Goal: Task Accomplishment & Management: Manage account settings

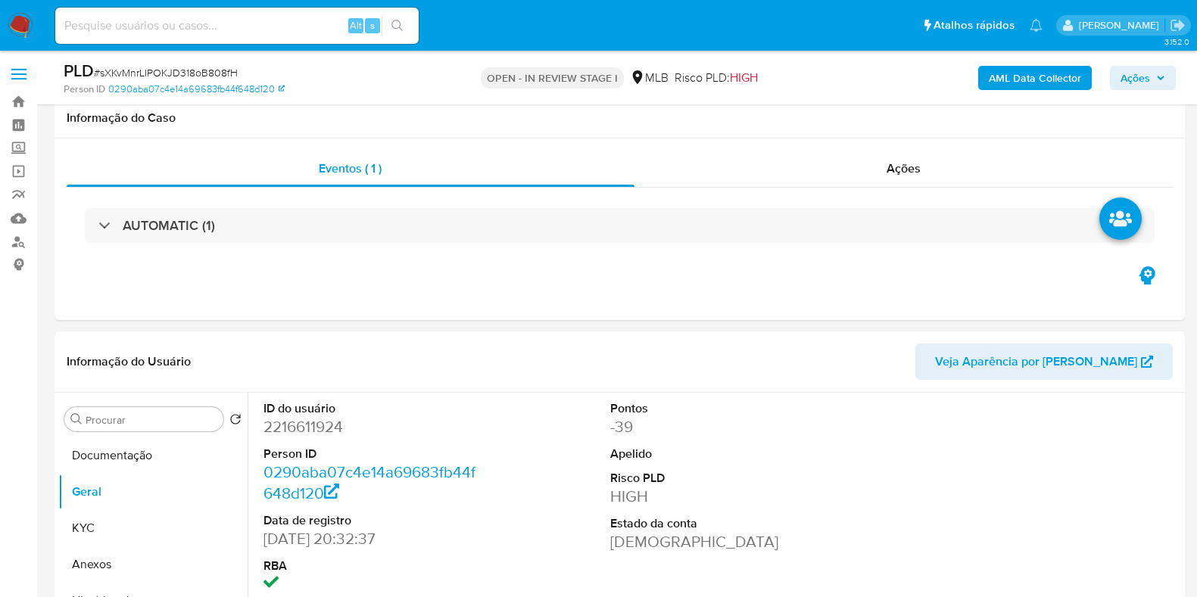
select select "10"
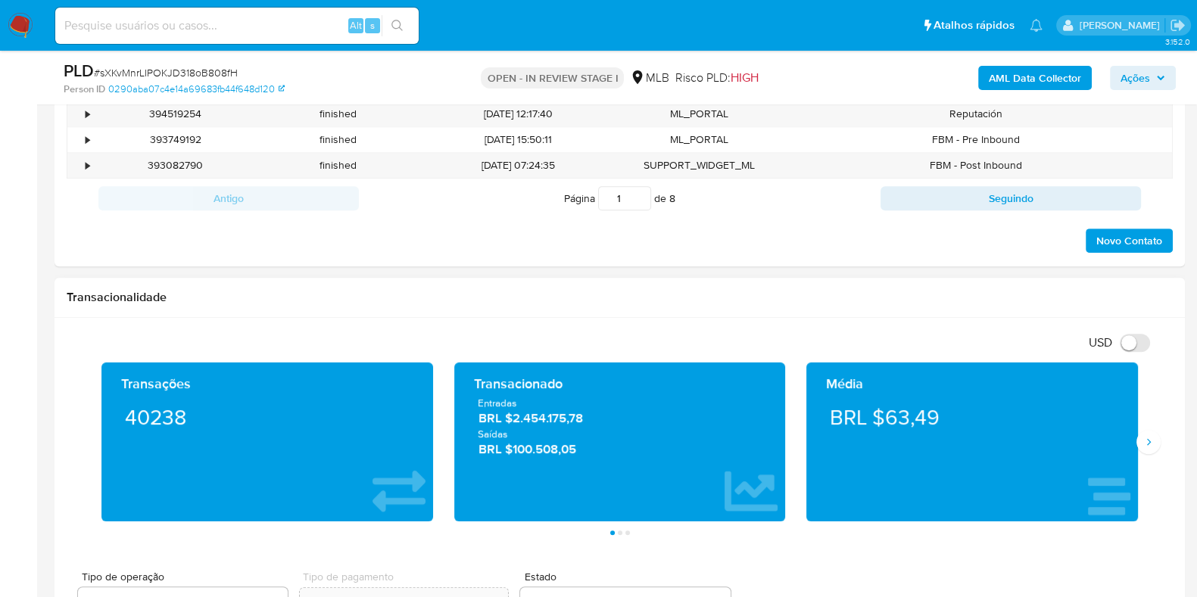
scroll to position [852, 0]
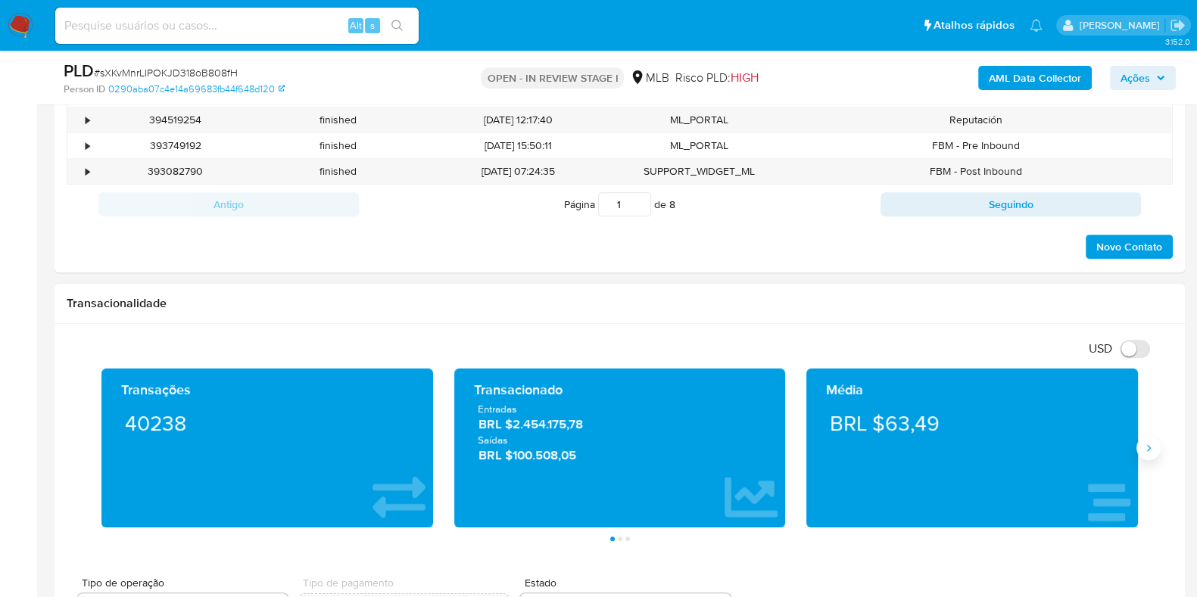
click at [1151, 450] on icon "Siguiente" at bounding box center [1148, 448] width 12 height 12
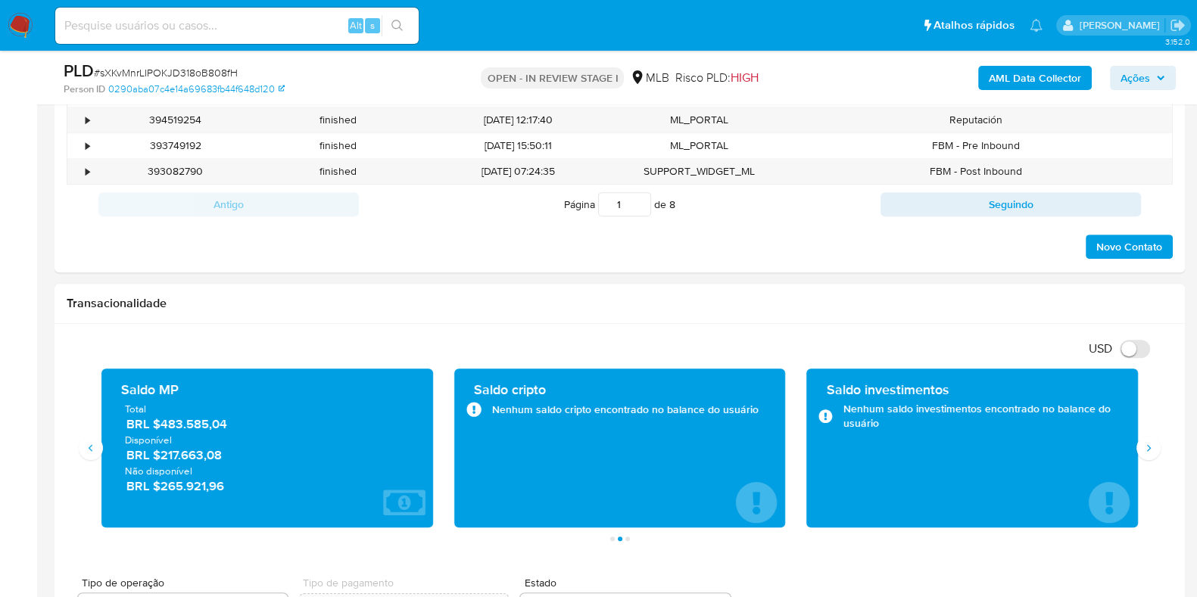
drag, startPoint x: 234, startPoint y: 456, endPoint x: 163, endPoint y: 457, distance: 71.2
click at [163, 457] on span "BRL $217.663,08" at bounding box center [267, 455] width 283 height 17
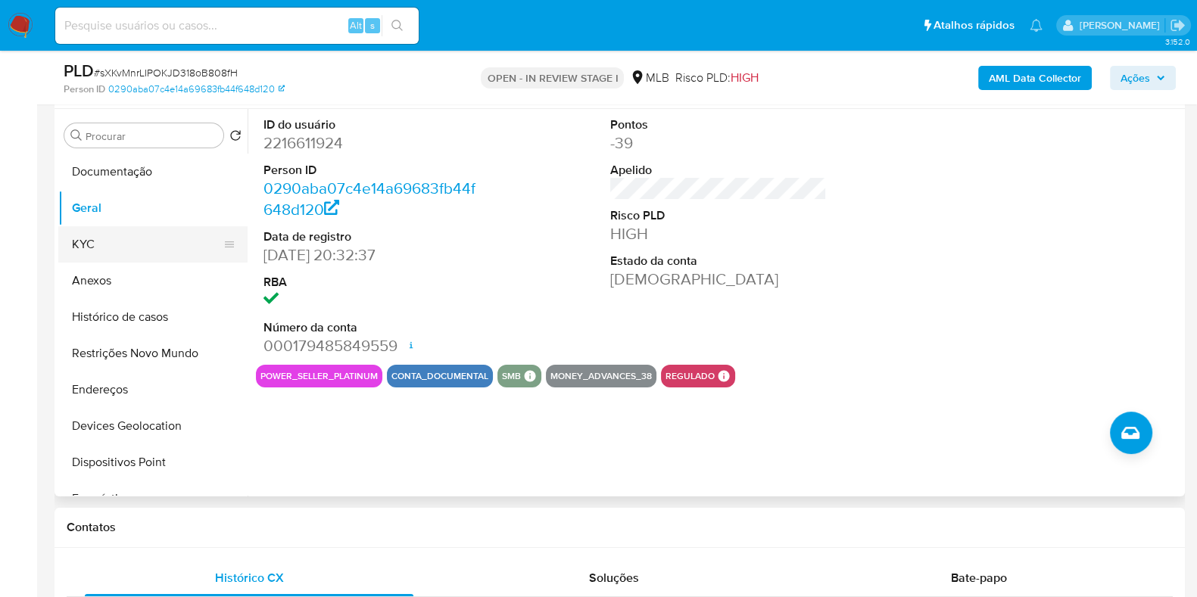
click at [159, 241] on button "KYC" at bounding box center [146, 244] width 177 height 36
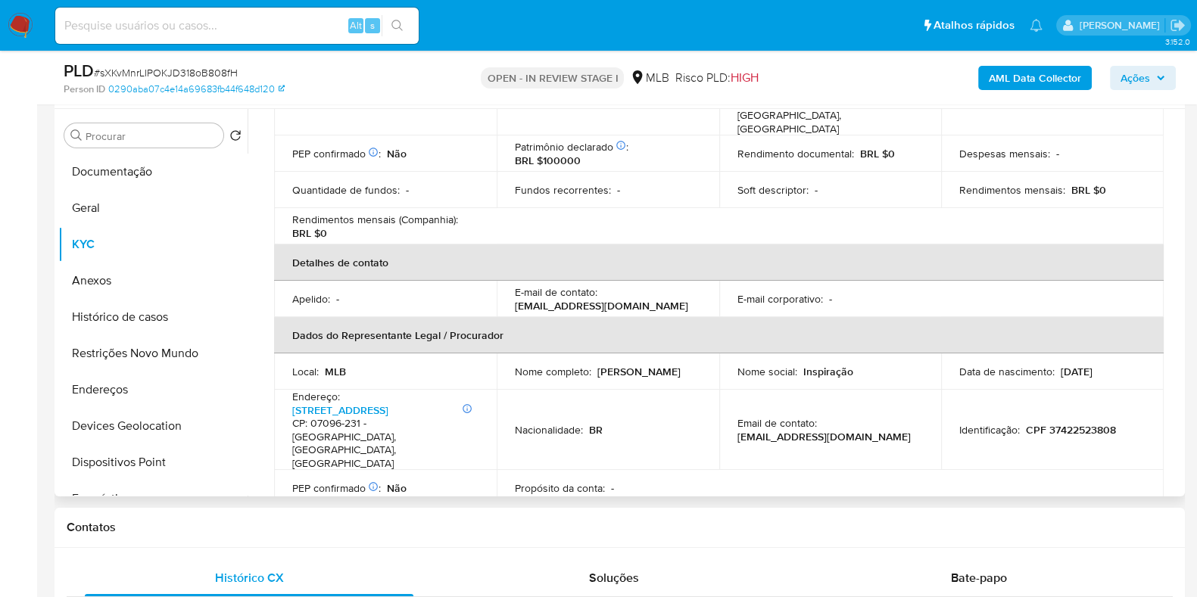
scroll to position [0, 0]
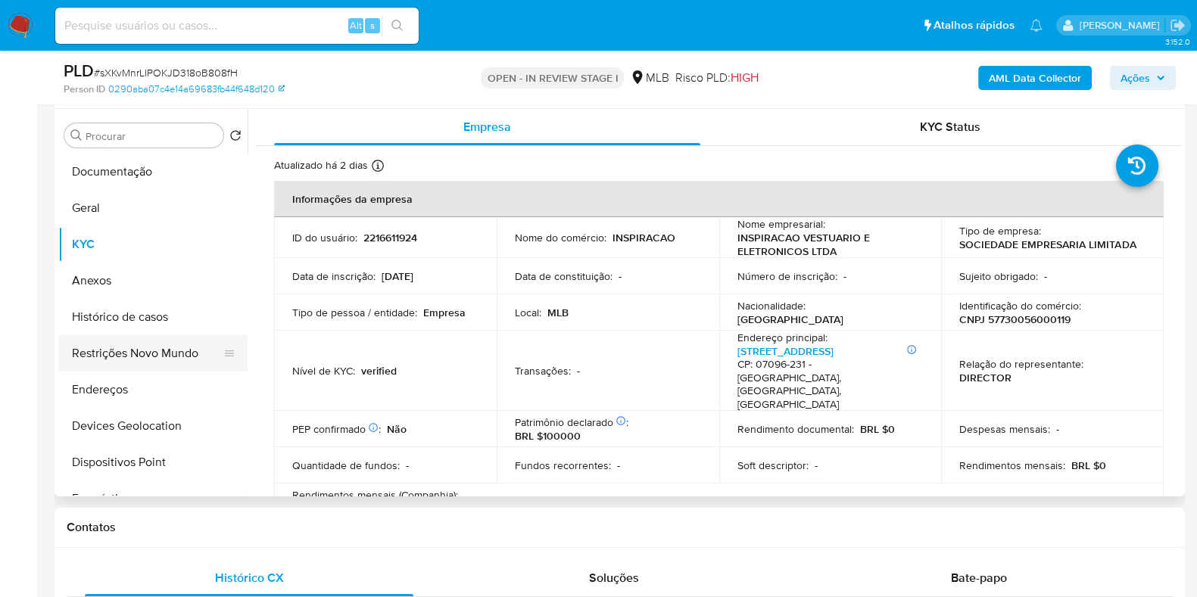
drag, startPoint x: 139, startPoint y: 350, endPoint x: 140, endPoint y: 338, distance: 11.4
click at [139, 350] on button "Restrições Novo Mundo" at bounding box center [146, 353] width 177 height 36
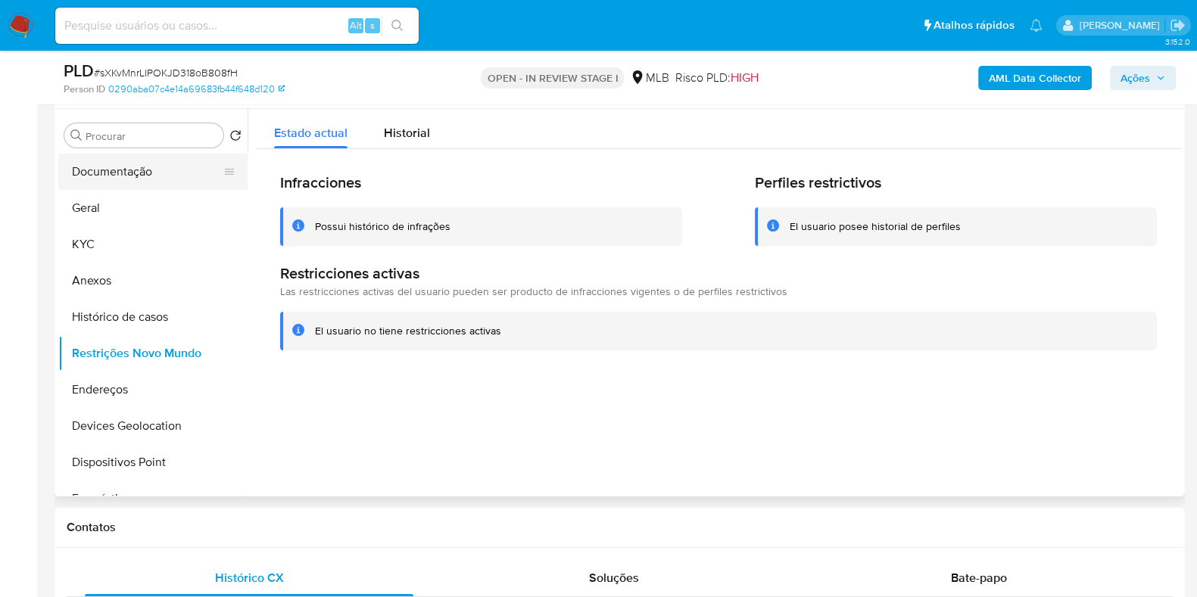
click at [151, 161] on button "Documentação" at bounding box center [146, 172] width 177 height 36
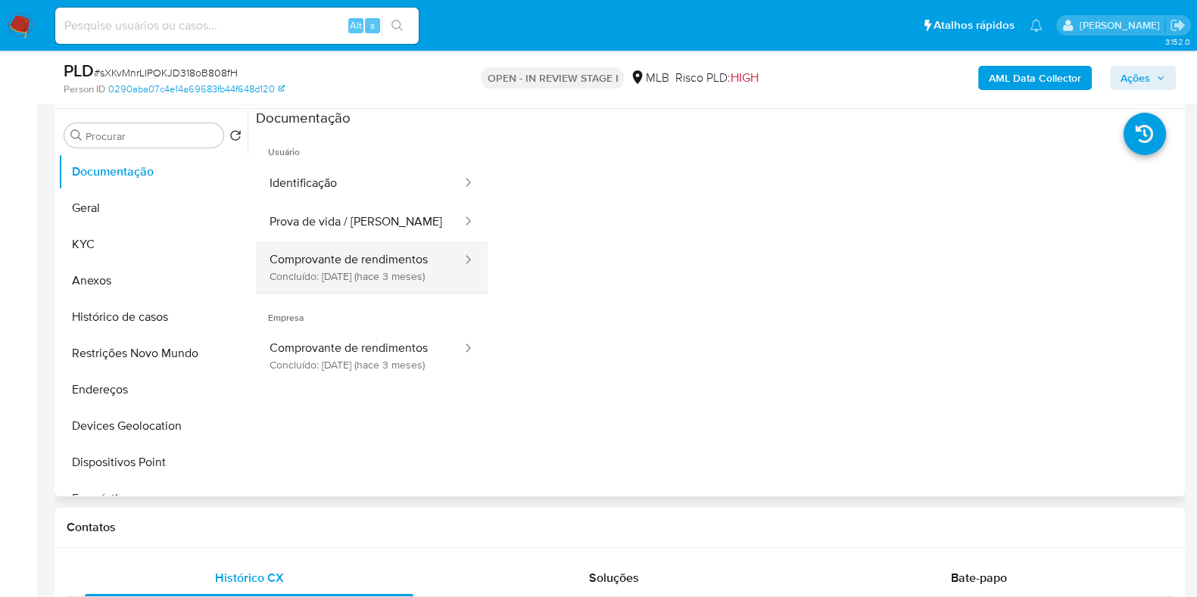
click at [358, 293] on button "Comprovante de rendimentos Concluído: 26/05/2025 (hace 3 meses)" at bounding box center [359, 267] width 207 height 51
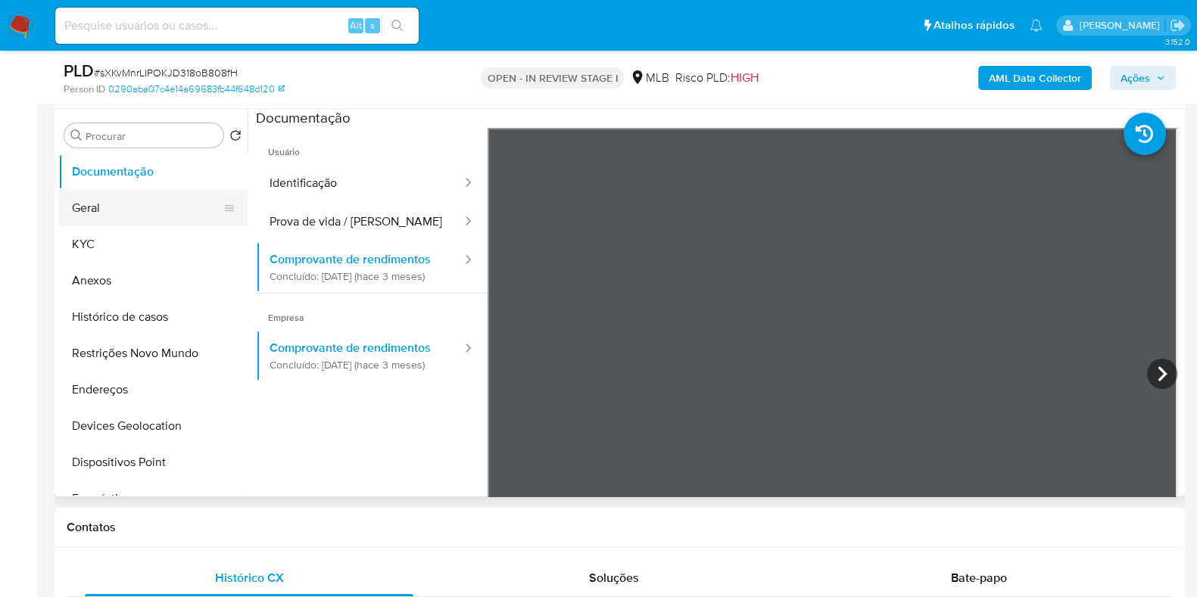
click at [152, 220] on button "Geral" at bounding box center [146, 208] width 177 height 36
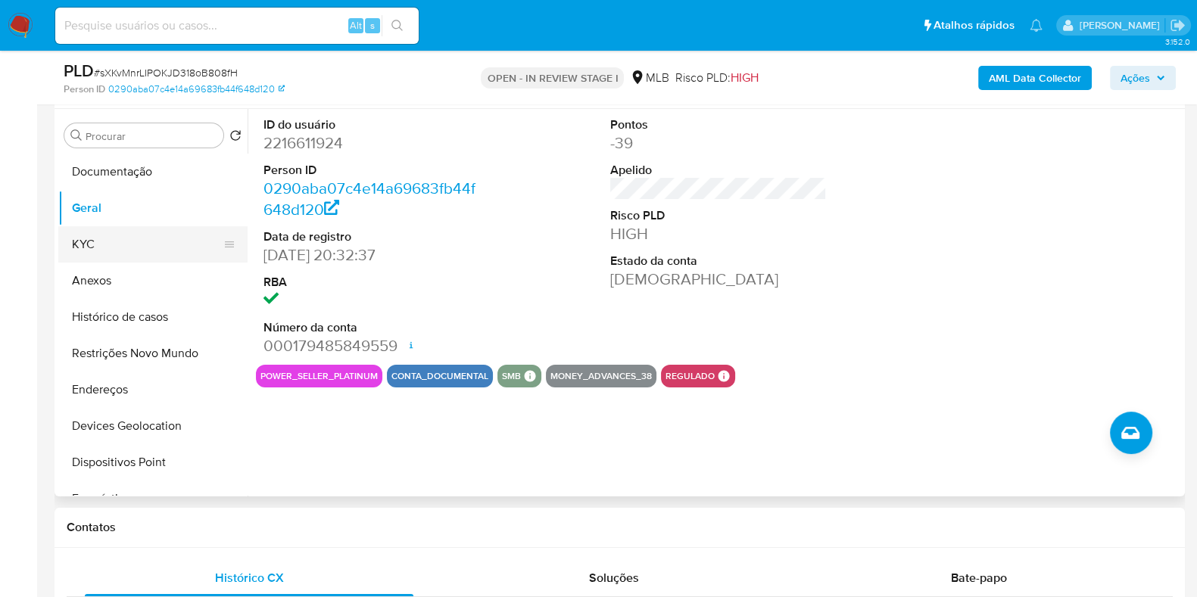
click at [133, 245] on button "KYC" at bounding box center [146, 244] width 177 height 36
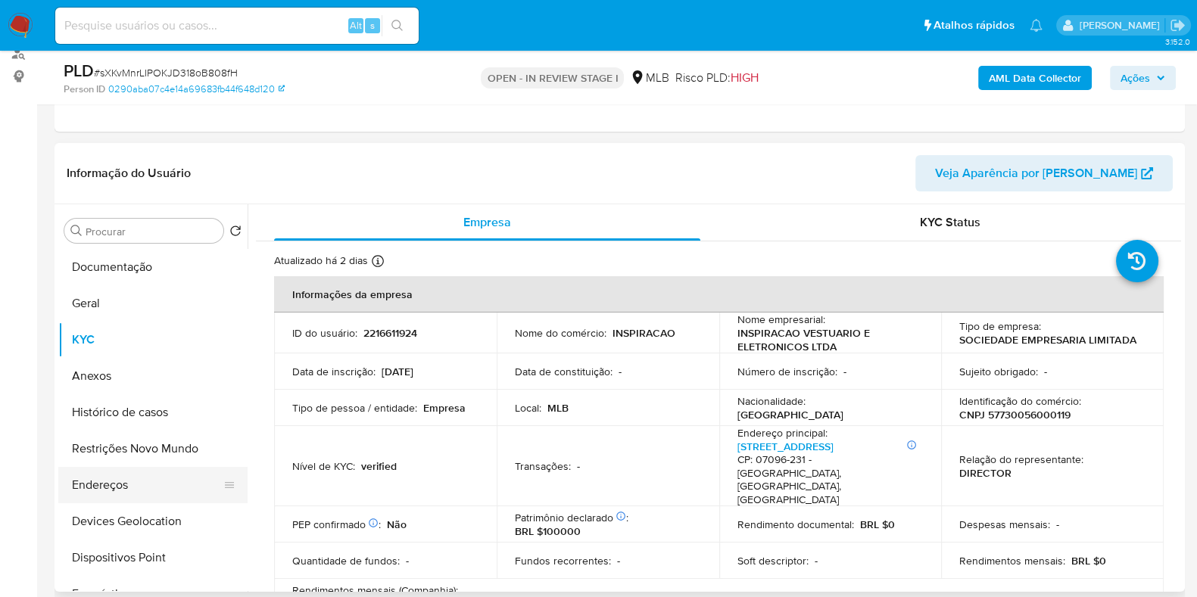
click at [140, 481] on button "Endereços" at bounding box center [146, 485] width 177 height 36
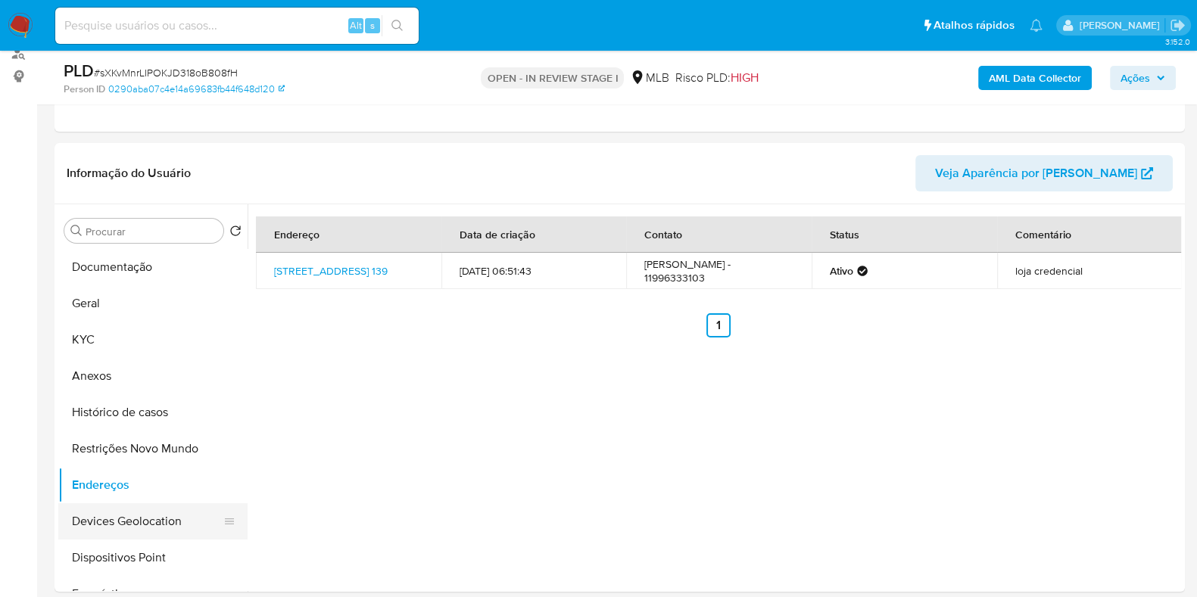
drag, startPoint x: 157, startPoint y: 512, endPoint x: 148, endPoint y: 505, distance: 10.8
click at [155, 512] on button "Devices Geolocation" at bounding box center [146, 521] width 177 height 36
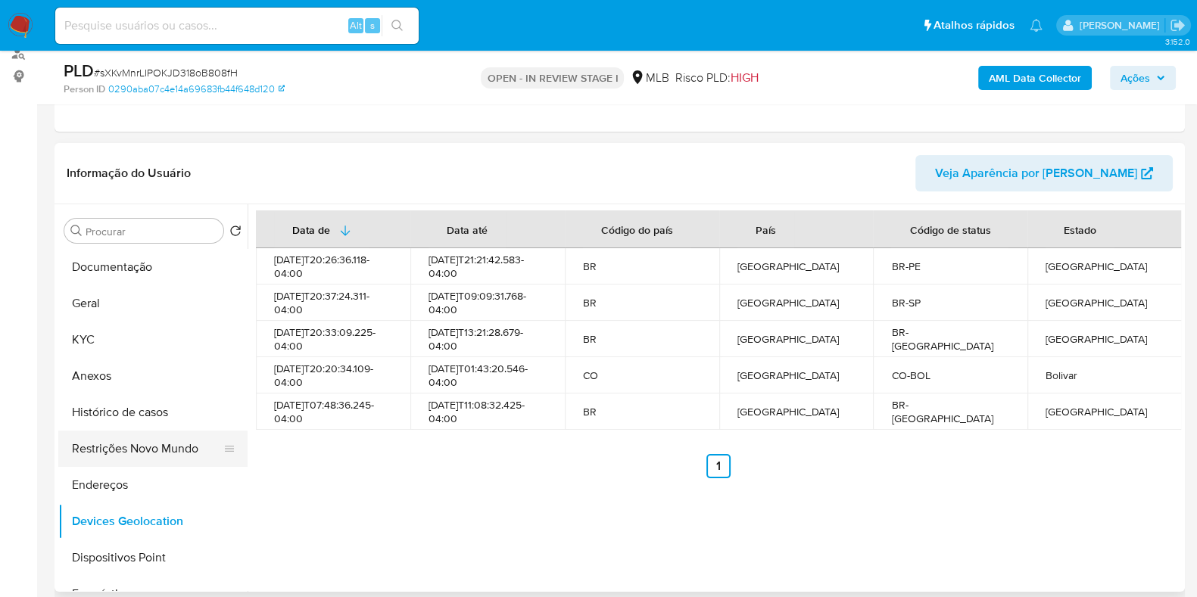
click at [178, 454] on button "Restrições Novo Mundo" at bounding box center [146, 449] width 177 height 36
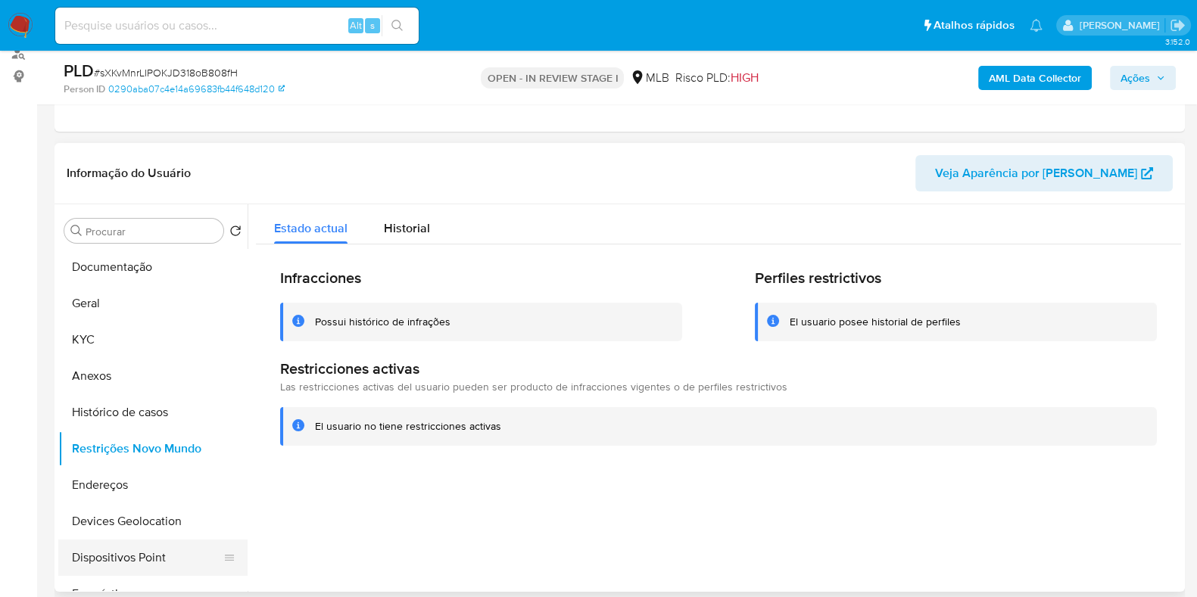
click at [161, 560] on button "Dispositivos Point" at bounding box center [146, 558] width 177 height 36
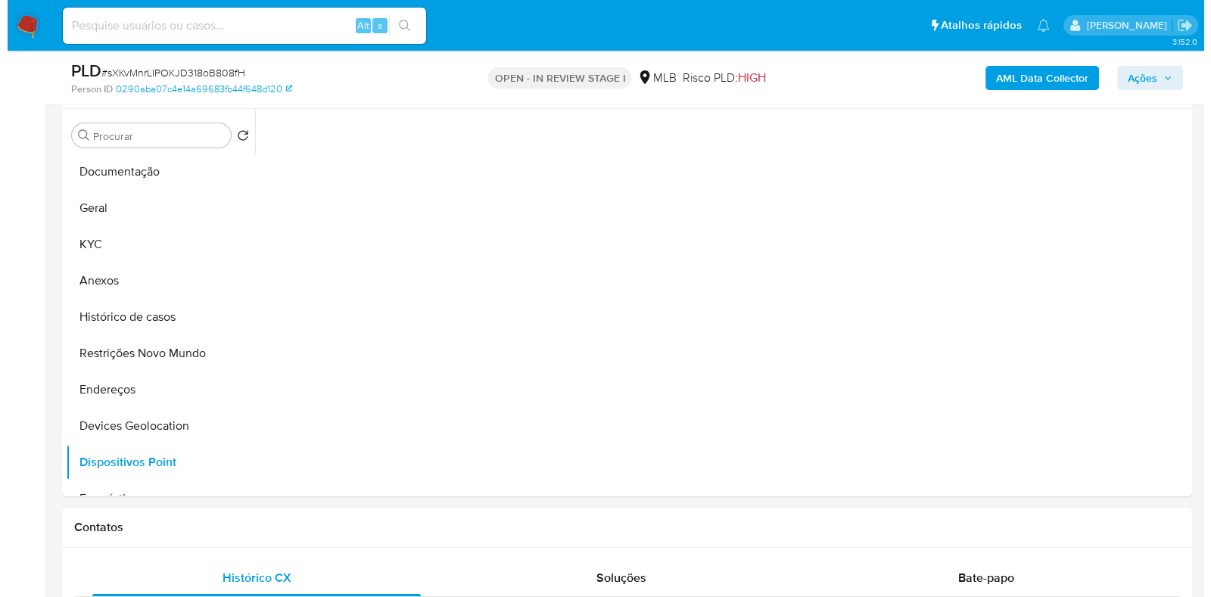
scroll to position [189, 0]
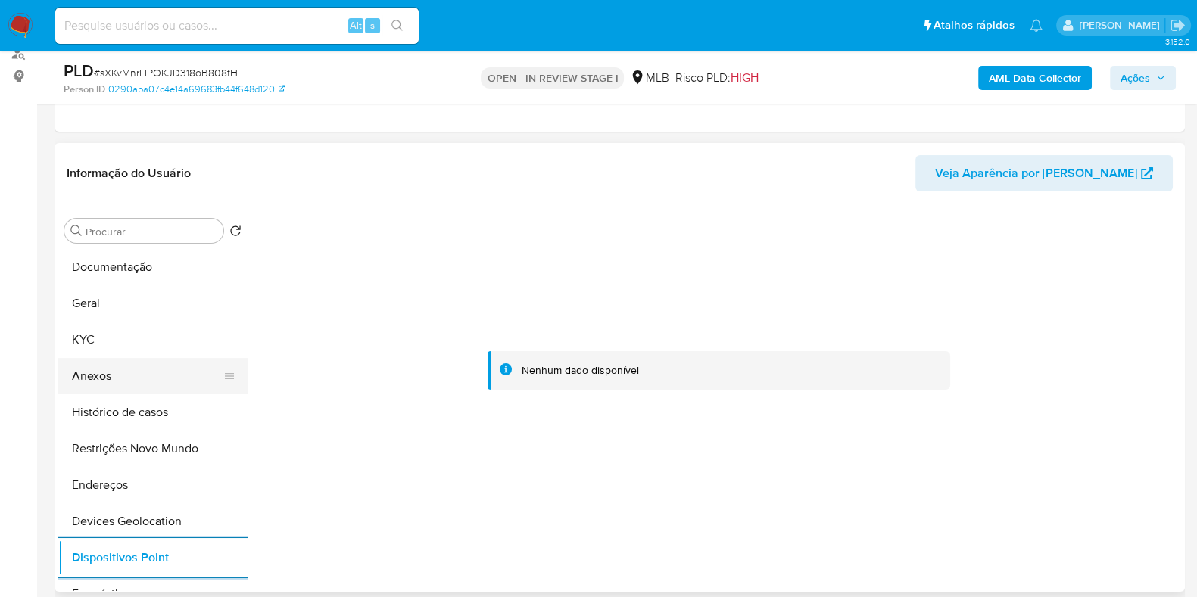
click at [118, 386] on button "Anexos" at bounding box center [146, 376] width 177 height 36
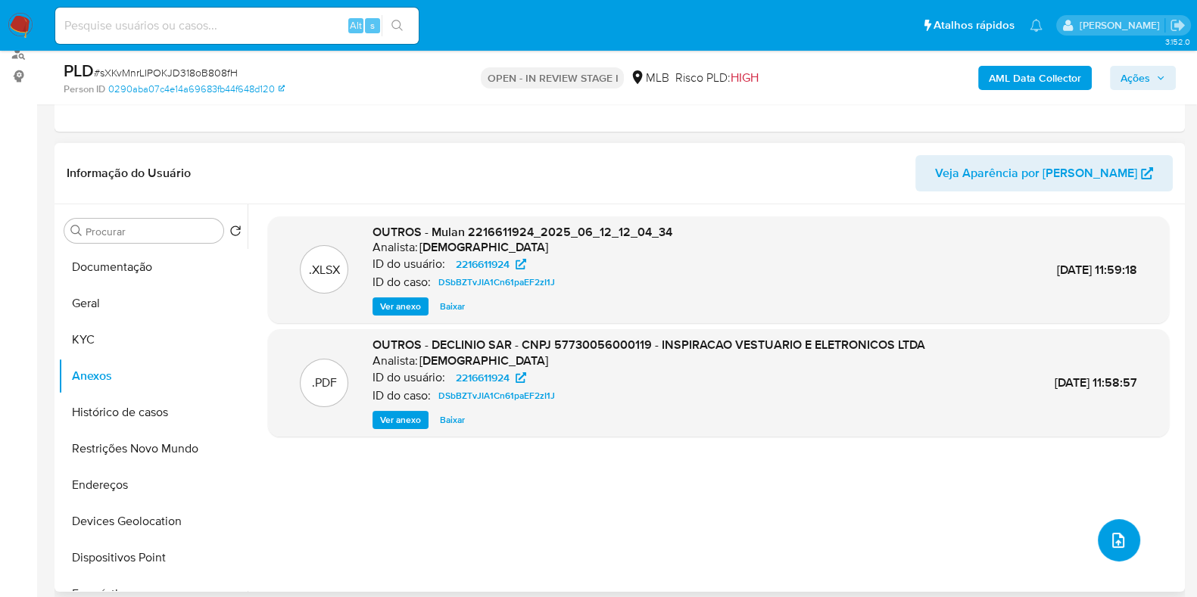
click at [1098, 538] on button "upload-file" at bounding box center [1119, 540] width 42 height 42
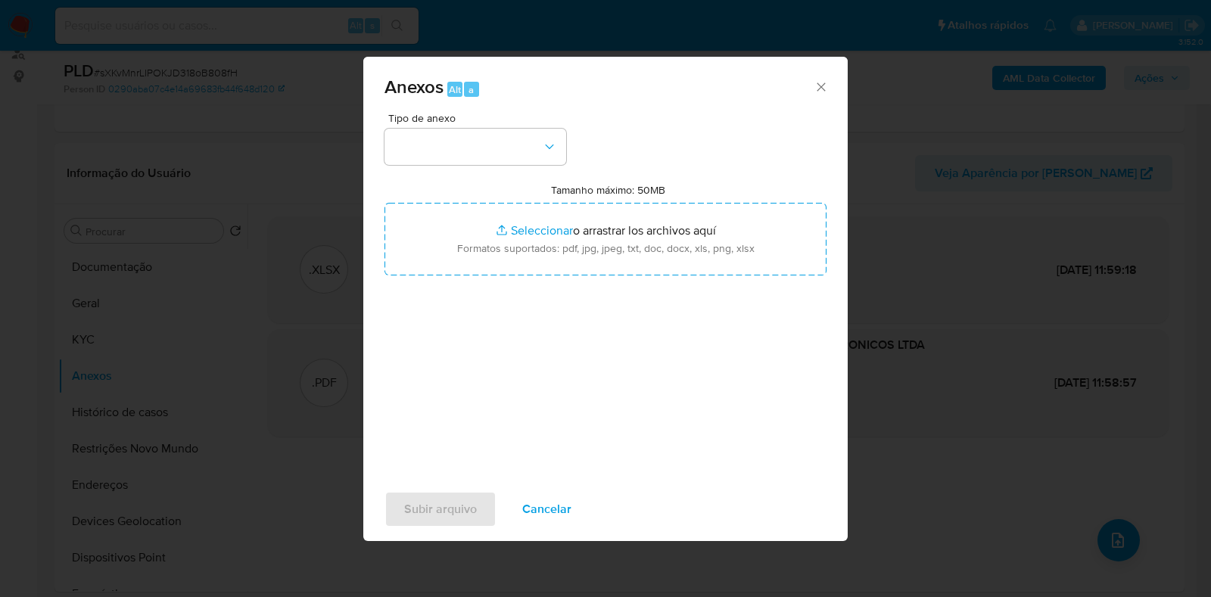
click at [943, 252] on div "Anexos Alt a Tipo de anexo Tamanho máximo: 50MB Seleccionar archivos Selecciona…" at bounding box center [605, 298] width 1211 height 597
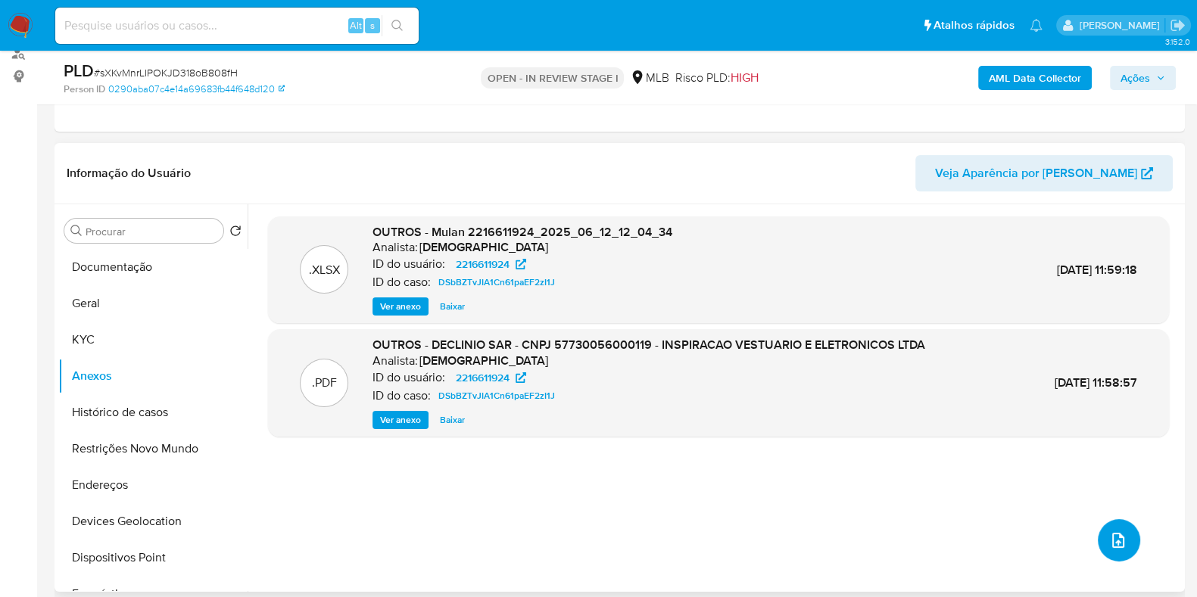
click at [1109, 534] on icon "upload-file" at bounding box center [1118, 540] width 18 height 18
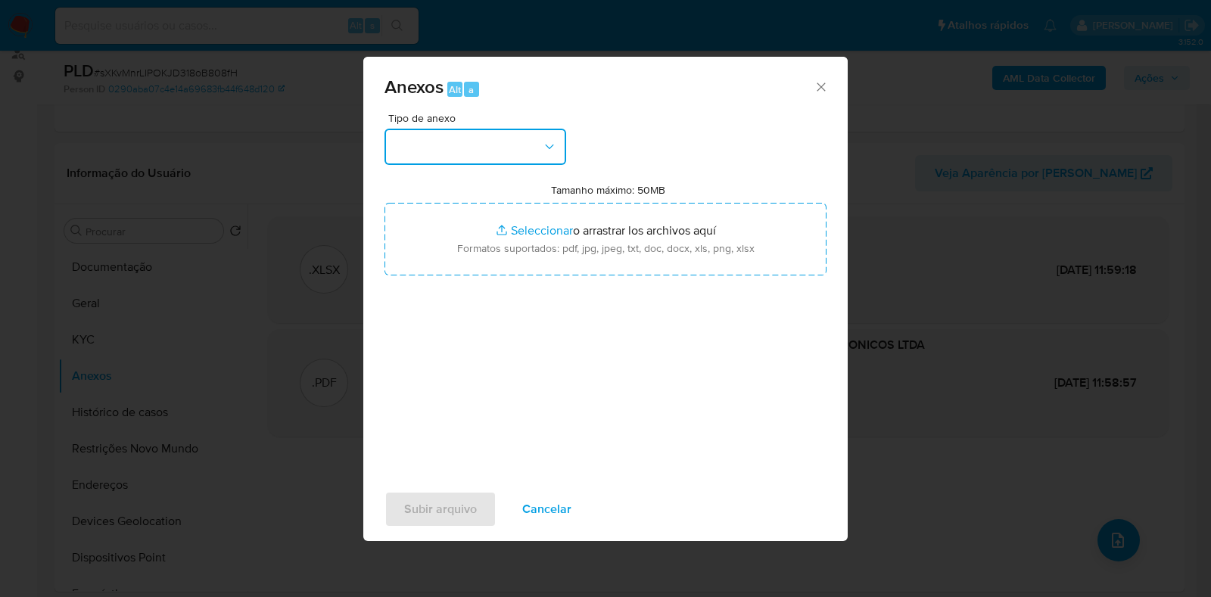
click at [503, 135] on button "button" at bounding box center [476, 147] width 182 height 36
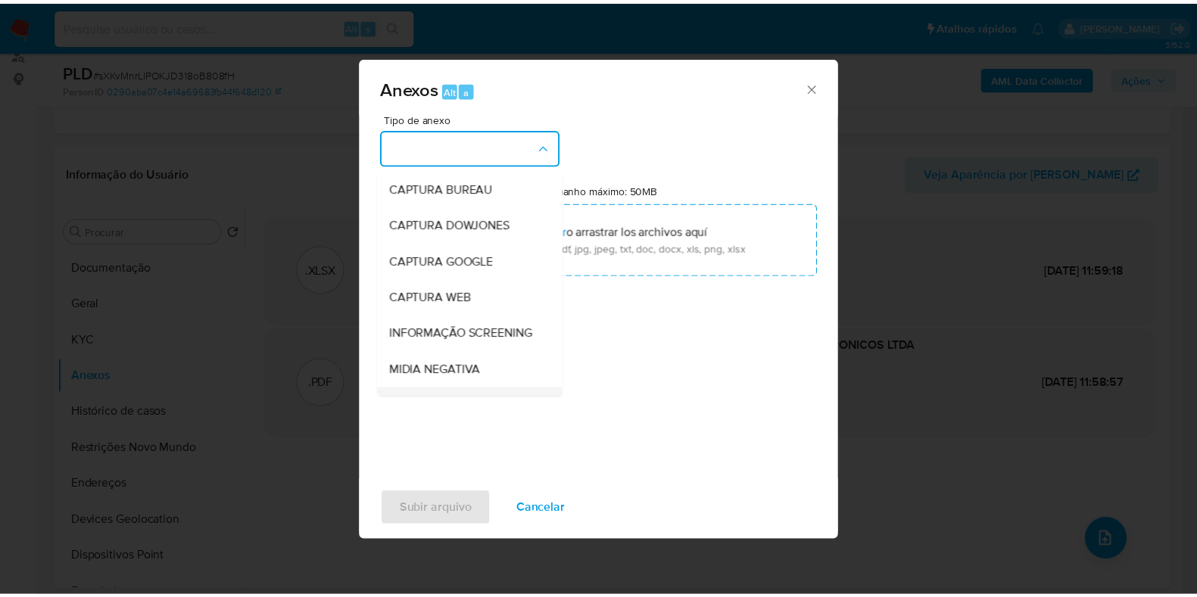
scroll to position [94, 0]
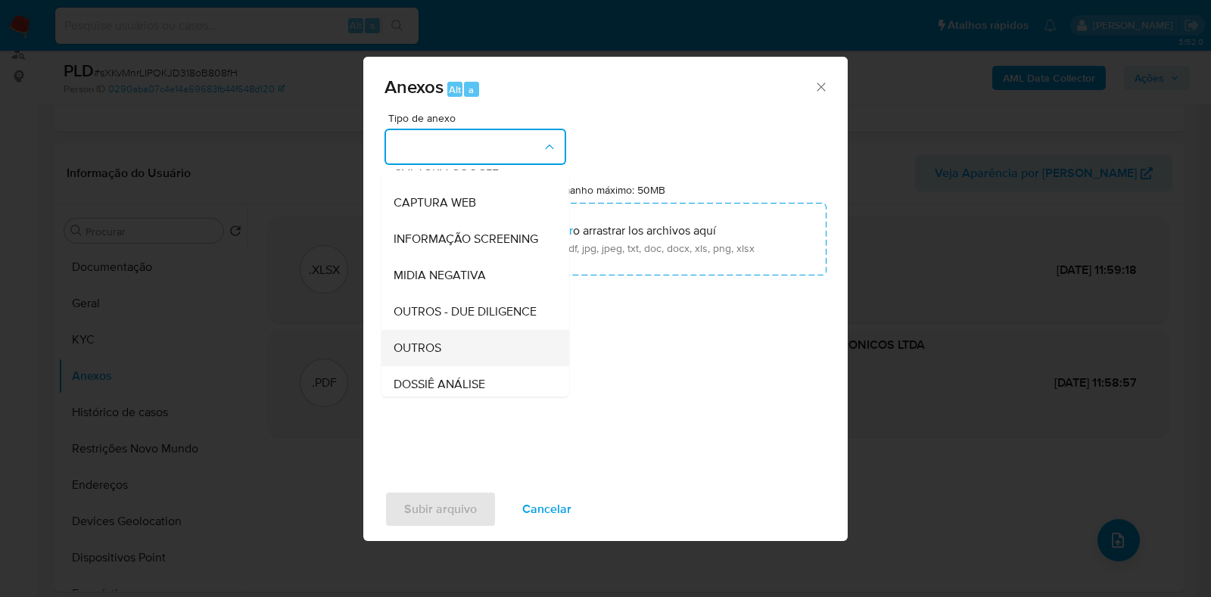
click at [444, 366] on div "OUTROS" at bounding box center [471, 348] width 154 height 36
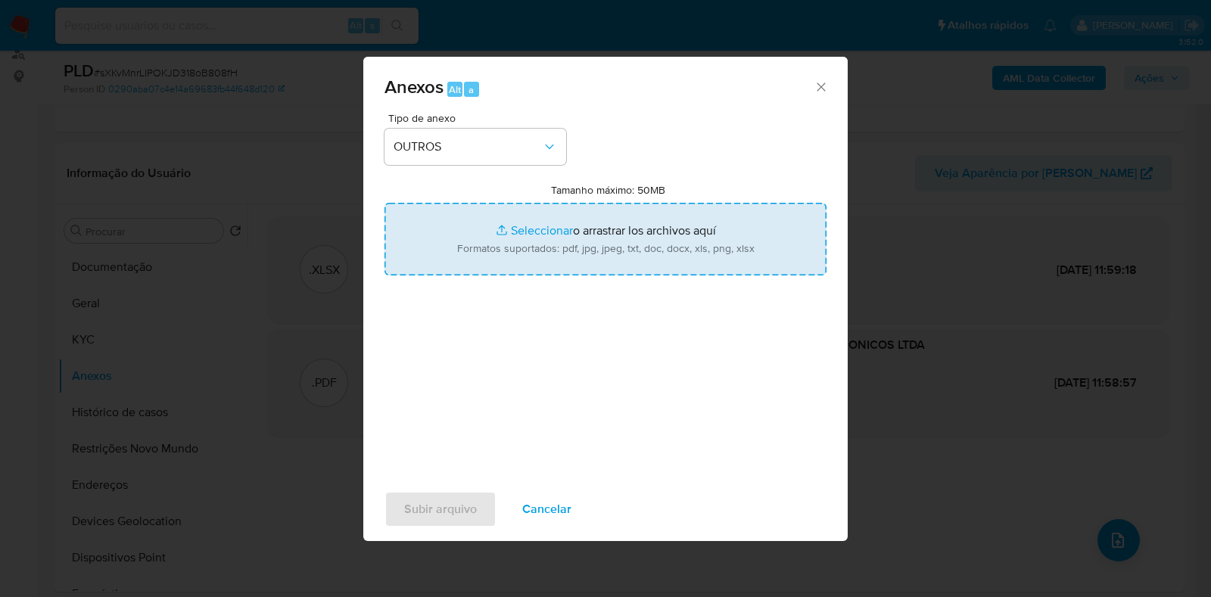
click at [522, 228] on input "Tamanho máximo: 50MB Seleccionar archivos" at bounding box center [606, 239] width 442 height 73
click at [548, 235] on input "Tamanho máximo: 50MB Seleccionar archivos" at bounding box center [606, 239] width 442 height 73
type input "C:\fakepath\Mulan 2216611924_2025_08_12_17_40_19.pdf"
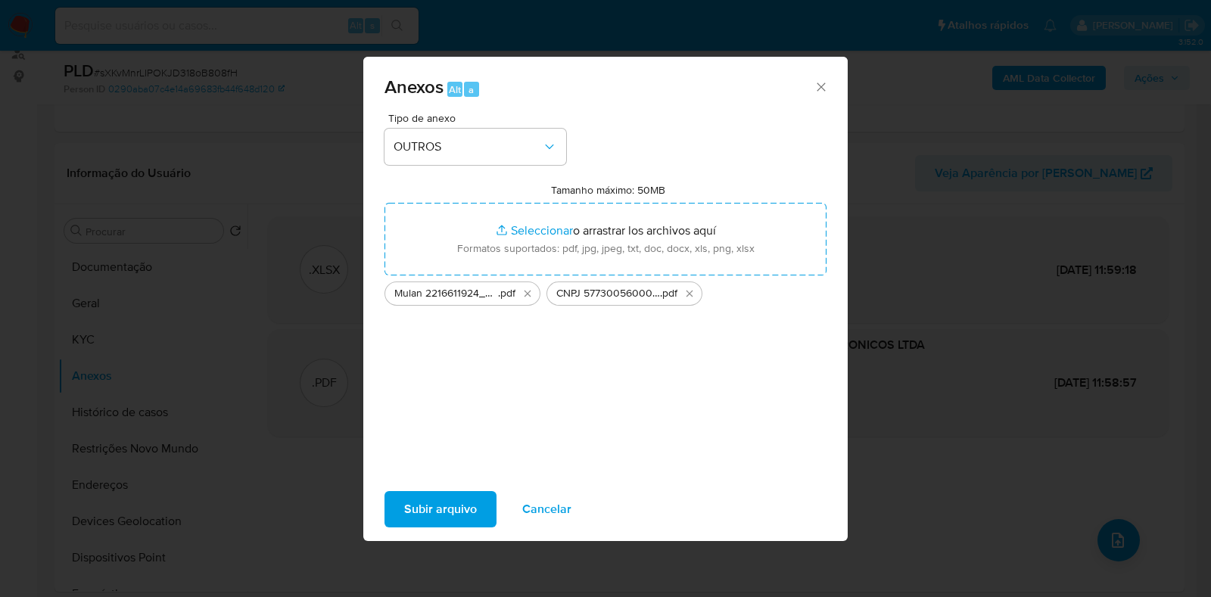
drag, startPoint x: 548, startPoint y: 235, endPoint x: 457, endPoint y: 509, distance: 288.3
click at [457, 509] on span "Subir arquivo" at bounding box center [440, 509] width 73 height 33
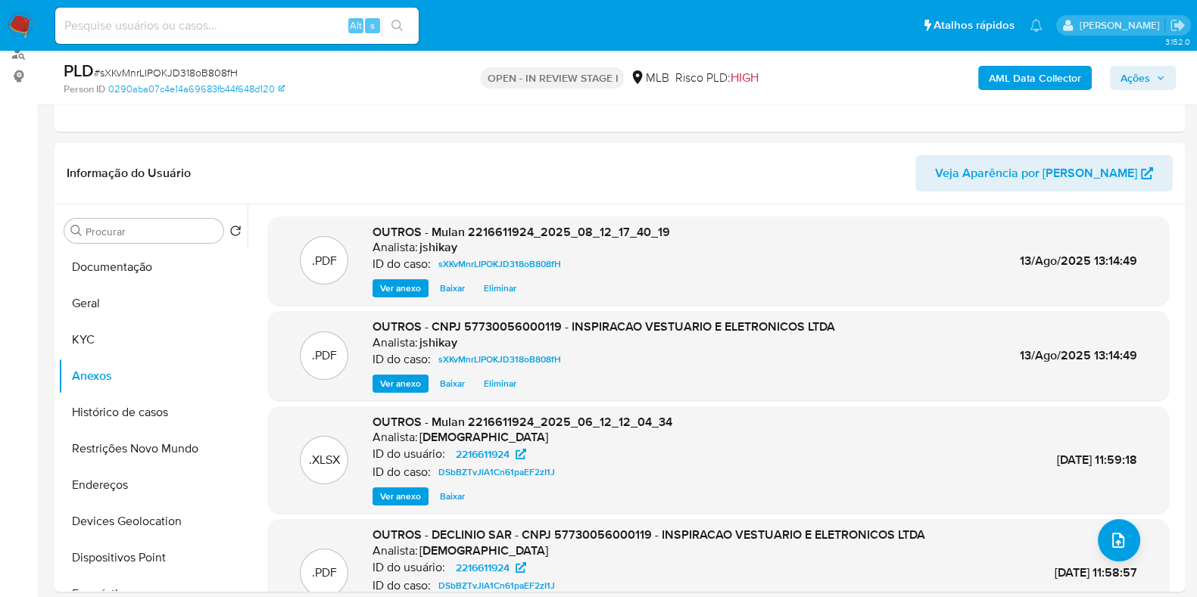
click at [1136, 76] on span "Ações" at bounding box center [1136, 78] width 30 height 24
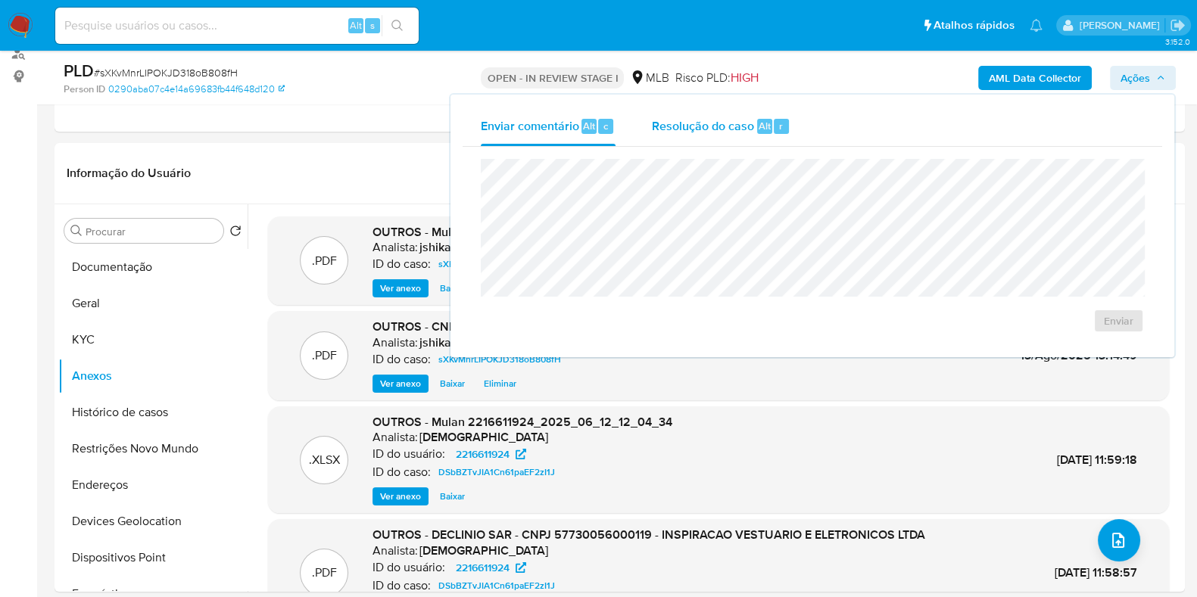
click at [731, 129] on span "Resolução do caso" at bounding box center [703, 125] width 102 height 17
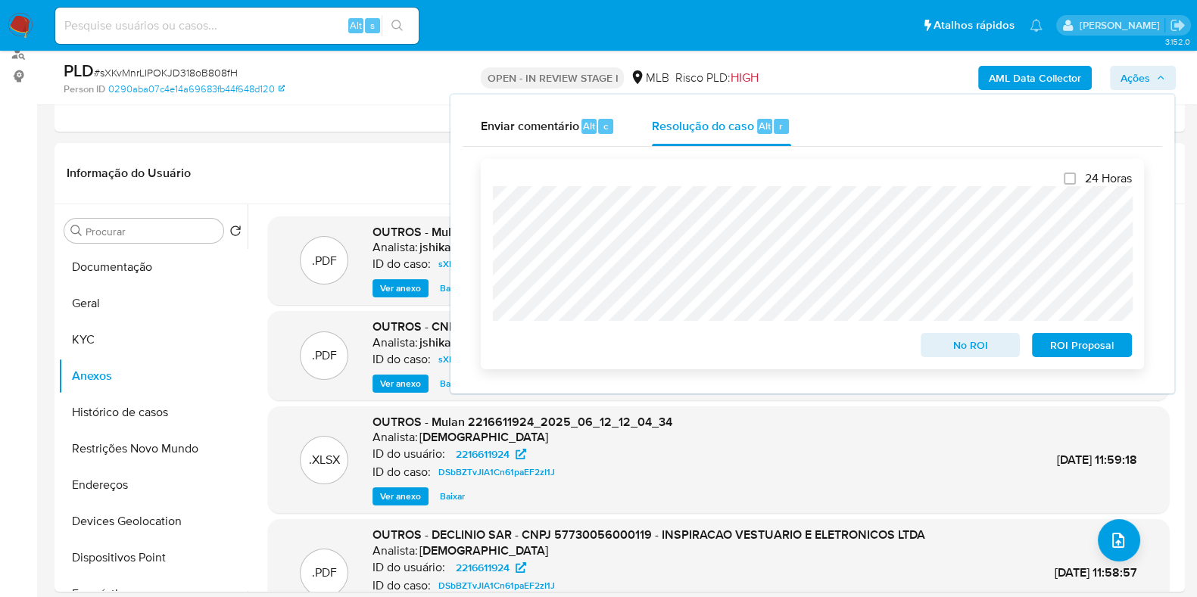
click at [954, 342] on span "No ROI" at bounding box center [970, 345] width 79 height 21
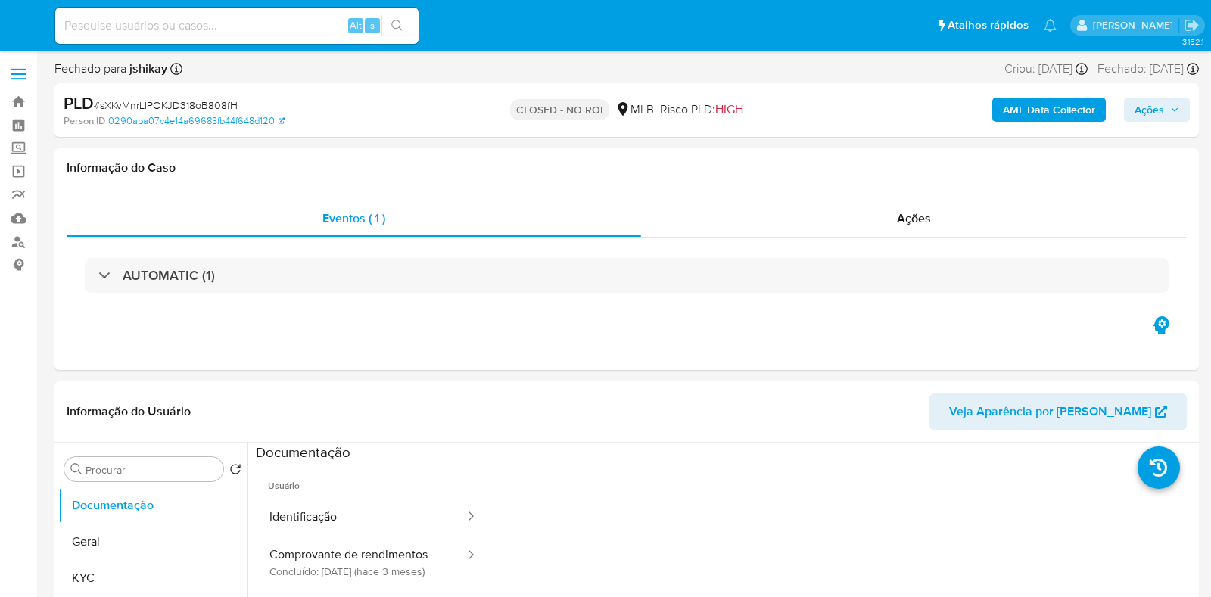
select select "10"
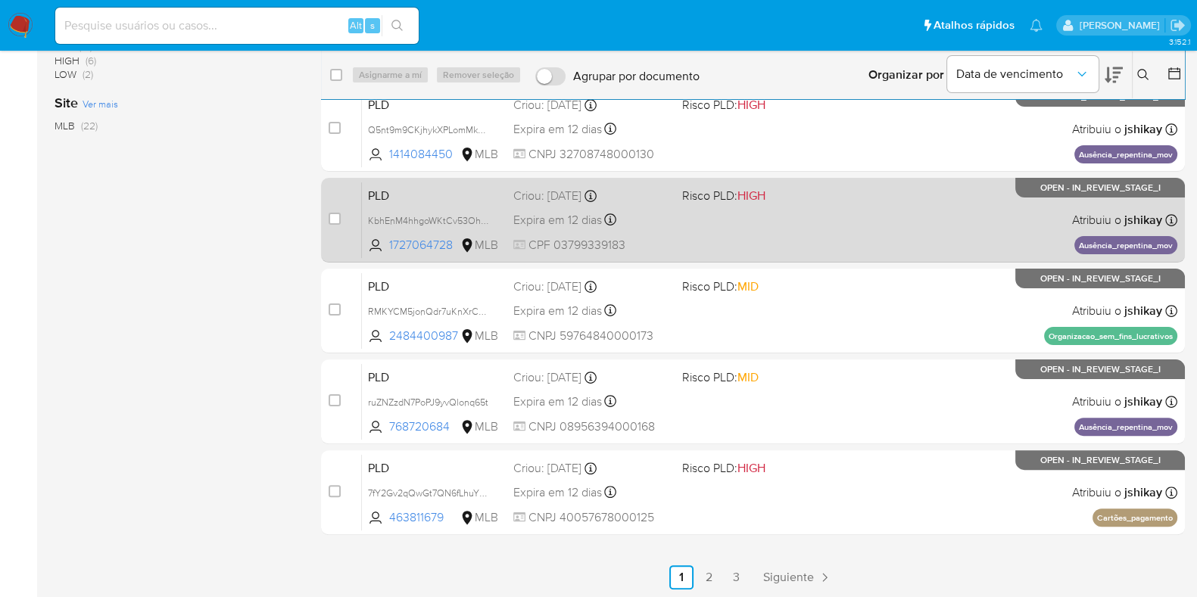
scroll to position [481, 0]
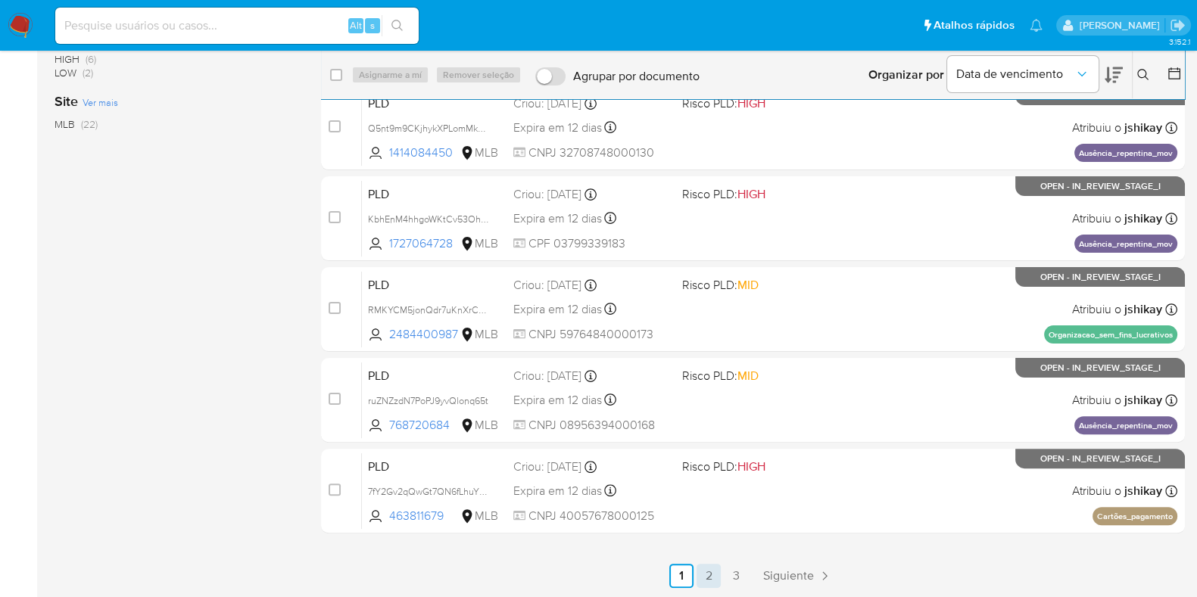
click at [706, 572] on link "2" at bounding box center [709, 576] width 24 height 24
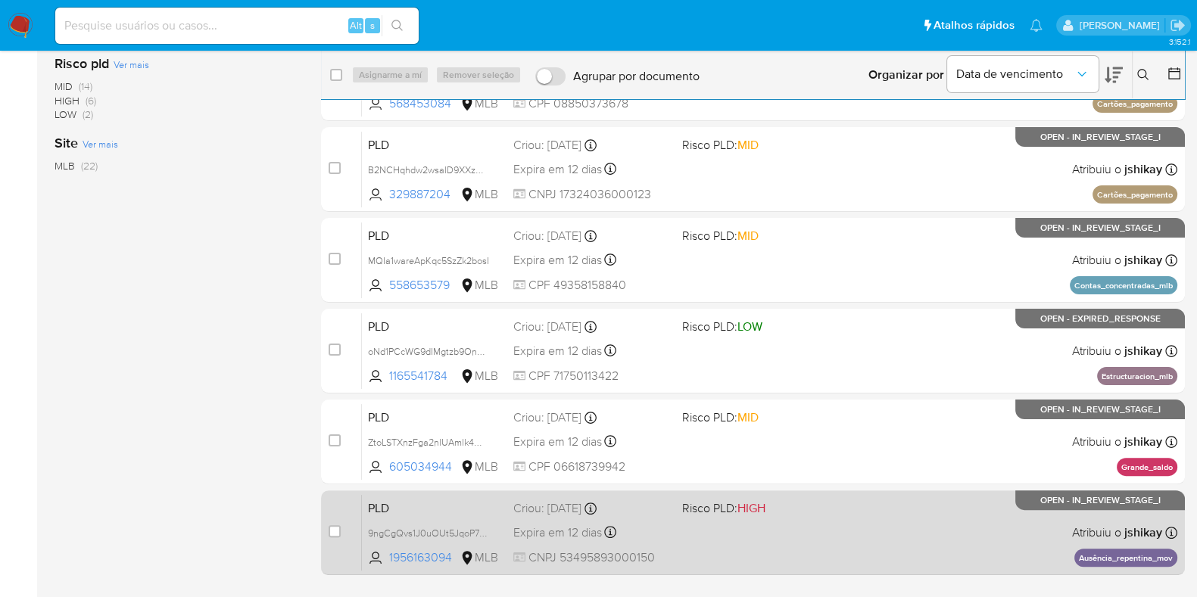
scroll to position [481, 0]
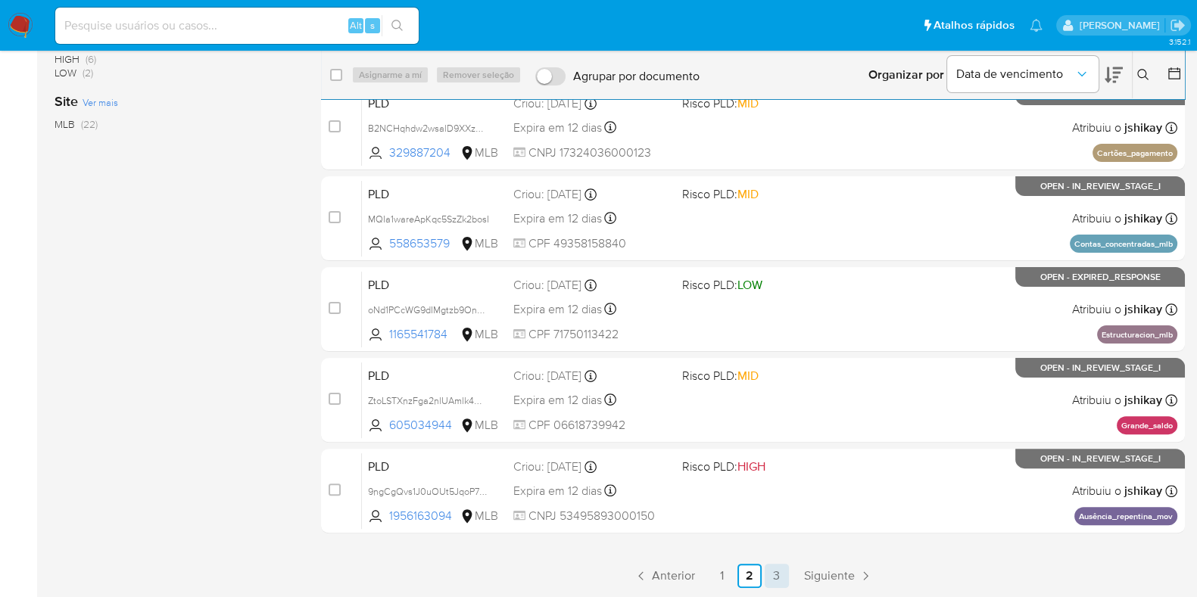
click at [774, 575] on link "3" at bounding box center [777, 576] width 24 height 24
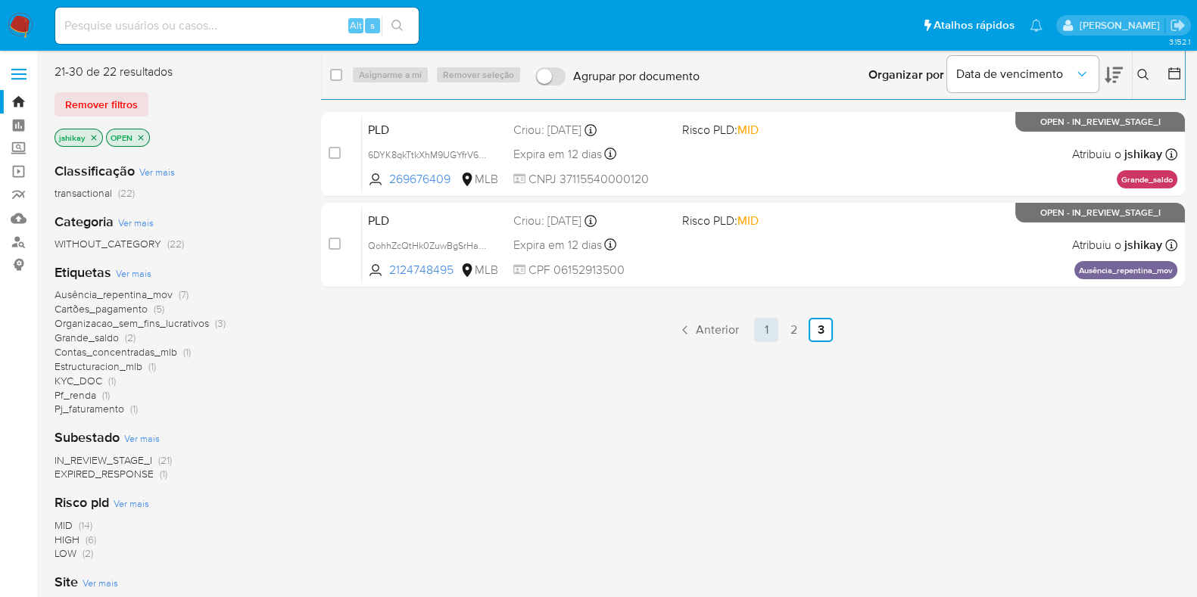
click at [755, 335] on link "1" at bounding box center [766, 330] width 24 height 24
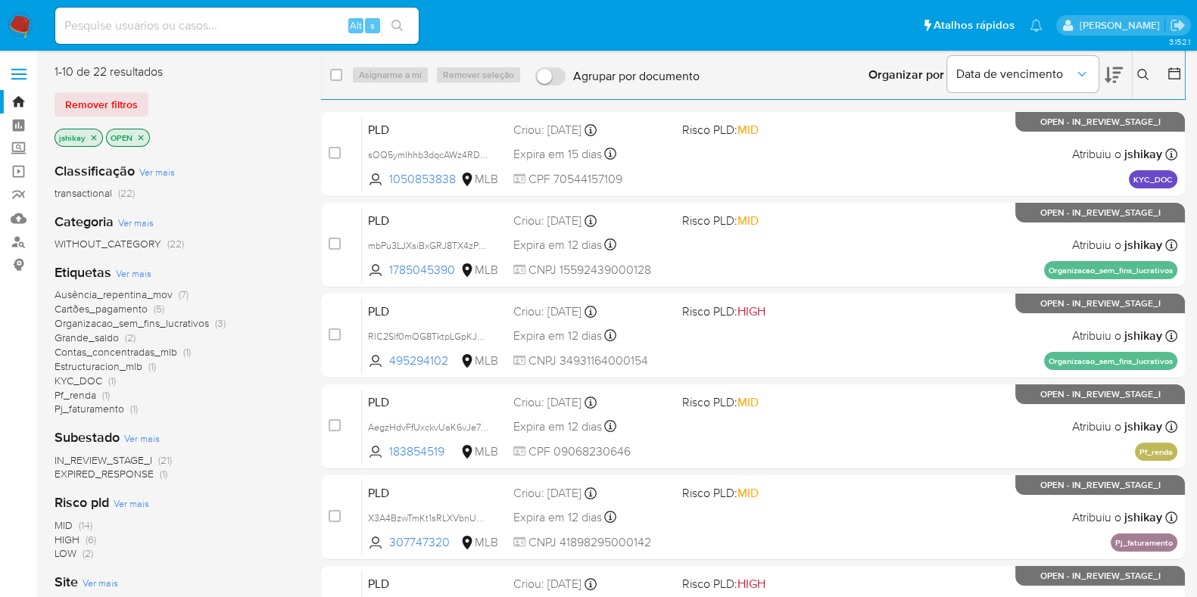
click at [1152, 74] on button at bounding box center [1145, 75] width 25 height 18
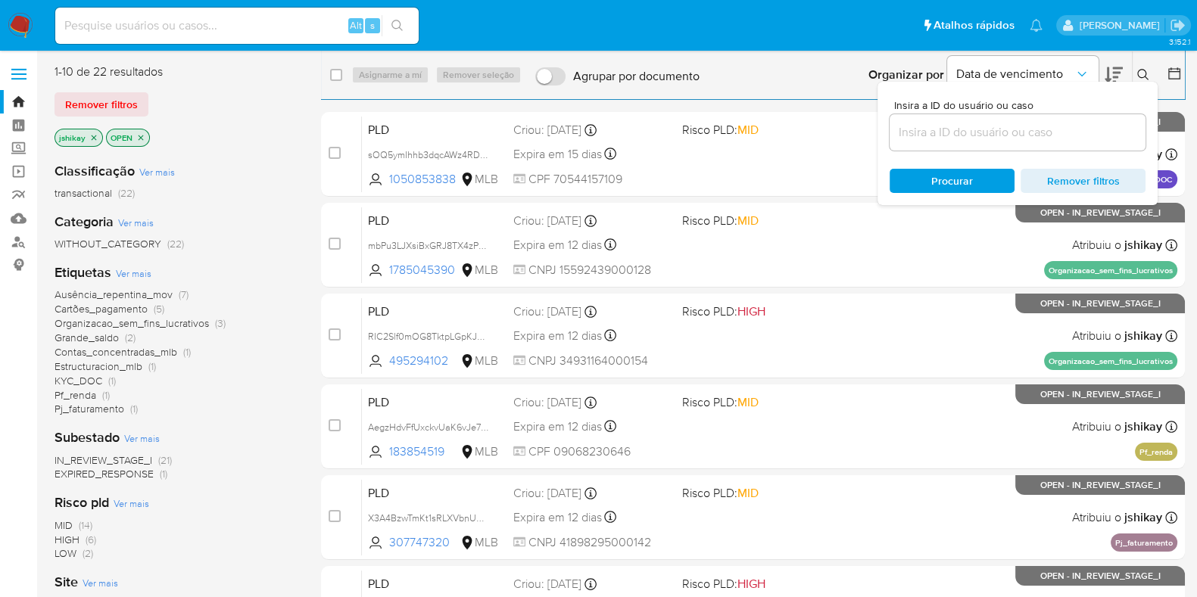
click at [1150, 73] on button at bounding box center [1145, 75] width 25 height 18
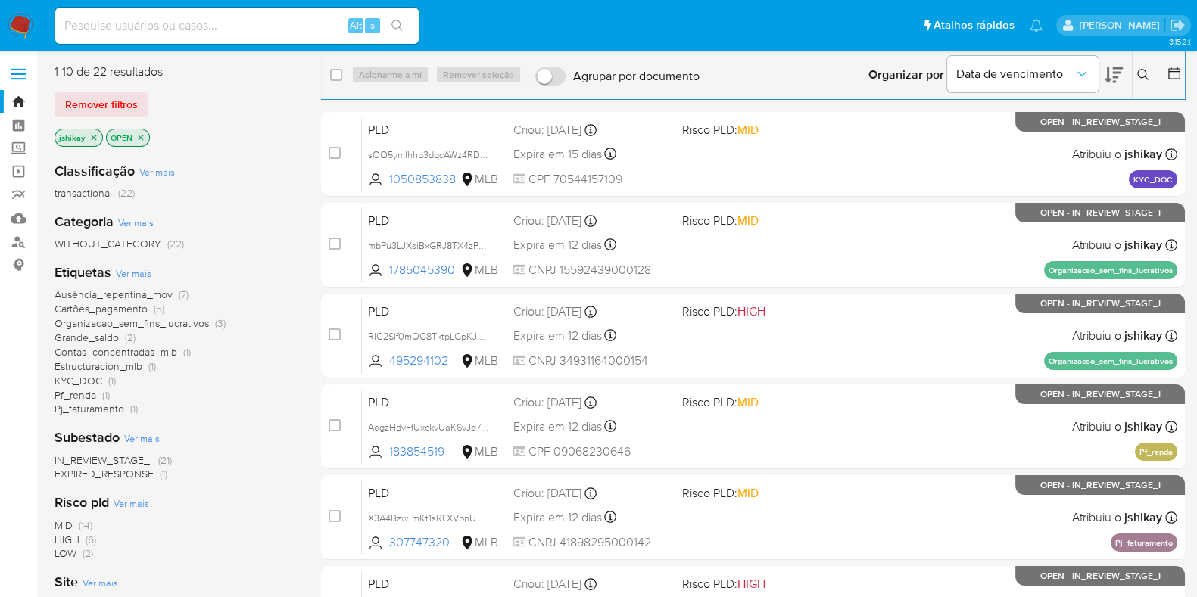
click at [1147, 69] on icon at bounding box center [1143, 75] width 12 height 12
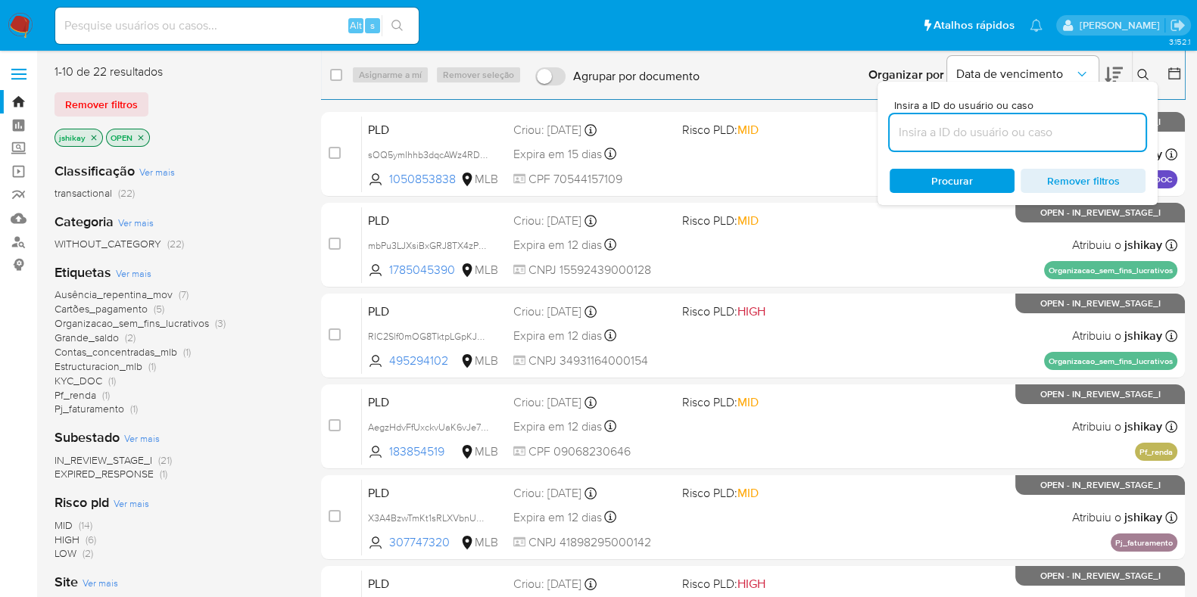
click at [1018, 138] on input at bounding box center [1018, 133] width 256 height 20
type input "oNd1PCcWG9dIMgtzb9On2xe5"
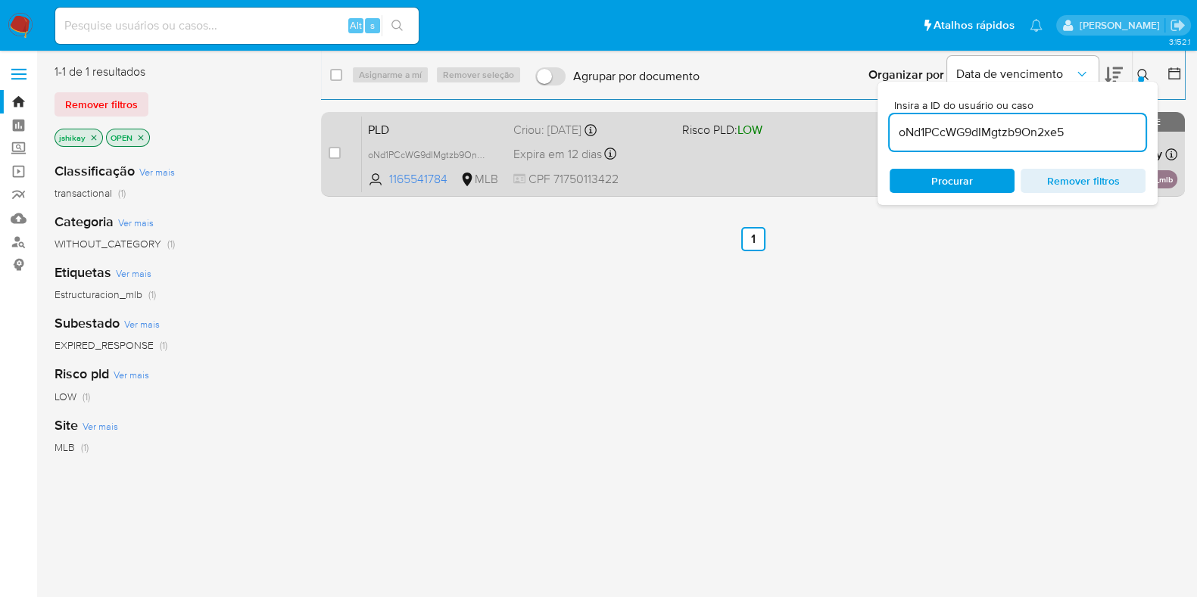
click at [659, 161] on div "Expira em 12 dias Expira em 26/08/2025 00:56:21" at bounding box center [591, 154] width 157 height 20
click at [337, 153] on input "checkbox" at bounding box center [335, 153] width 12 height 12
checkbox input "true"
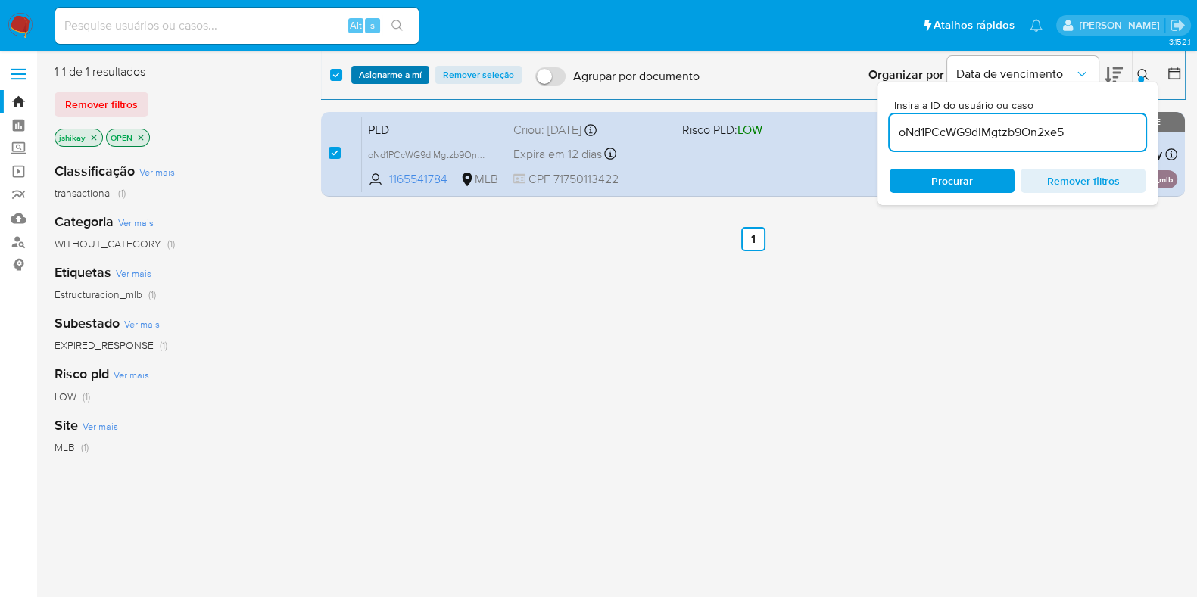
click at [372, 76] on span "Asignarme a mí" at bounding box center [390, 74] width 63 height 15
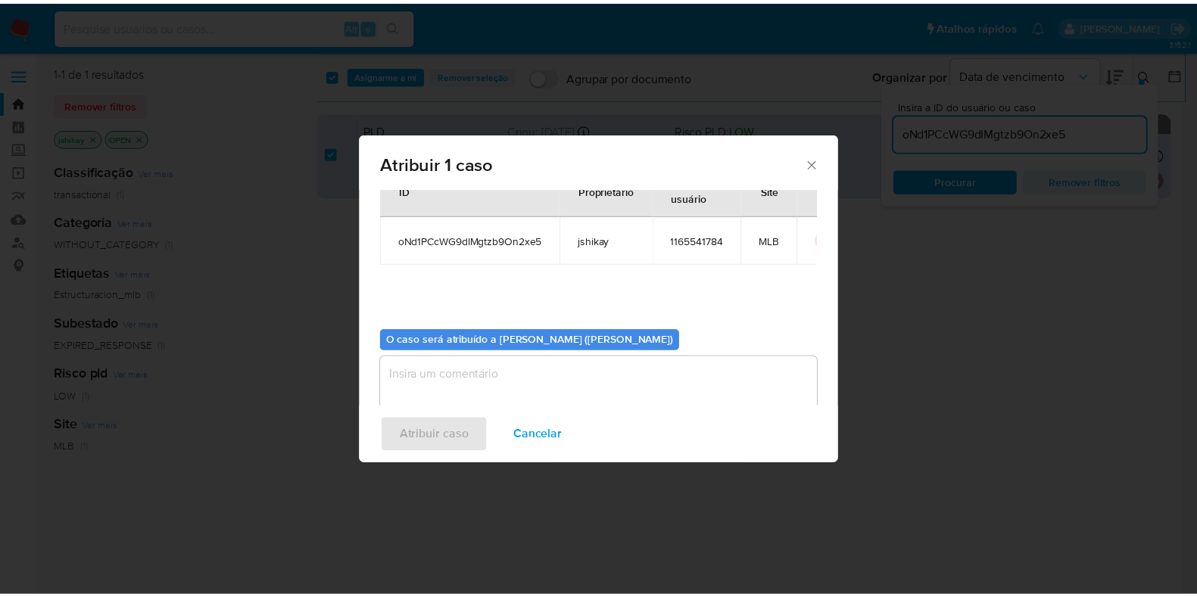
scroll to position [78, 0]
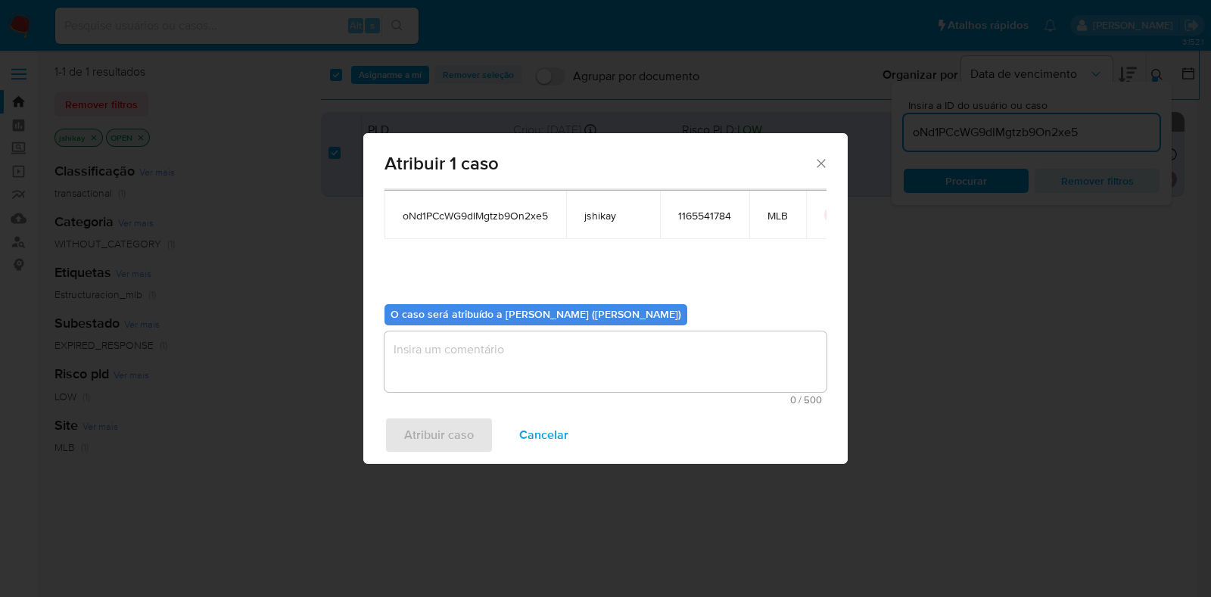
click at [462, 362] on textarea "assign-modal" at bounding box center [606, 362] width 442 height 61
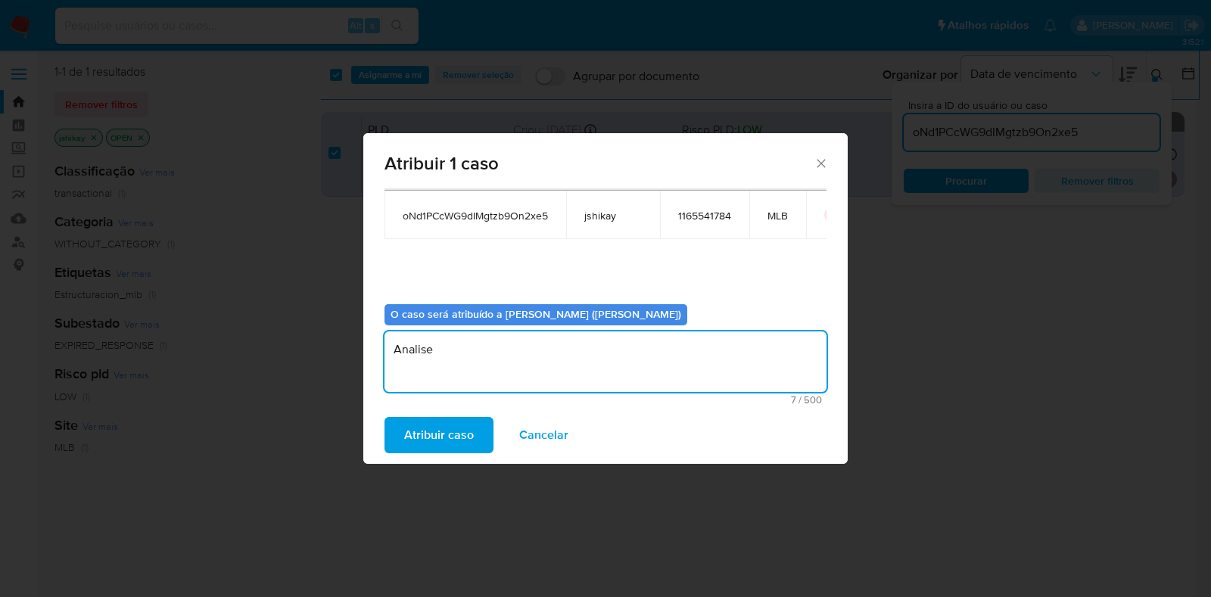
type textarea "Analise"
click at [443, 432] on span "Atribuir caso" at bounding box center [439, 435] width 70 height 33
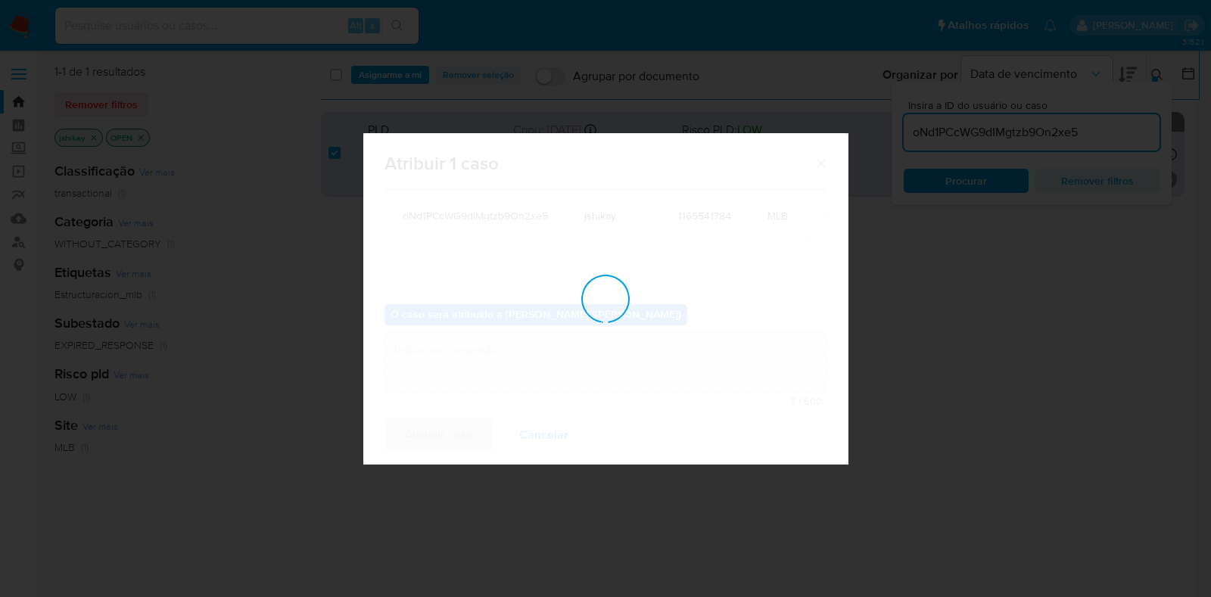
checkbox input "false"
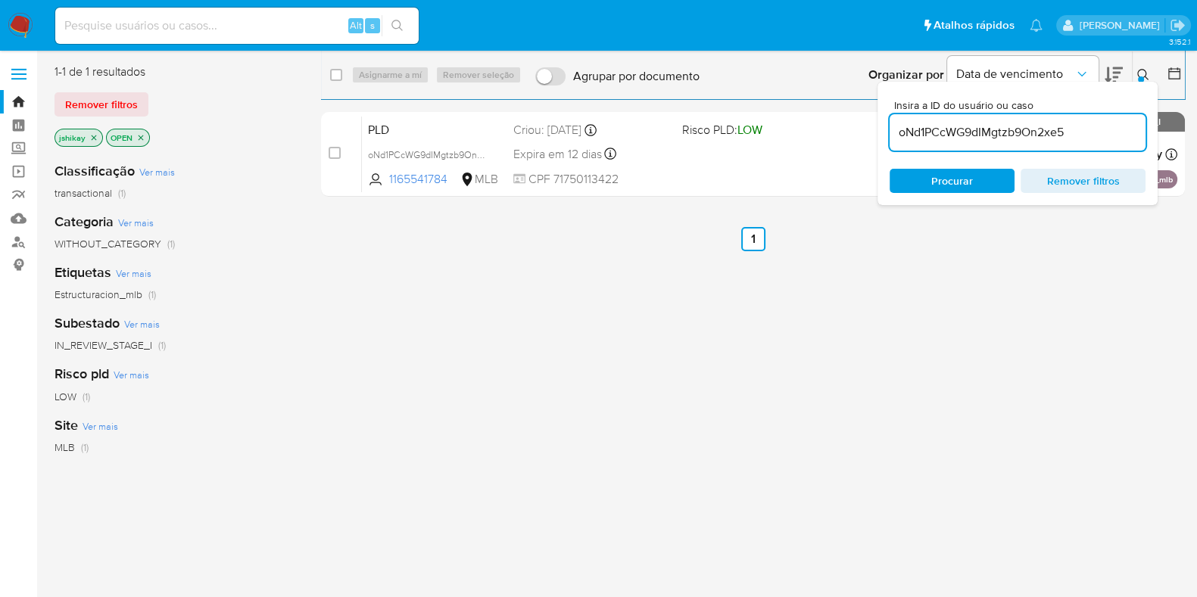
click at [8, 32] on img at bounding box center [21, 26] width 26 height 26
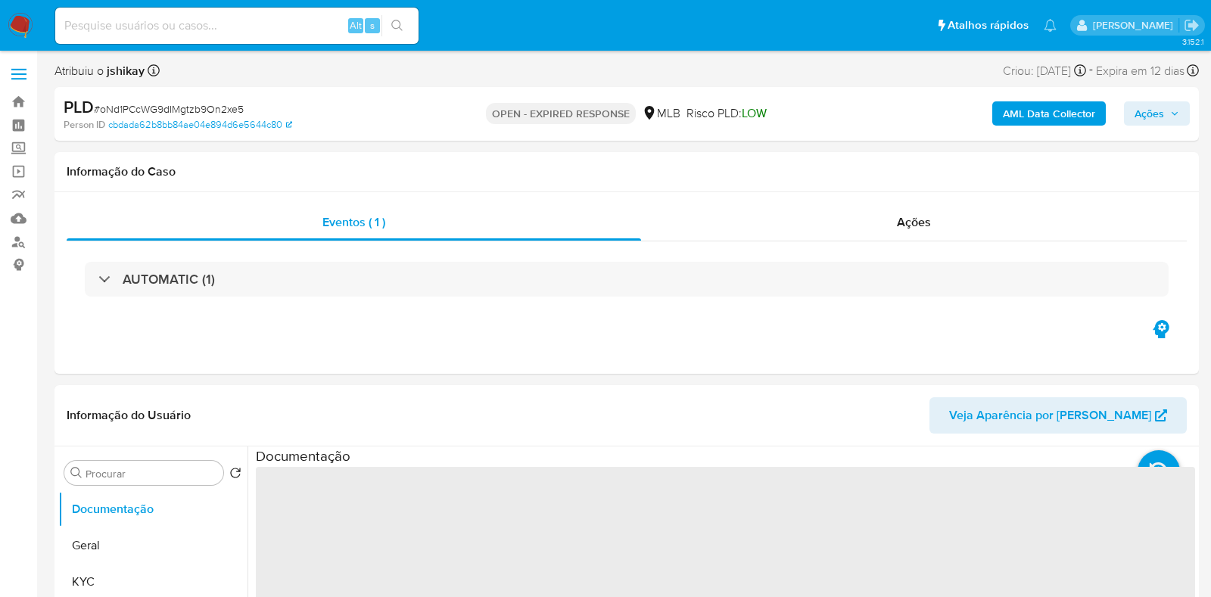
select select "10"
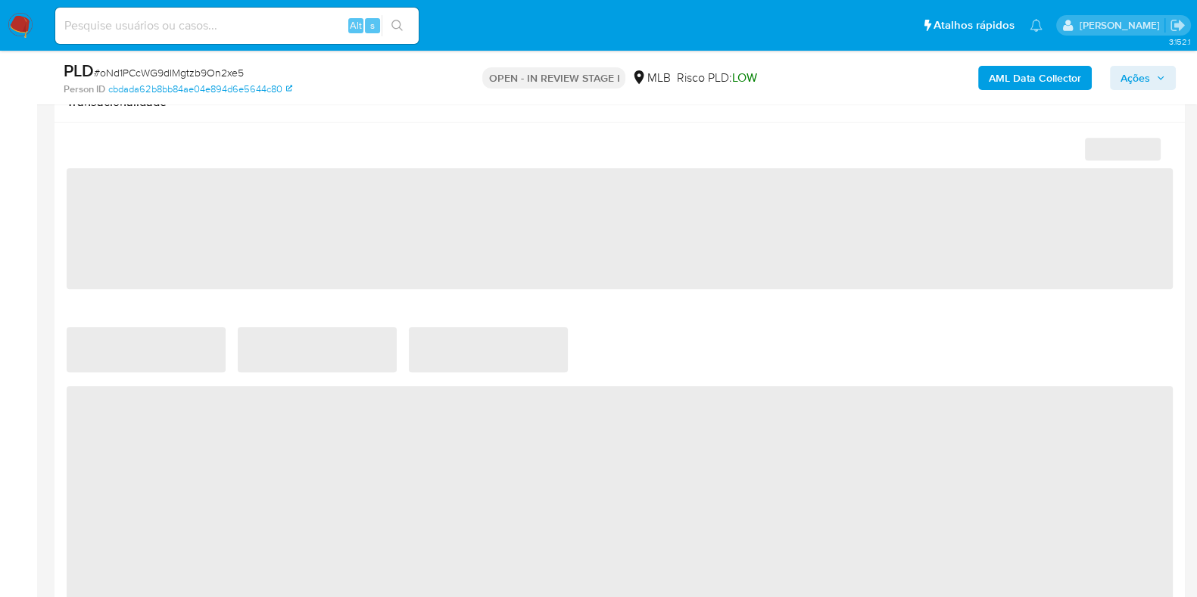
scroll to position [946, 0]
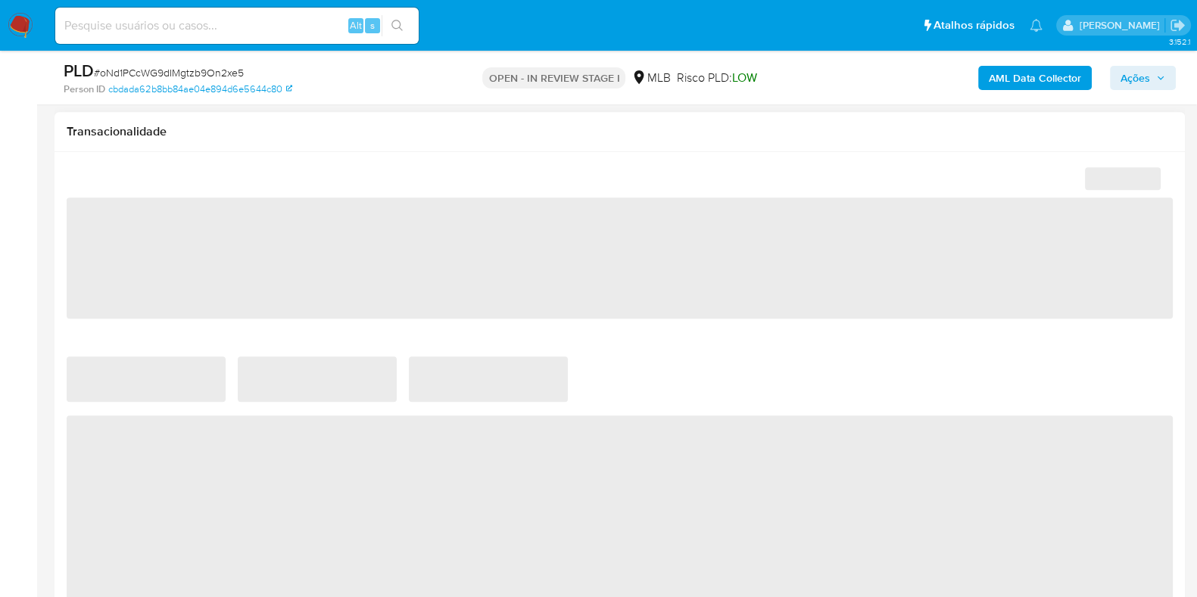
select select "10"
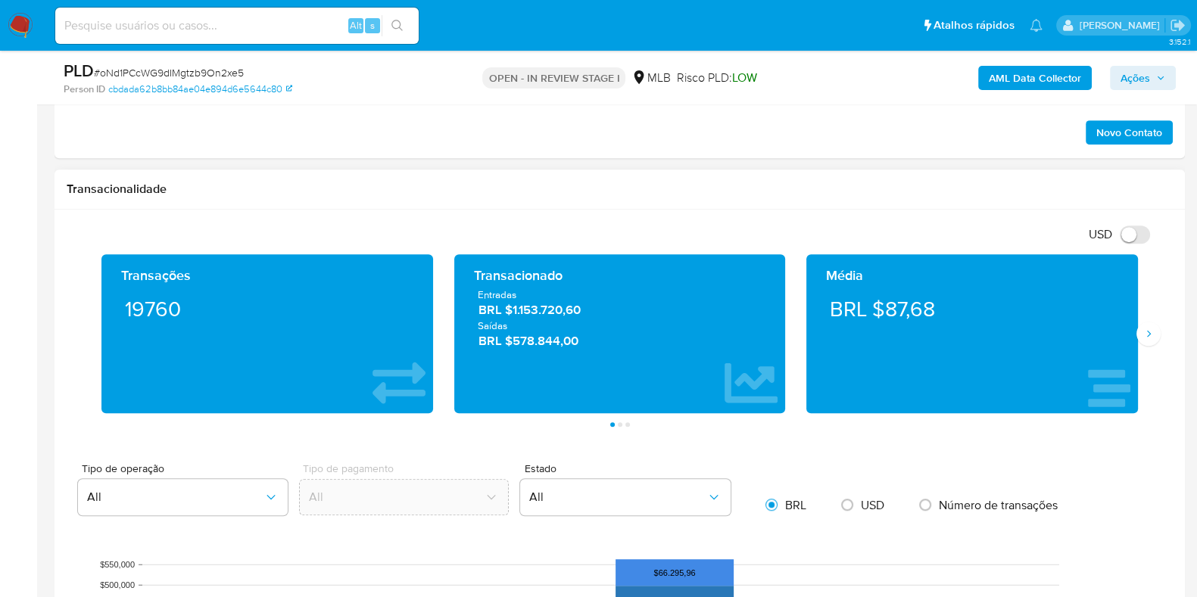
scroll to position [756, 0]
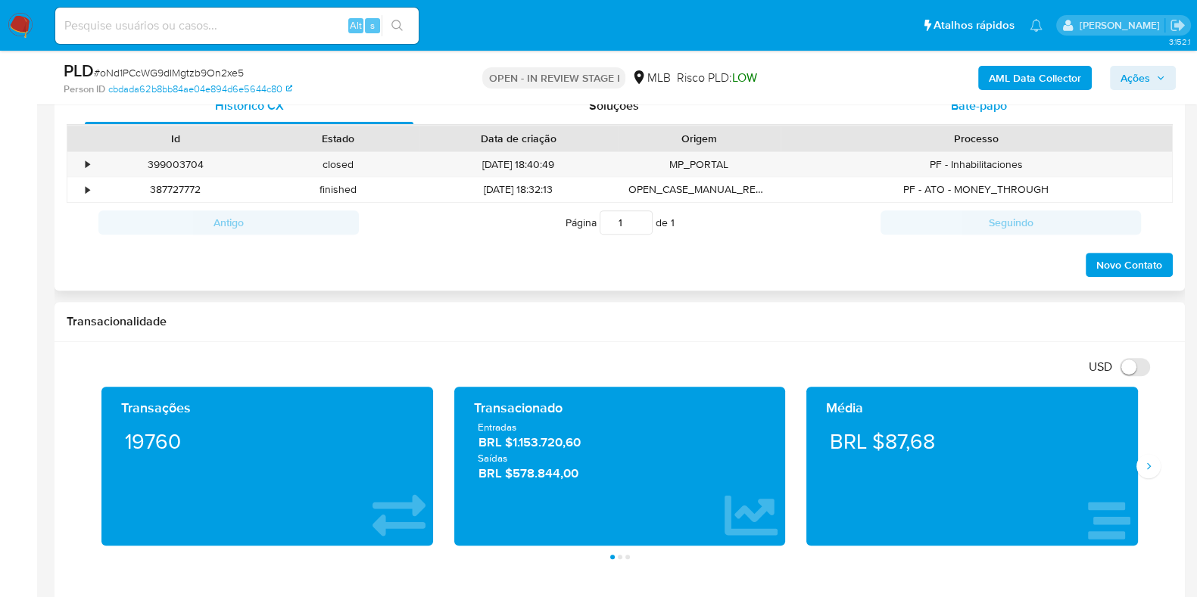
click at [959, 111] on span "Bate-papo" at bounding box center [979, 105] width 56 height 17
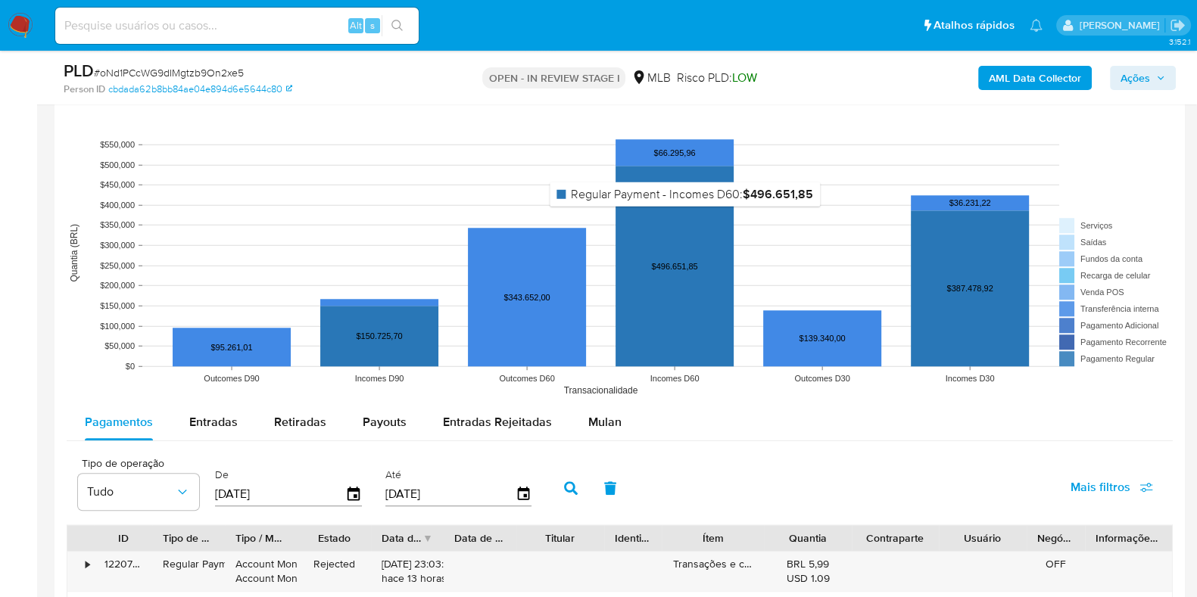
scroll to position [1703, 0]
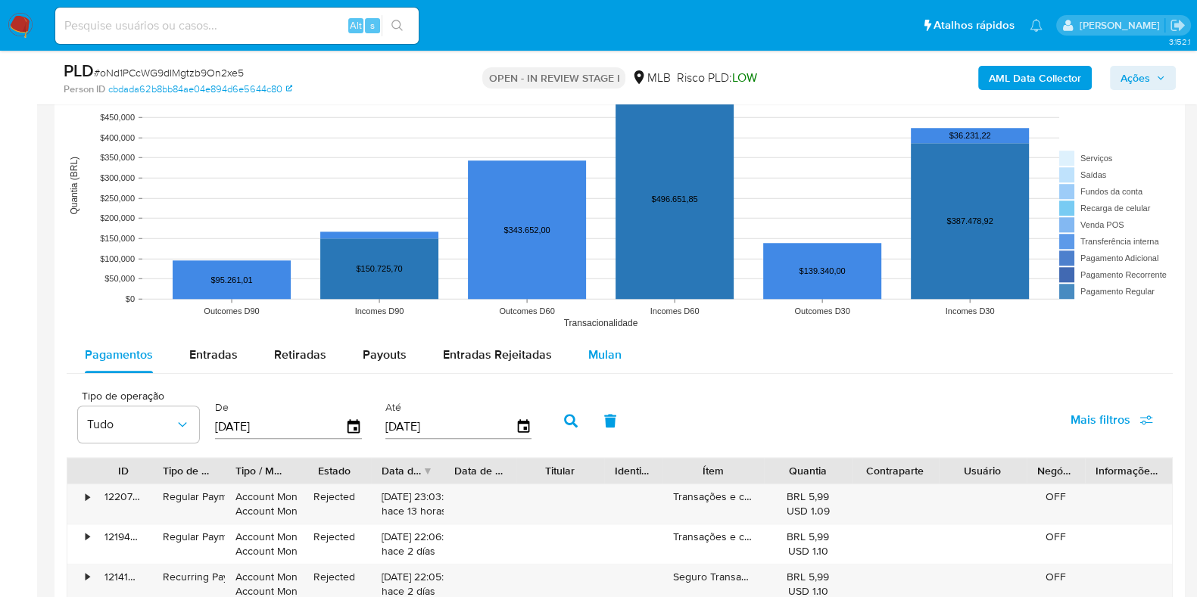
click at [602, 366] on div "Mulan" at bounding box center [604, 355] width 33 height 36
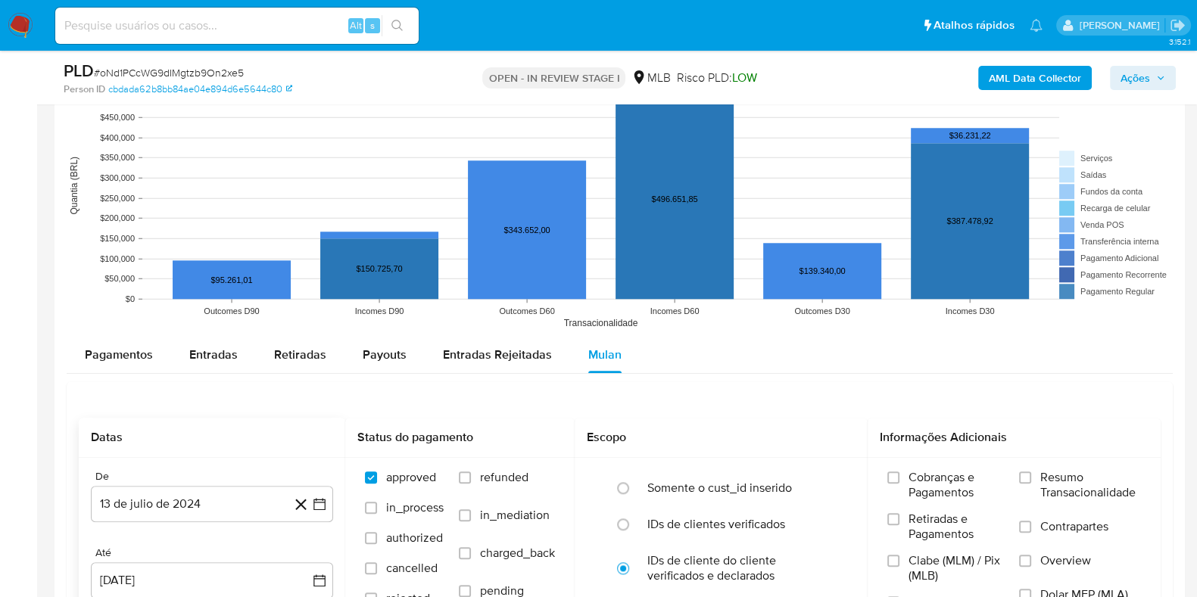
drag, startPoint x: 316, startPoint y: 497, endPoint x: 307, endPoint y: 484, distance: 16.4
click at [320, 499] on icon "button" at bounding box center [319, 504] width 15 height 15
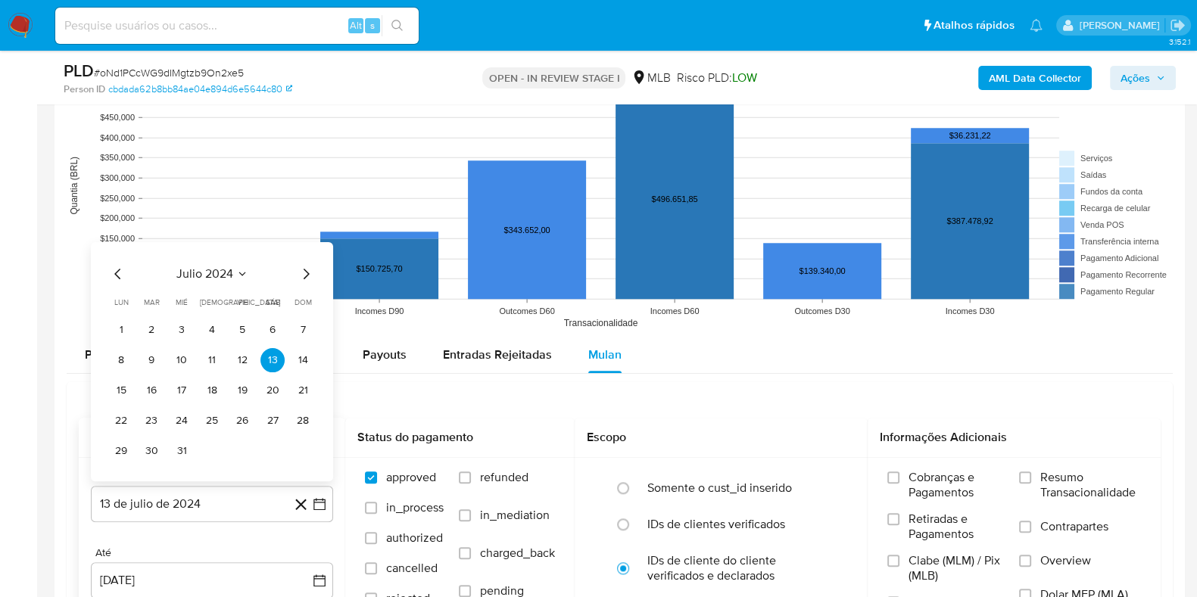
click at [208, 267] on span "julio 2024" at bounding box center [204, 274] width 57 height 15
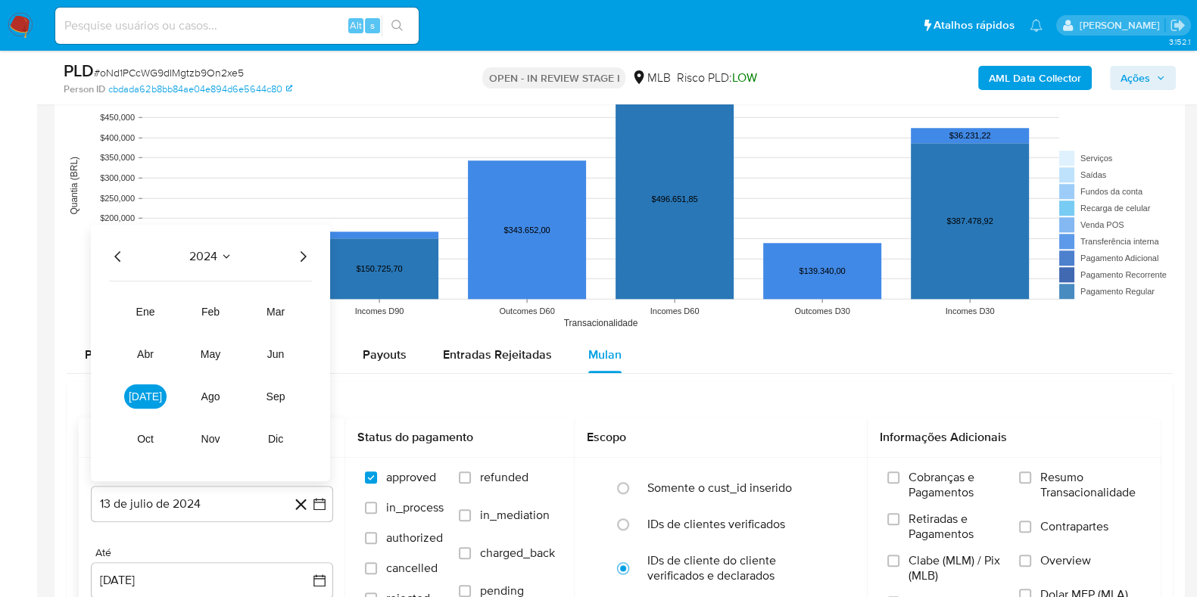
click at [303, 251] on icon "Año siguiente" at bounding box center [303, 257] width 18 height 18
click at [277, 357] on span "jun" at bounding box center [275, 354] width 17 height 12
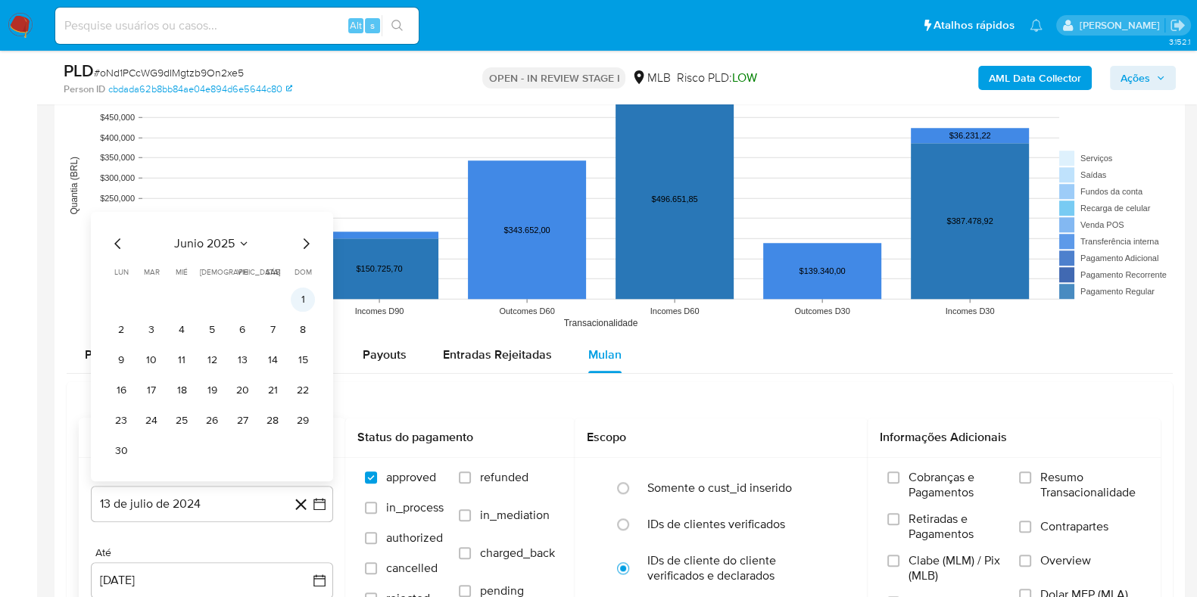
click at [310, 299] on button "1" at bounding box center [303, 300] width 24 height 24
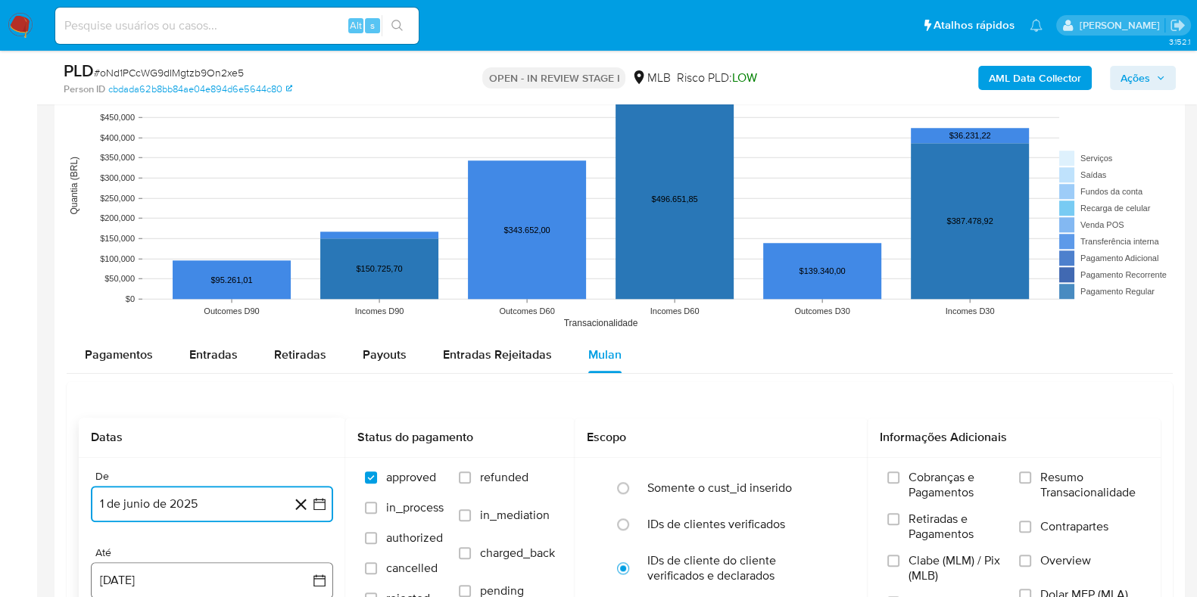
click at [323, 580] on icon "button" at bounding box center [319, 580] width 15 height 15
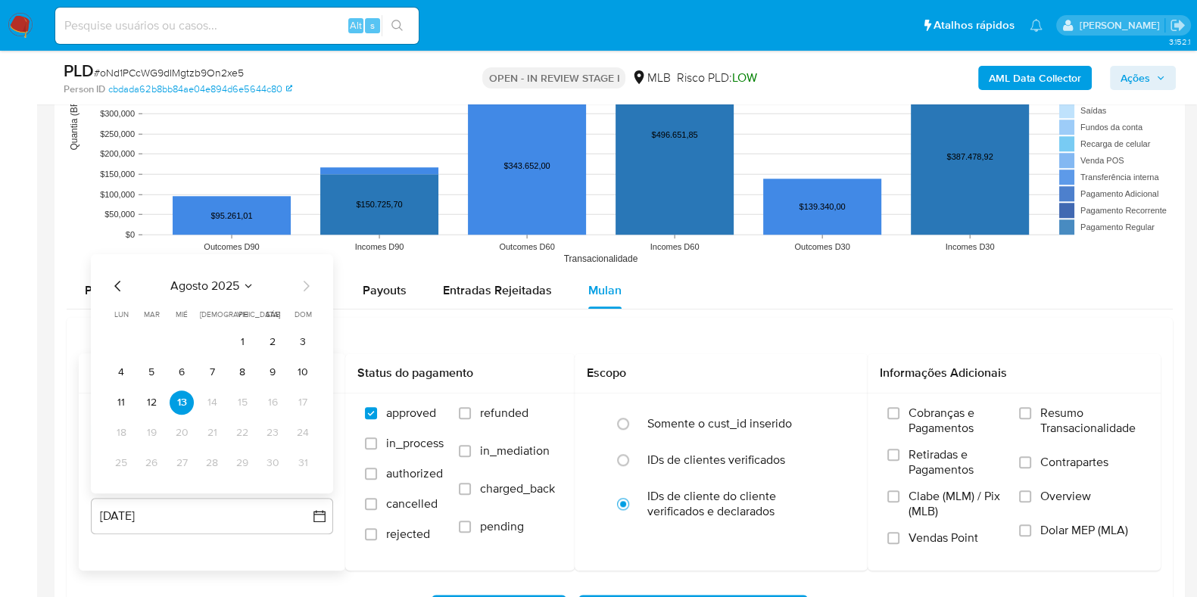
scroll to position [1798, 0]
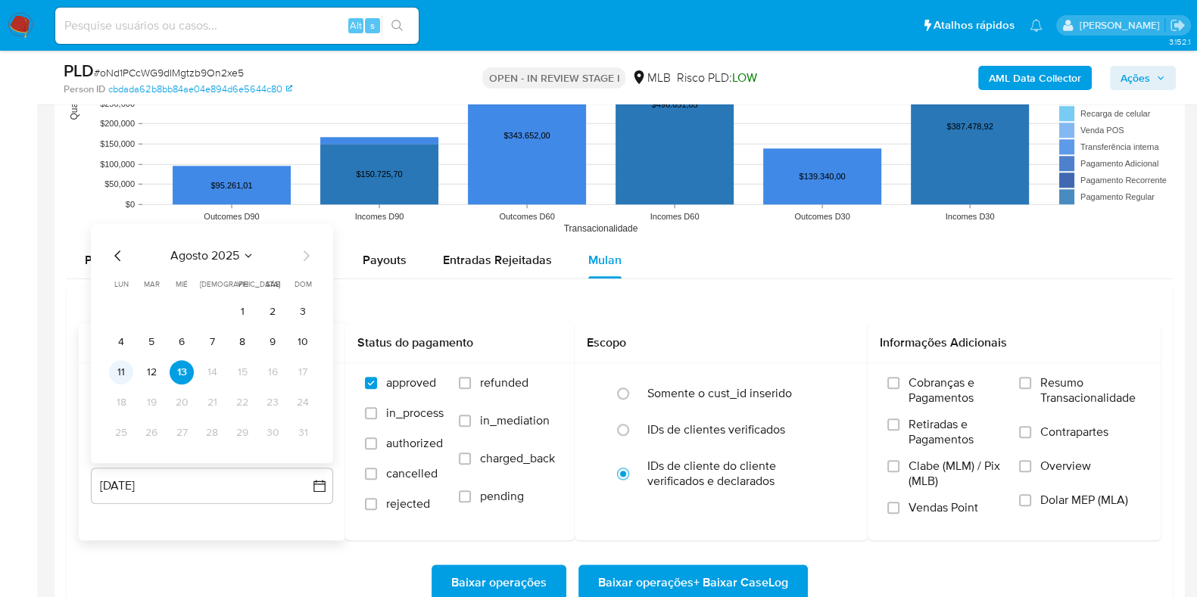
click at [114, 369] on button "11" at bounding box center [121, 372] width 24 height 24
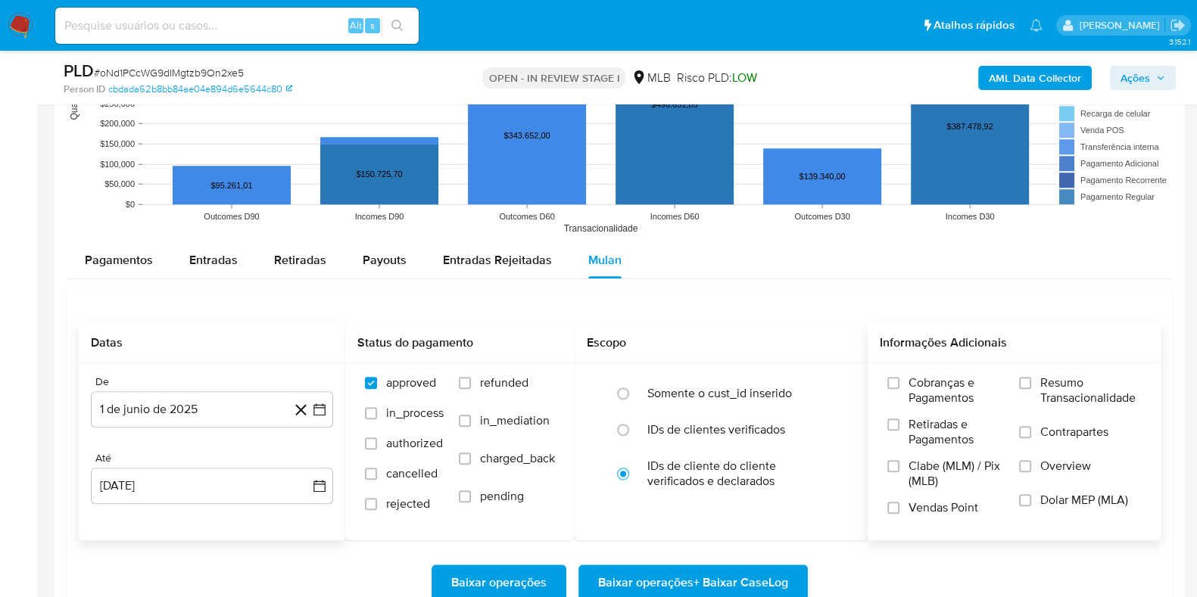
click at [1056, 391] on span "Resumo Transacionalidade" at bounding box center [1090, 391] width 101 height 30
click at [1031, 389] on input "Resumo Transacionalidade" at bounding box center [1025, 383] width 12 height 12
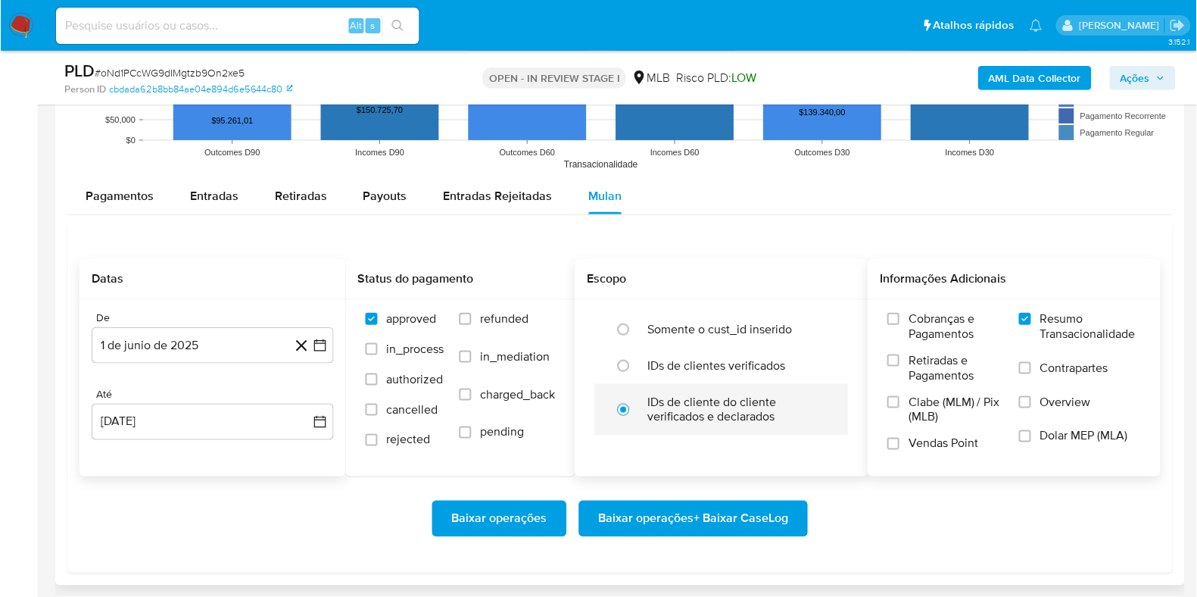
scroll to position [1893, 0]
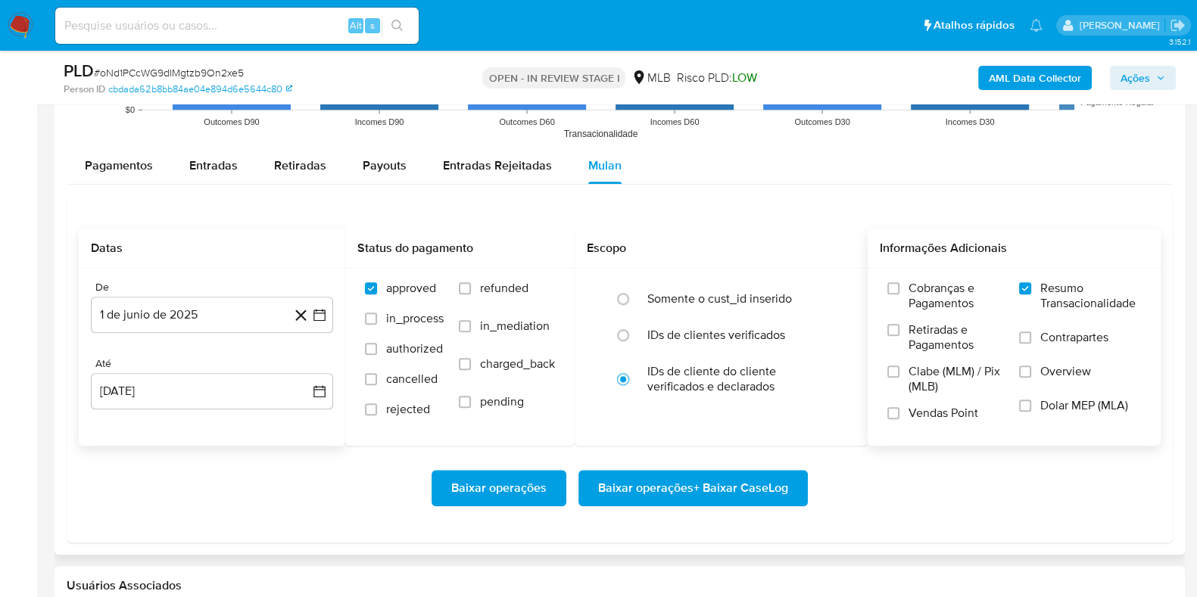
click at [647, 485] on span "Baixar operações + Baixar CaseLog" at bounding box center [693, 488] width 190 height 33
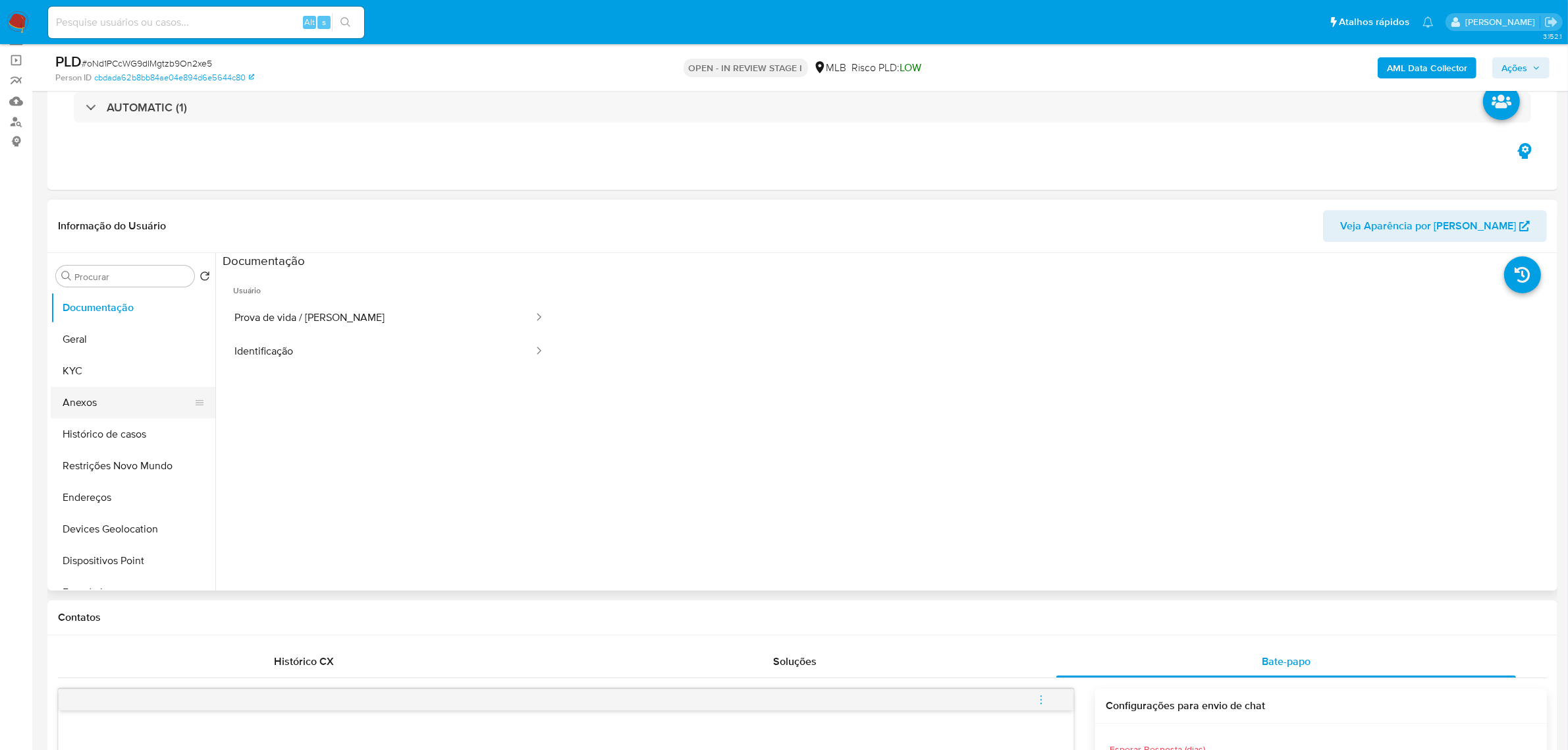
scroll to position [83, 0]
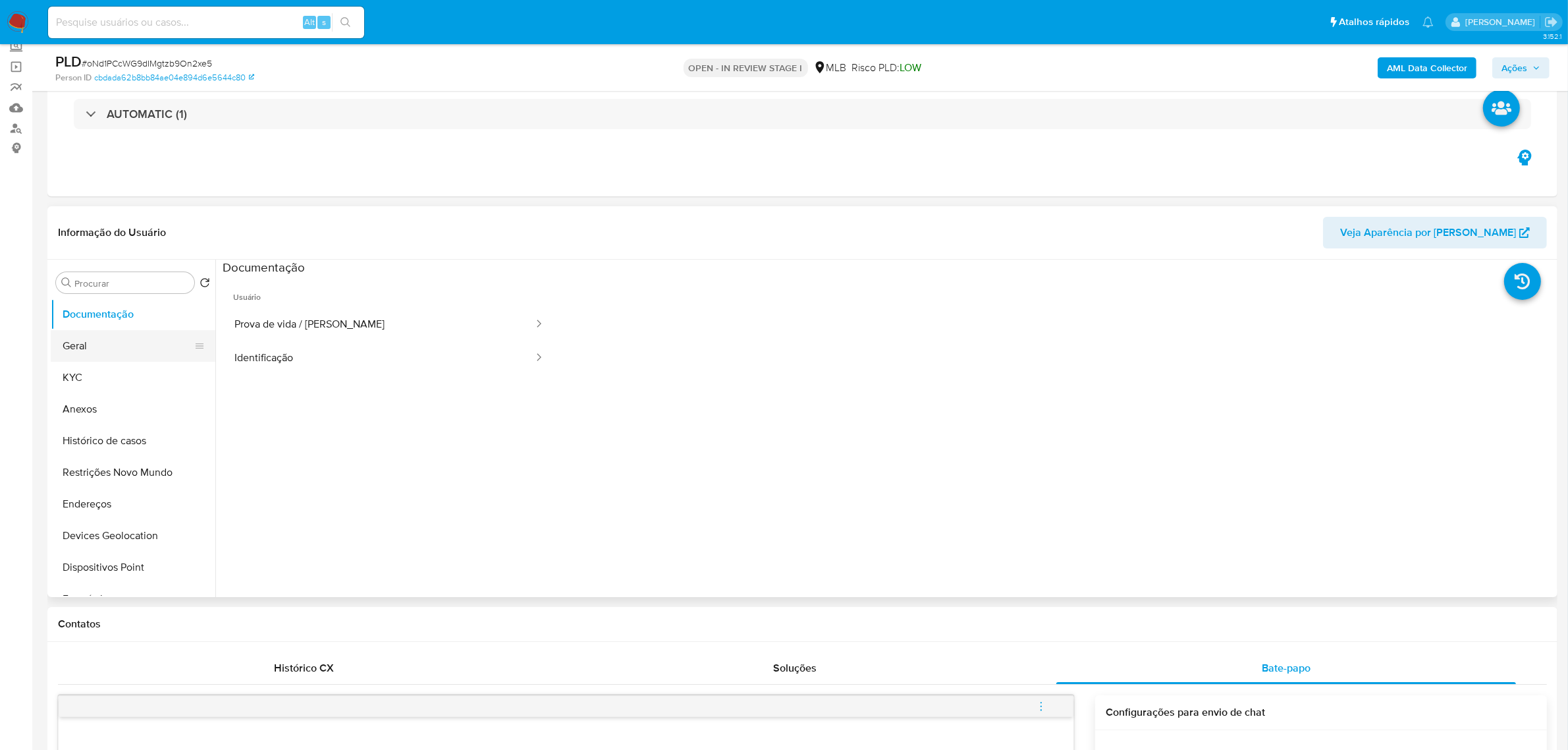
click at [97, 343] on button "Geral" at bounding box center [127, 345] width 154 height 31
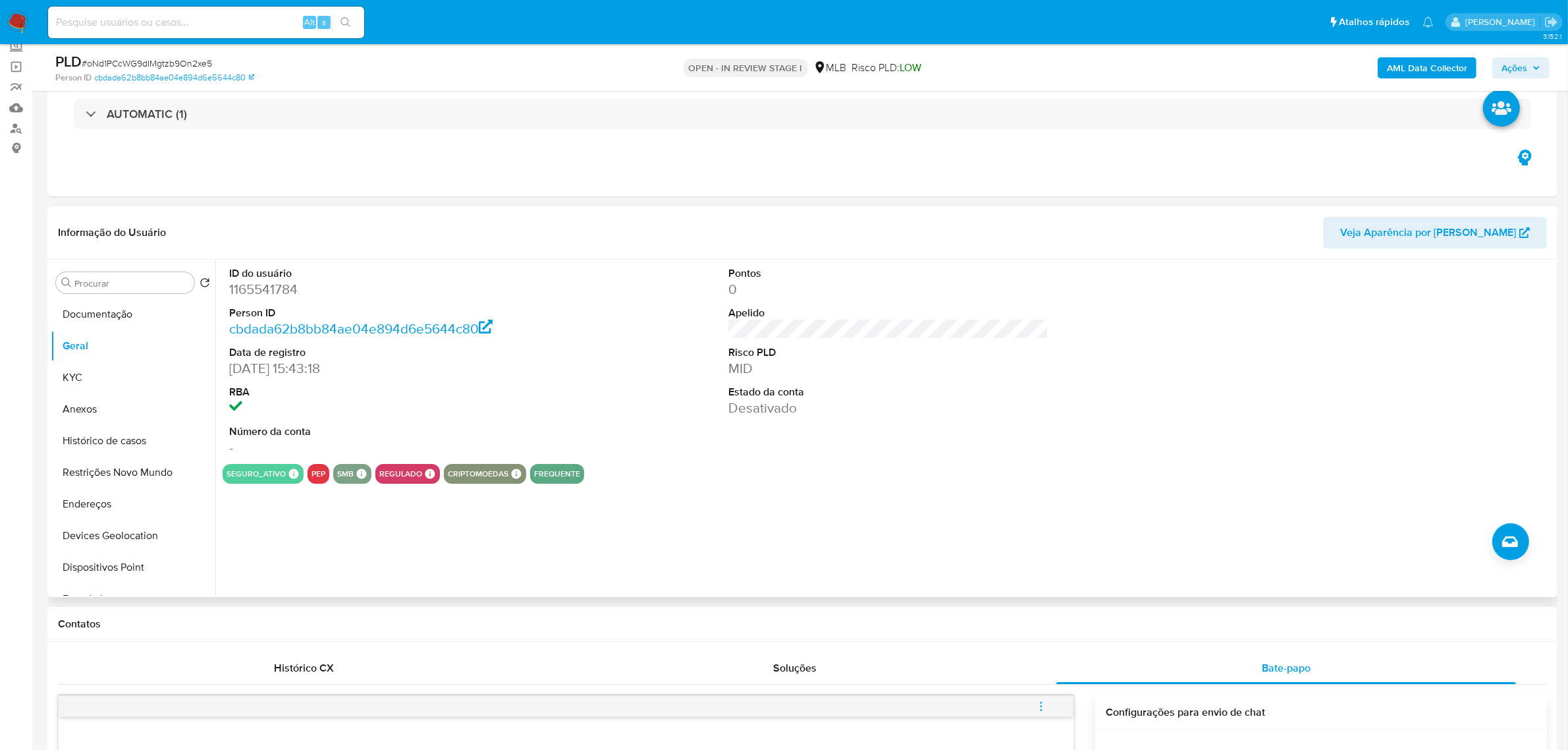
click at [270, 288] on dd "1165541784" at bounding box center [389, 289] width 320 height 18
copy dd "1165541784"
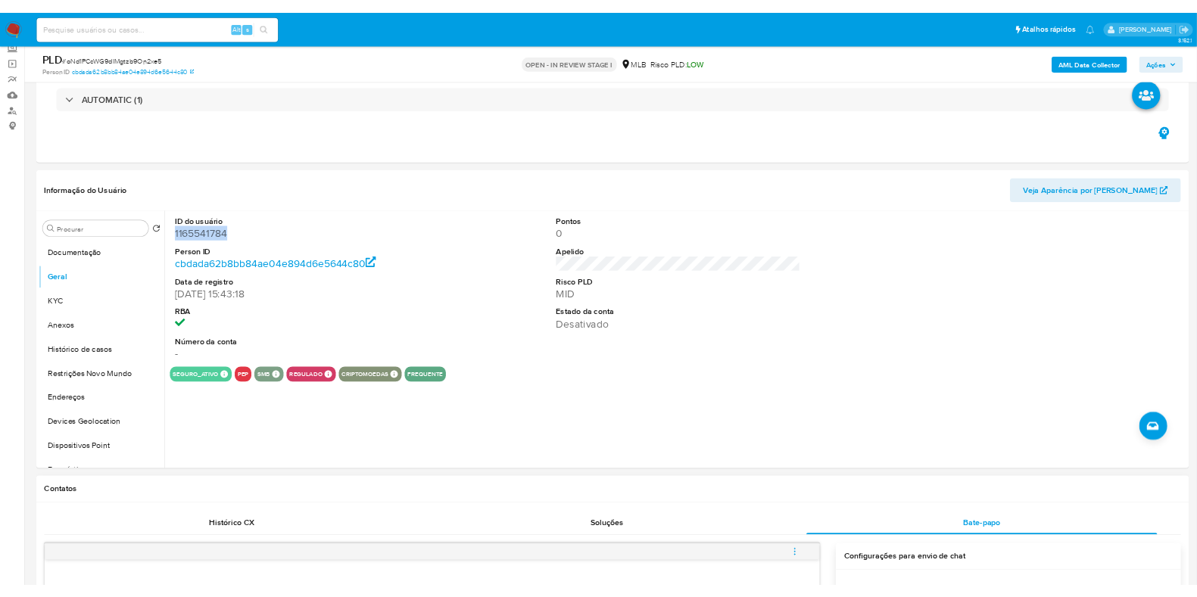
scroll to position [94, 0]
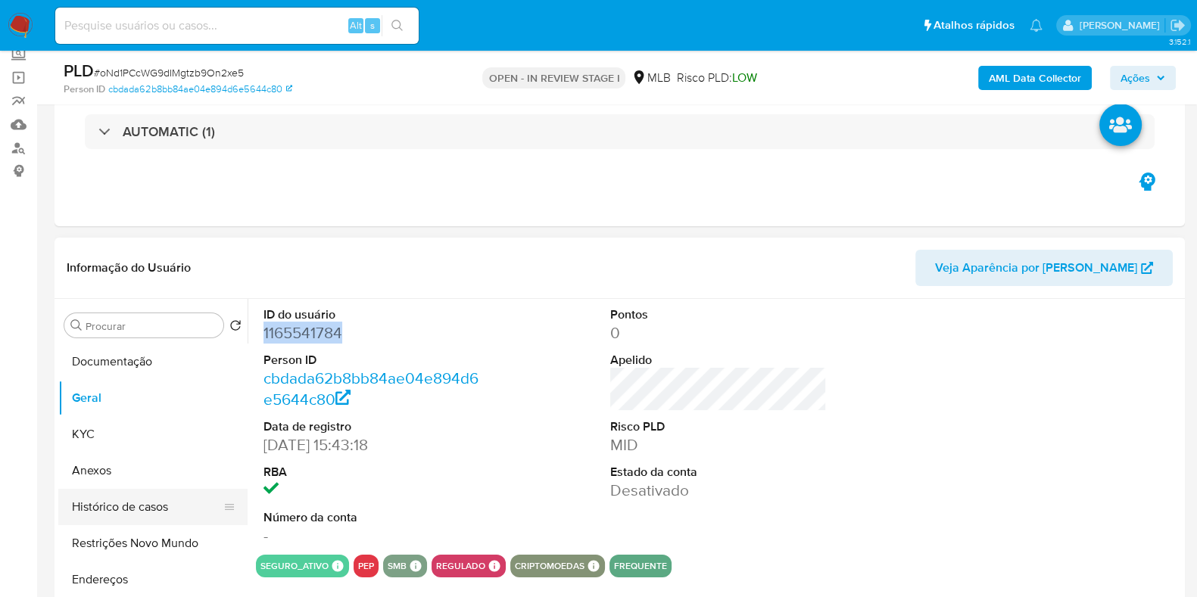
click at [117, 504] on button "Histórico de casos" at bounding box center [146, 507] width 177 height 36
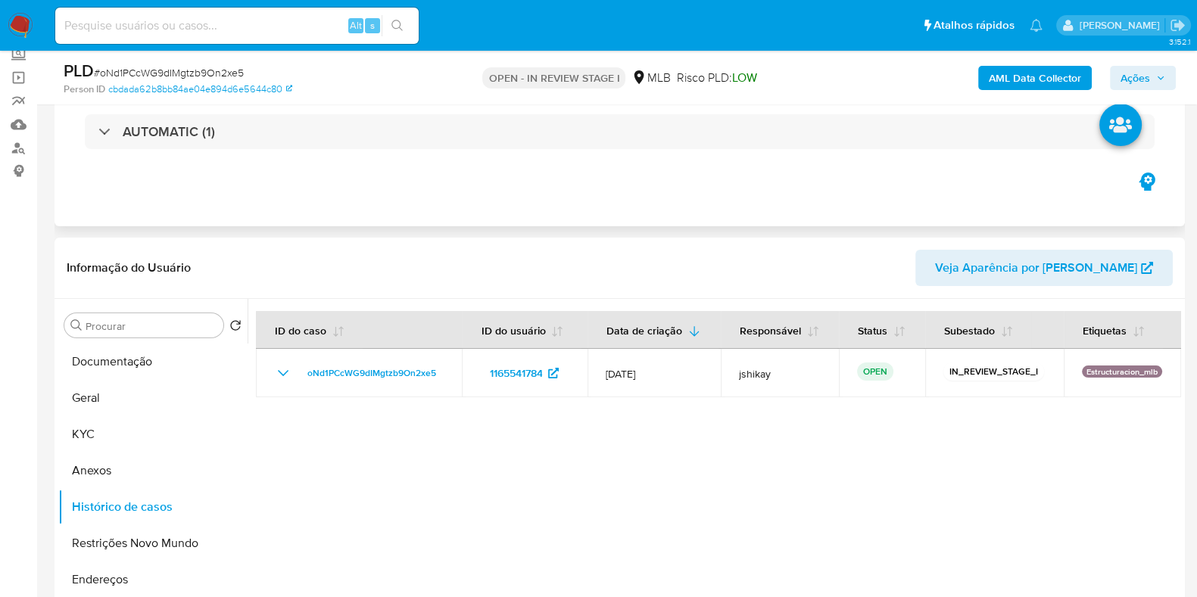
scroll to position [189, 0]
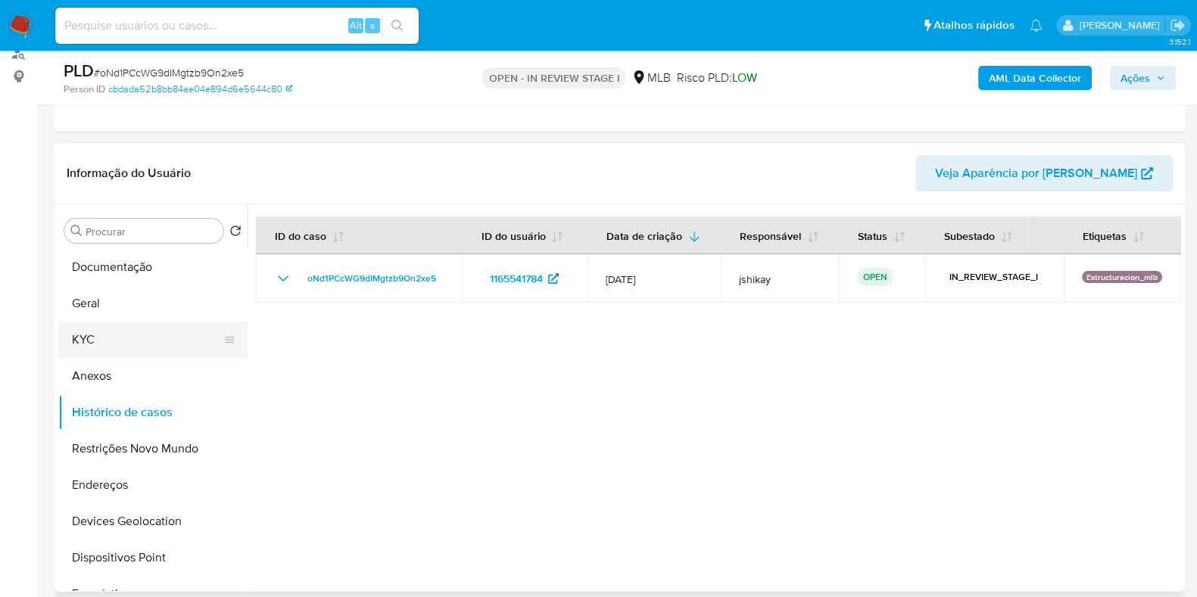
drag, startPoint x: 109, startPoint y: 338, endPoint x: 103, endPoint y: 331, distance: 9.1
click at [110, 338] on button "KYC" at bounding box center [146, 340] width 177 height 36
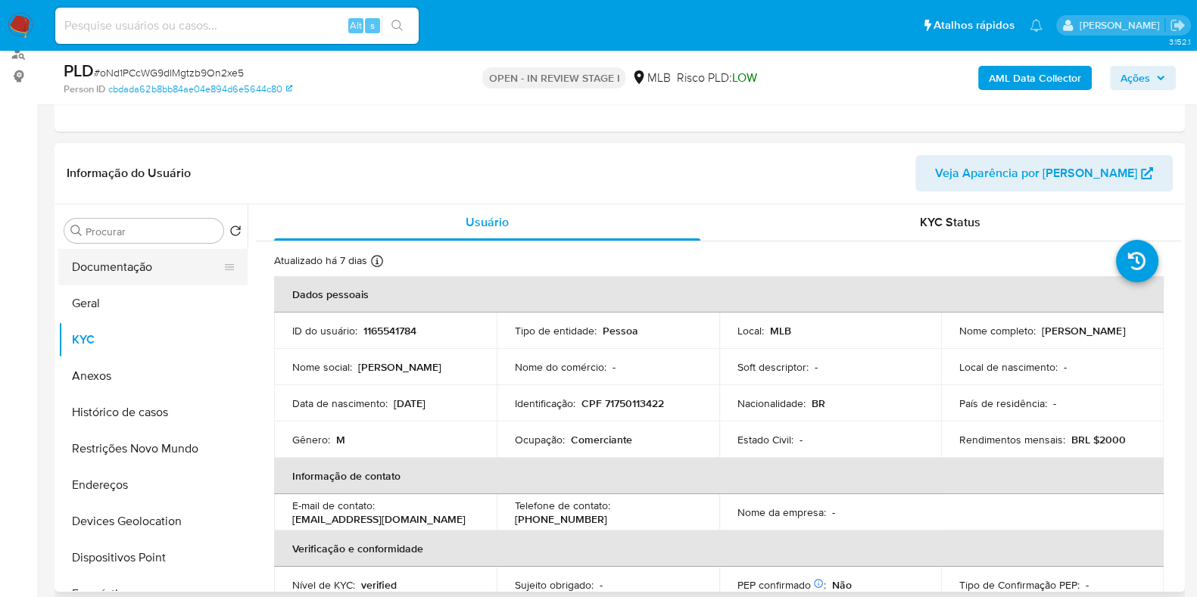
click at [176, 256] on button "Documentação" at bounding box center [146, 267] width 177 height 36
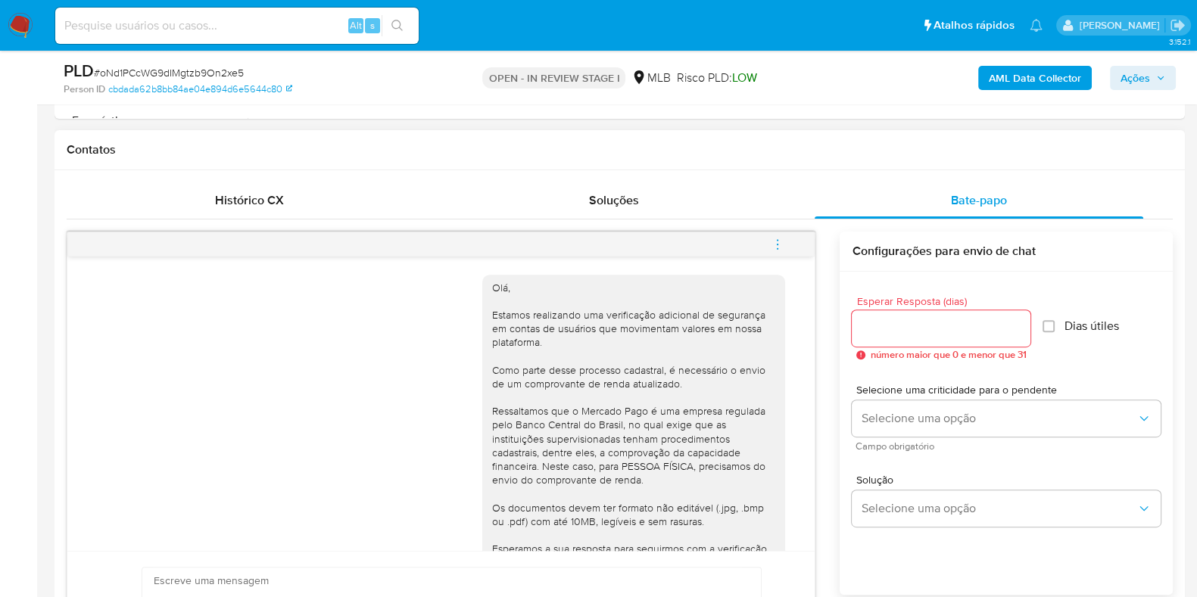
scroll to position [0, 0]
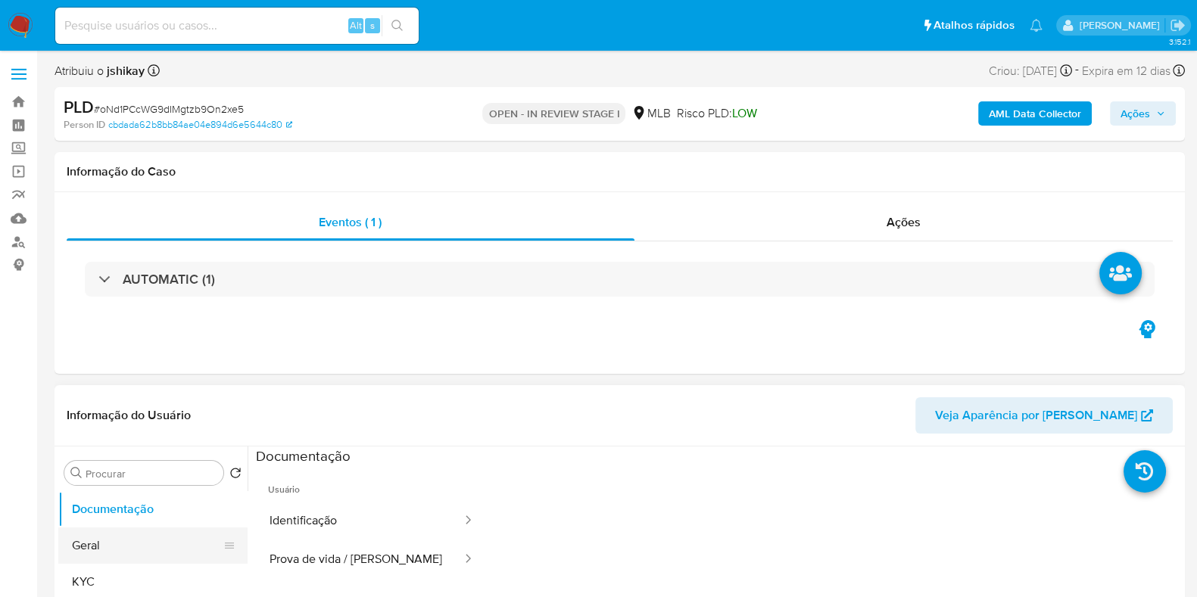
drag, startPoint x: 110, startPoint y: 588, endPoint x: 126, endPoint y: 533, distance: 57.0
click at [111, 586] on button "KYC" at bounding box center [152, 582] width 189 height 36
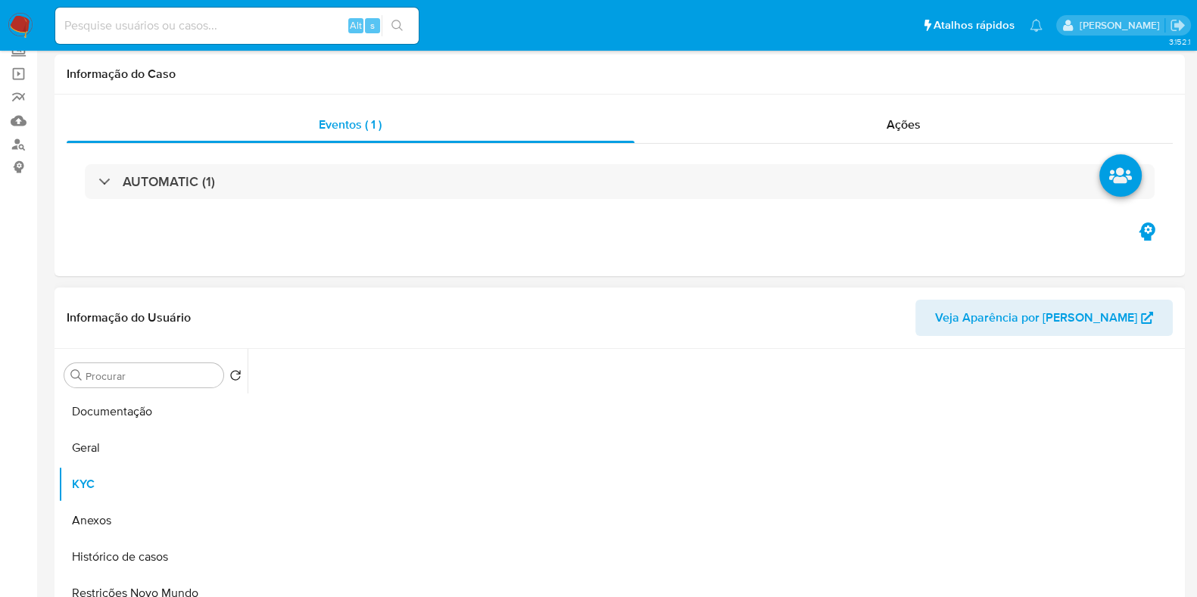
scroll to position [189, 0]
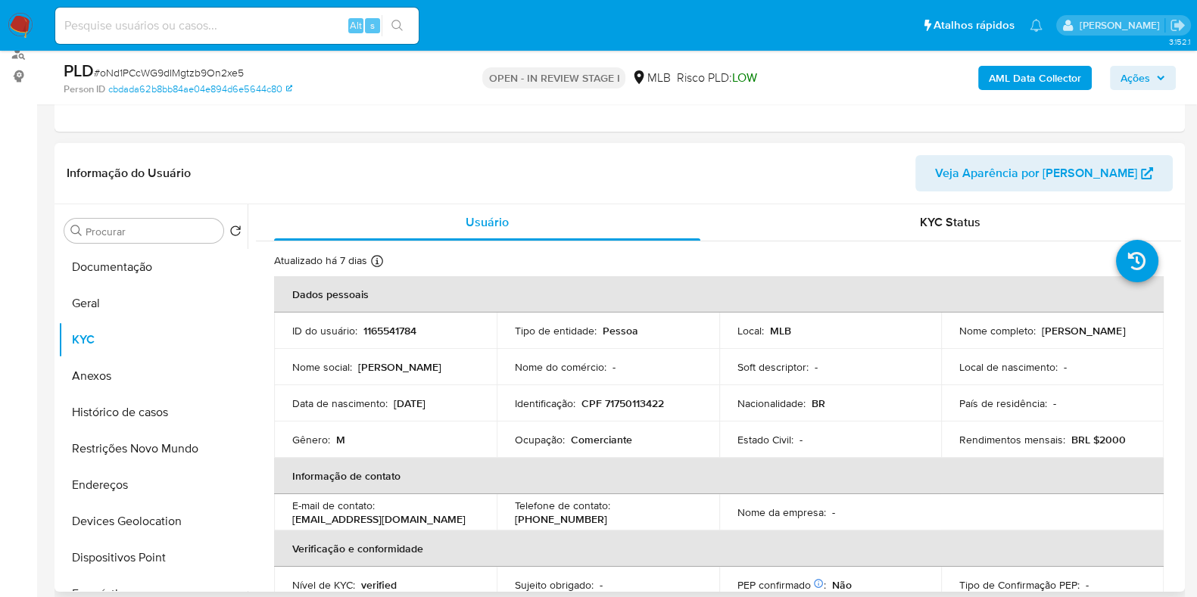
click at [597, 437] on p "Comerciante" at bounding box center [601, 440] width 61 height 14
copy p "Comerciante"
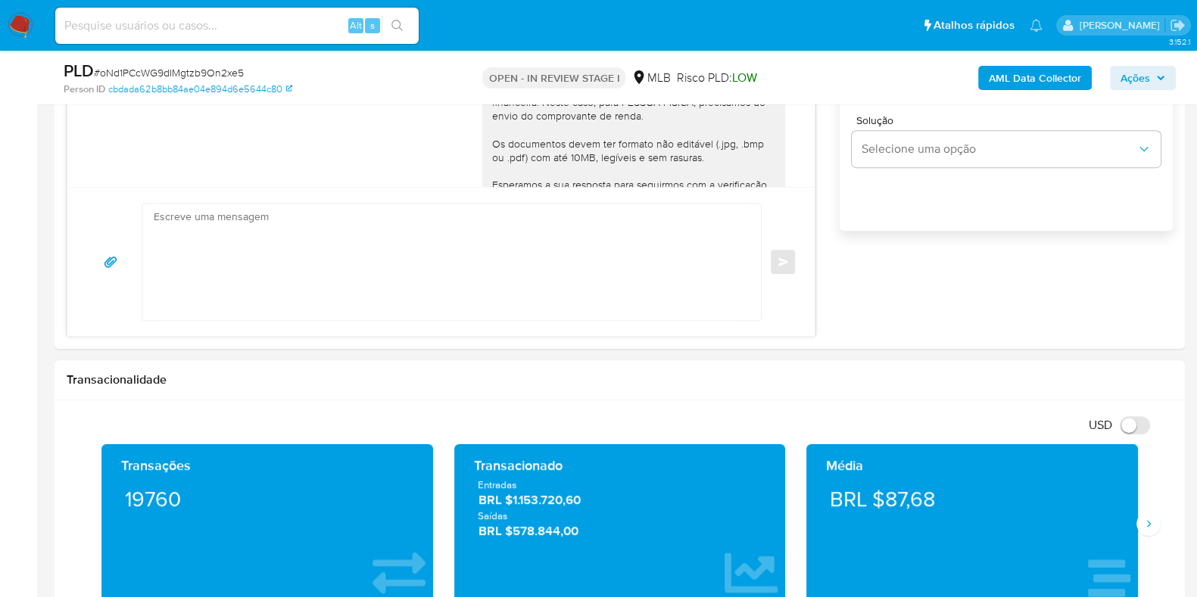
scroll to position [1324, 0]
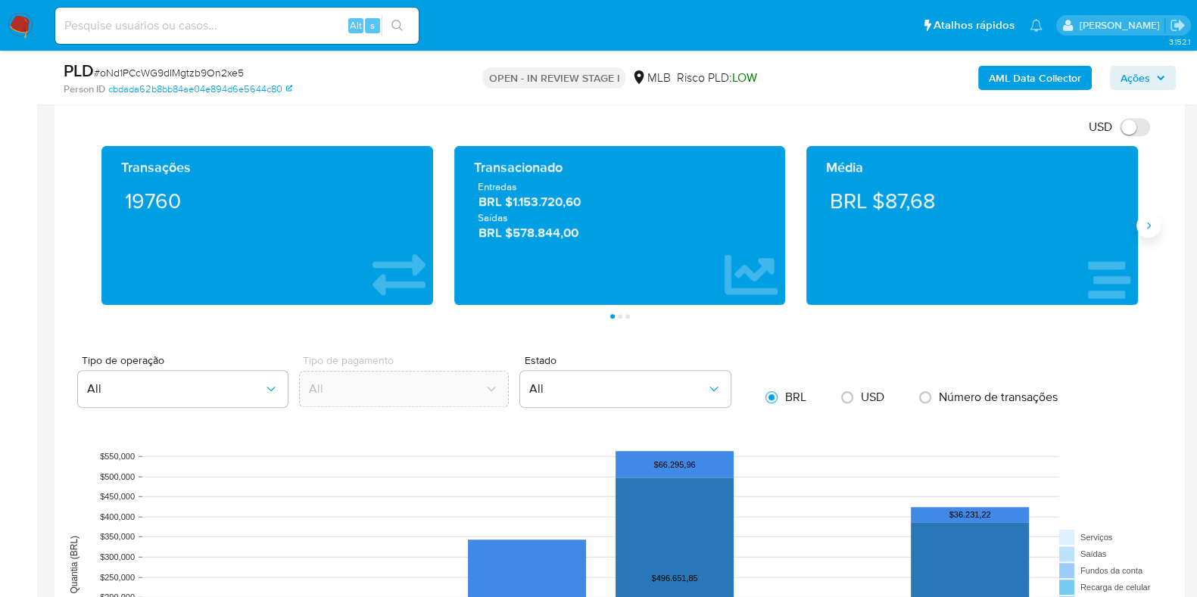
click at [1143, 221] on icon "Siguiente" at bounding box center [1148, 226] width 12 height 12
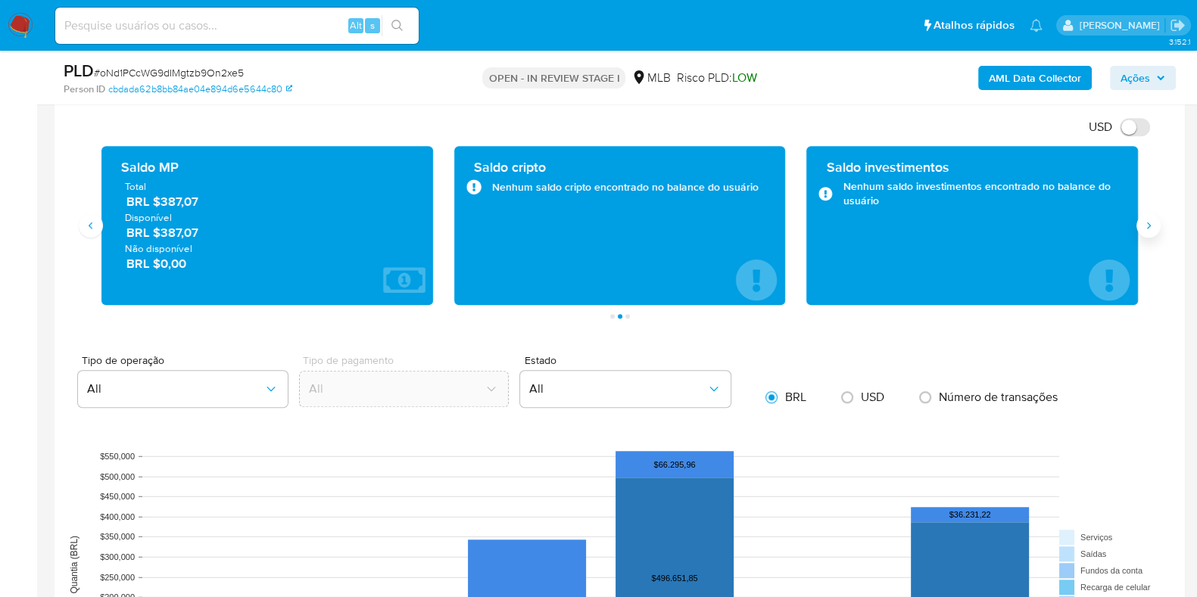
click at [1143, 221] on icon "Siguiente" at bounding box center [1148, 226] width 12 height 12
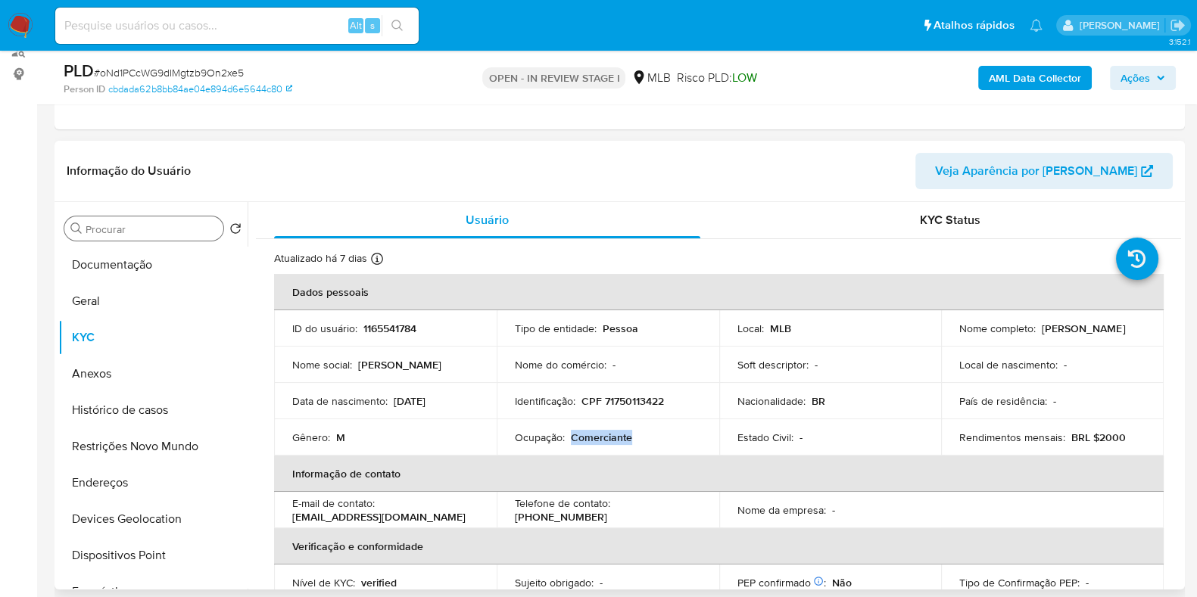
scroll to position [189, 0]
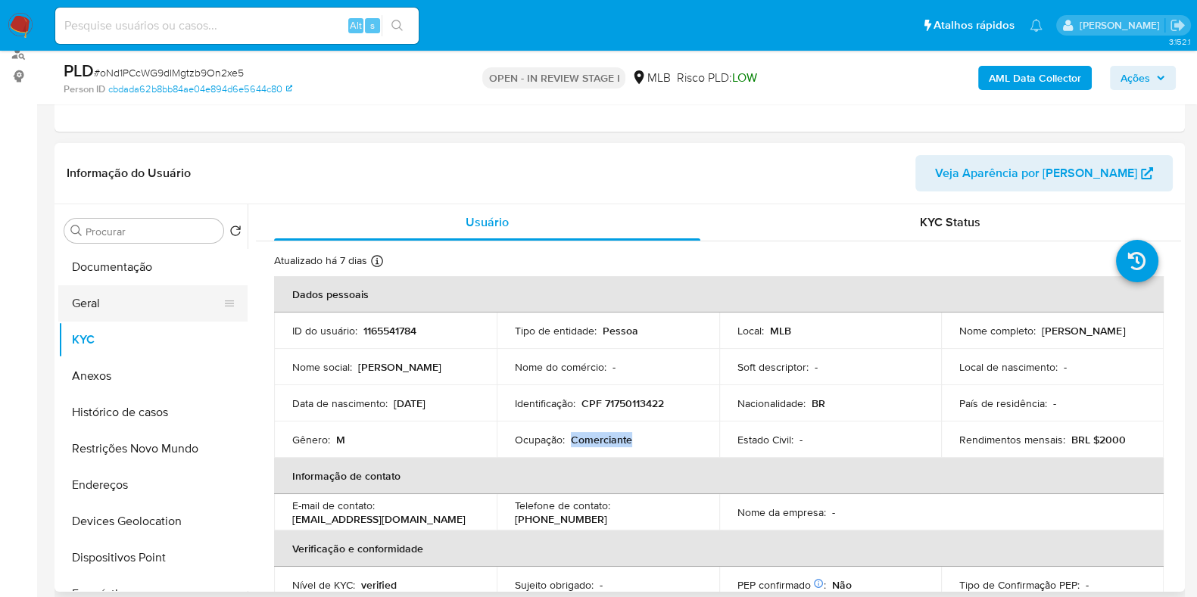
click at [123, 299] on button "Geral" at bounding box center [146, 303] width 177 height 36
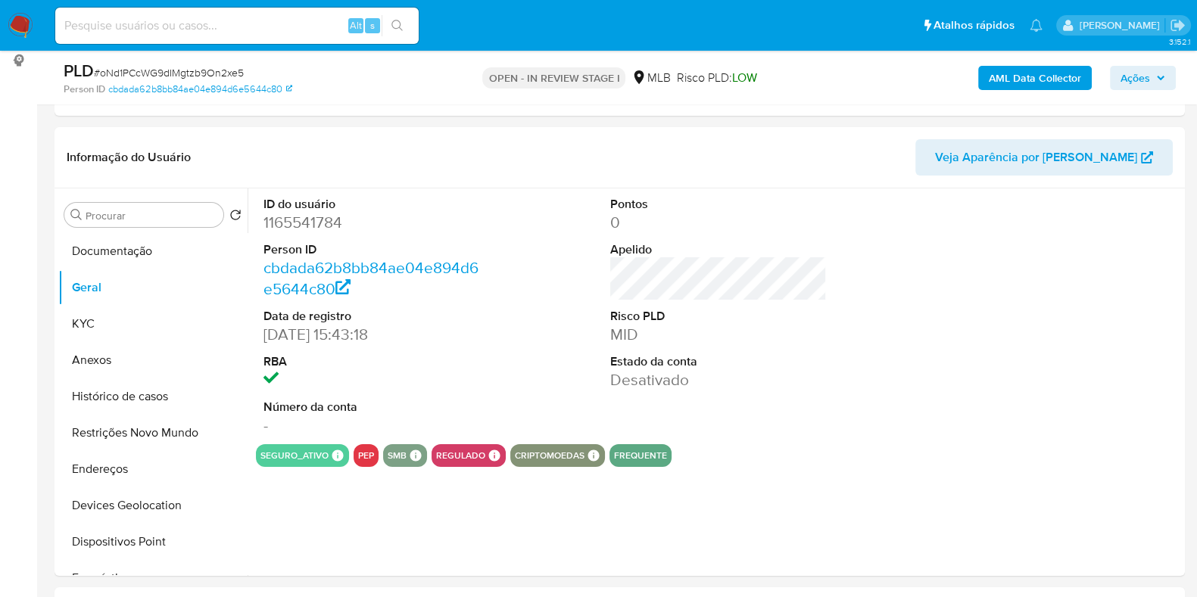
scroll to position [208, 0]
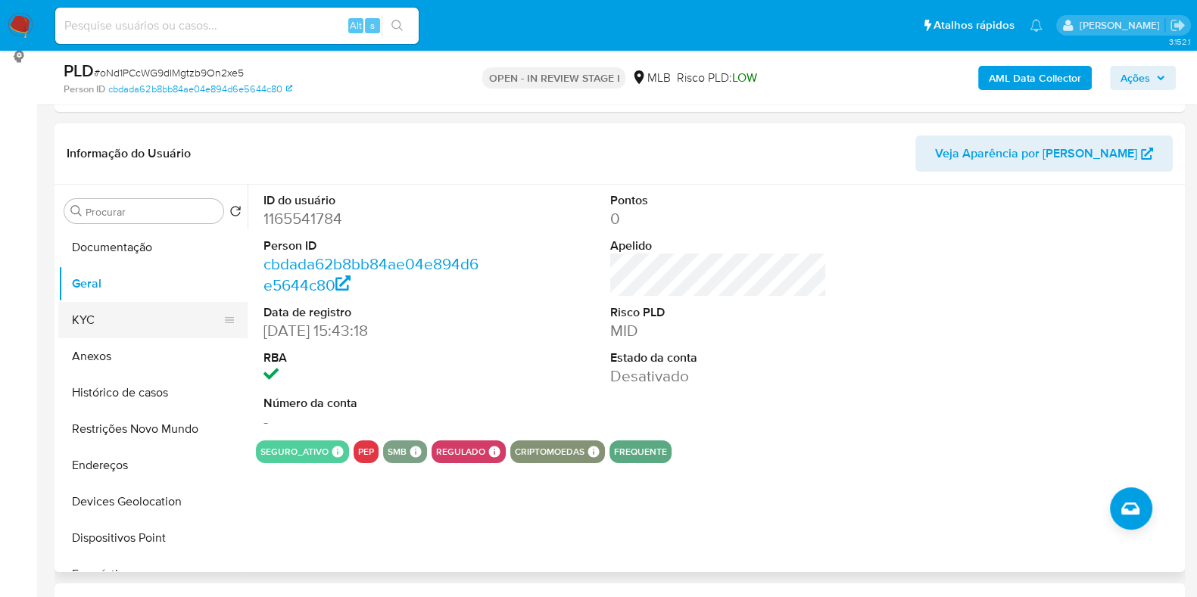
click at [98, 314] on button "KYC" at bounding box center [146, 320] width 177 height 36
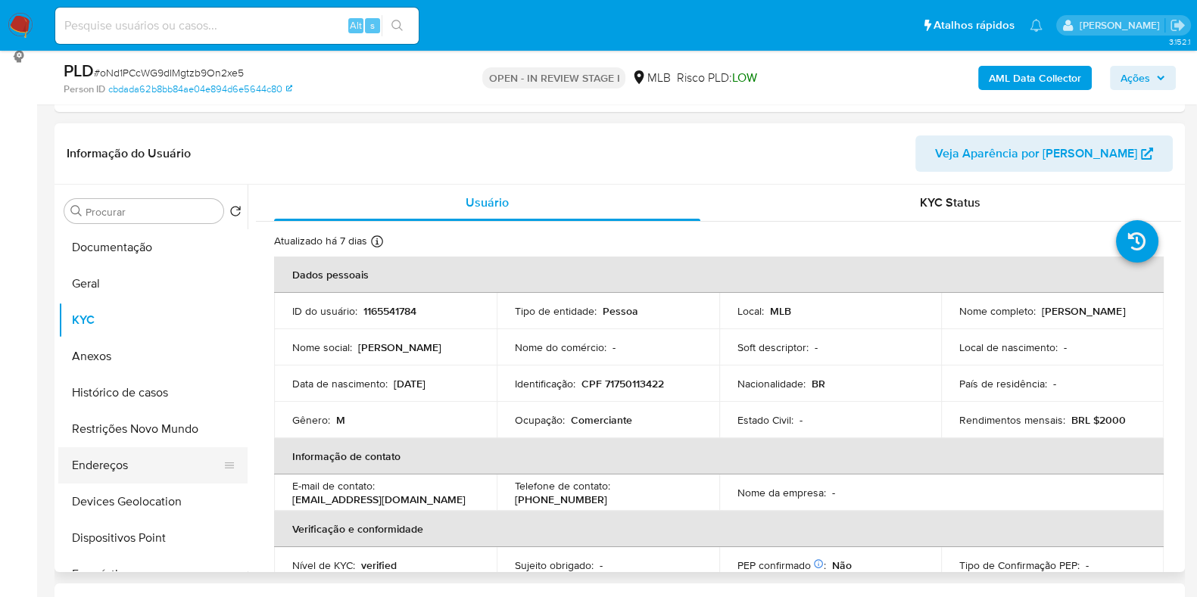
click at [156, 472] on button "Endereços" at bounding box center [146, 465] width 177 height 36
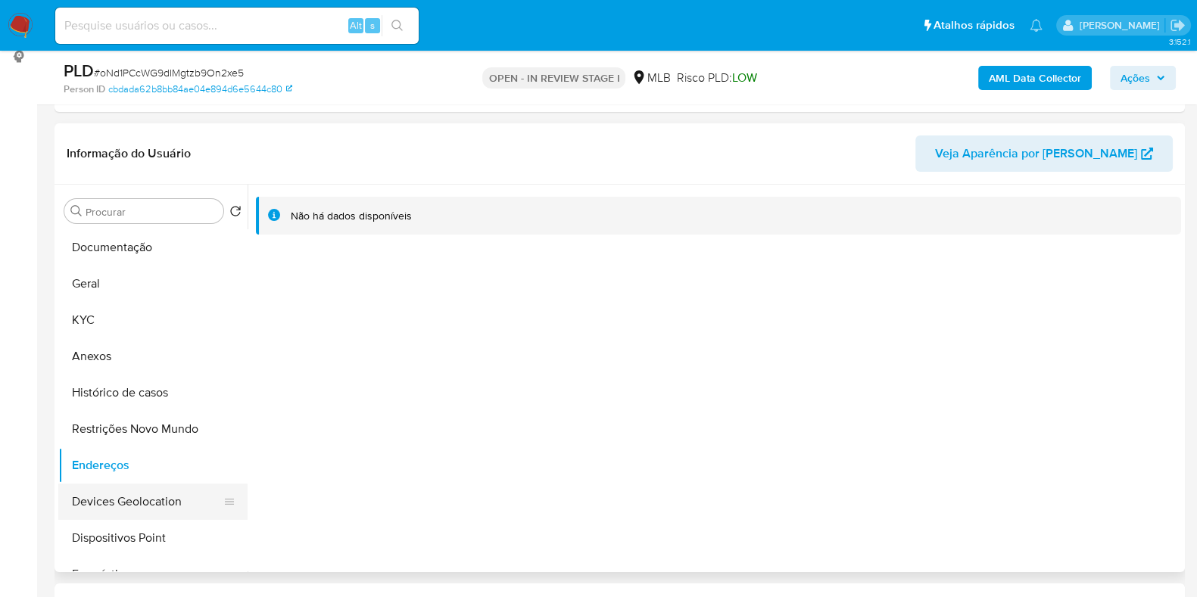
drag, startPoint x: 147, startPoint y: 503, endPoint x: 172, endPoint y: 489, distance: 28.5
click at [147, 504] on button "Devices Geolocation" at bounding box center [146, 502] width 177 height 36
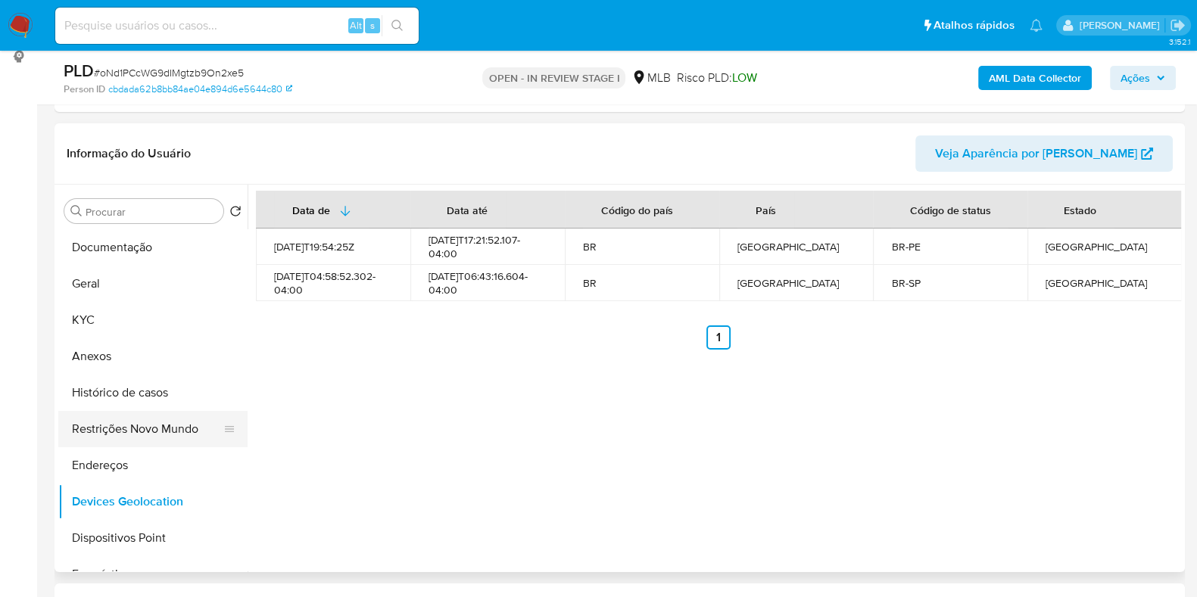
click at [120, 433] on button "Restrições Novo Mundo" at bounding box center [146, 429] width 177 height 36
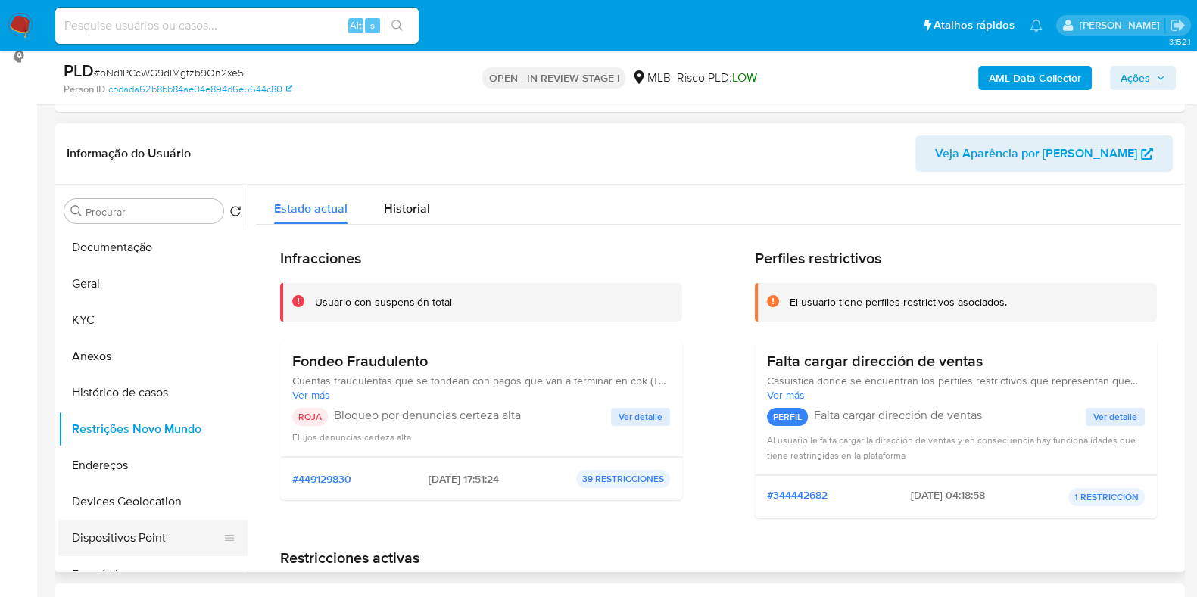
drag, startPoint x: 140, startPoint y: 535, endPoint x: 149, endPoint y: 528, distance: 11.8
click at [143, 538] on button "Dispositivos Point" at bounding box center [146, 538] width 177 height 36
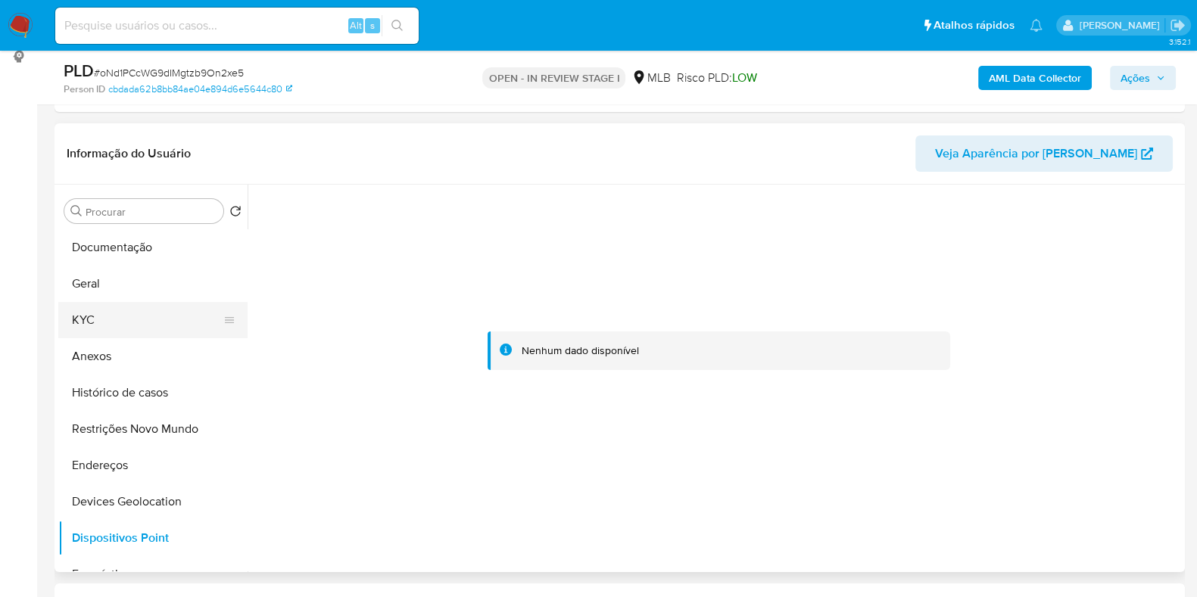
click at [89, 320] on button "KYC" at bounding box center [146, 320] width 177 height 36
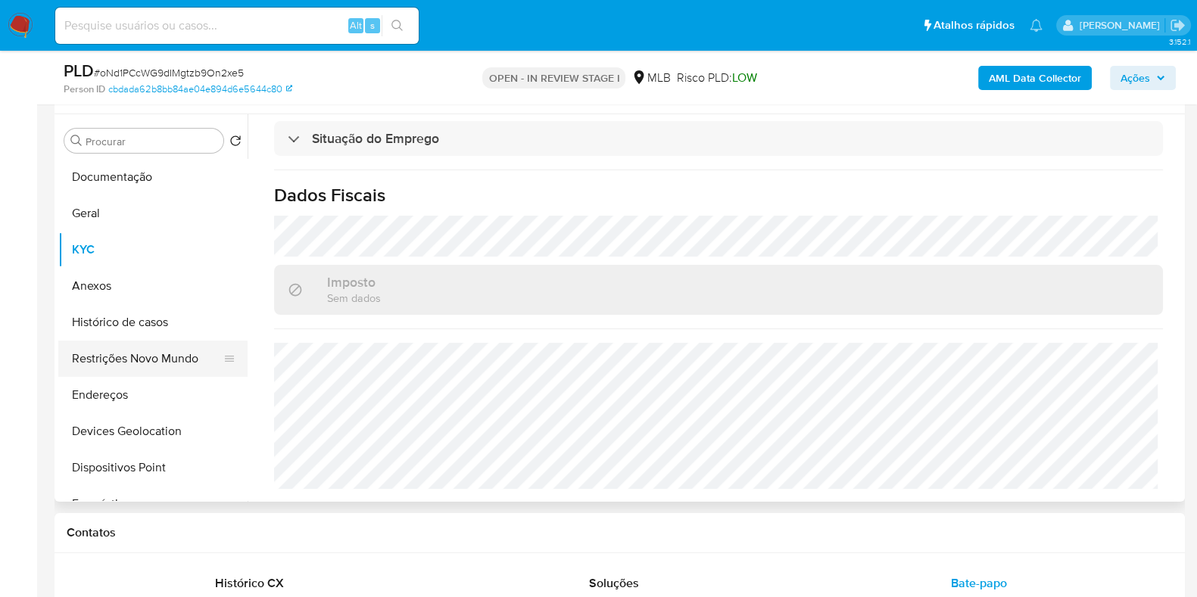
scroll to position [303, 0]
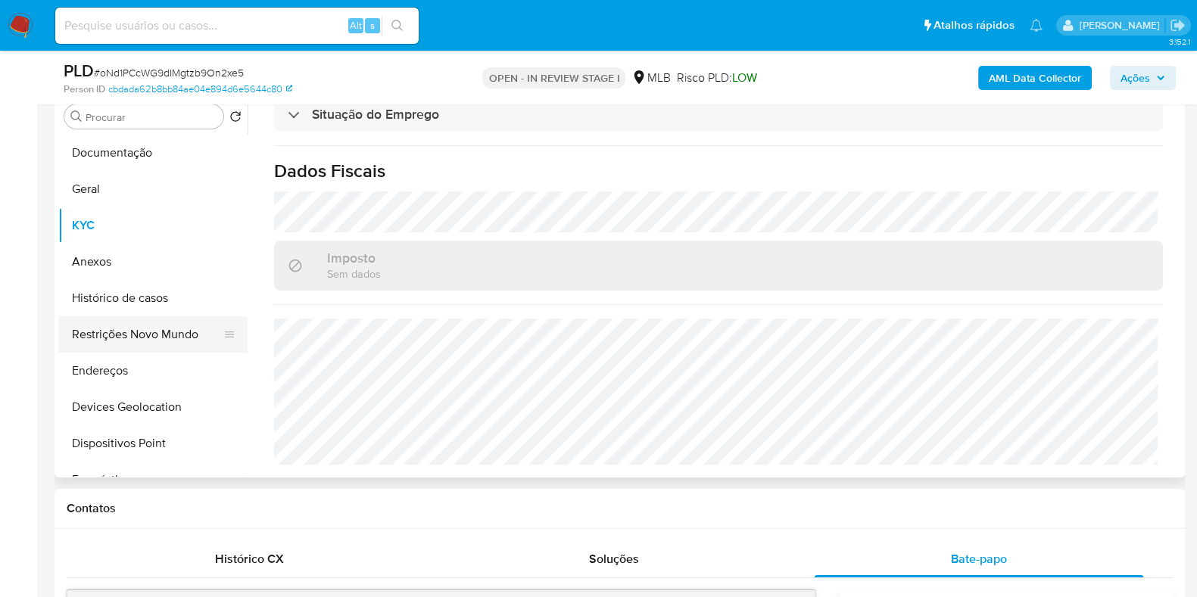
click at [138, 331] on button "Restrições Novo Mundo" at bounding box center [146, 334] width 177 height 36
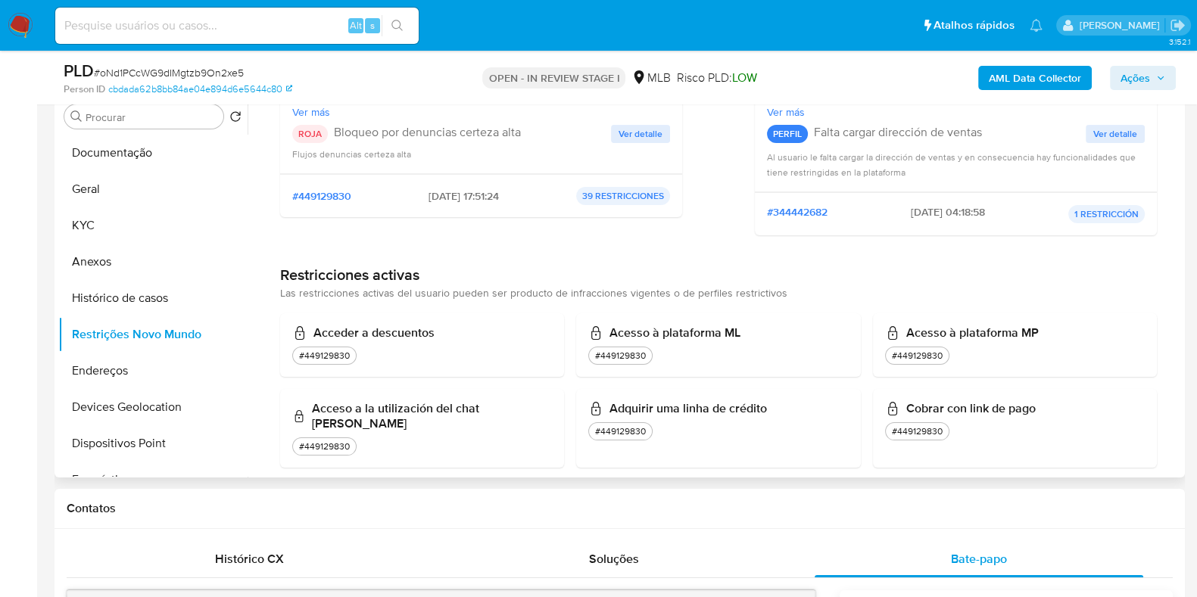
scroll to position [0, 0]
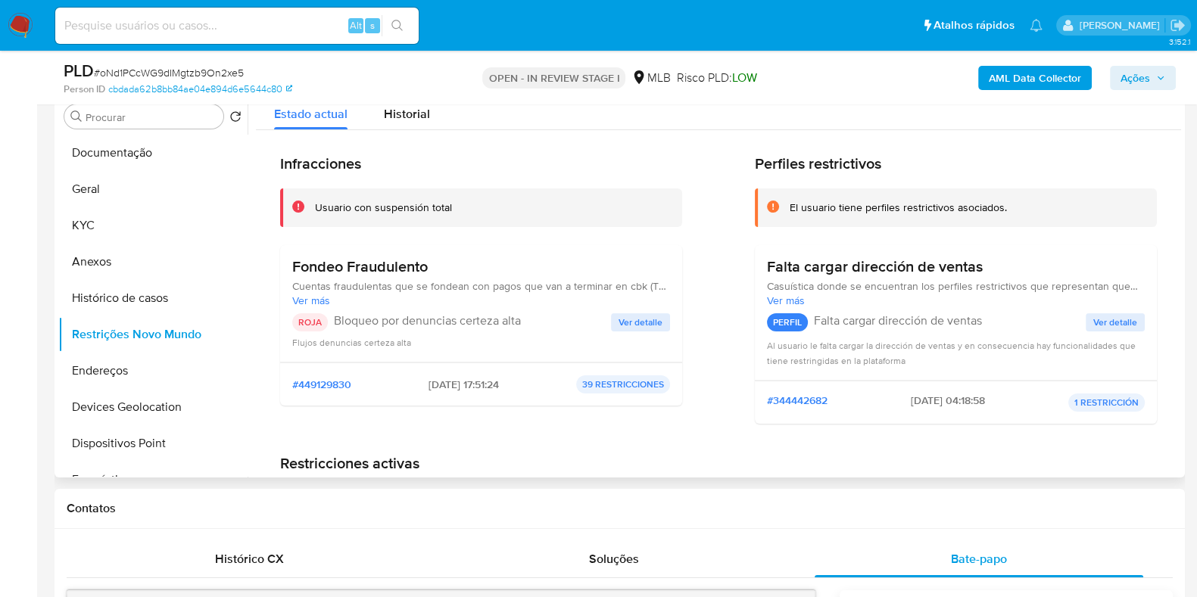
click at [637, 326] on span "Ver detalle" at bounding box center [641, 322] width 44 height 15
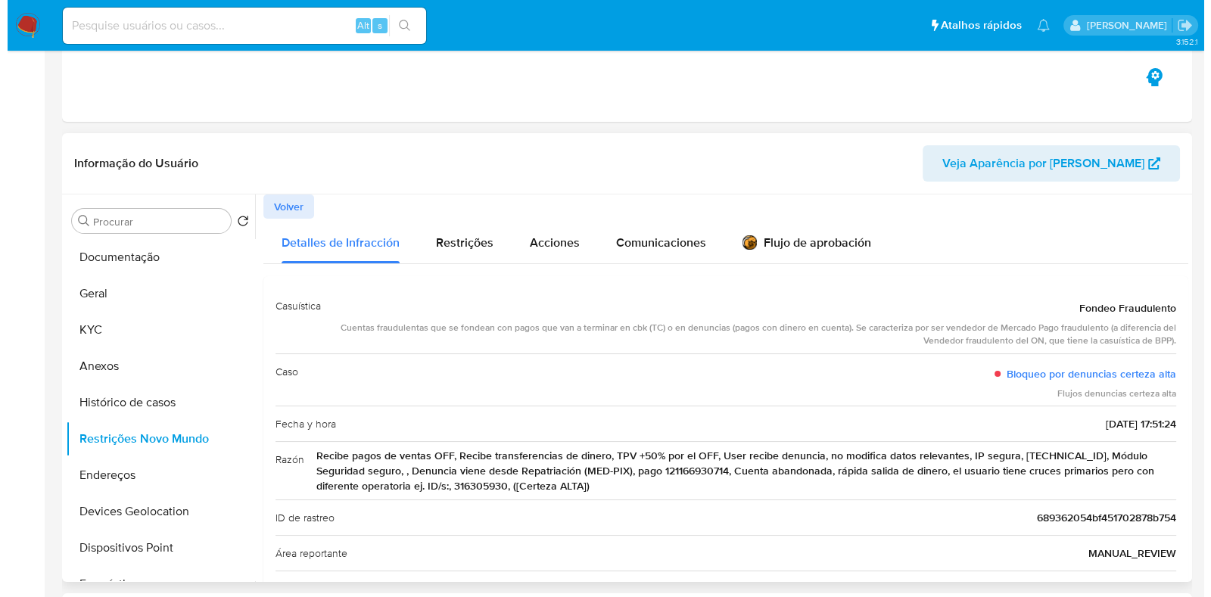
scroll to position [284, 0]
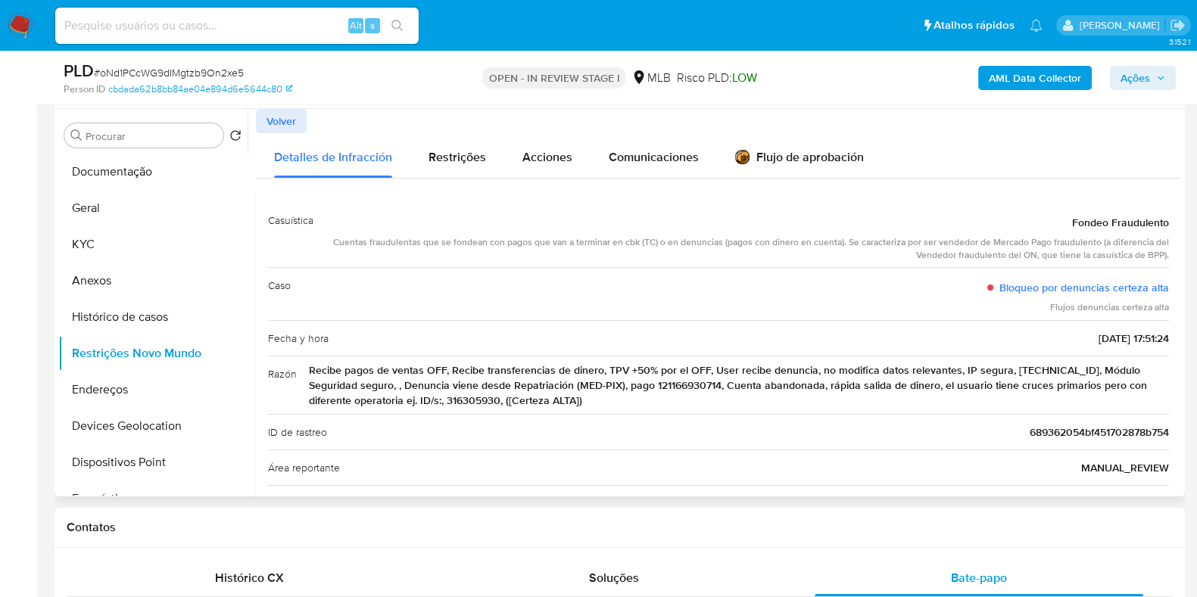
drag, startPoint x: 1067, startPoint y: 218, endPoint x: 1150, endPoint y: 220, distance: 83.3
click at [1150, 220] on span "Fondeo Fraudulento" at bounding box center [1120, 222] width 97 height 15
drag, startPoint x: 1167, startPoint y: 285, endPoint x: 997, endPoint y: 291, distance: 170.5
click at [997, 291] on div "Casuística Fondeo Fraudulento Cuentas fraudulentas que se fondean con pagos que…" at bounding box center [718, 433] width 925 height 485
drag, startPoint x: 1064, startPoint y: 225, endPoint x: 1167, endPoint y: 217, distance: 103.2
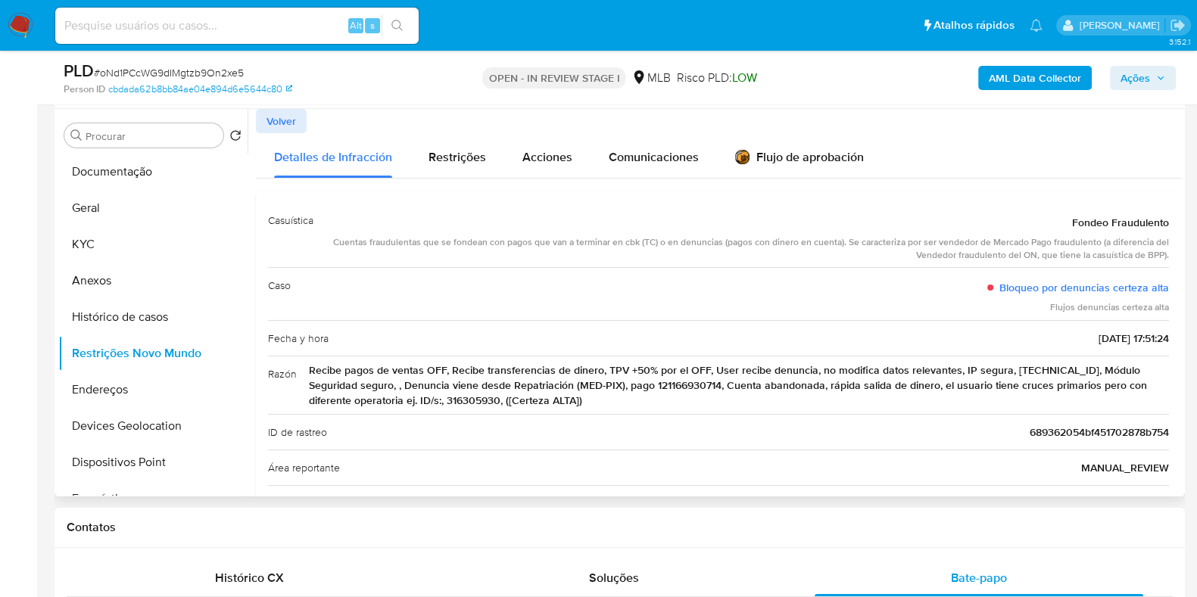
click at [1167, 217] on div "Casuística Fondeo Fraudulento Cuentas fraudulentas que se fondean con pagos que…" at bounding box center [718, 433] width 925 height 485
click at [530, 380] on span "Recibe pagos de ventas OFF, Recibe transferencias de dinero, TPV +50% por el OF…" at bounding box center [739, 385] width 860 height 45
click at [111, 236] on button "KYC" at bounding box center [146, 244] width 177 height 36
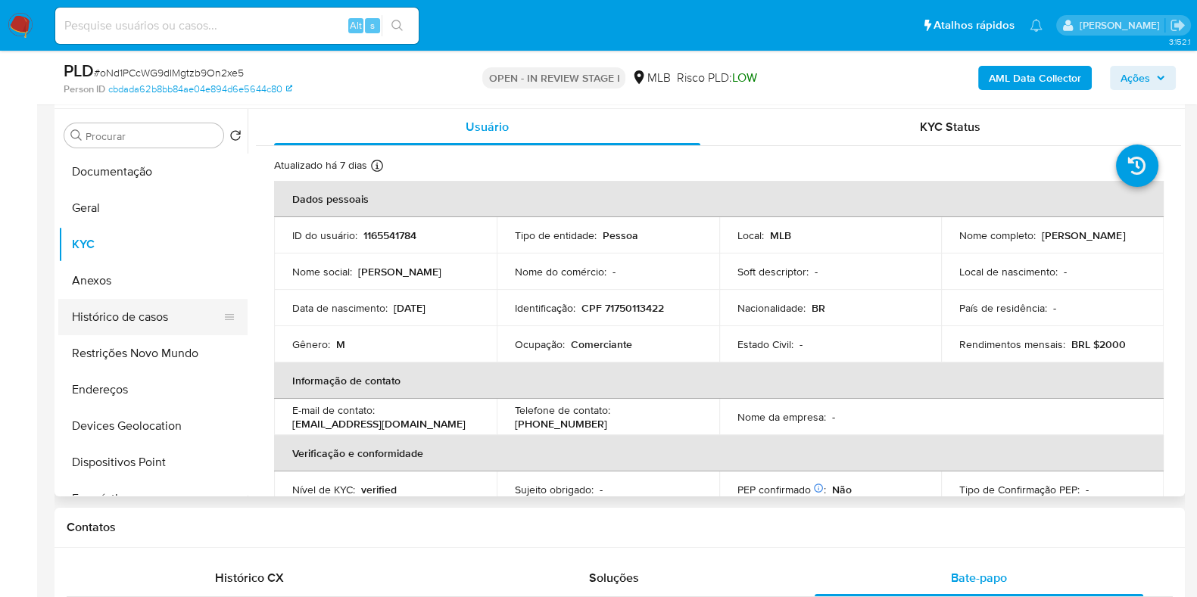
click at [145, 329] on button "Histórico de casos" at bounding box center [146, 317] width 177 height 36
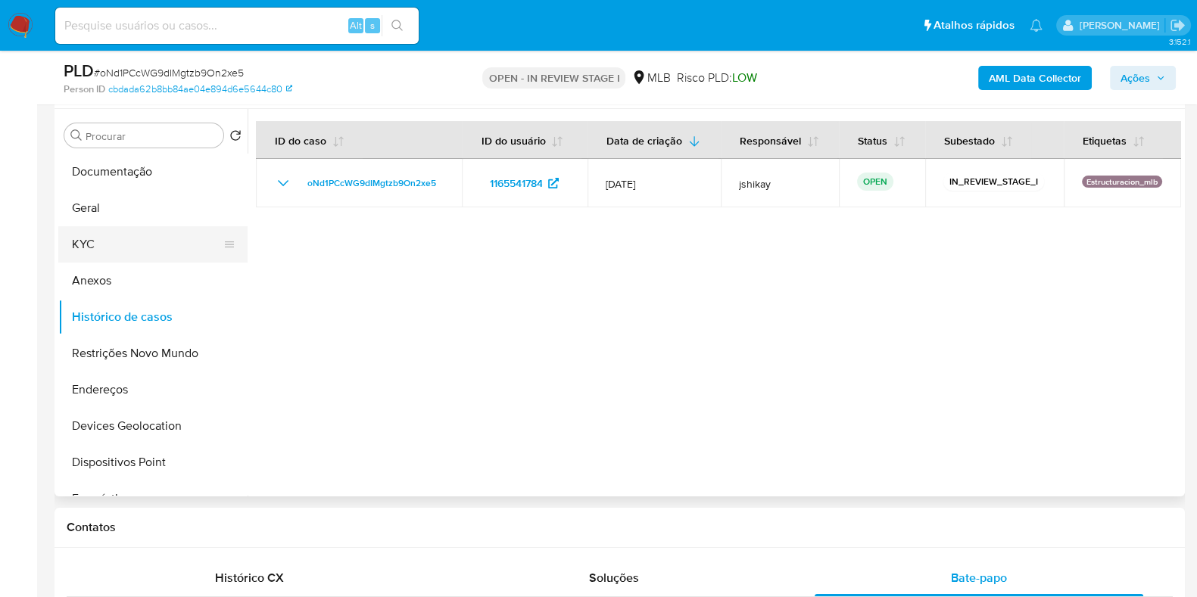
click at [142, 252] on button "KYC" at bounding box center [146, 244] width 177 height 36
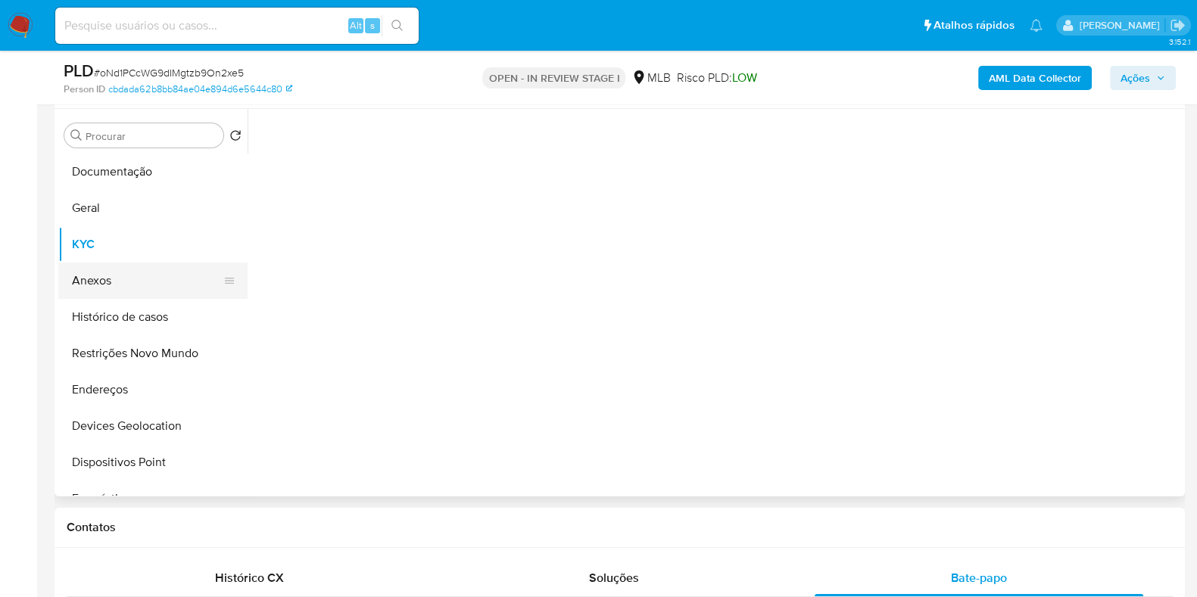
click at [142, 265] on button "Anexos" at bounding box center [146, 281] width 177 height 36
click at [1132, 72] on span "Ações" at bounding box center [1136, 78] width 30 height 24
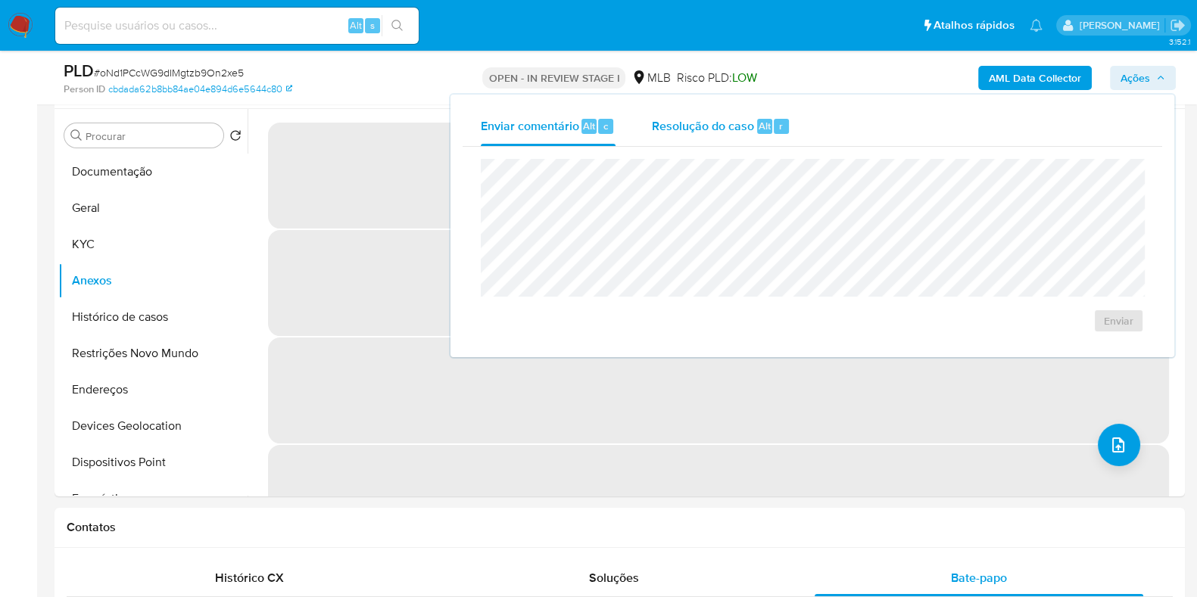
click at [757, 129] on div "Alt" at bounding box center [764, 126] width 15 height 15
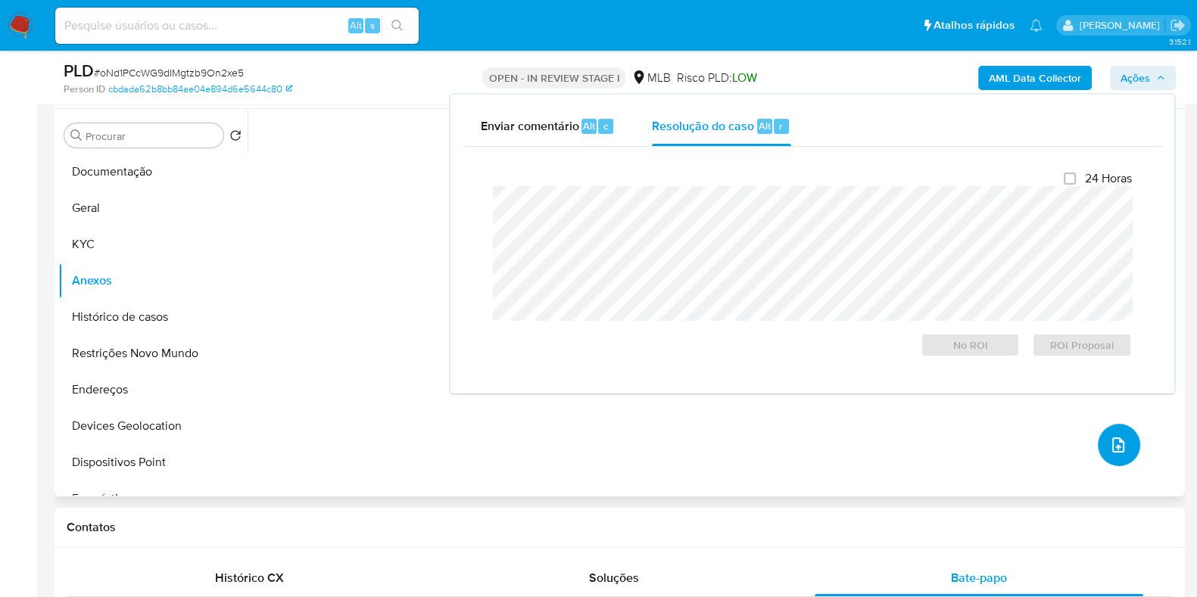
click at [1105, 456] on button "upload-file" at bounding box center [1119, 445] width 42 height 42
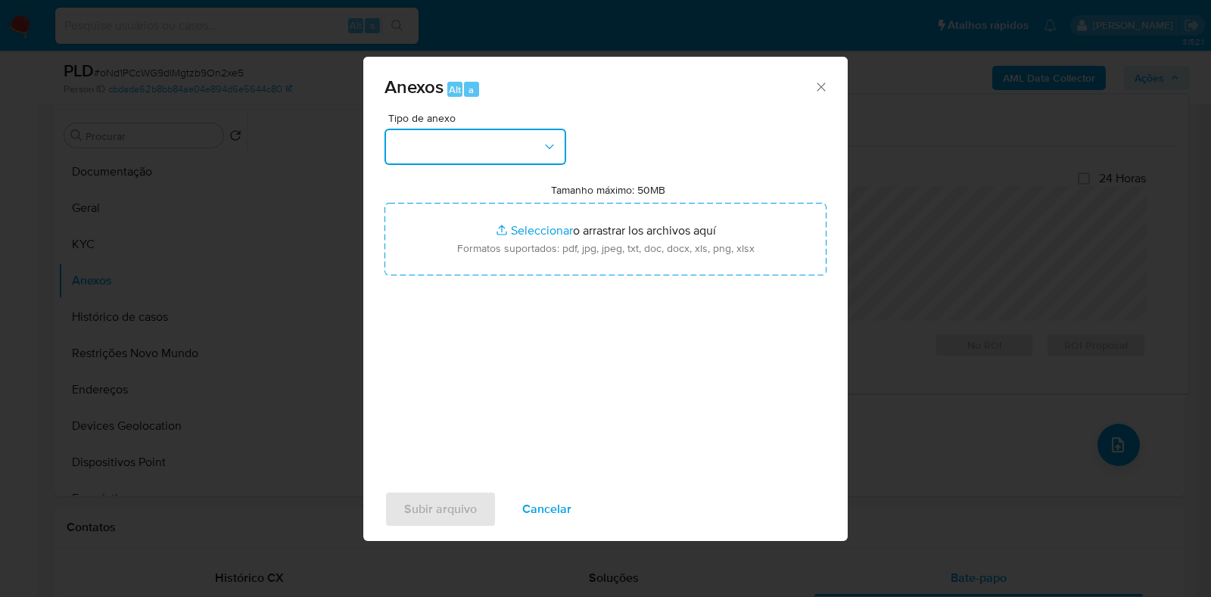
click at [435, 136] on button "button" at bounding box center [476, 147] width 182 height 36
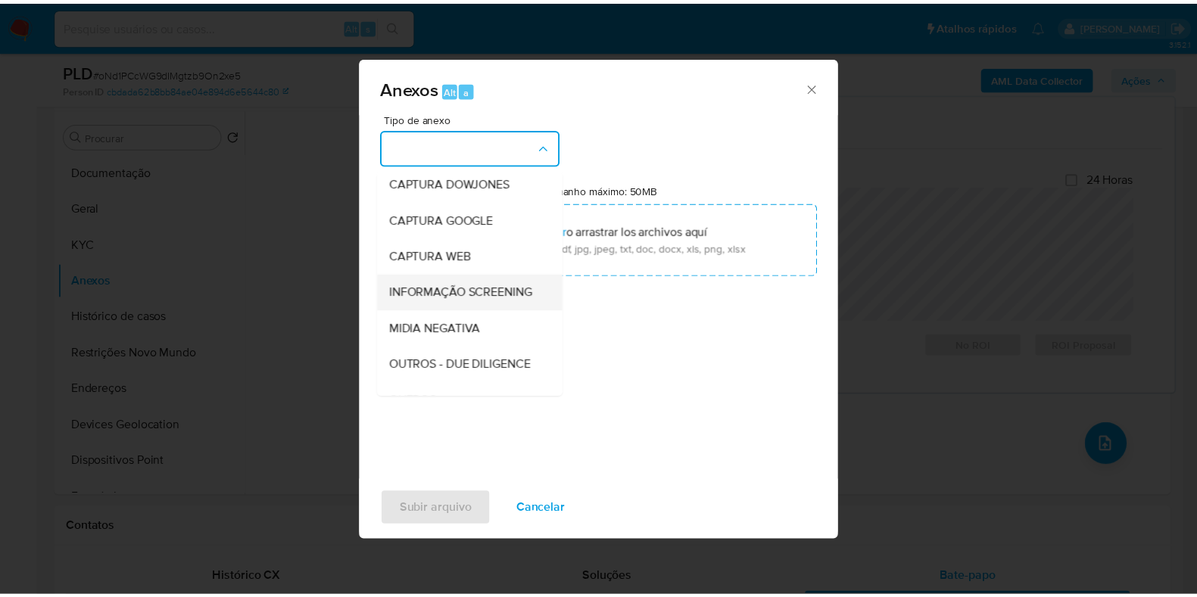
scroll to position [94, 0]
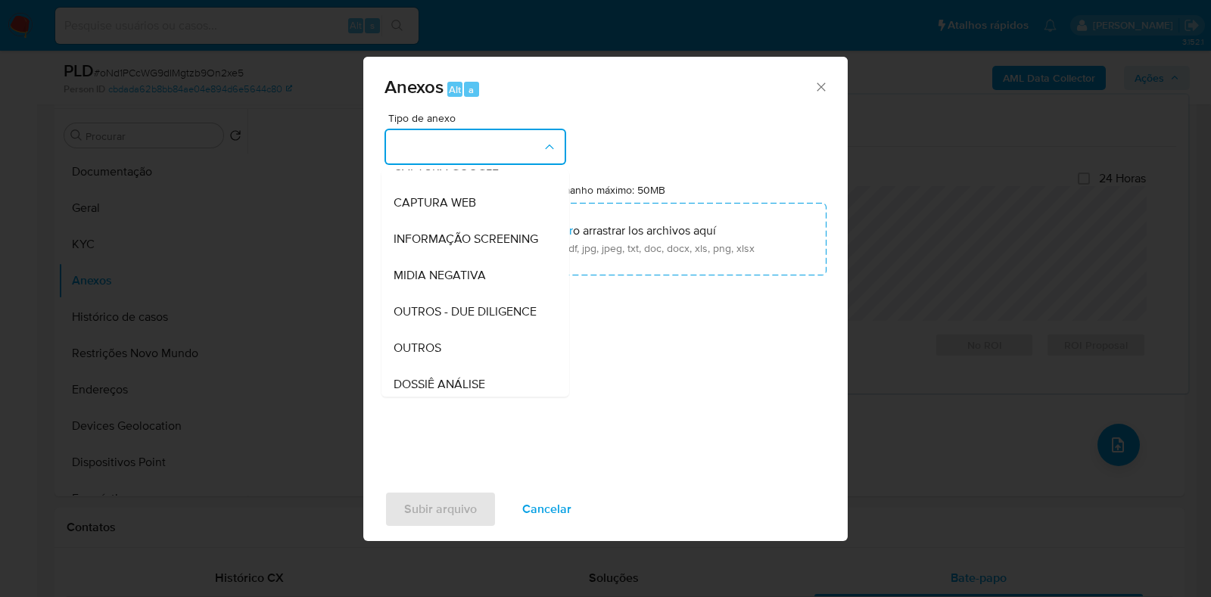
click at [425, 356] on span "OUTROS" at bounding box center [418, 348] width 48 height 15
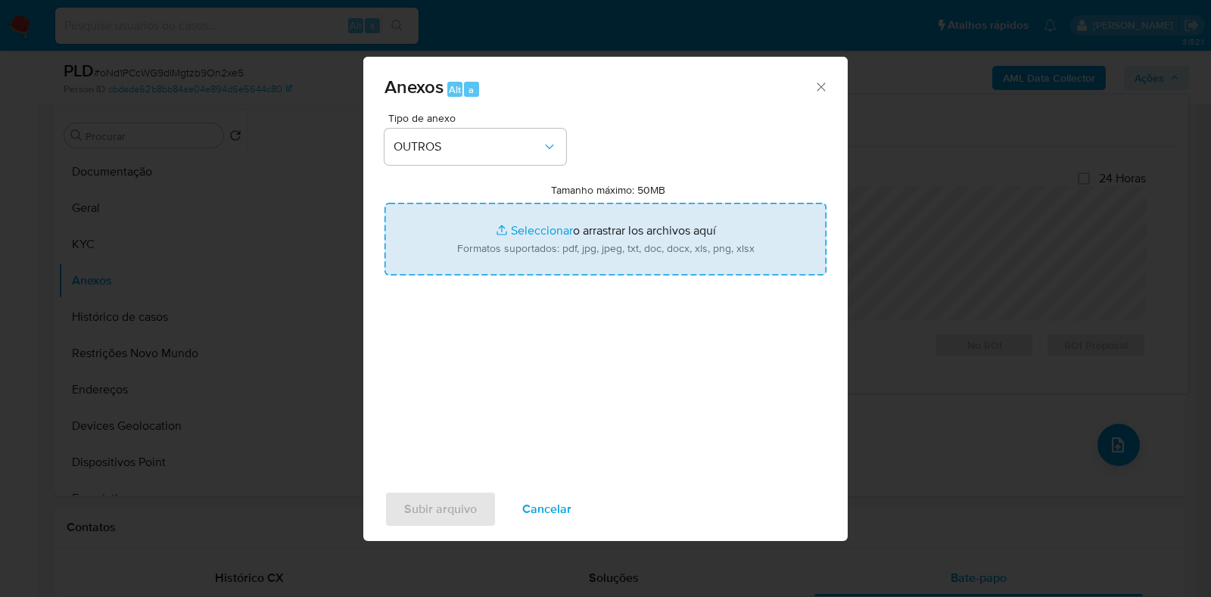
click at [500, 249] on input "Tamanho máximo: 50MB Seleccionar archivos" at bounding box center [606, 239] width 442 height 73
type input "C:\fakepath\Mulan 1165541784_2025_08_13_12_27_22 - Resumen TX.pdf"
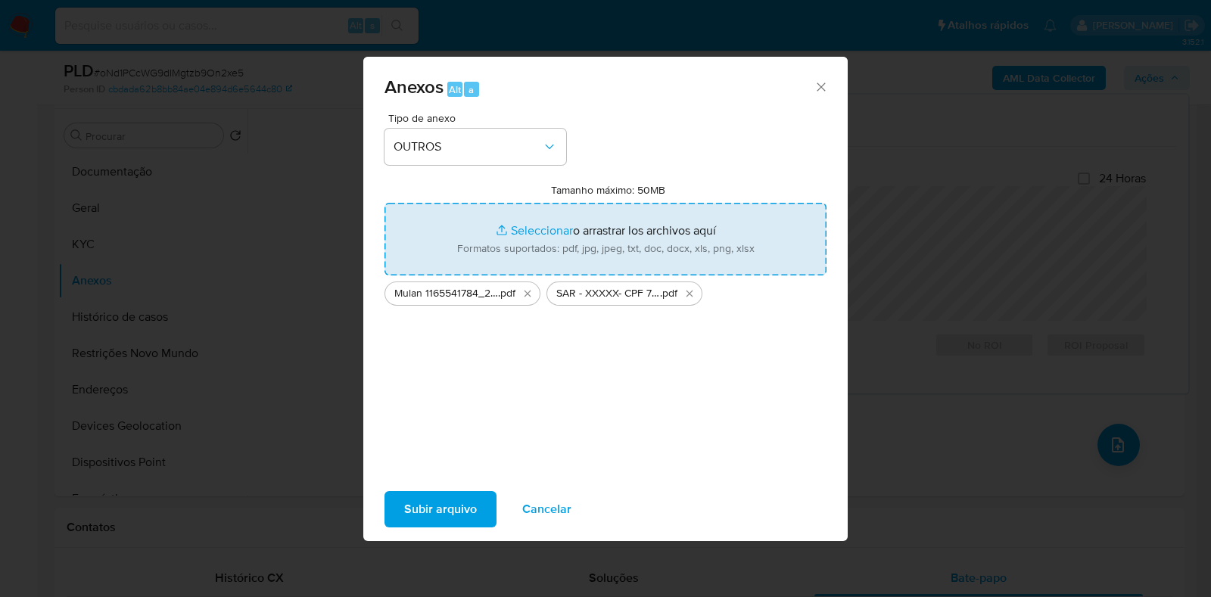
click at [447, 503] on span "Subir arquivo" at bounding box center [440, 509] width 73 height 33
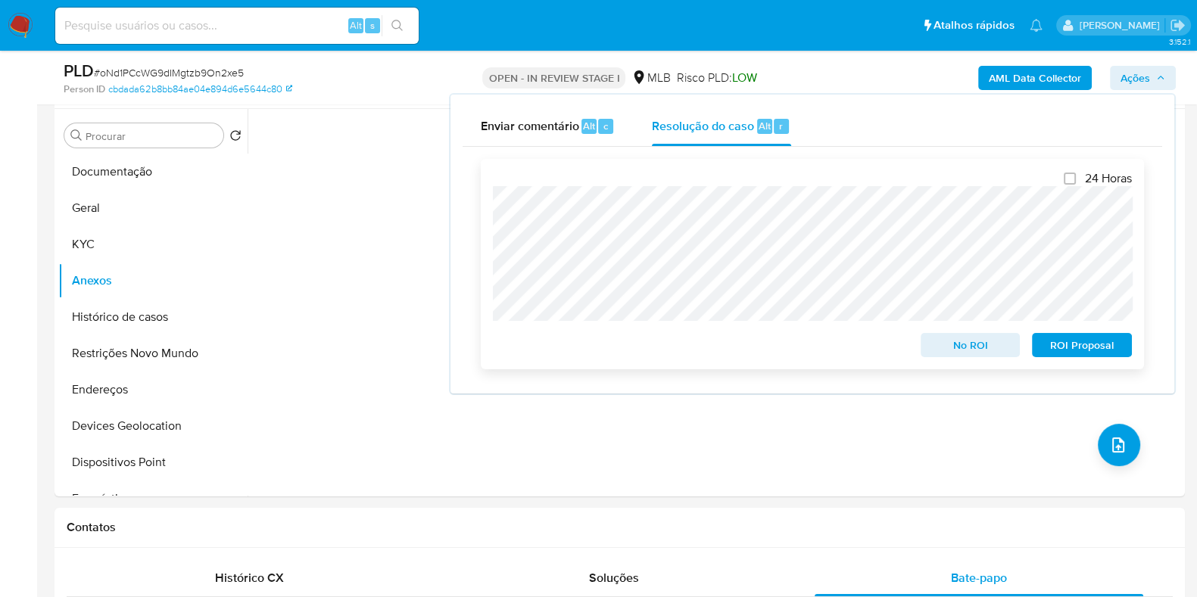
click at [1066, 341] on span "ROI Proposal" at bounding box center [1082, 345] width 79 height 21
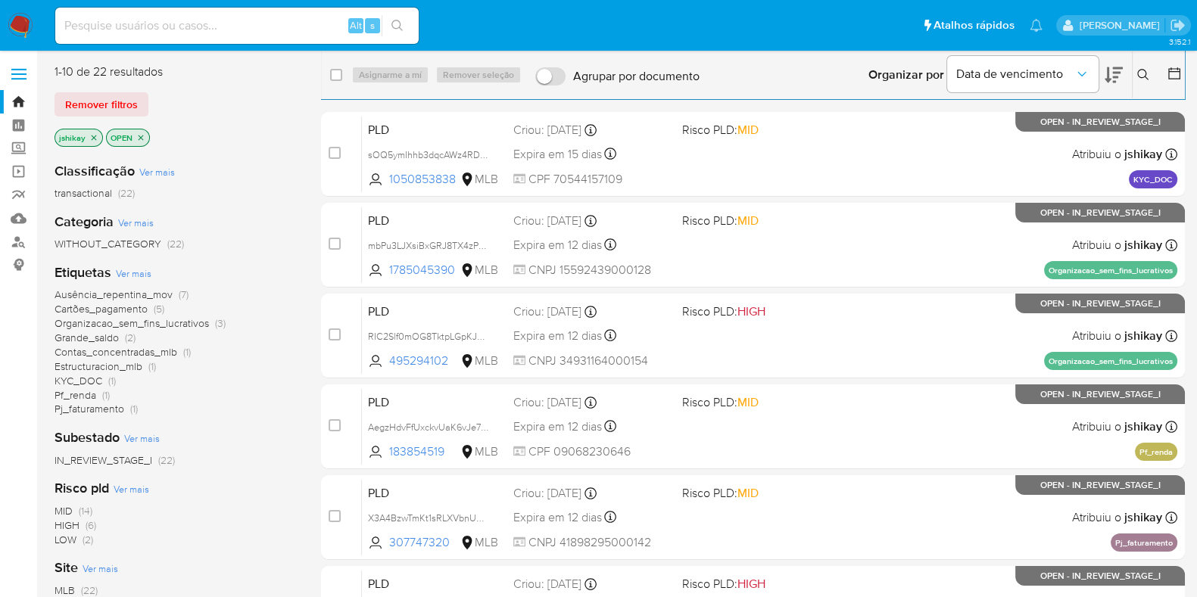
click at [26, 26] on img at bounding box center [21, 26] width 26 height 26
click at [137, 271] on span "Ver mais" at bounding box center [134, 274] width 36 height 14
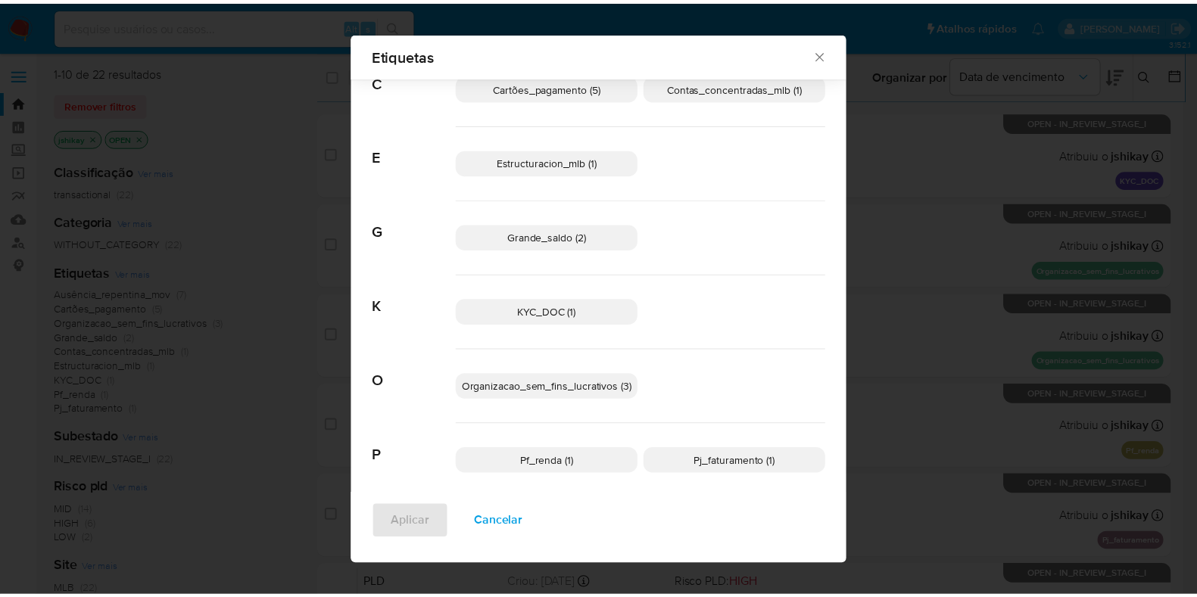
scroll to position [141, 0]
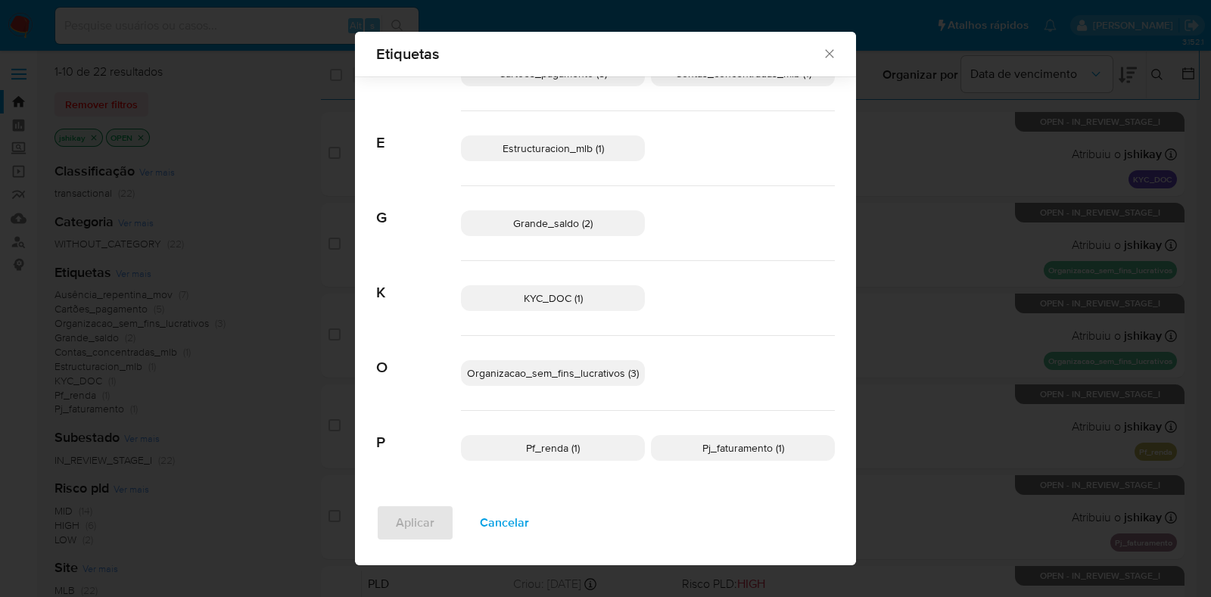
click at [740, 441] on span "Pj_faturamento (1)" at bounding box center [744, 448] width 82 height 15
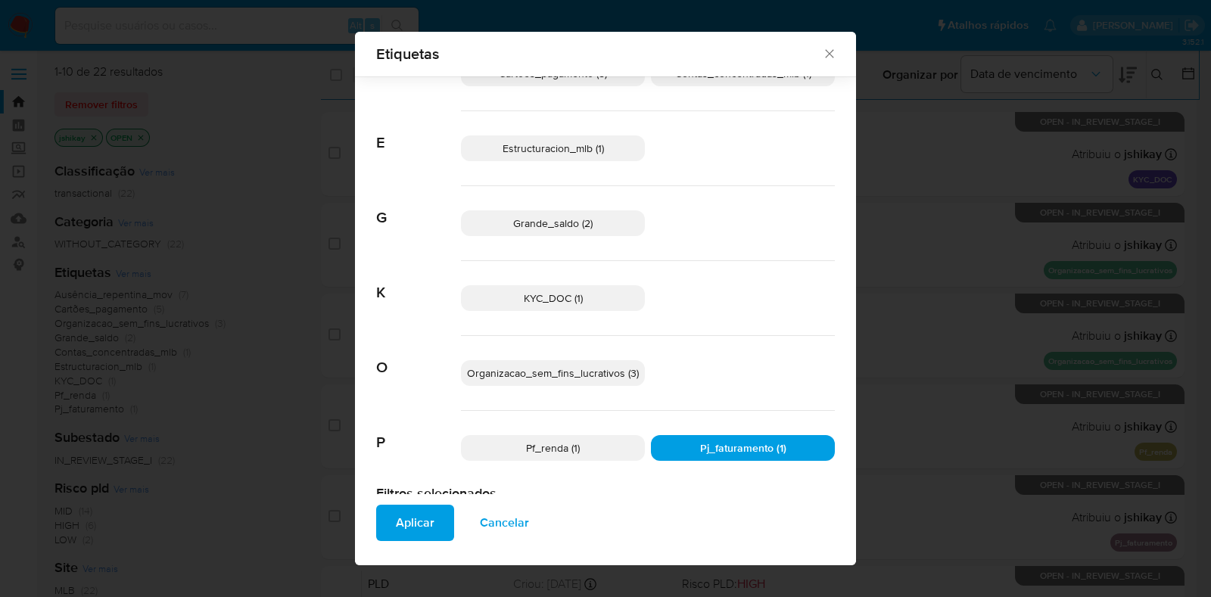
click at [396, 527] on span "Aplicar" at bounding box center [415, 523] width 39 height 33
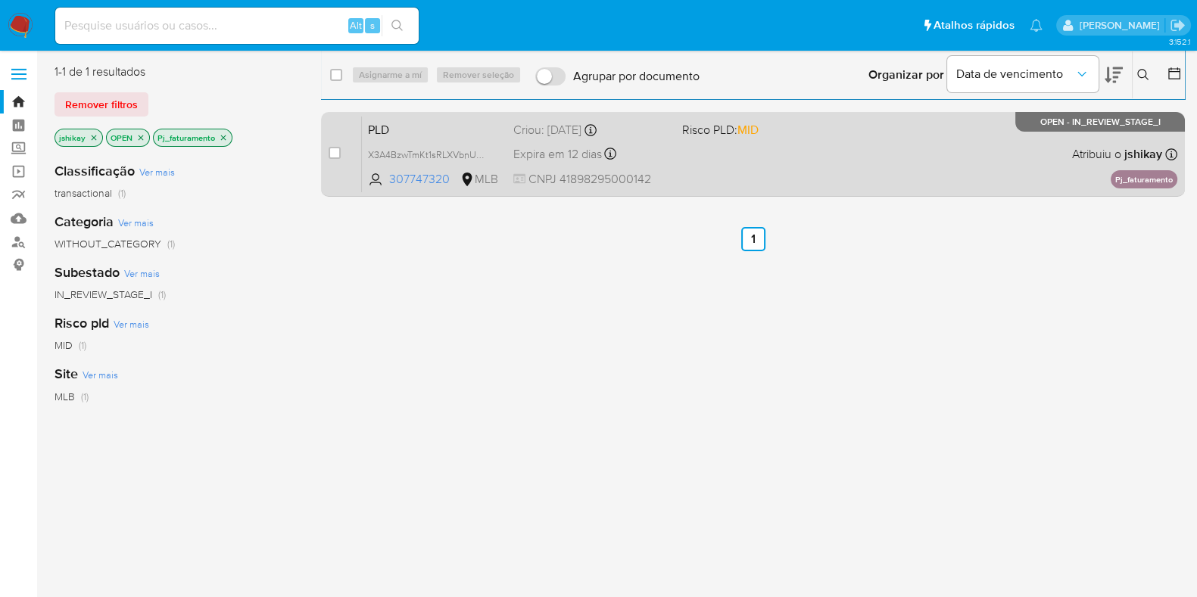
click at [779, 170] on div "PLD X3A4BzwTmKt1sRLXVbnUVu0R 307747320 MLB Risco PLD: MID Criou: 12/07/2025 Cri…" at bounding box center [769, 154] width 815 height 76
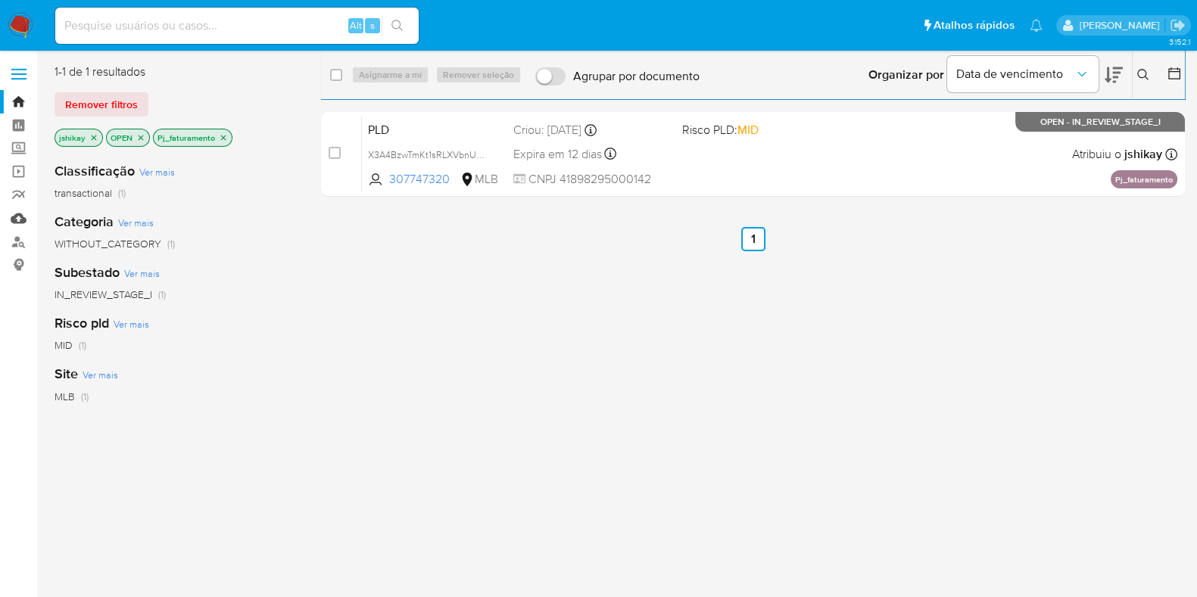
click at [14, 215] on link "Mulan" at bounding box center [90, 218] width 180 height 23
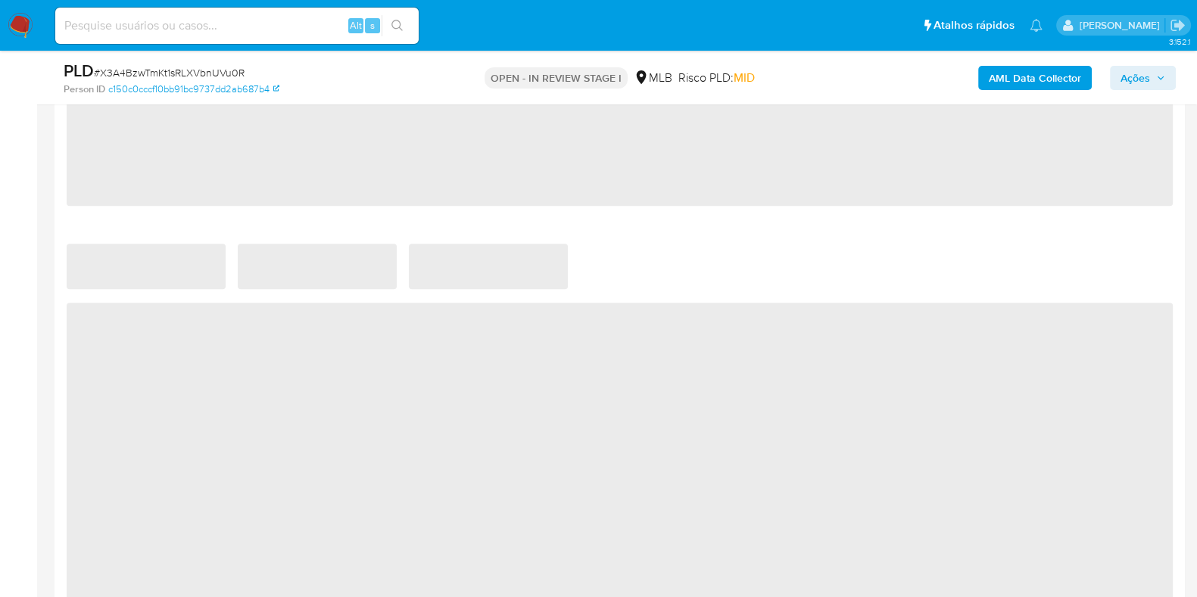
select select "10"
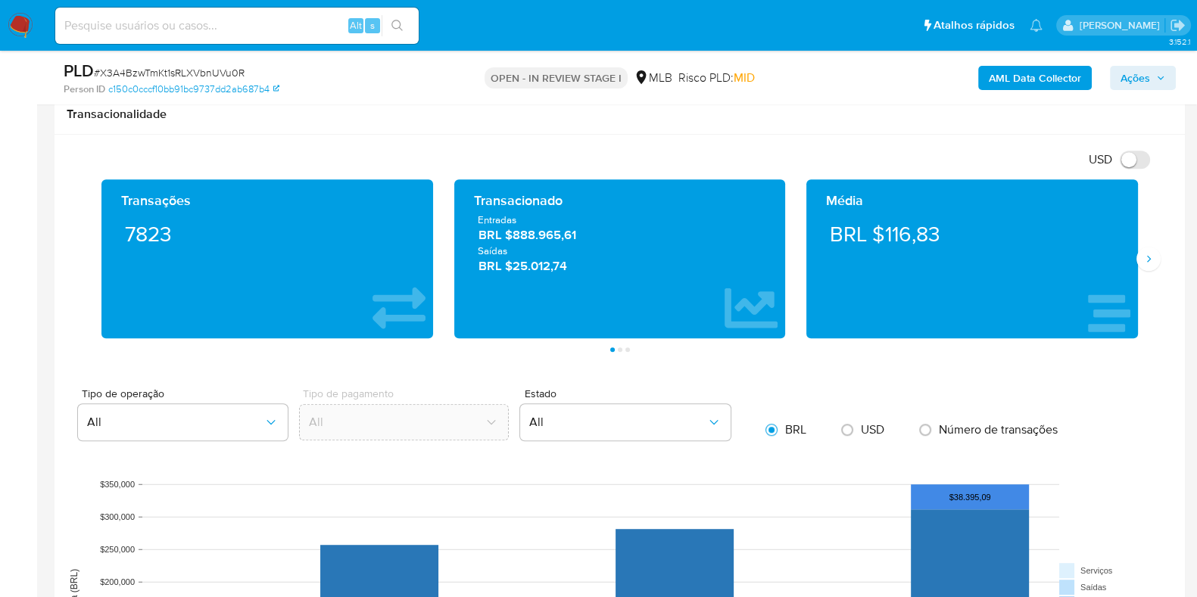
scroll to position [1513, 0]
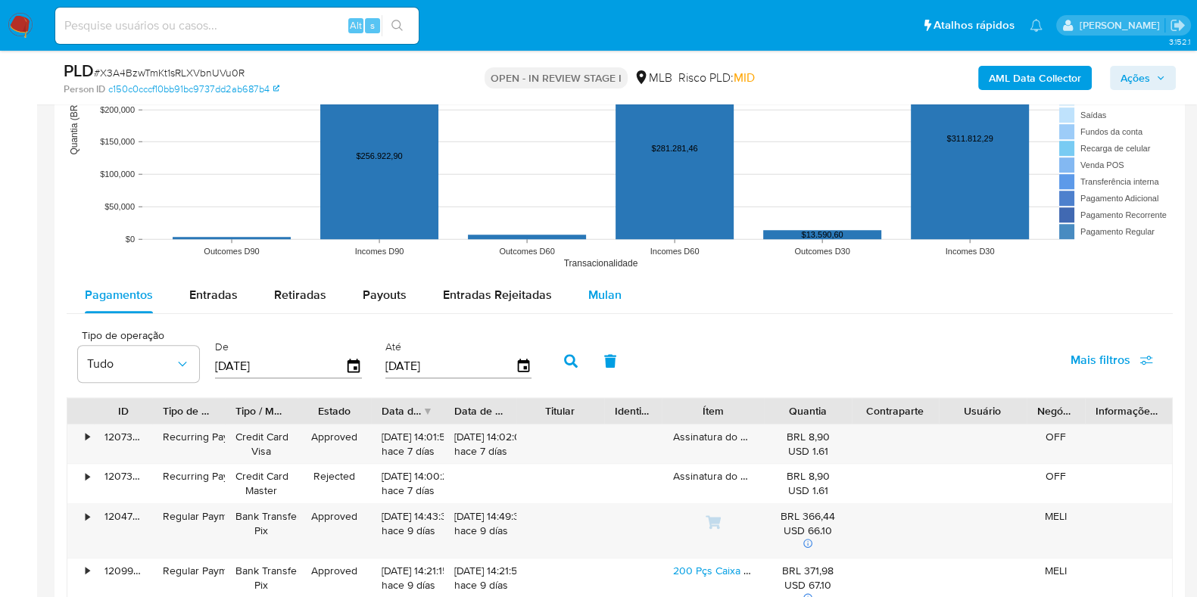
click at [597, 286] on span "Mulan" at bounding box center [604, 294] width 33 height 17
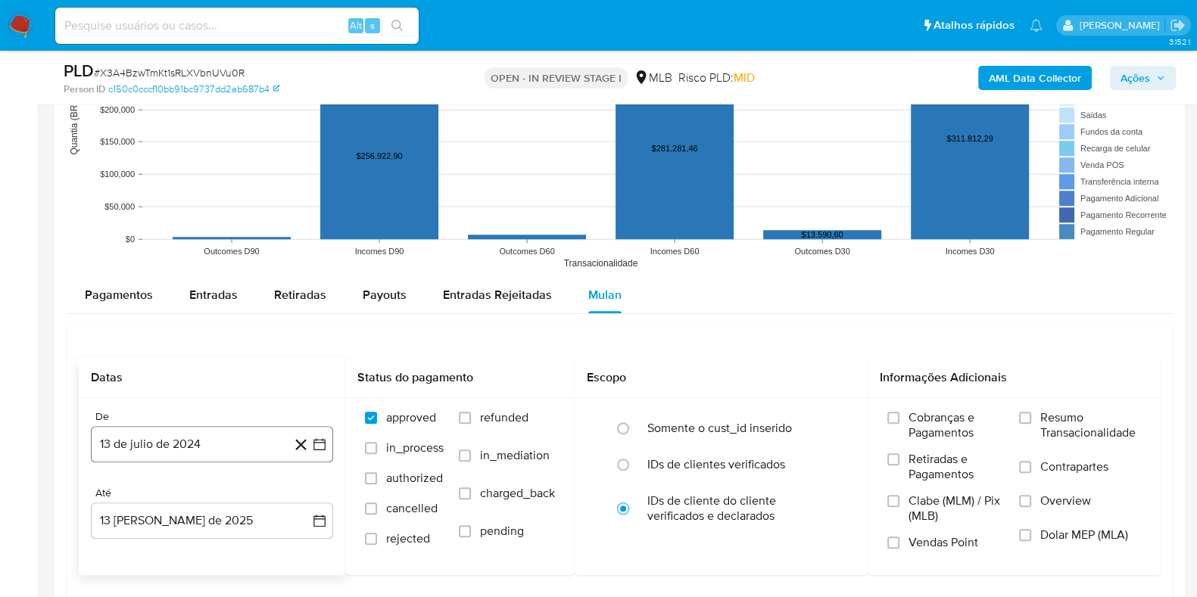
click at [316, 441] on icon "button" at bounding box center [319, 444] width 15 height 15
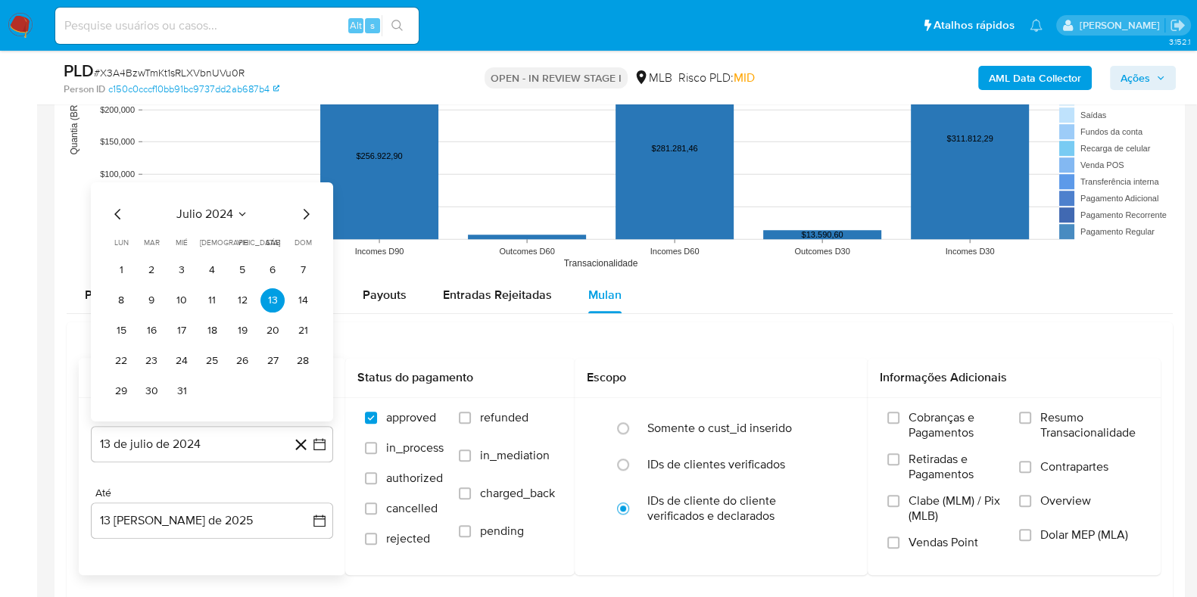
click at [214, 206] on span "julio 2024" at bounding box center [204, 213] width 57 height 15
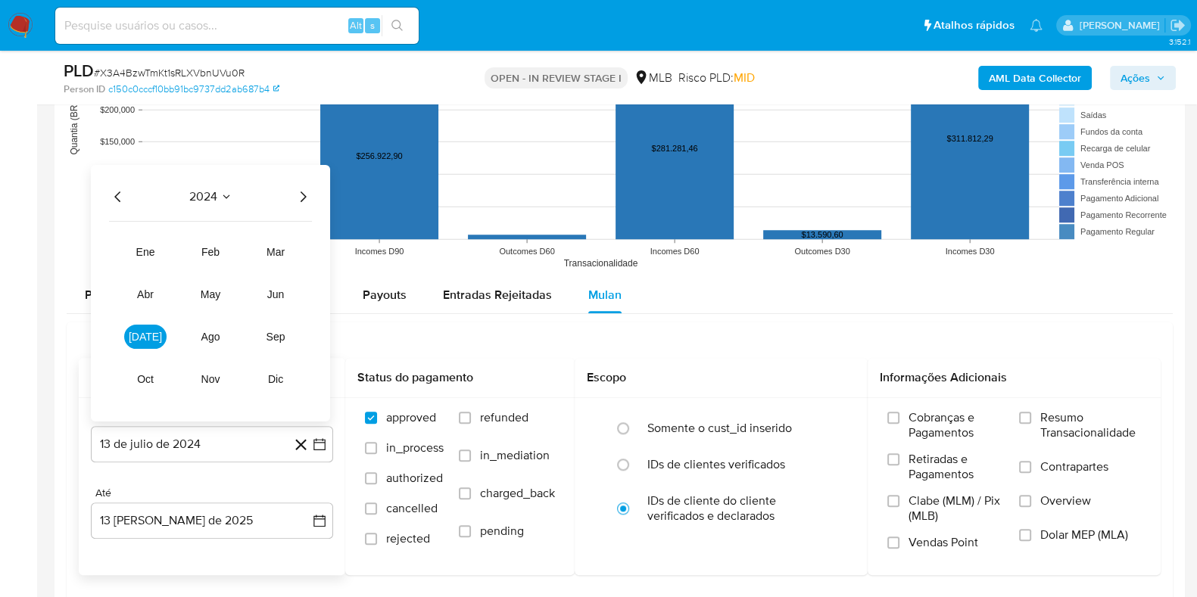
click at [307, 187] on icon "Año siguiente" at bounding box center [303, 196] width 18 height 18
click at [277, 282] on button "jun" at bounding box center [275, 294] width 42 height 24
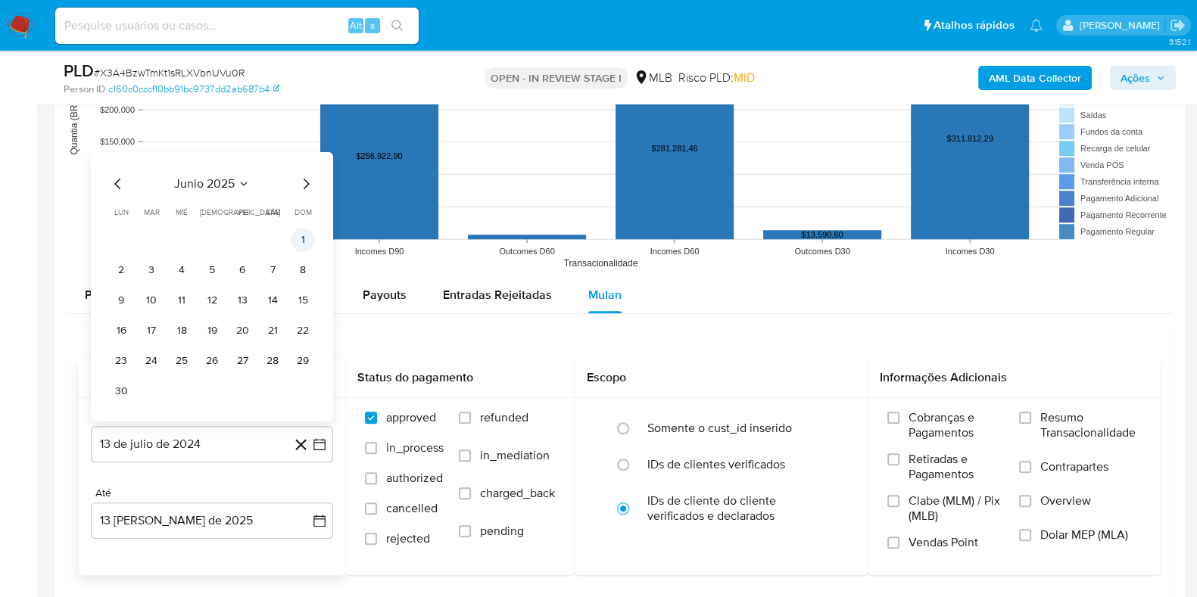
click at [298, 237] on button "1" at bounding box center [303, 239] width 24 height 24
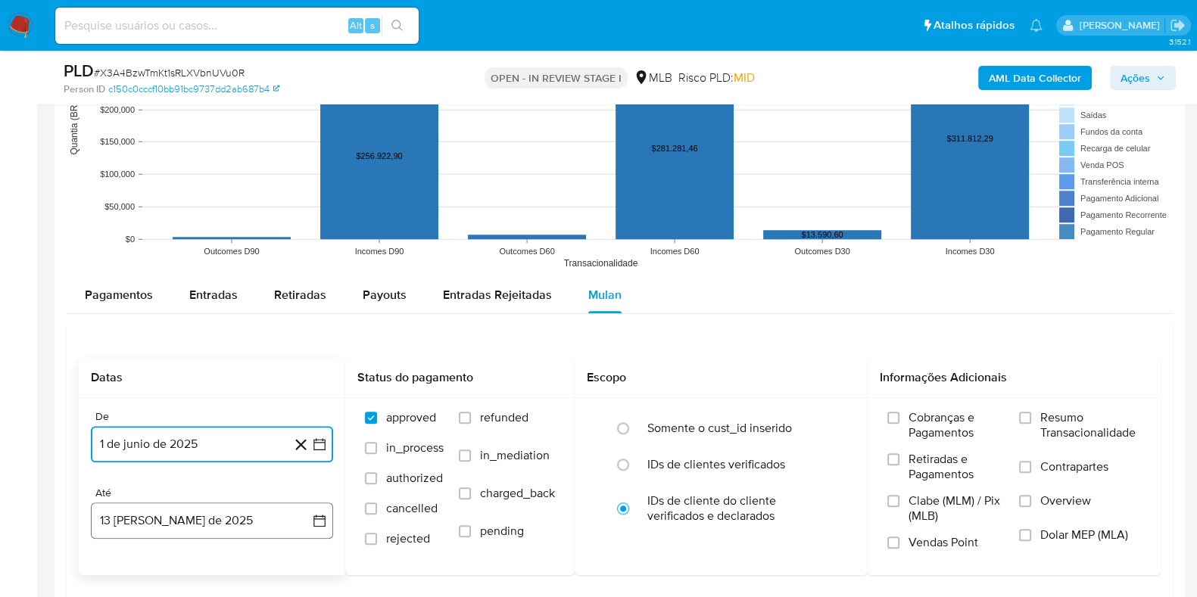
click at [321, 526] on button "13 [PERSON_NAME] de 2025" at bounding box center [212, 521] width 242 height 36
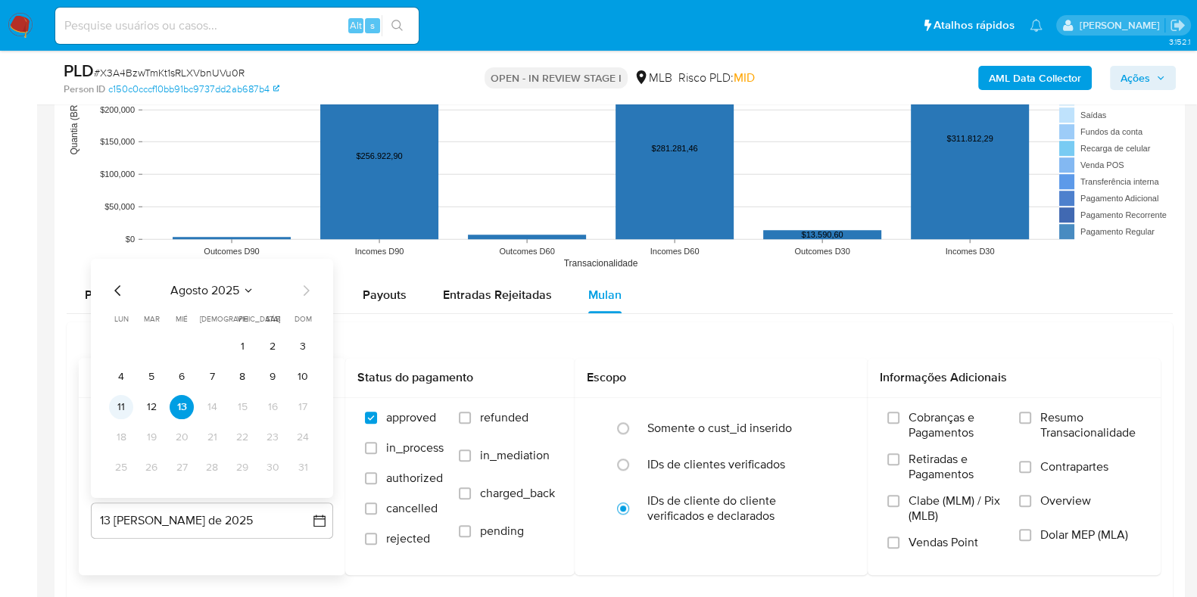
click at [117, 405] on button "11" at bounding box center [121, 406] width 24 height 24
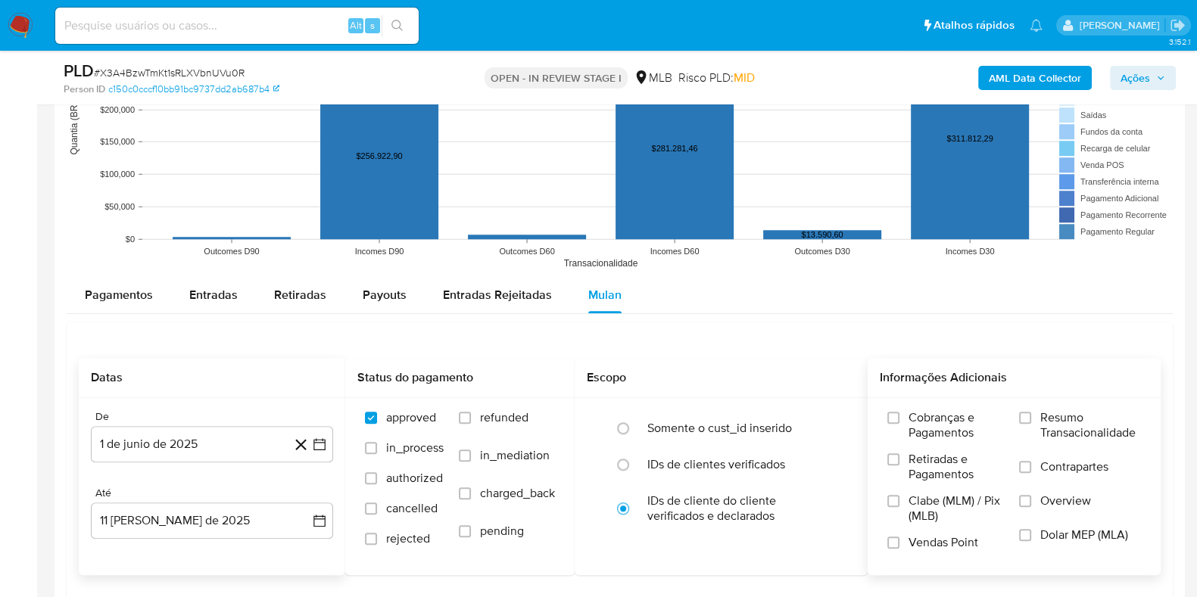
click at [1026, 407] on div "Cobranças e Pagamentos Retiradas e Pagamentos Clabe (MLM) / Pix (MLB) Vendas Po…" at bounding box center [1014, 486] width 293 height 176
click at [1086, 414] on span "Resumo Transacionalidade" at bounding box center [1090, 425] width 101 height 30
click at [1031, 414] on input "Resumo Transacionalidade" at bounding box center [1025, 418] width 12 height 12
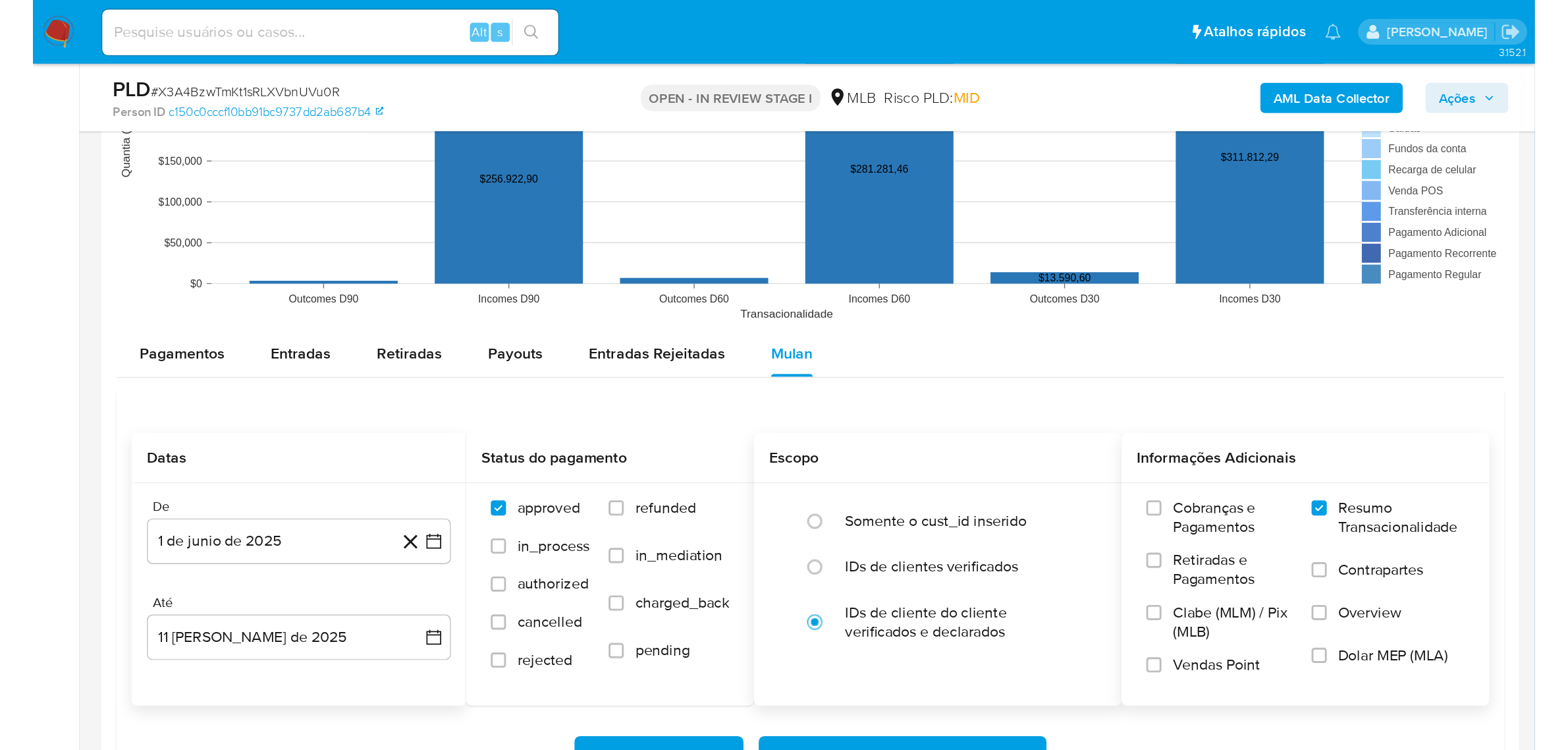
scroll to position [1400, 0]
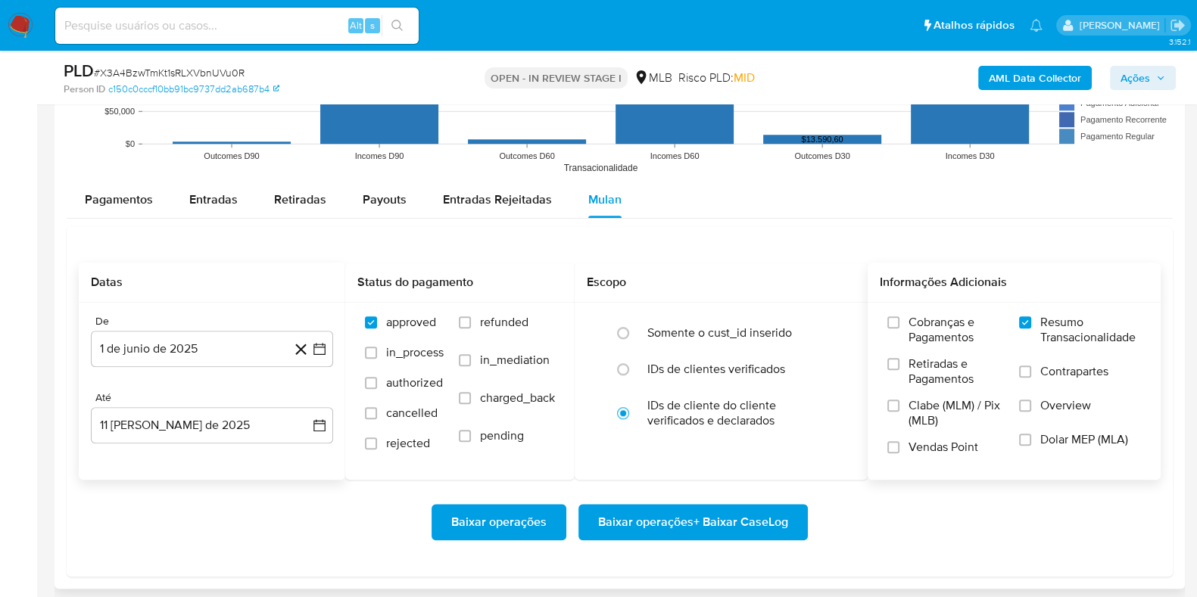
click at [680, 520] on span "Baixar operações + Baixar CaseLog" at bounding box center [693, 522] width 190 height 33
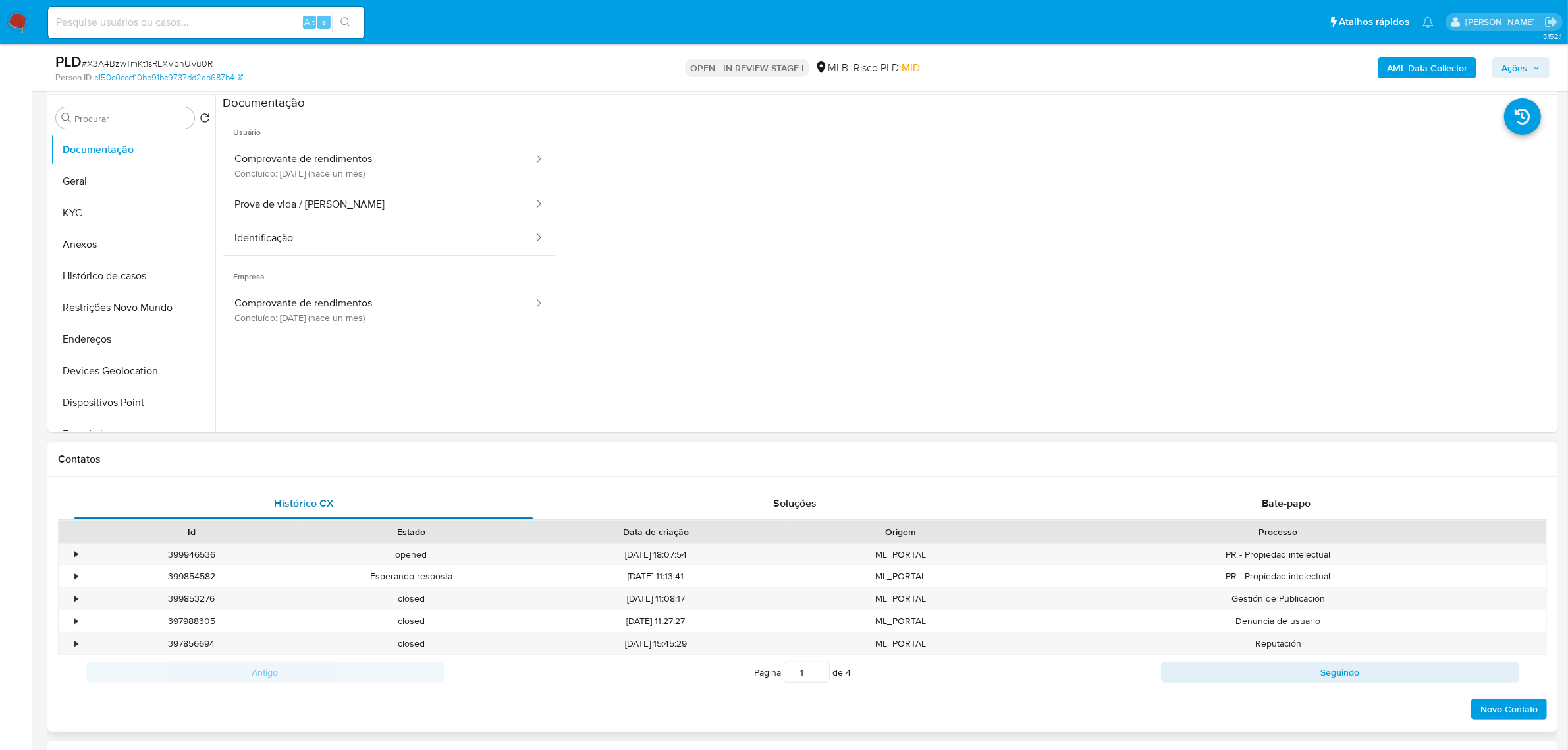
scroll to position [0, 0]
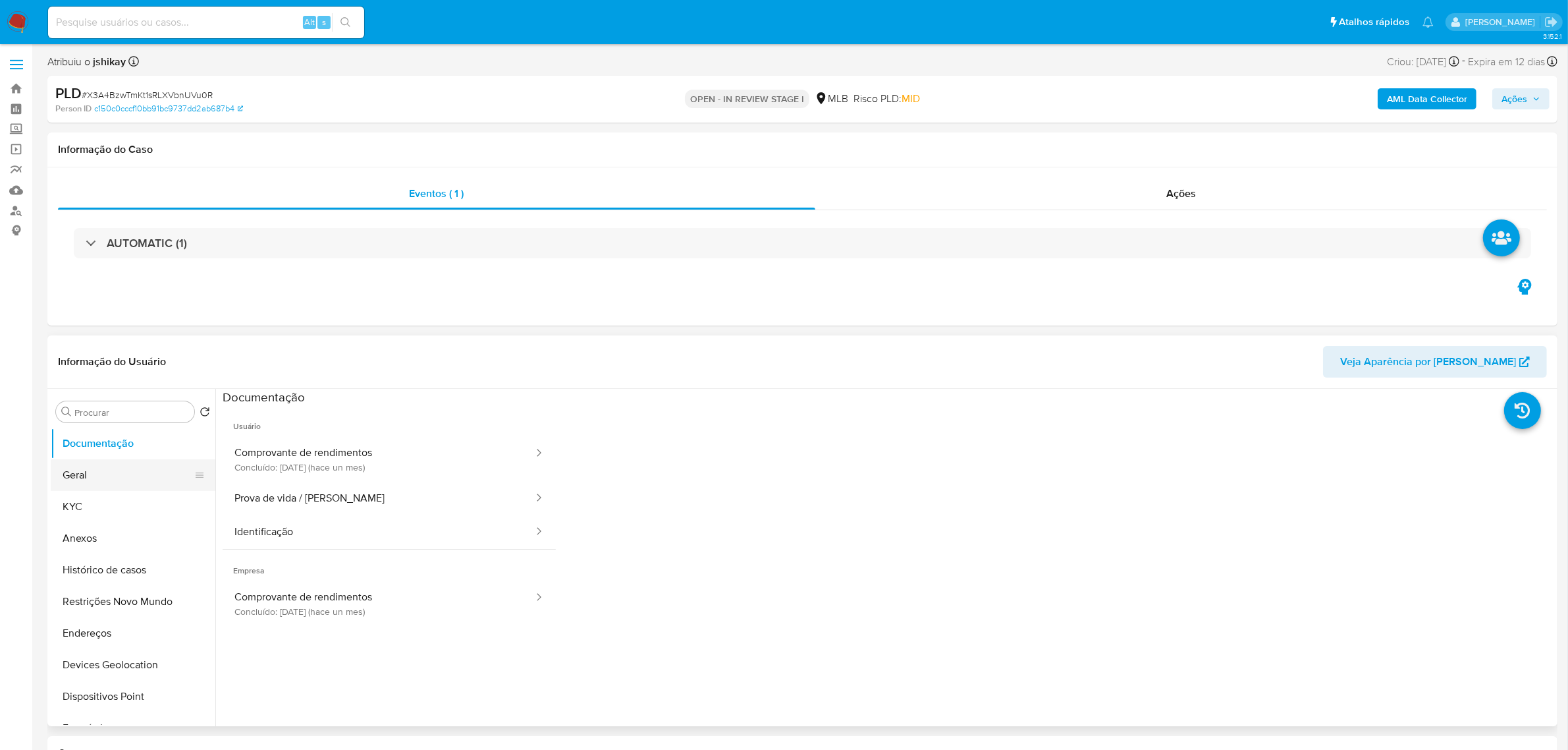
click at [126, 479] on button "Geral" at bounding box center [127, 475] width 154 height 31
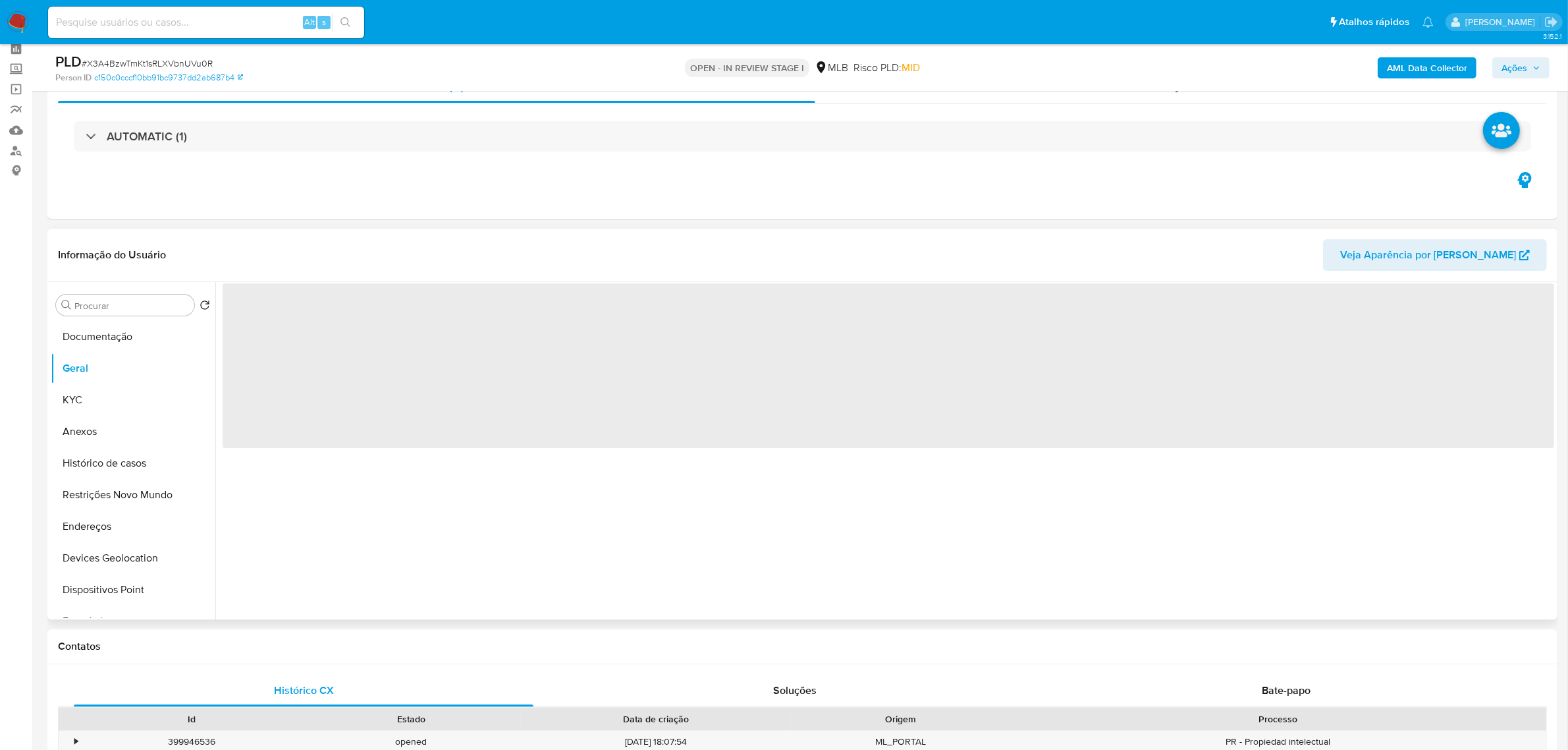
scroll to position [164, 0]
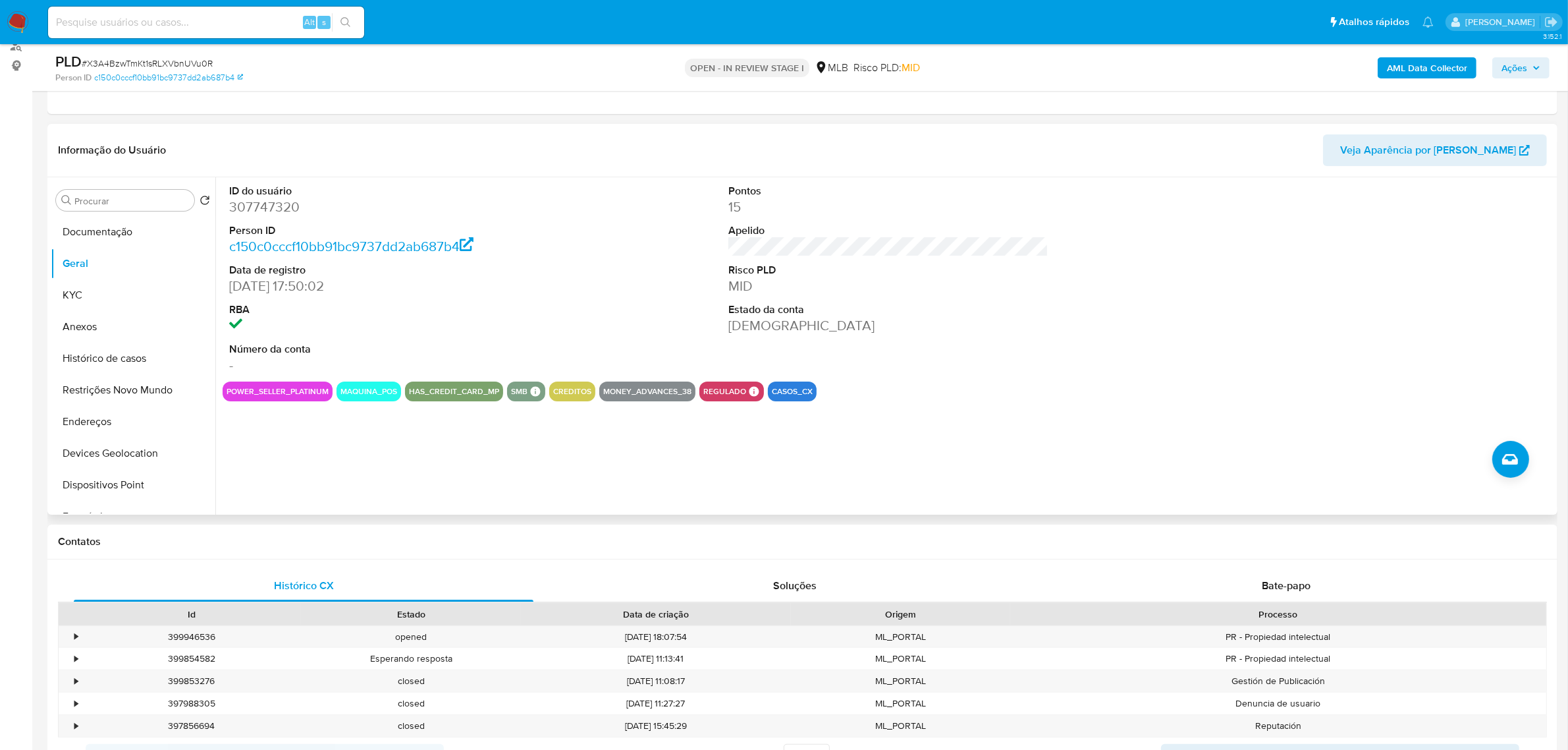
click at [286, 206] on dd "307747320" at bounding box center [389, 206] width 320 height 18
copy dd "307747320"
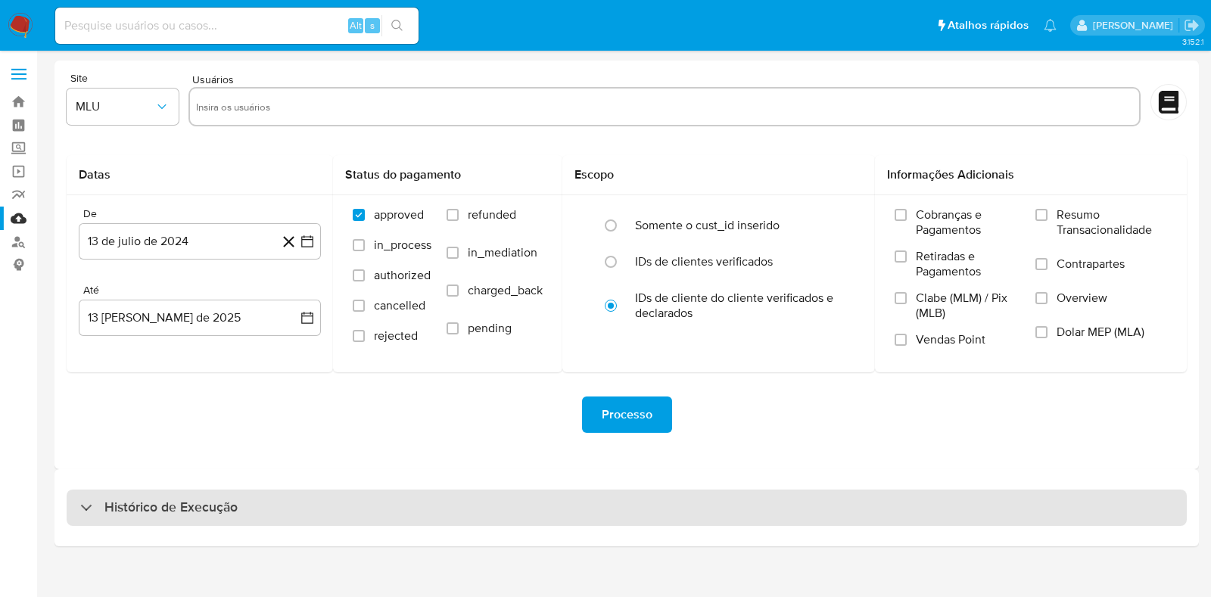
click at [263, 509] on div "Histórico de Execução" at bounding box center [627, 508] width 1121 height 36
select select "10"
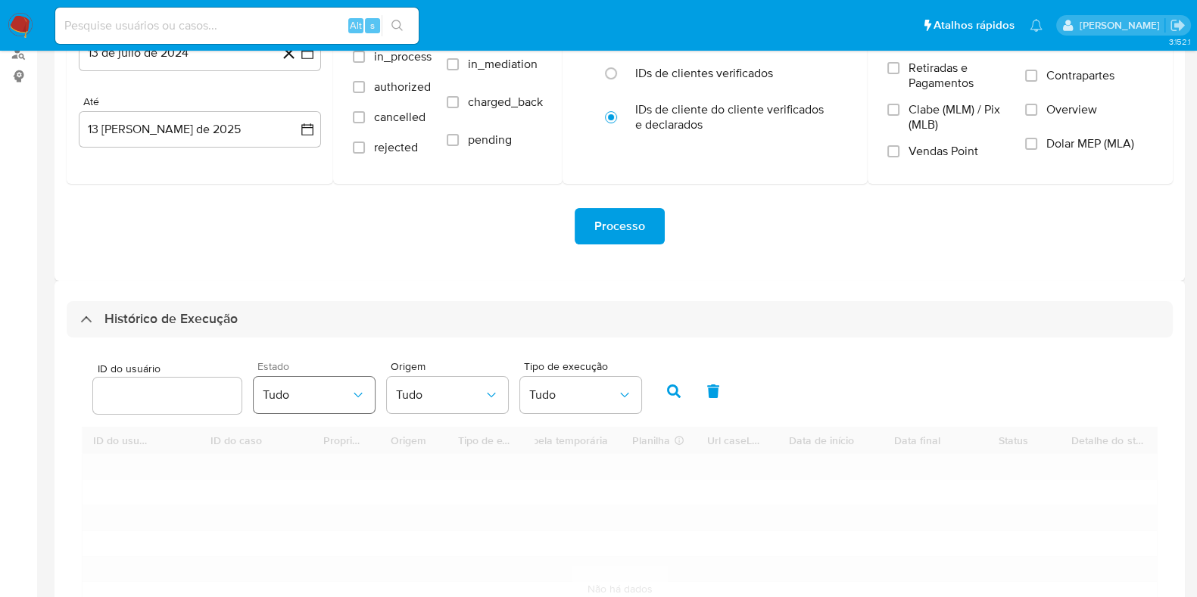
scroll to position [284, 0]
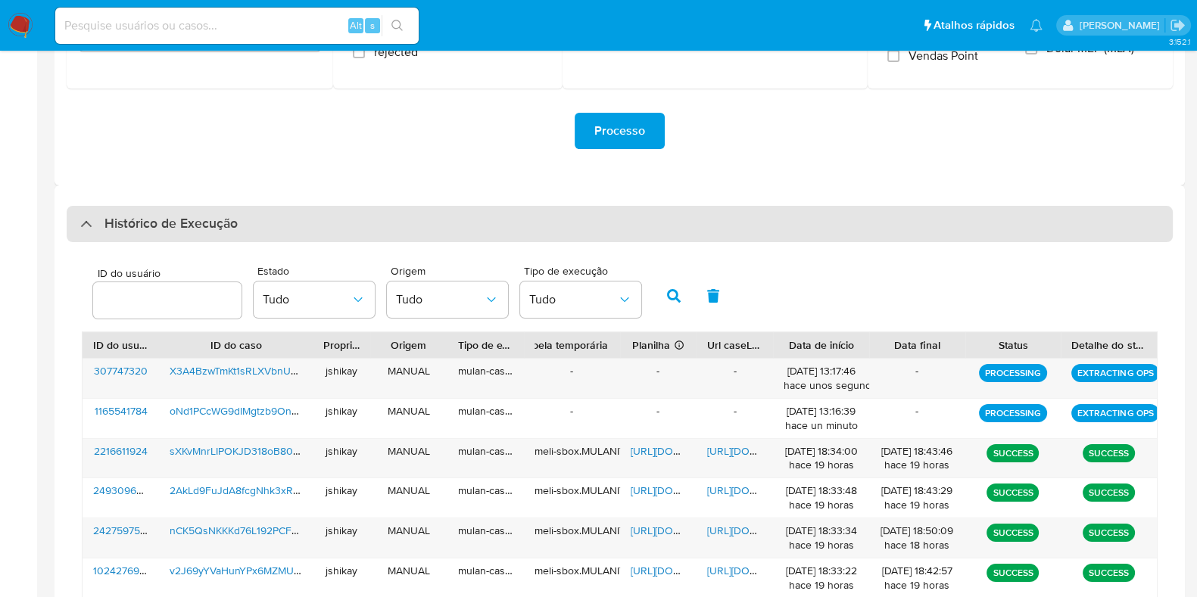
click at [182, 217] on h3 "Histórico de Execução" at bounding box center [170, 224] width 133 height 18
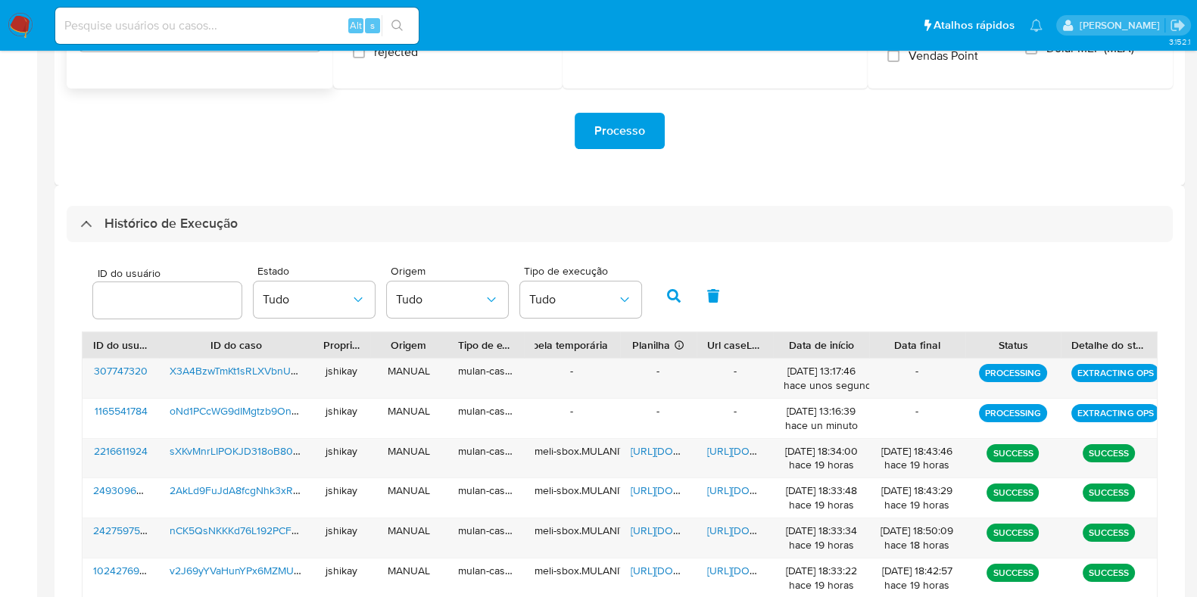
scroll to position [0, 0]
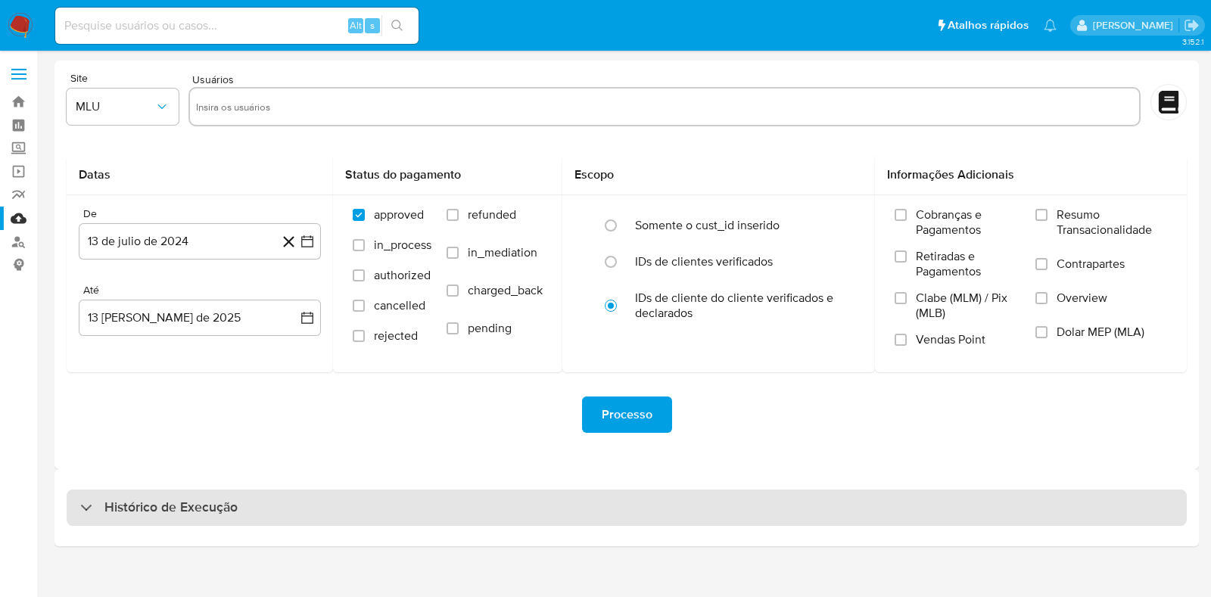
click at [169, 491] on div "Histórico de Execução" at bounding box center [627, 508] width 1121 height 36
select select "10"
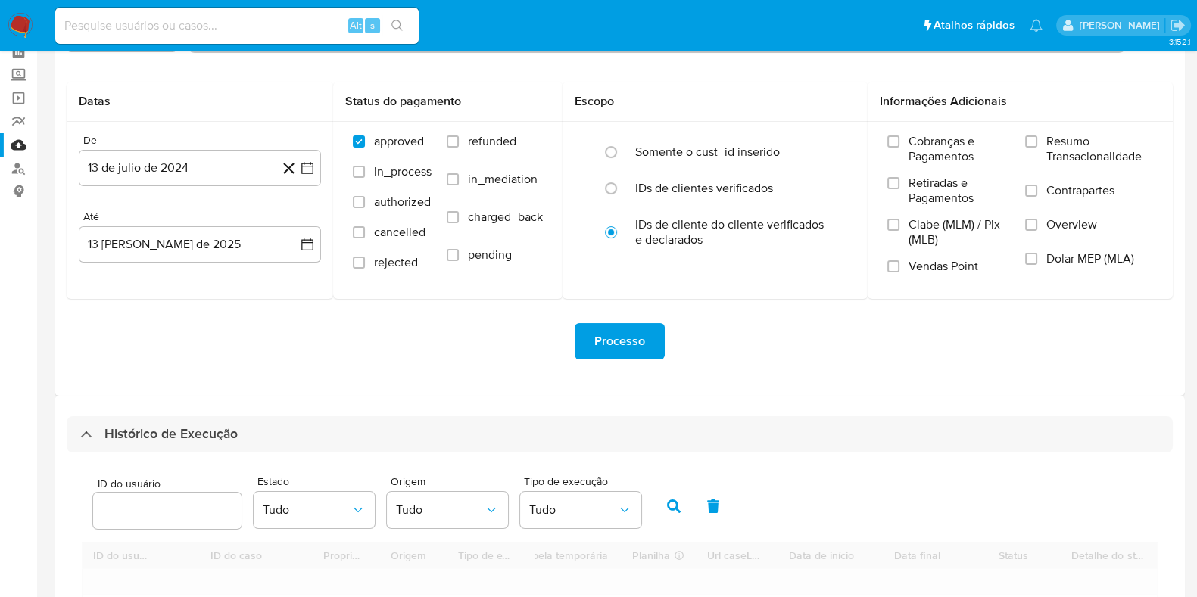
scroll to position [284, 0]
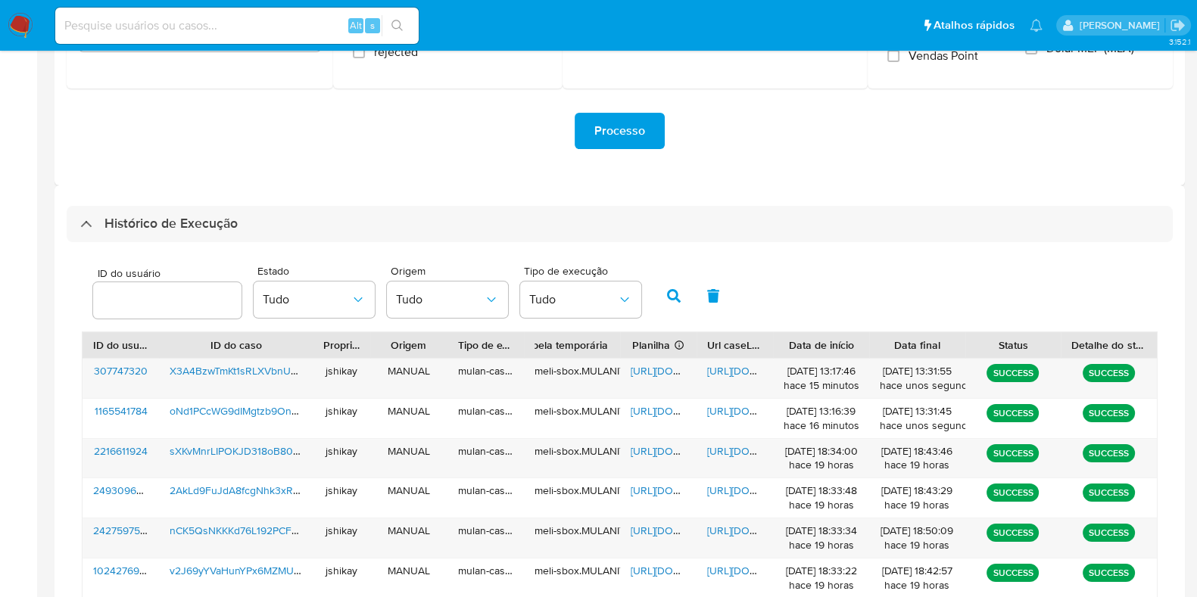
click at [653, 376] on span "https://docs.google.com/spreadsheets/d/1hRAdfwmhgGkkL3EcXcBqR33oG9yxEHDY8zjTX4C…" at bounding box center [683, 370] width 104 height 15
click at [725, 369] on span "https://docs.google.com/document/d/1NDFs-MhxT9CScPdE6Uo1p0qJ6Uol4o3yTFVomPZNJec…" at bounding box center [759, 370] width 104 height 15
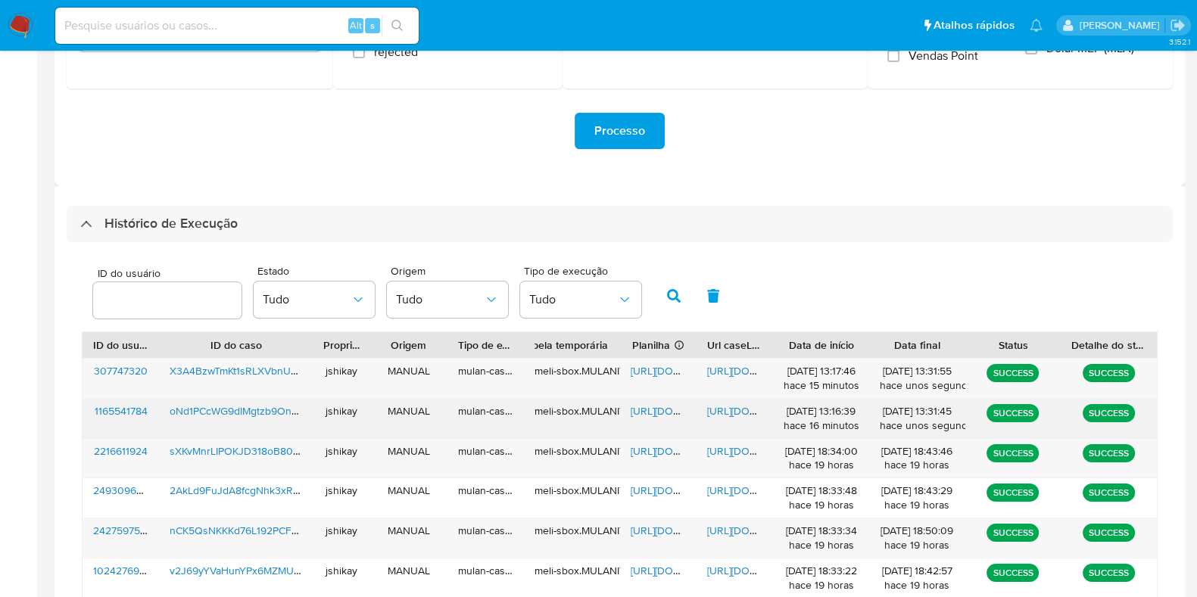
click at [650, 407] on span "https://docs.google.com/spreadsheets/d/1LbH2I2Z_V49MoQZu19YEQb27bMbu8vu3vXys9ka…" at bounding box center [683, 411] width 104 height 15
click at [740, 404] on span "https://docs.google.com/document/d/1wDOW1B84RPa3YdlbMeNeETSzI5BvqzSbkSBJO52uVxw…" at bounding box center [759, 411] width 104 height 15
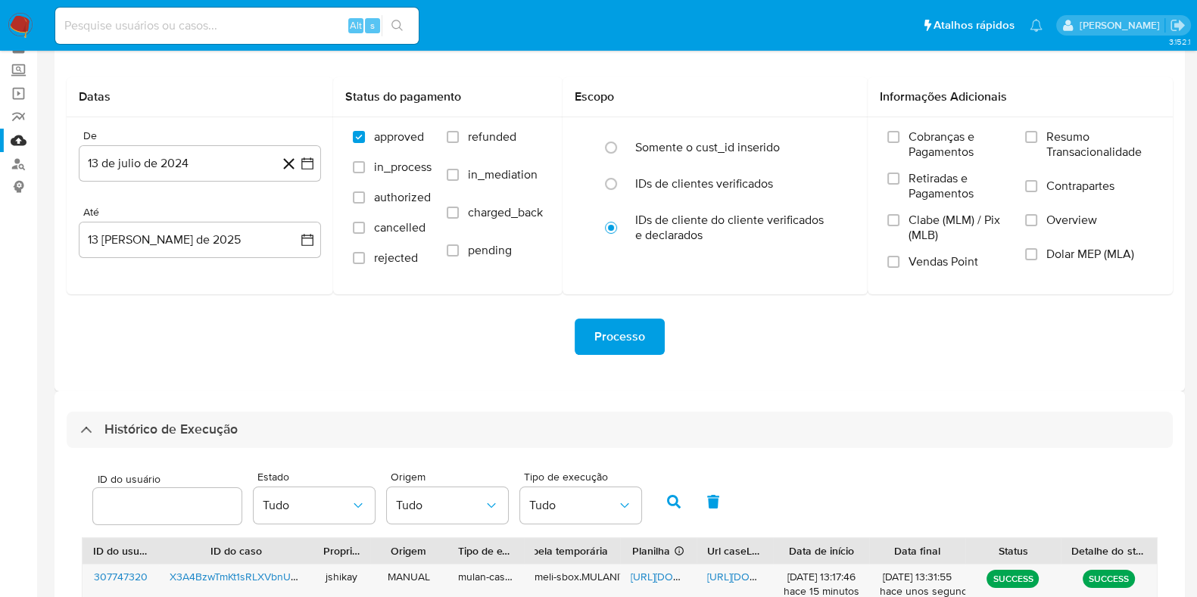
scroll to position [0, 0]
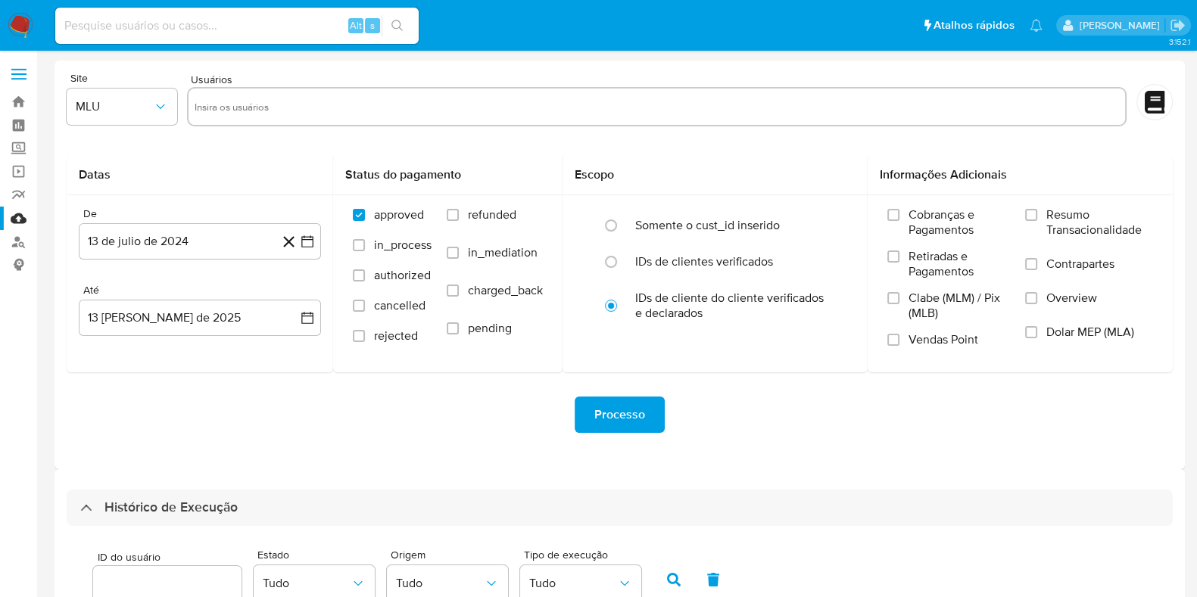
click at [28, 14] on img at bounding box center [21, 26] width 26 height 26
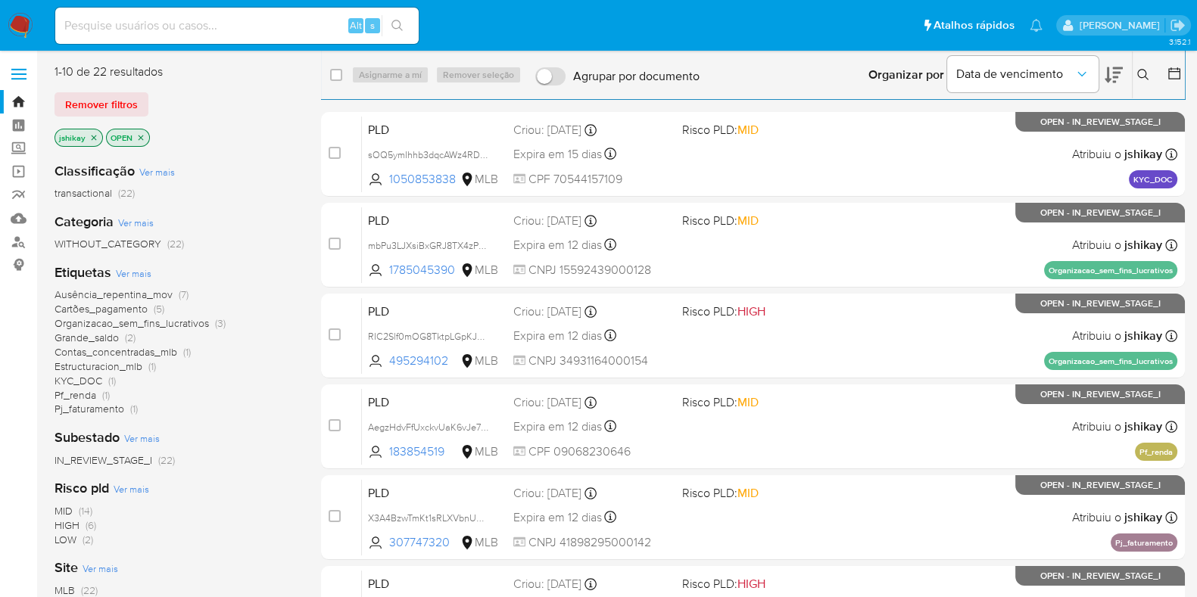
click at [243, 25] on input at bounding box center [236, 26] width 363 height 20
paste input "1088215591"
type input "1088215591"
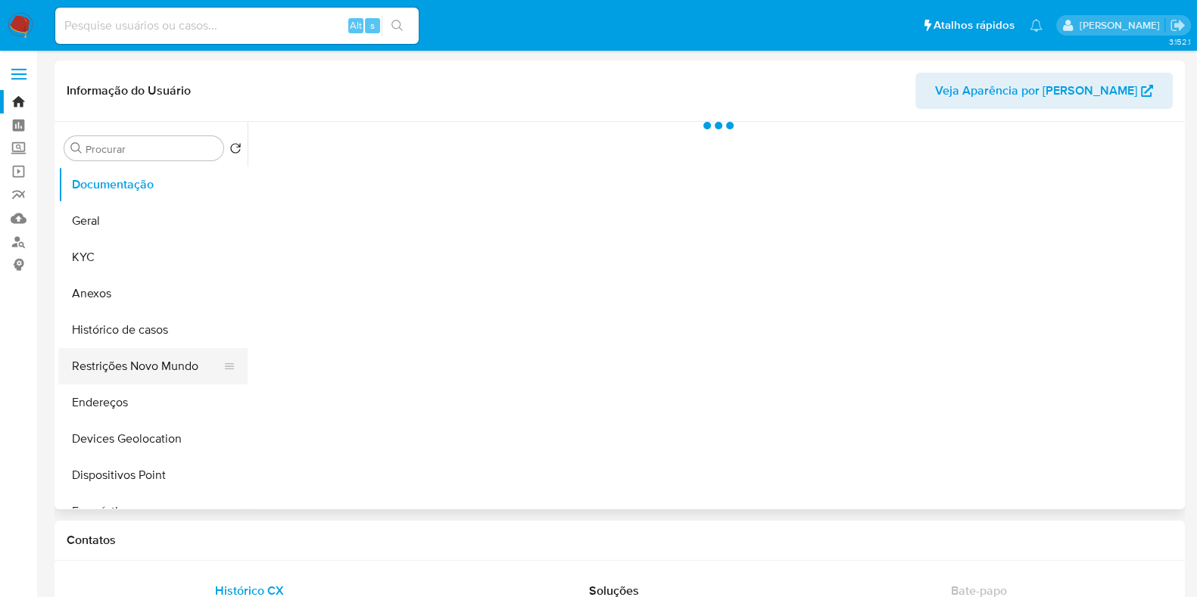
click at [154, 365] on button "Restrições Novo Mundo" at bounding box center [146, 366] width 177 height 36
click at [148, 334] on button "Histórico de casos" at bounding box center [146, 330] width 177 height 36
select select "10"
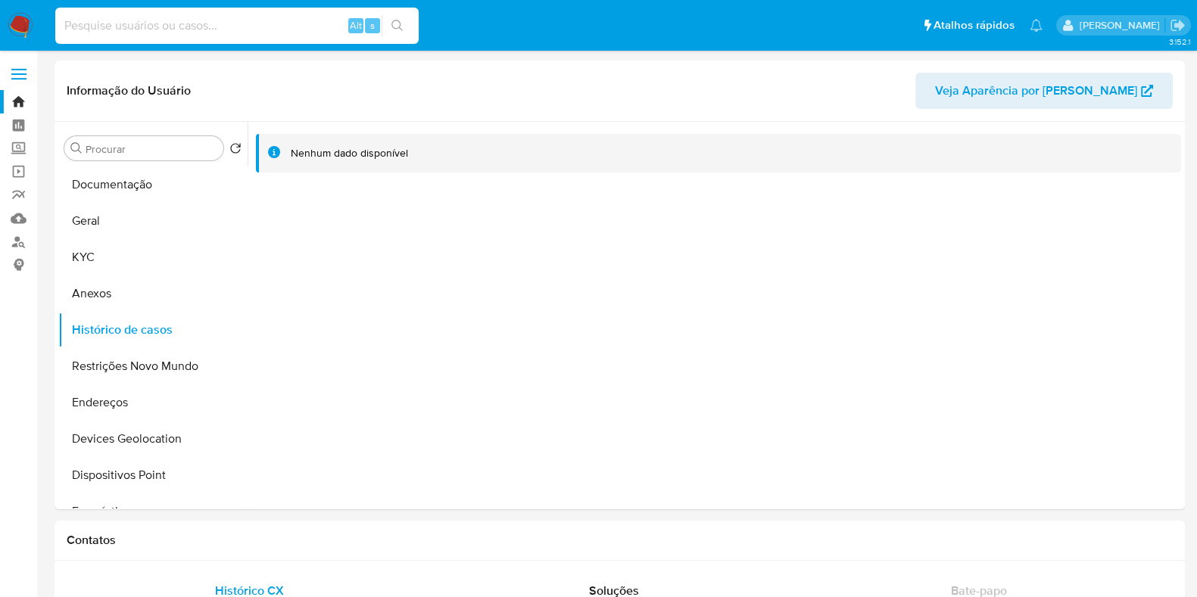
click at [302, 20] on input at bounding box center [236, 26] width 363 height 20
paste input "1705047139"
type input "1705047139"
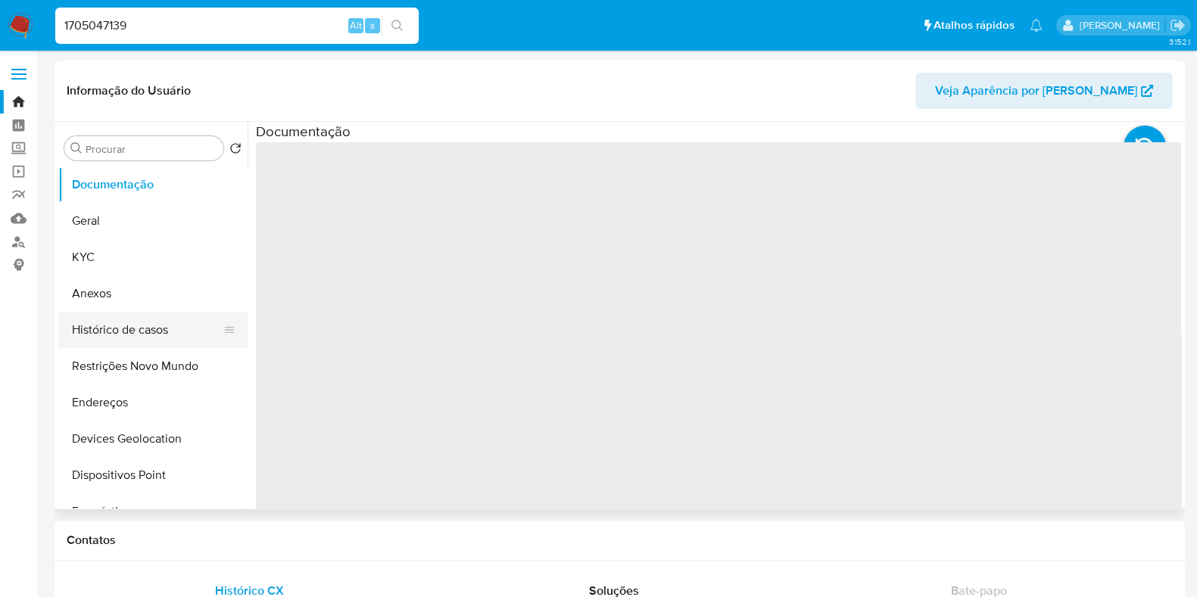
click at [143, 326] on button "Histórico de casos" at bounding box center [146, 330] width 177 height 36
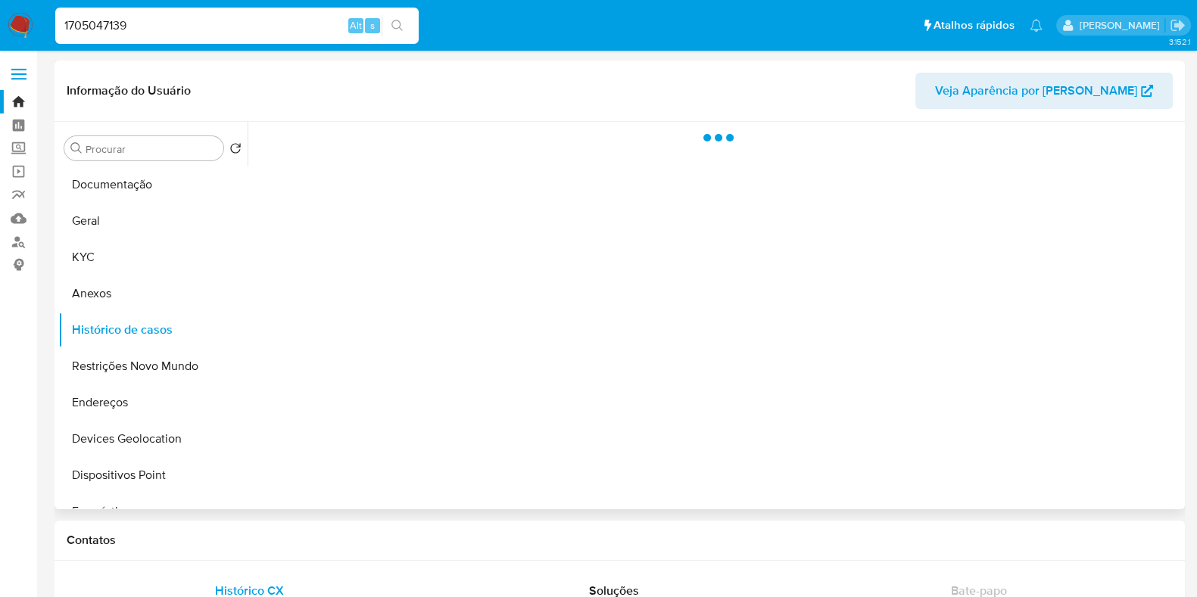
select select "10"
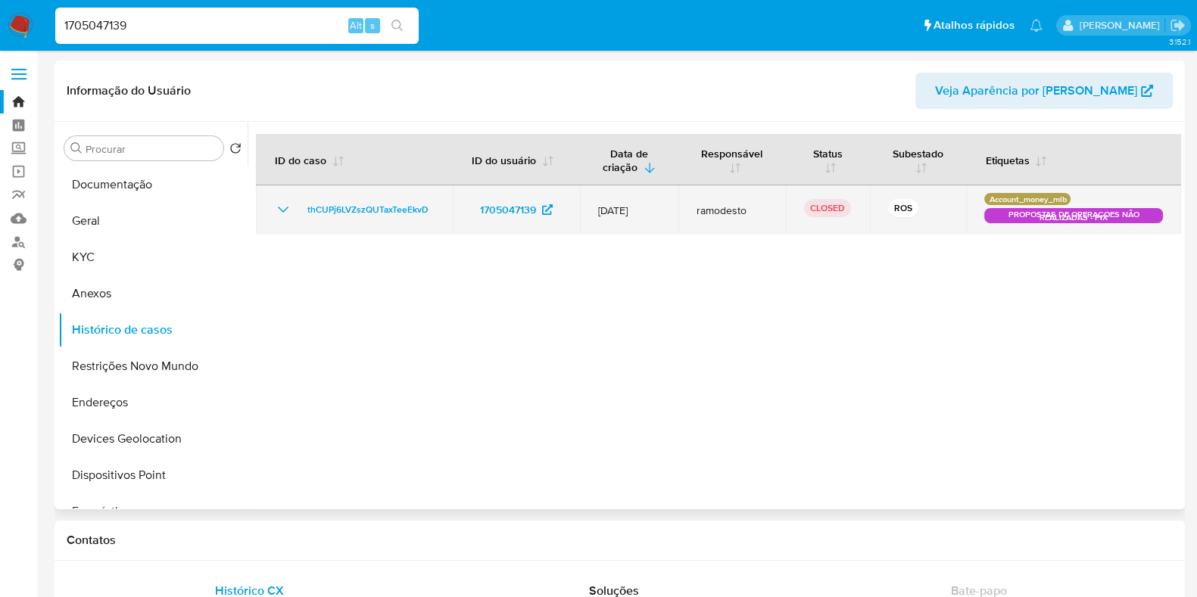
click at [285, 210] on icon "Mostrar/Ocultar" at bounding box center [283, 210] width 18 height 18
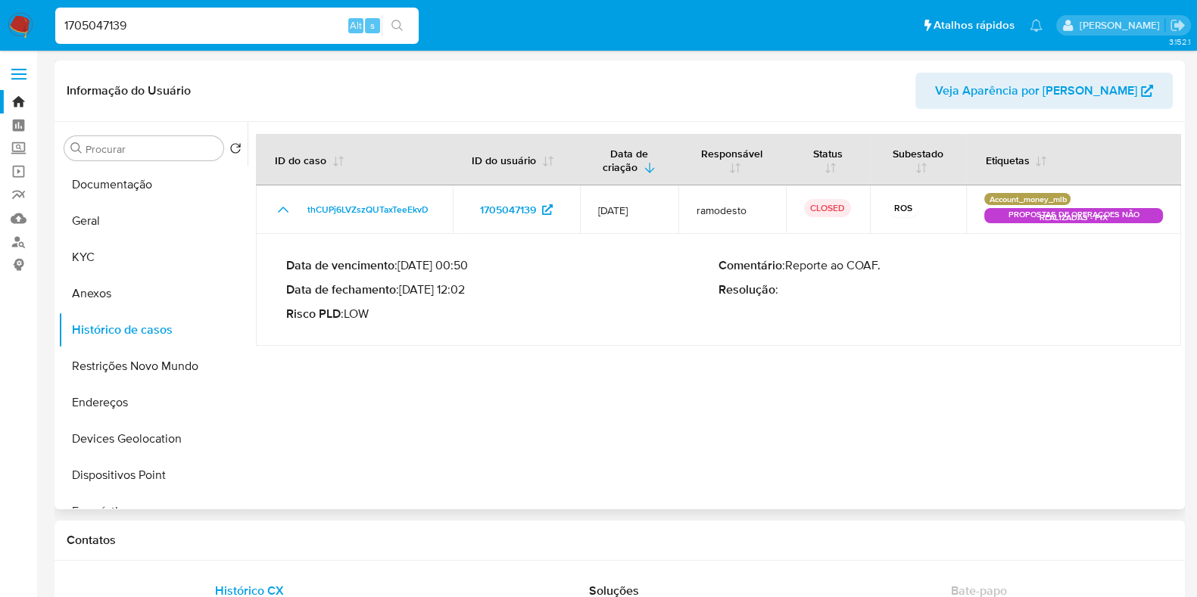
drag, startPoint x: 420, startPoint y: 294, endPoint x: 465, endPoint y: 289, distance: 44.9
click at [465, 289] on p "Data de fechamento : [DATE] 12:02" at bounding box center [502, 289] width 432 height 15
click at [24, 35] on img at bounding box center [21, 26] width 26 height 26
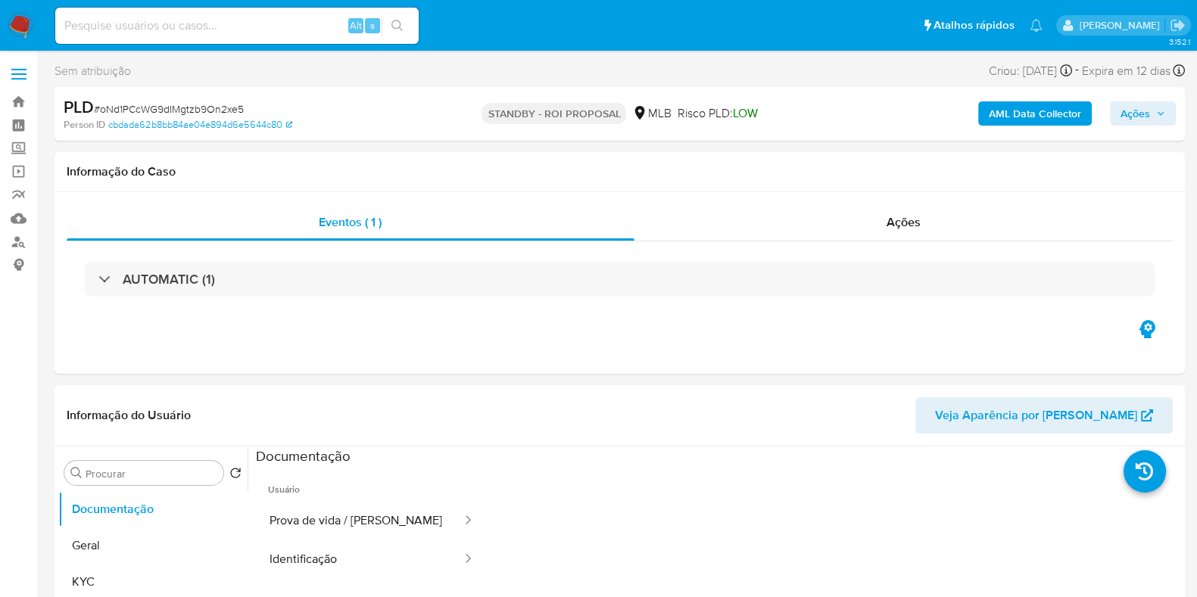
select select "10"
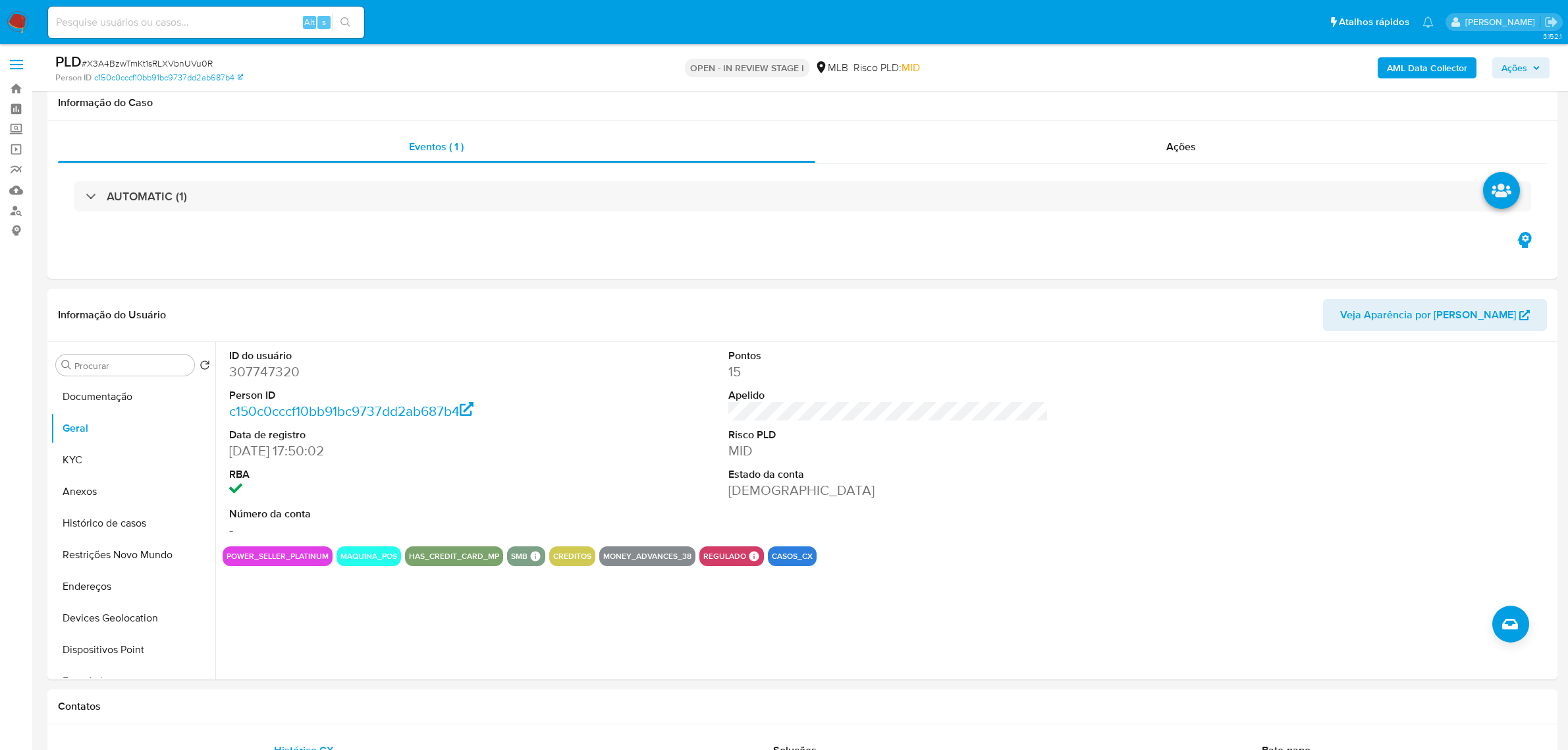
scroll to position [164, 0]
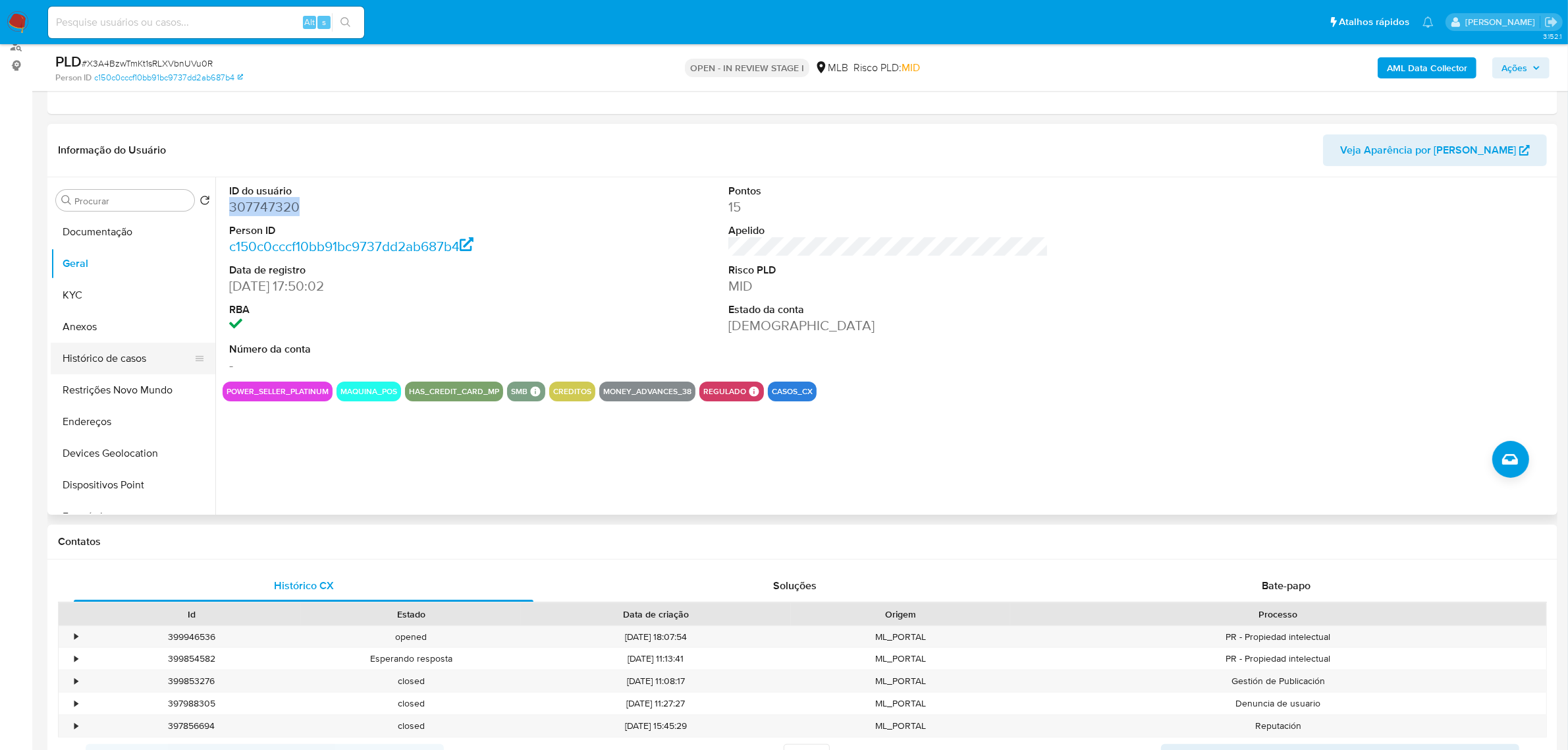
drag, startPoint x: 0, startPoint y: 0, endPoint x: 123, endPoint y: 360, distance: 380.4
click at [123, 360] on button "Histórico de casos" at bounding box center [127, 358] width 154 height 31
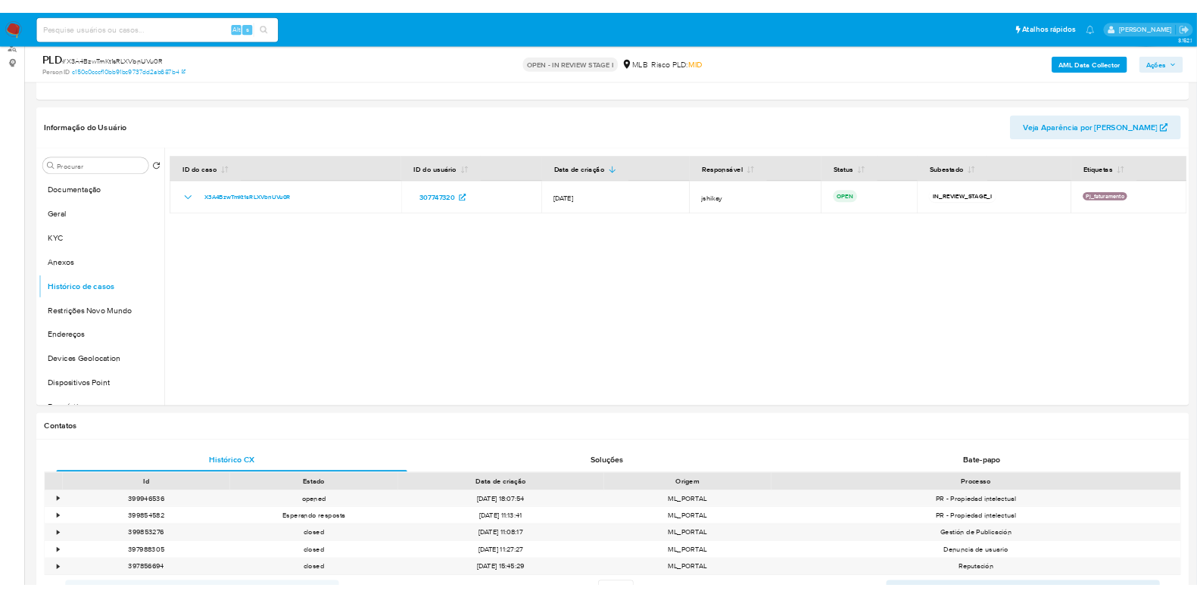
scroll to position [189, 0]
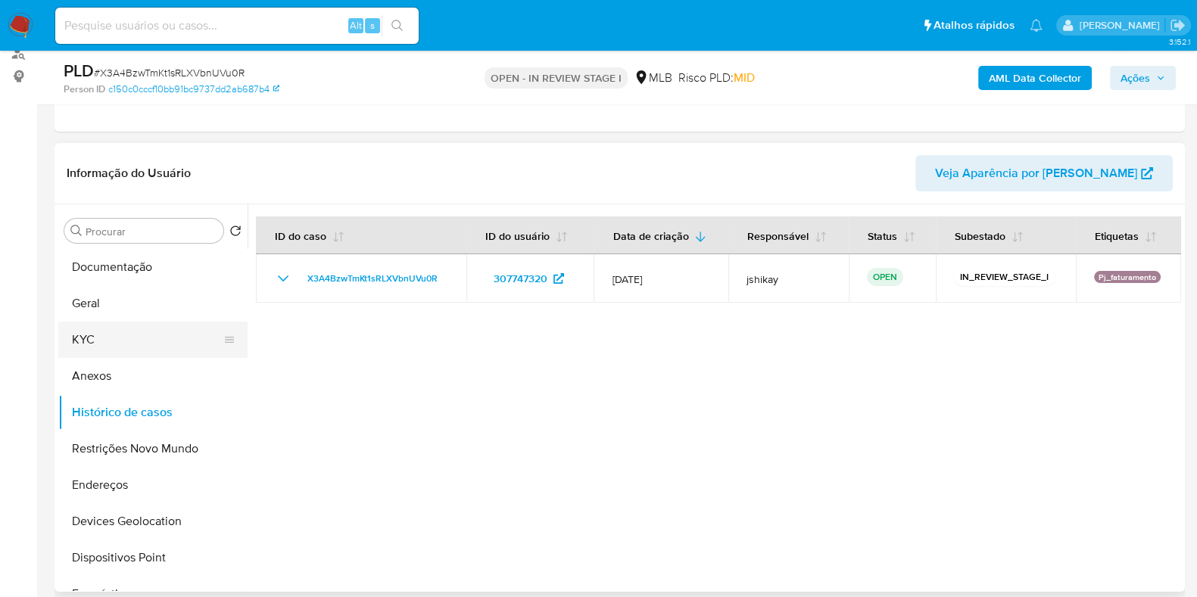
click at [120, 348] on button "KYC" at bounding box center [146, 340] width 177 height 36
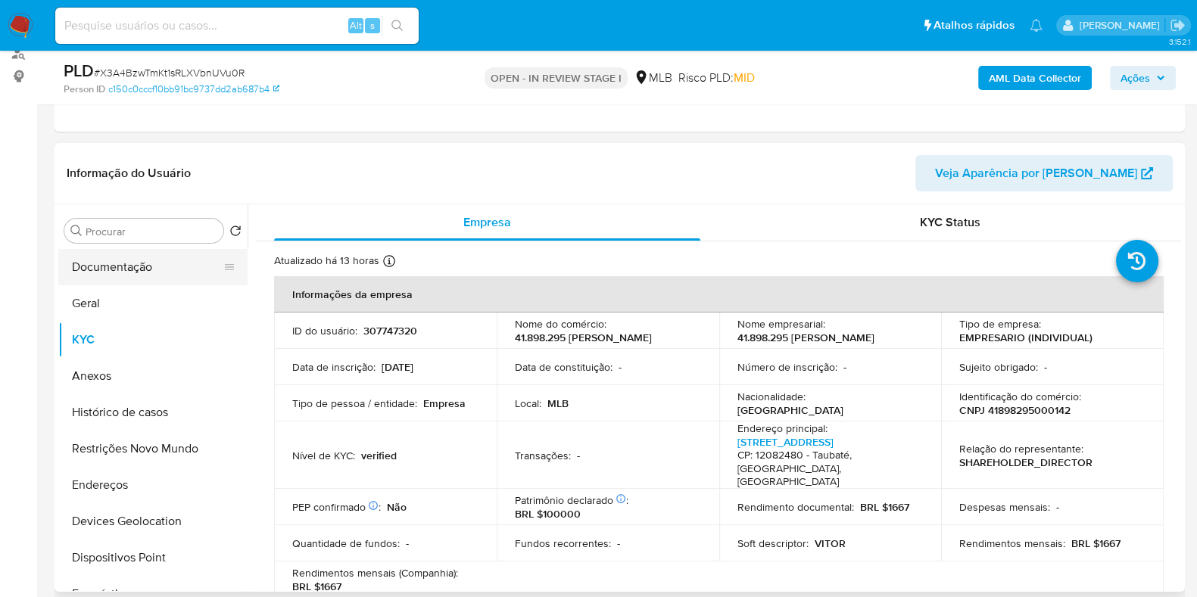
click at [155, 272] on button "Documentação" at bounding box center [146, 267] width 177 height 36
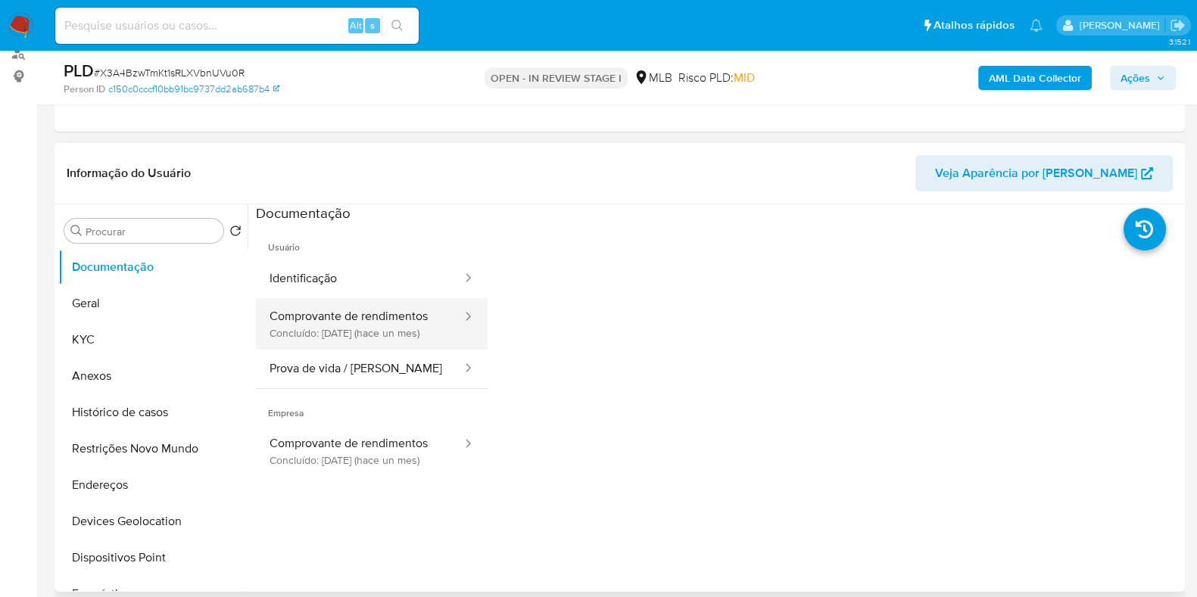
click at [355, 312] on button "Comprovante de rendimentos Concluído: [DATE] (hace un mes)" at bounding box center [359, 323] width 207 height 51
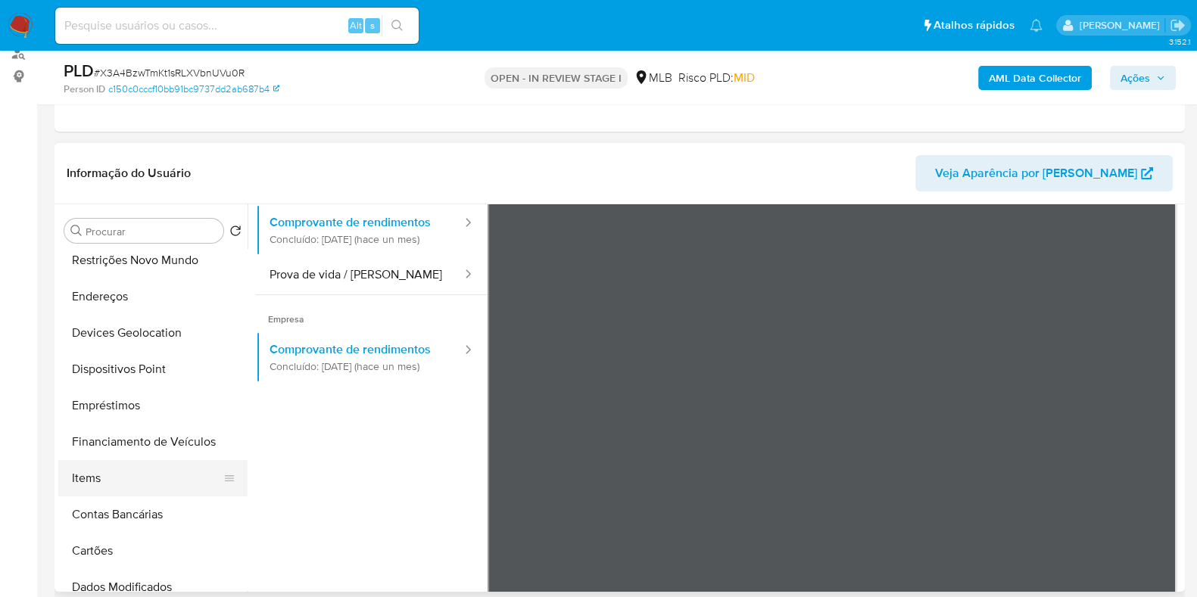
click at [125, 475] on button "Items" at bounding box center [146, 478] width 177 height 36
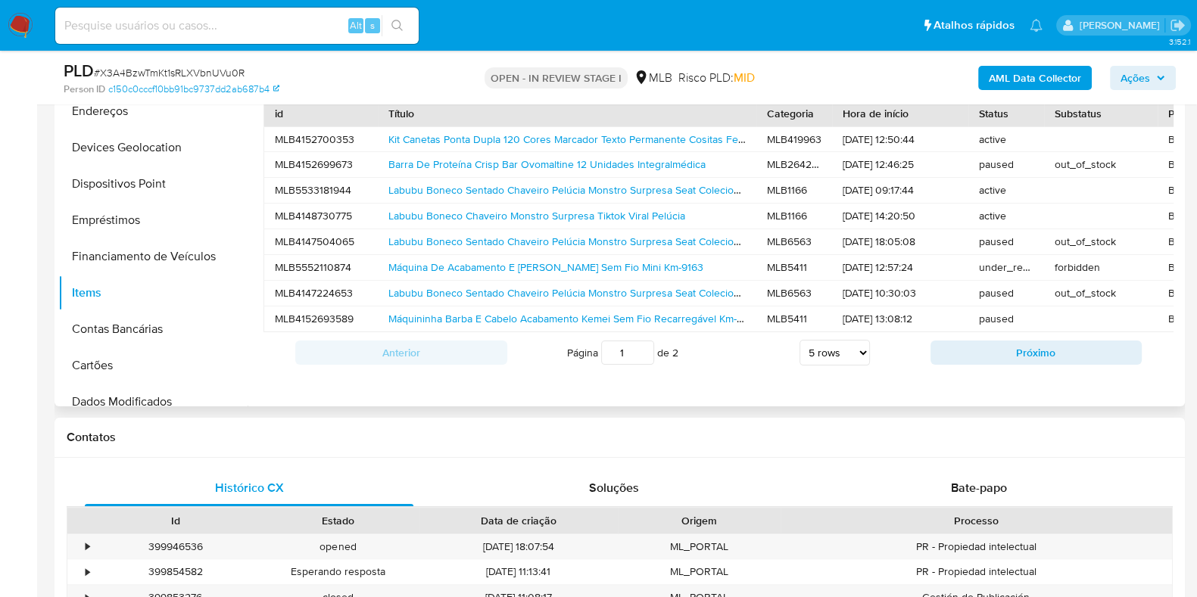
scroll to position [378, 0]
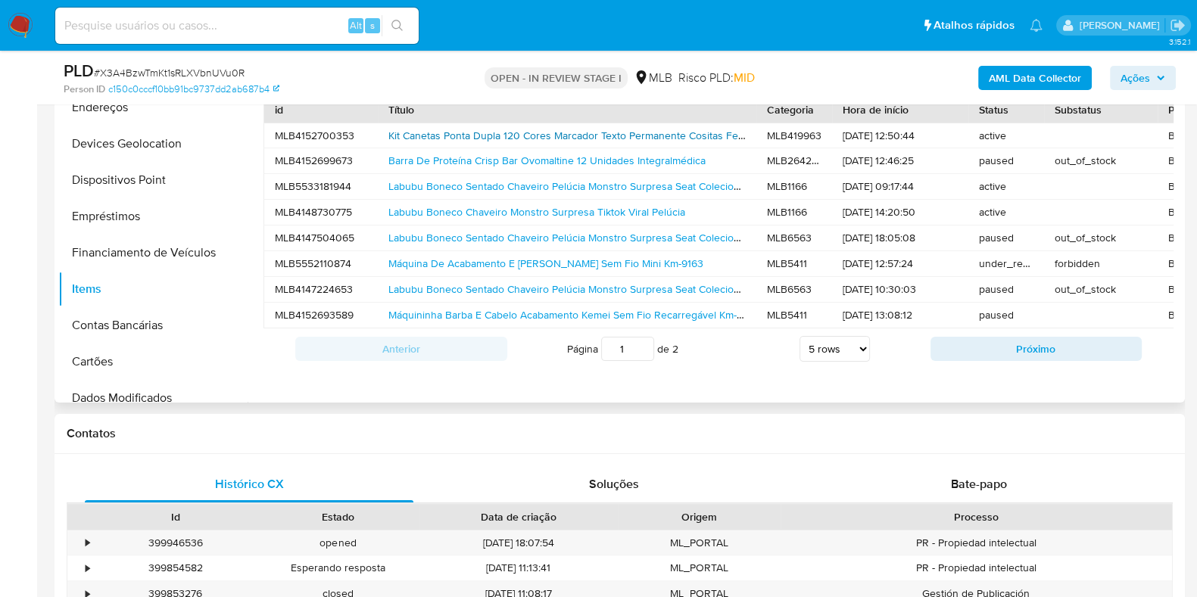
click at [622, 130] on link "Kit Canetas Ponta Dupla 120 Cores Marcador Texto Permanente Cositas Festa" at bounding box center [569, 135] width 363 height 15
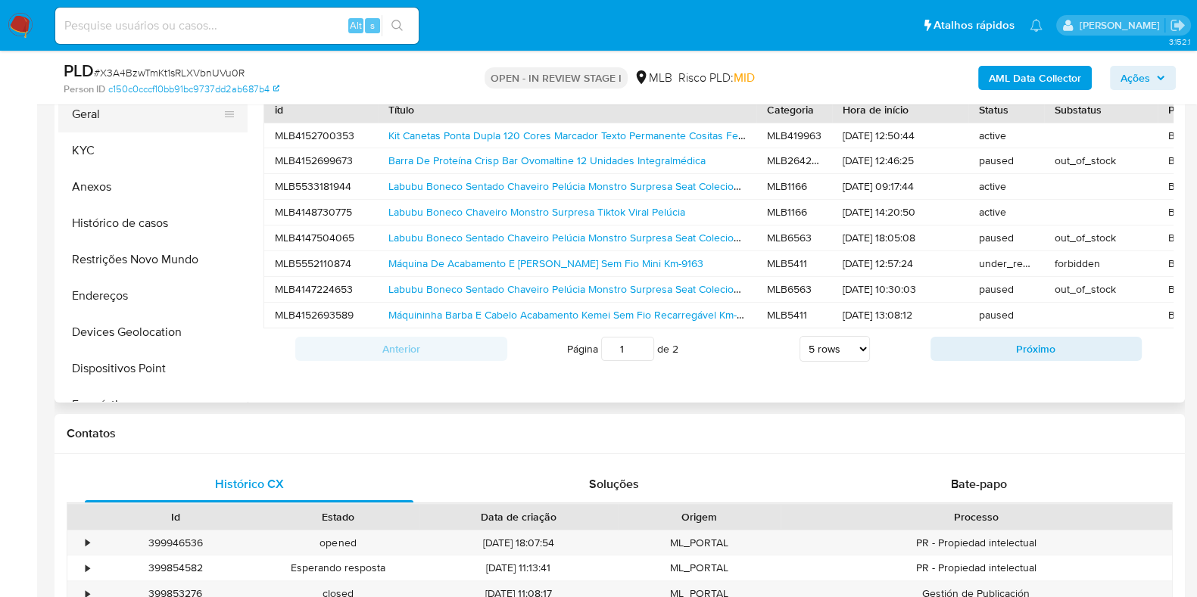
click at [128, 115] on button "Geral" at bounding box center [146, 114] width 177 height 36
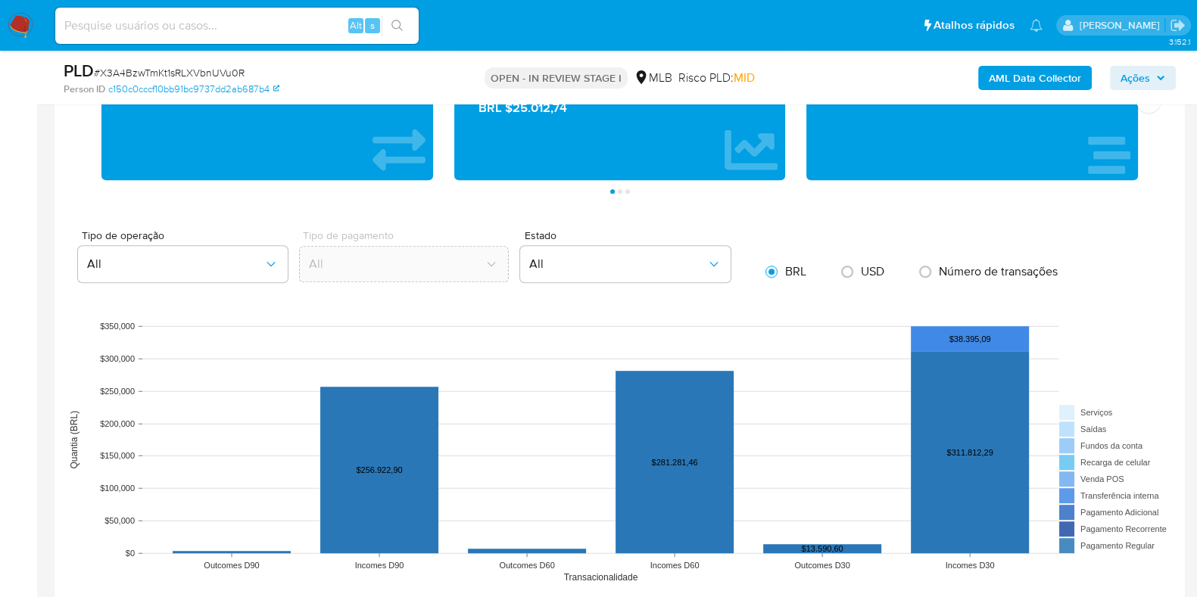
scroll to position [1041, 0]
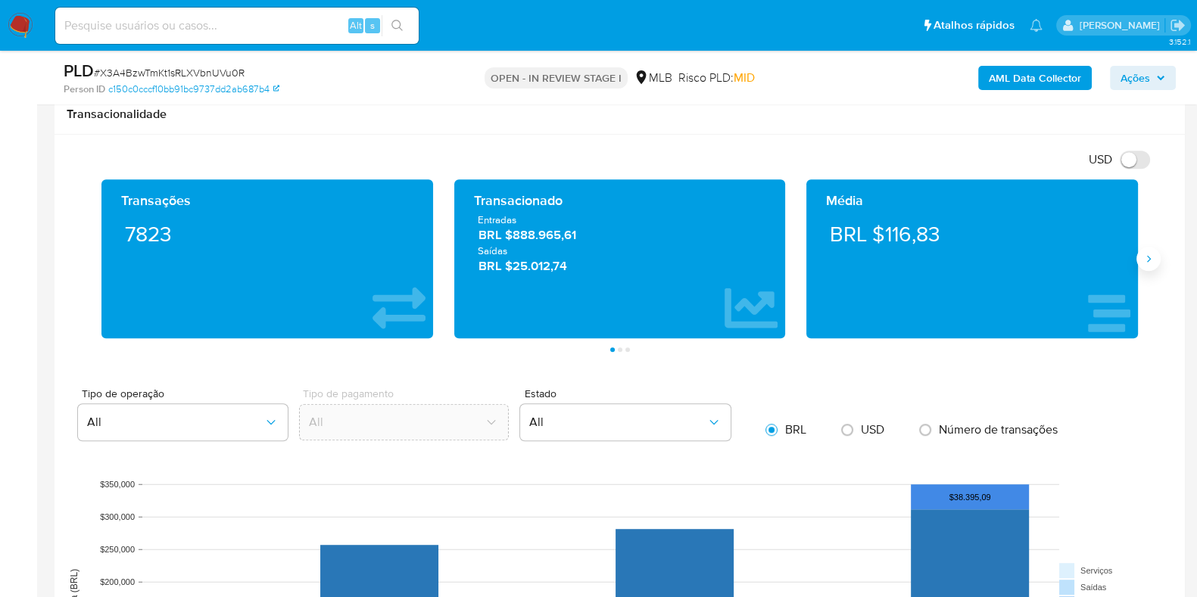
click at [1149, 254] on icon "Siguiente" at bounding box center [1148, 259] width 12 height 12
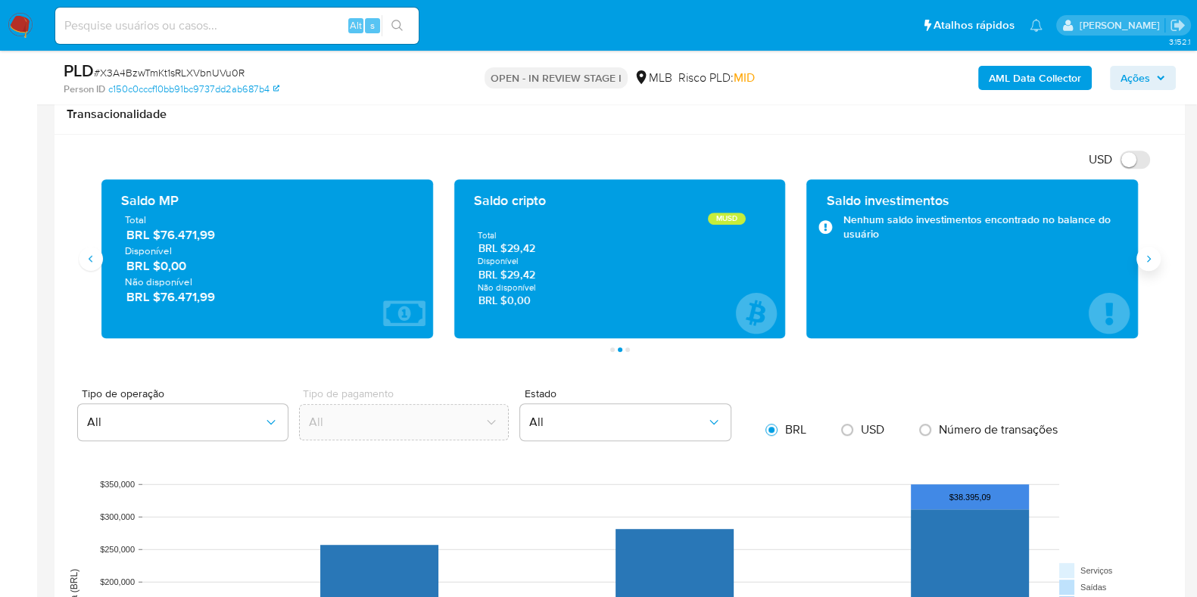
click at [1149, 254] on icon "Siguiente" at bounding box center [1148, 259] width 12 height 12
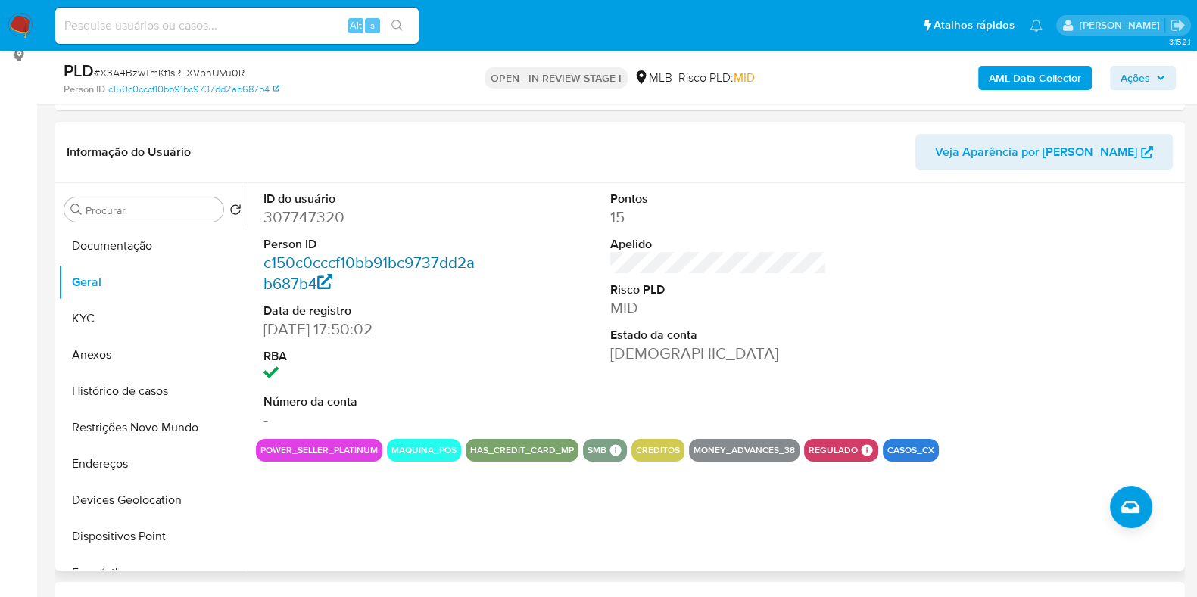
scroll to position [189, 0]
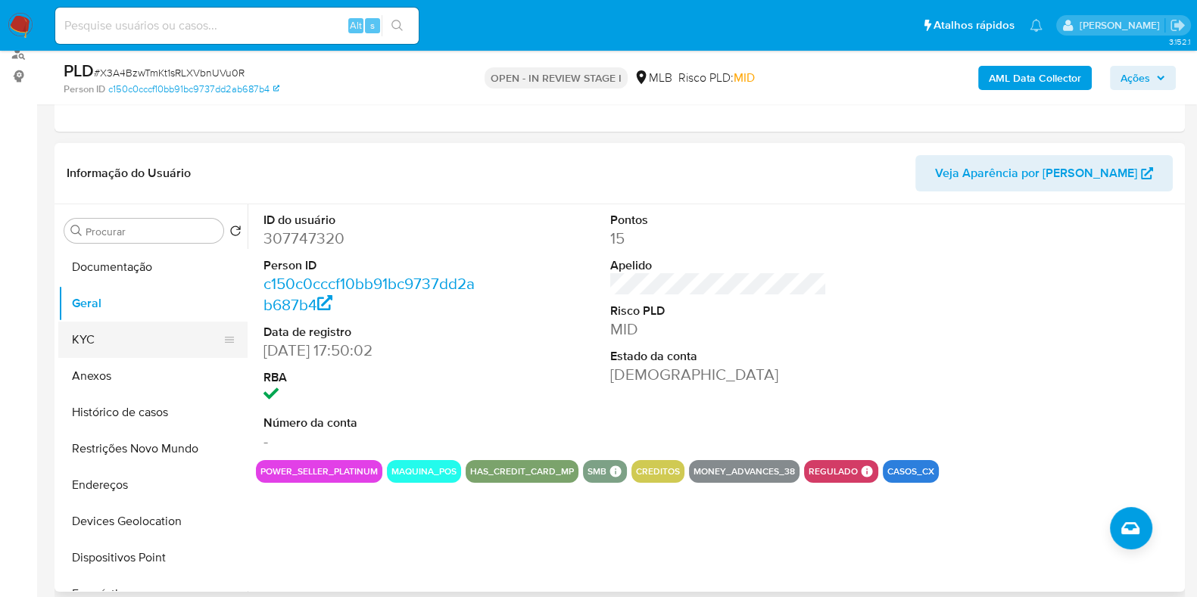
click at [165, 323] on button "KYC" at bounding box center [146, 340] width 177 height 36
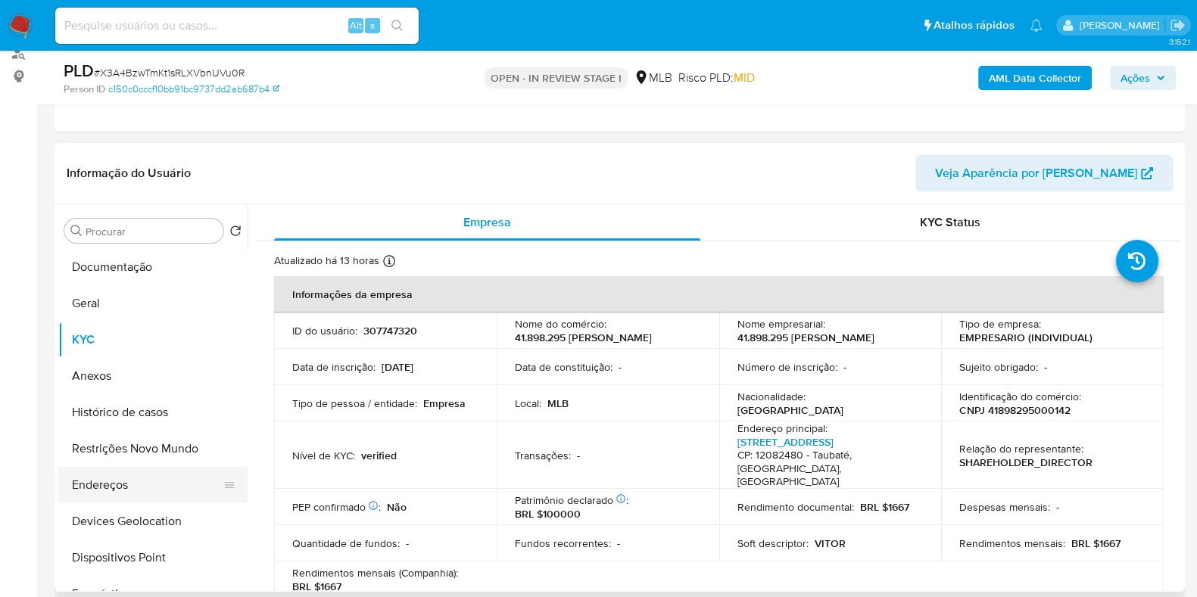
click at [139, 469] on button "Endereços" at bounding box center [146, 485] width 177 height 36
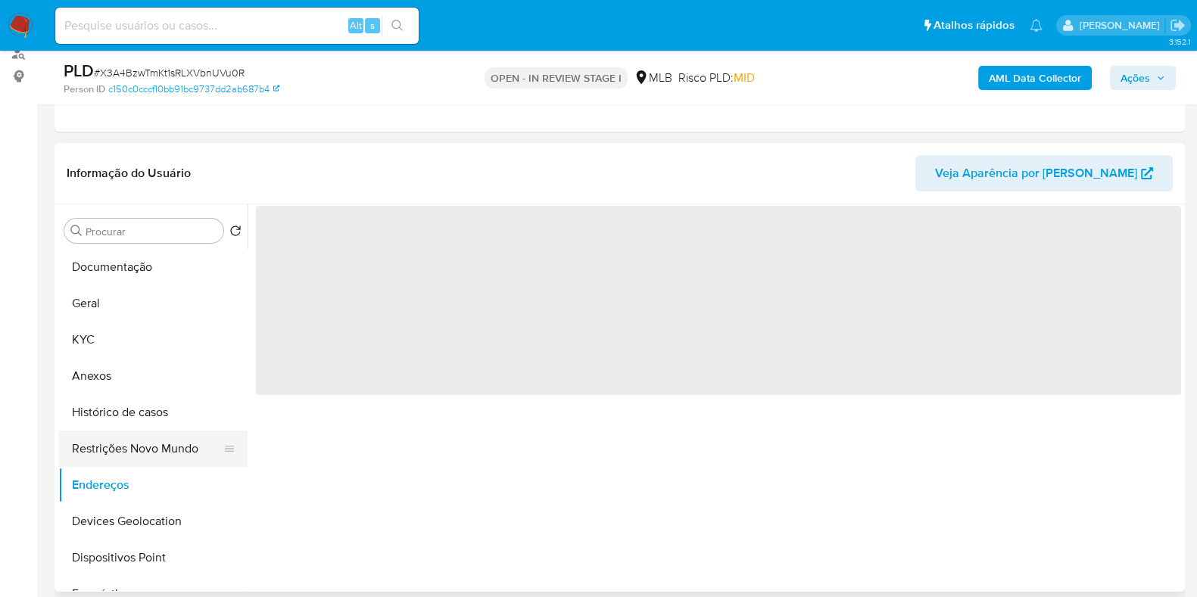
click at [155, 458] on button "Restrições Novo Mundo" at bounding box center [146, 449] width 177 height 36
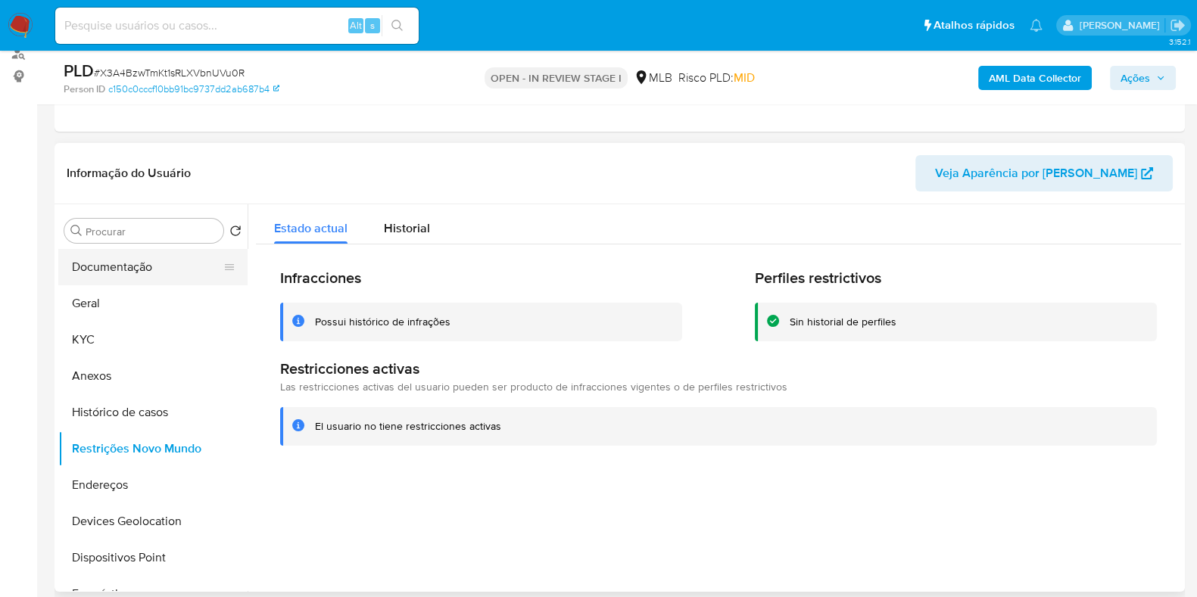
click at [151, 270] on button "Documentação" at bounding box center [146, 267] width 177 height 36
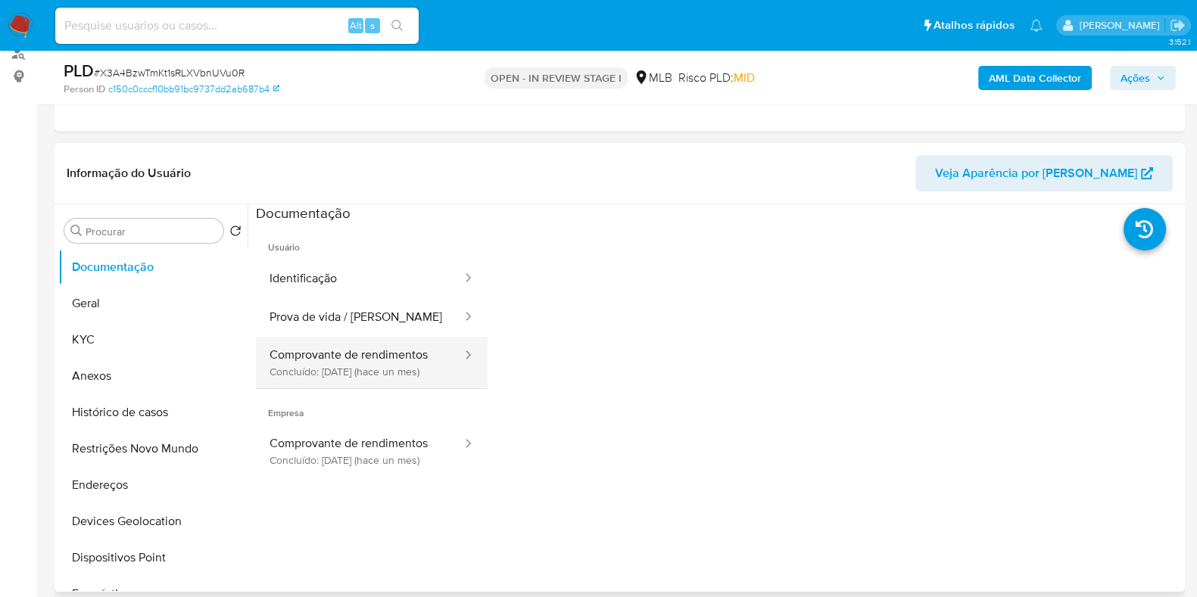
click at [375, 379] on button "Comprovante de rendimentos Concluído: [DATE] (hace un mes)" at bounding box center [359, 362] width 207 height 51
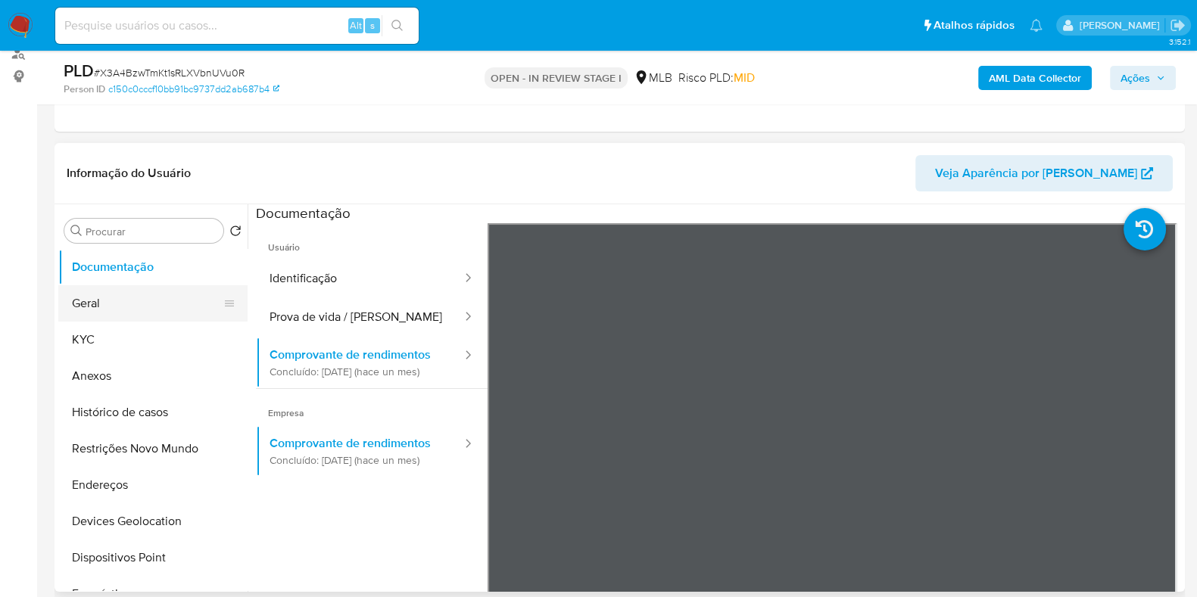
drag, startPoint x: 139, startPoint y: 320, endPoint x: 142, endPoint y: 308, distance: 12.3
click at [139, 322] on button "KYC" at bounding box center [152, 340] width 189 height 36
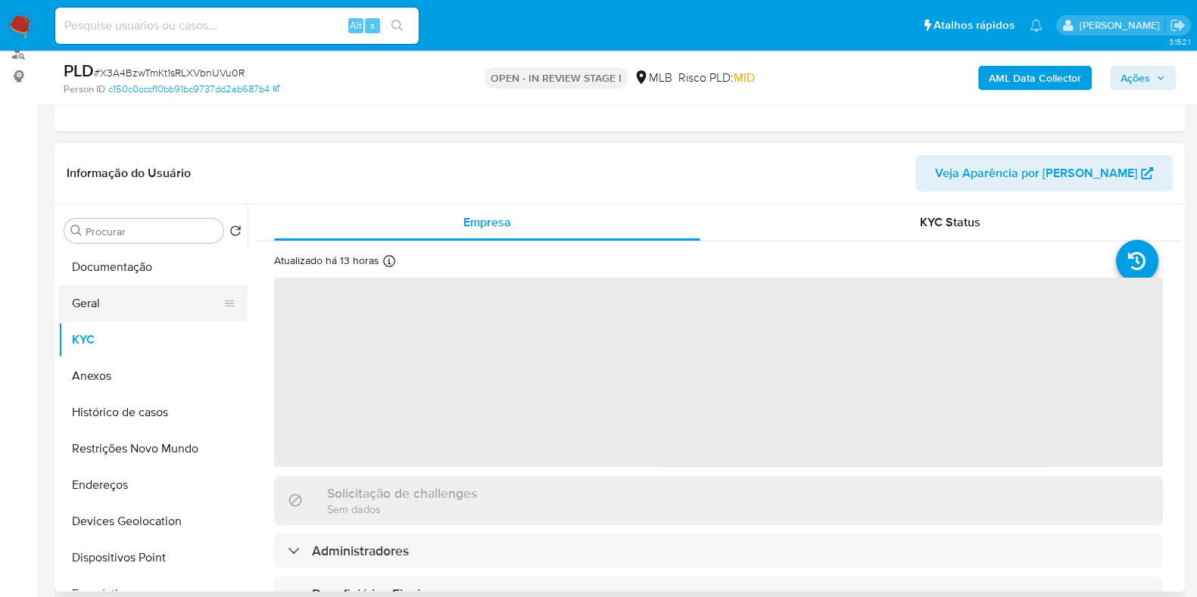
click at [148, 317] on button "Geral" at bounding box center [146, 303] width 177 height 36
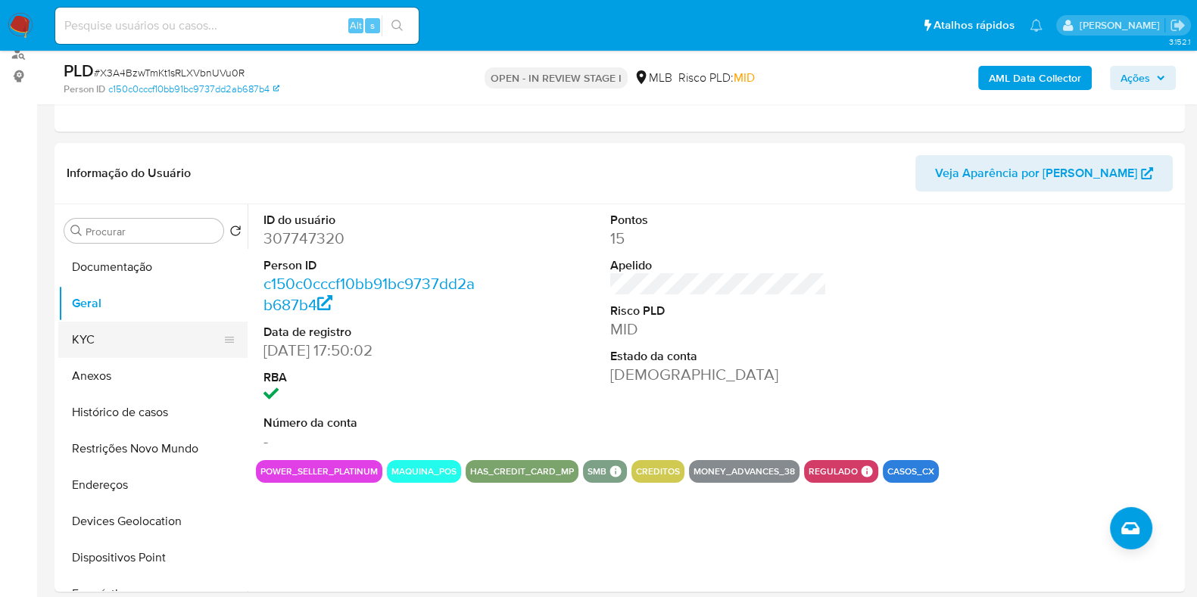
click at [108, 344] on button "KYC" at bounding box center [146, 340] width 177 height 36
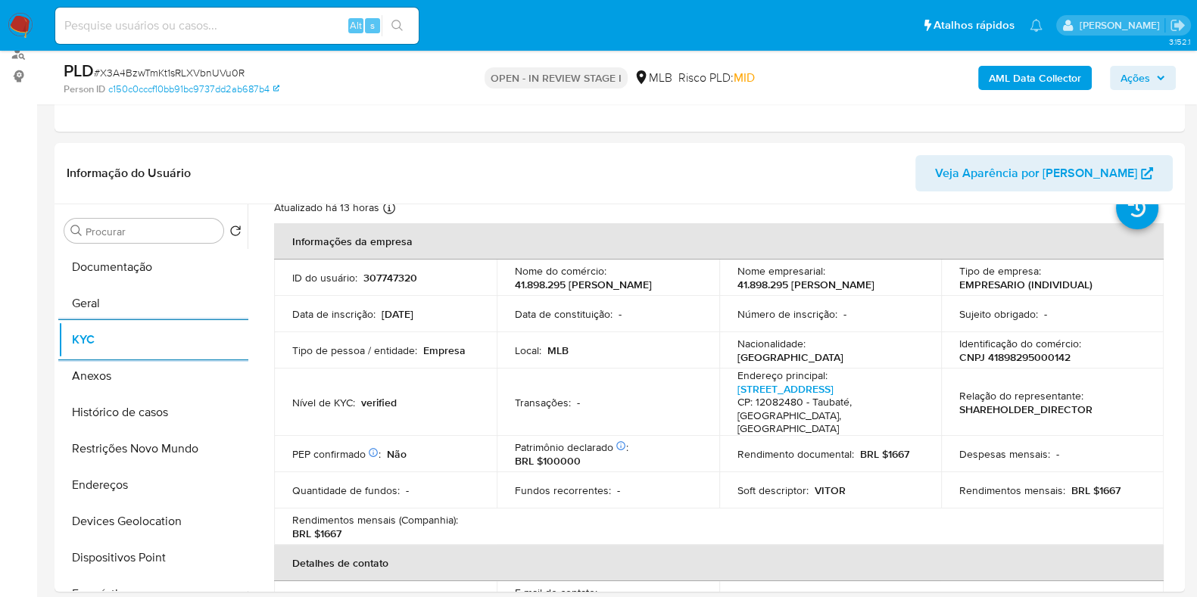
scroll to position [94, 0]
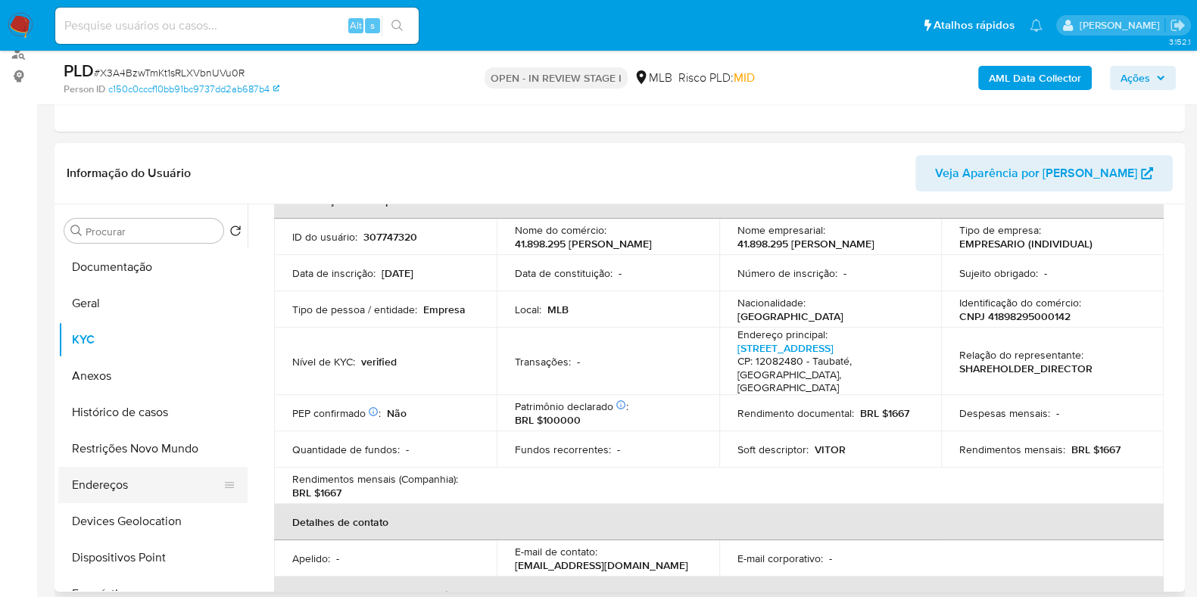
click at [118, 488] on button "Endereços" at bounding box center [146, 485] width 177 height 36
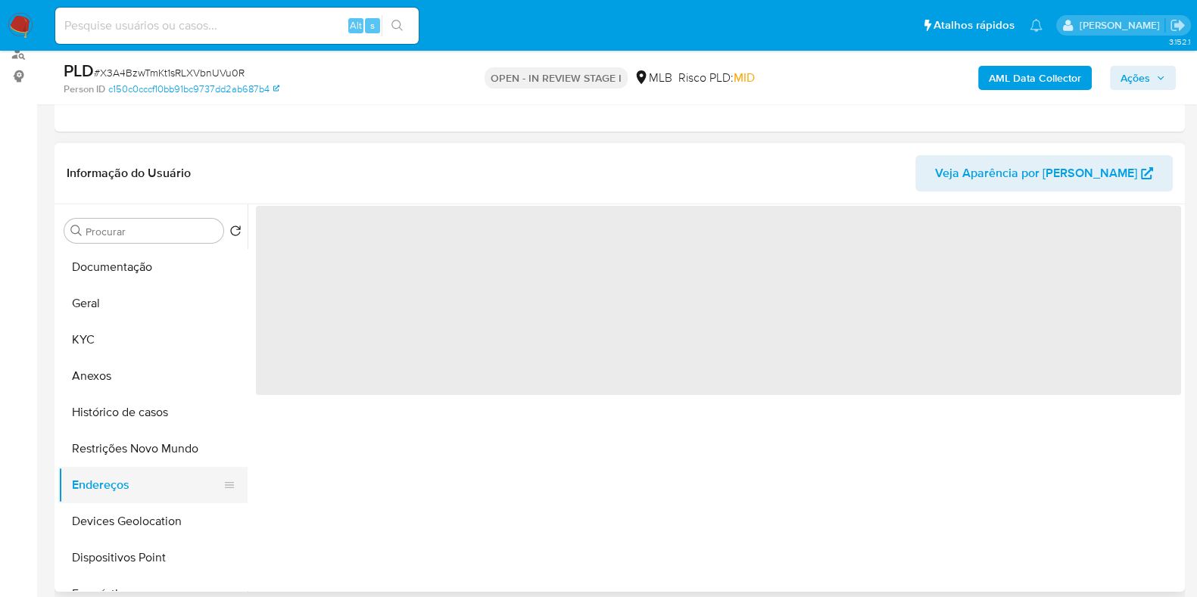
scroll to position [0, 0]
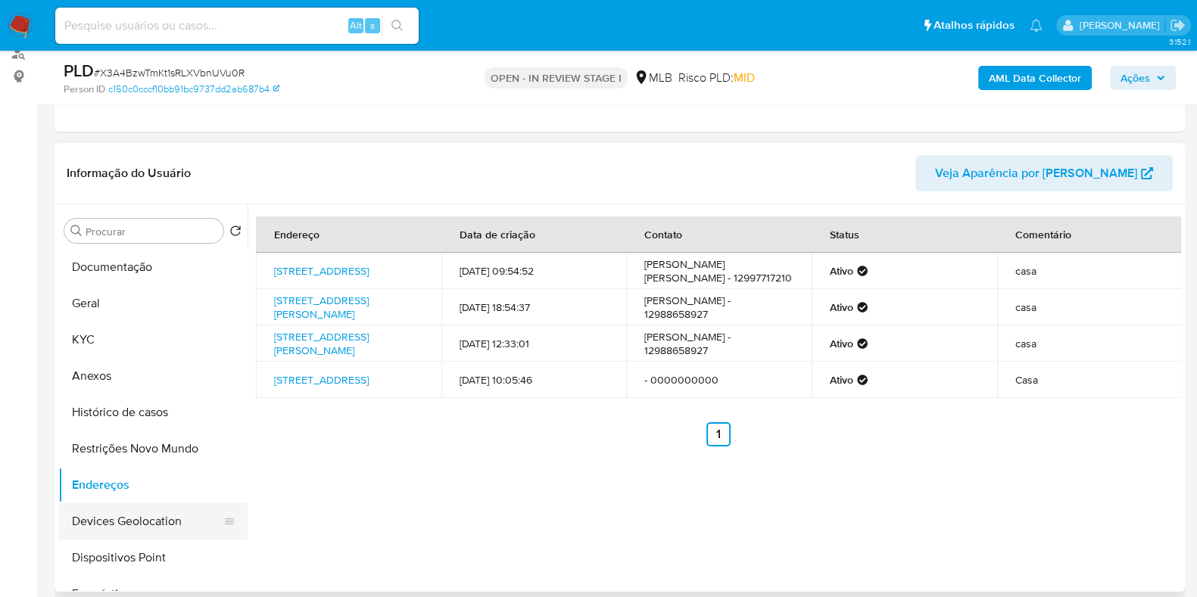
click at [130, 513] on button "Devices Geolocation" at bounding box center [146, 521] width 177 height 36
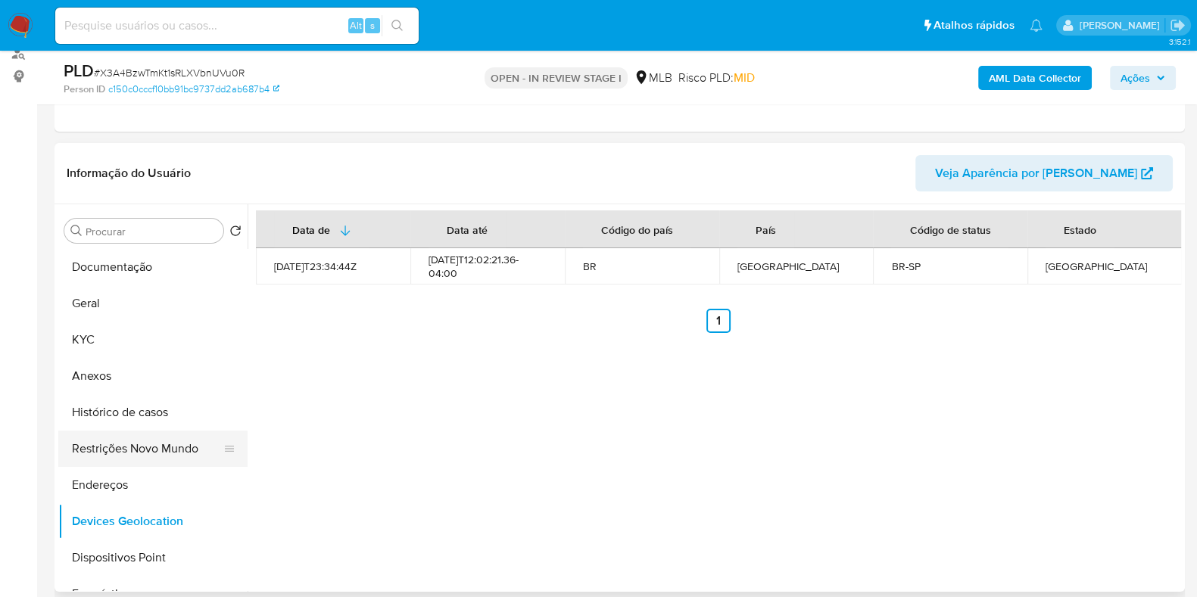
click at [166, 455] on button "Restrições Novo Mundo" at bounding box center [146, 449] width 177 height 36
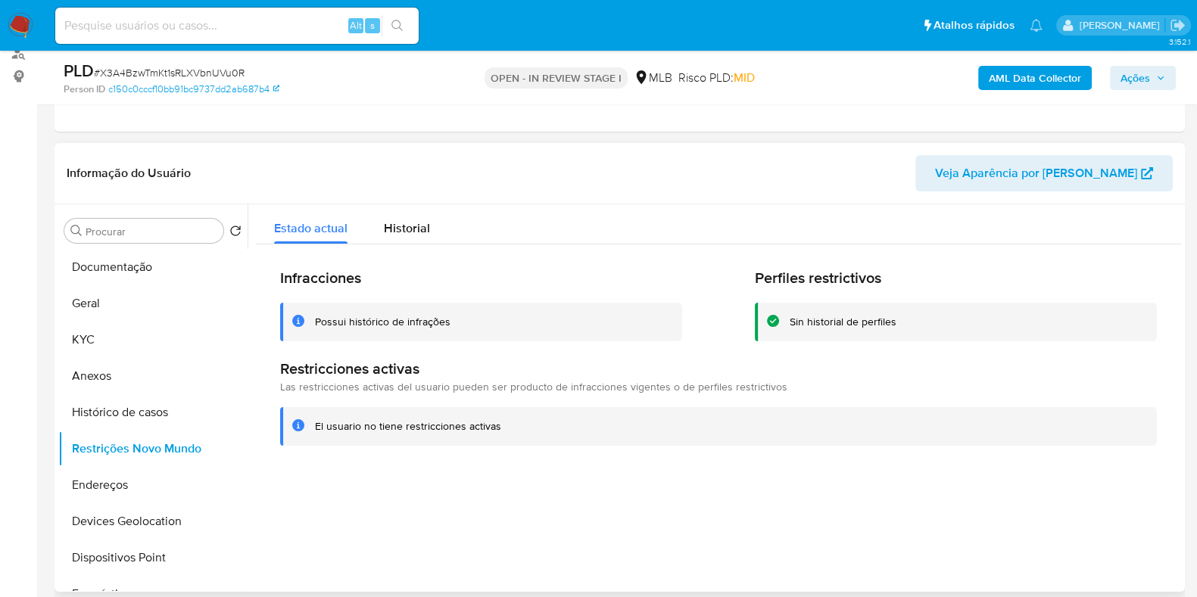
drag, startPoint x: 154, startPoint y: 553, endPoint x: 617, endPoint y: 453, distance: 474.0
click at [154, 553] on button "Dispositivos Point" at bounding box center [152, 558] width 189 height 36
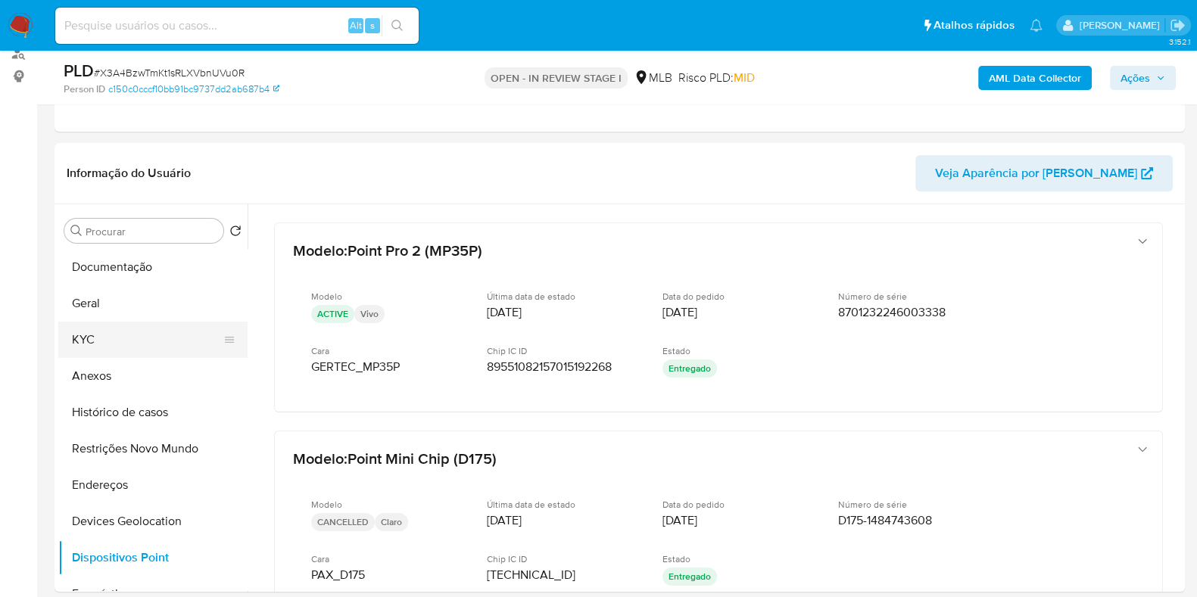
click at [135, 329] on button "KYC" at bounding box center [146, 340] width 177 height 36
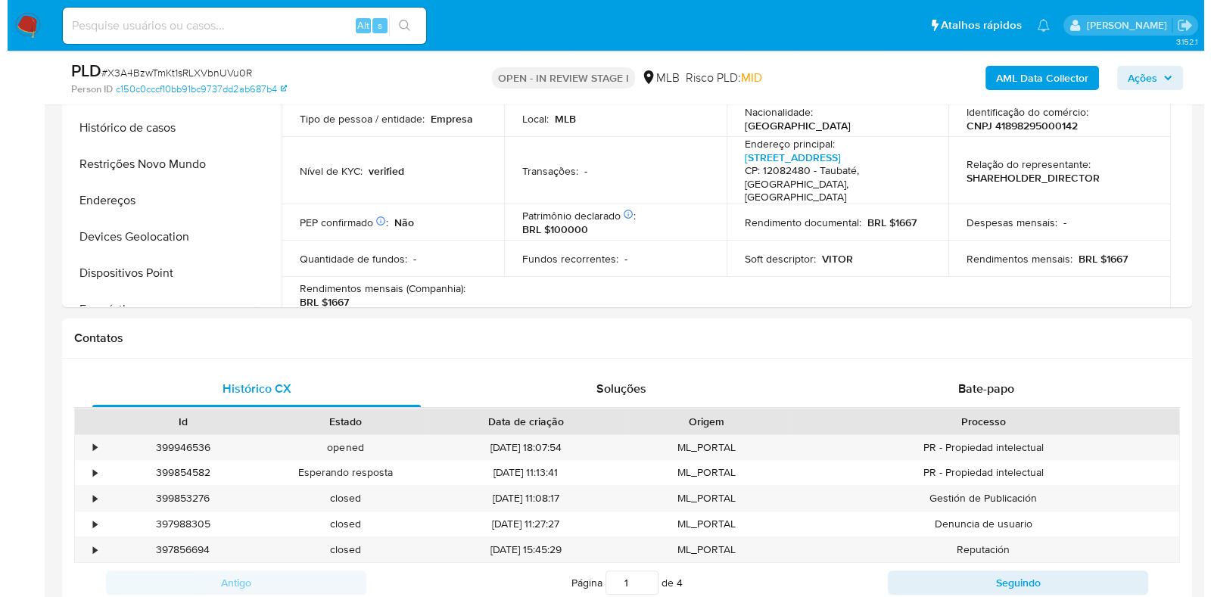
scroll to position [284, 0]
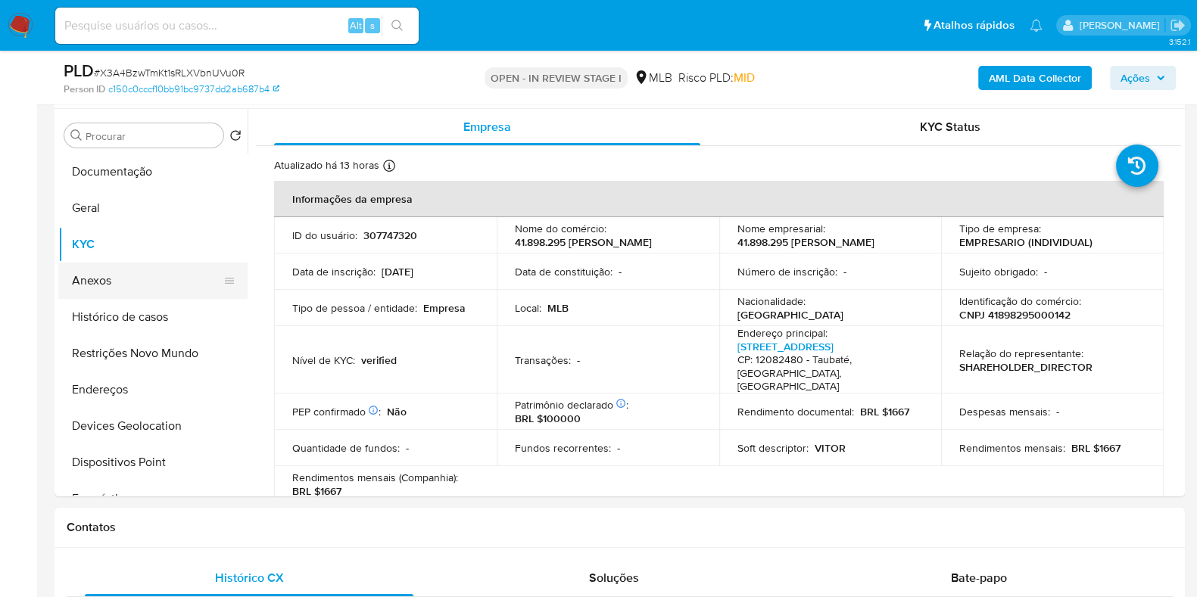
click at [129, 291] on button "Anexos" at bounding box center [146, 281] width 177 height 36
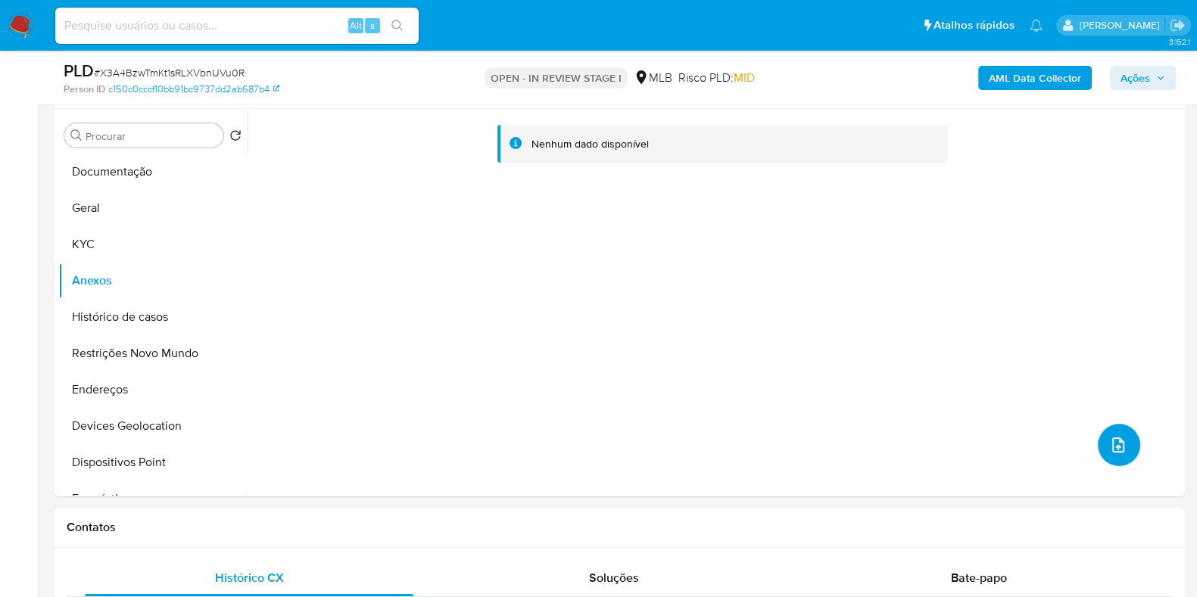
click at [1127, 450] on button "upload-file" at bounding box center [1119, 445] width 42 height 42
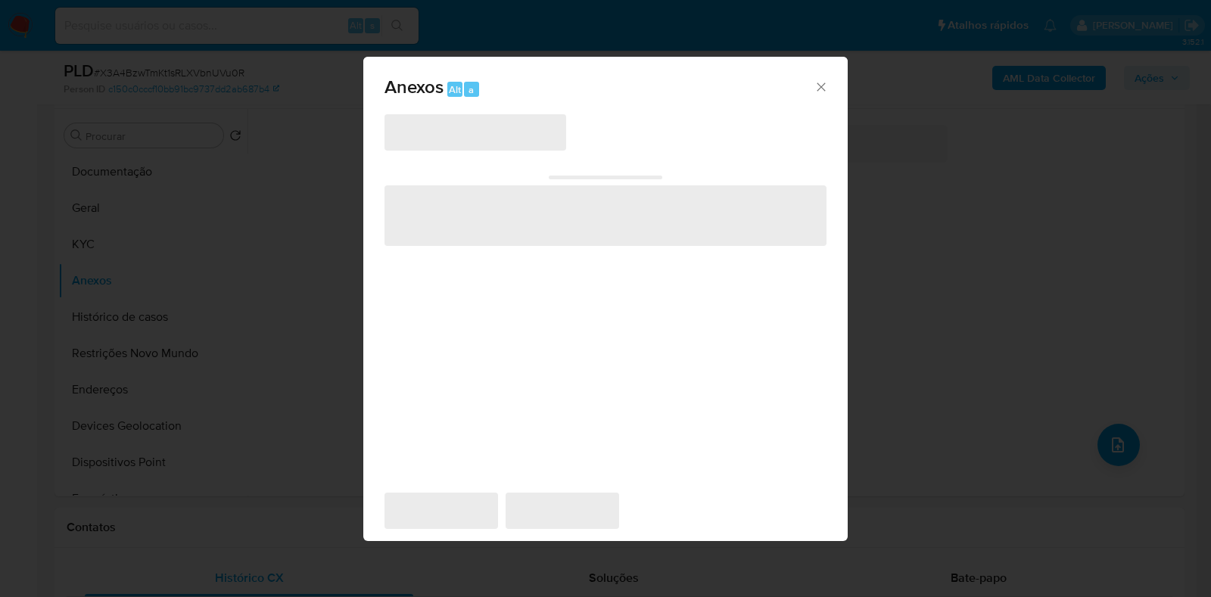
click at [481, 142] on span "‌" at bounding box center [476, 132] width 182 height 36
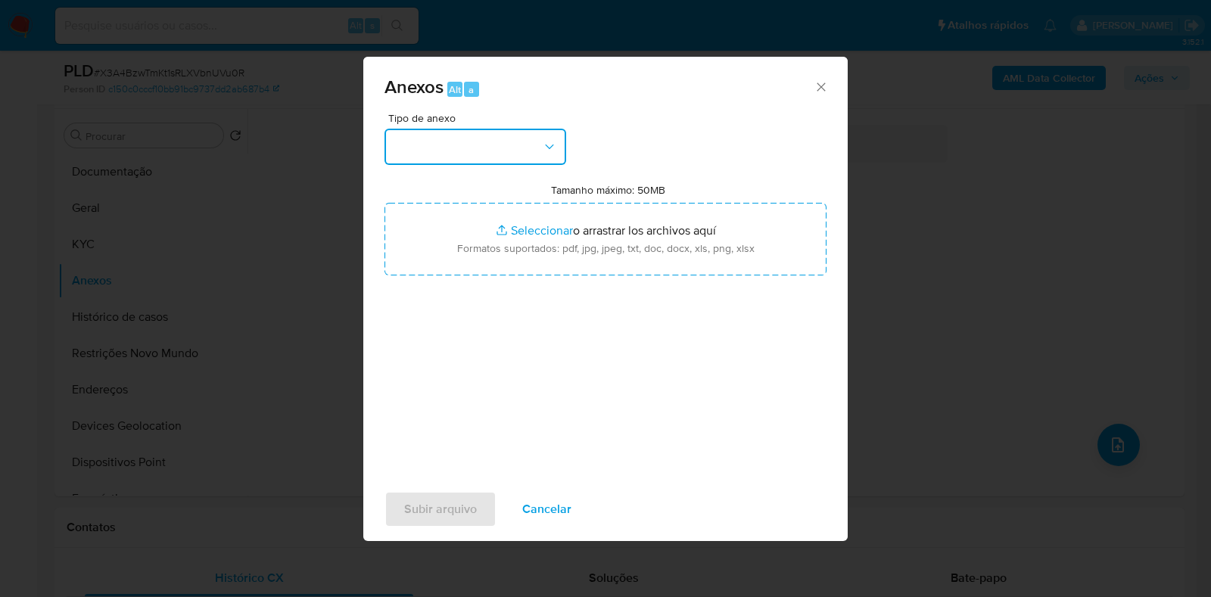
click at [478, 140] on button "button" at bounding box center [476, 147] width 182 height 36
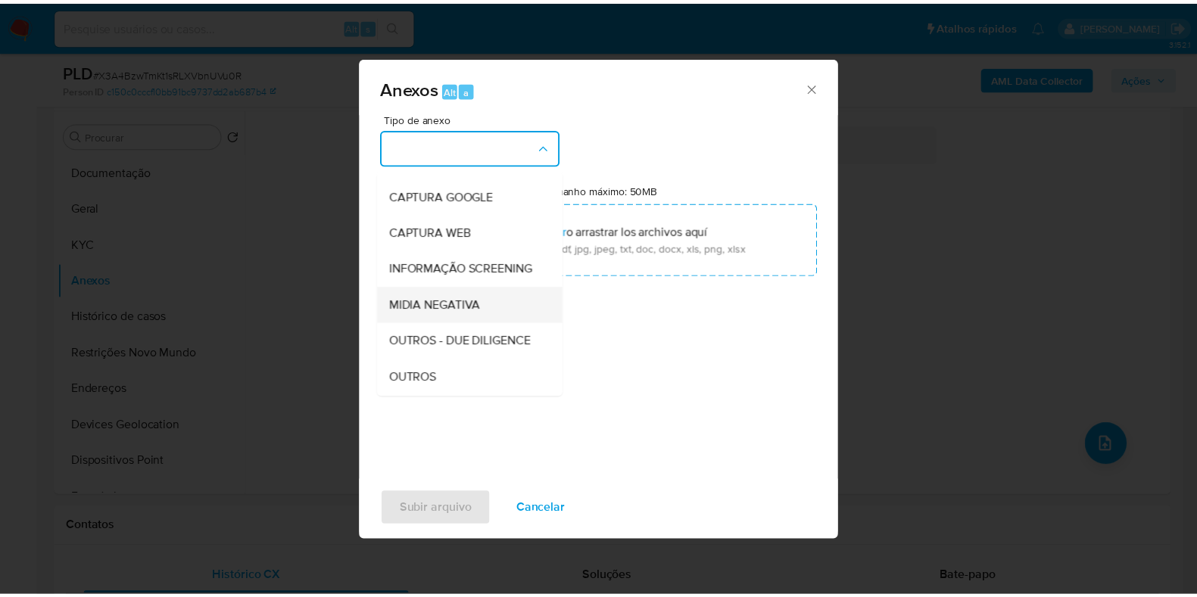
scroll to position [94, 0]
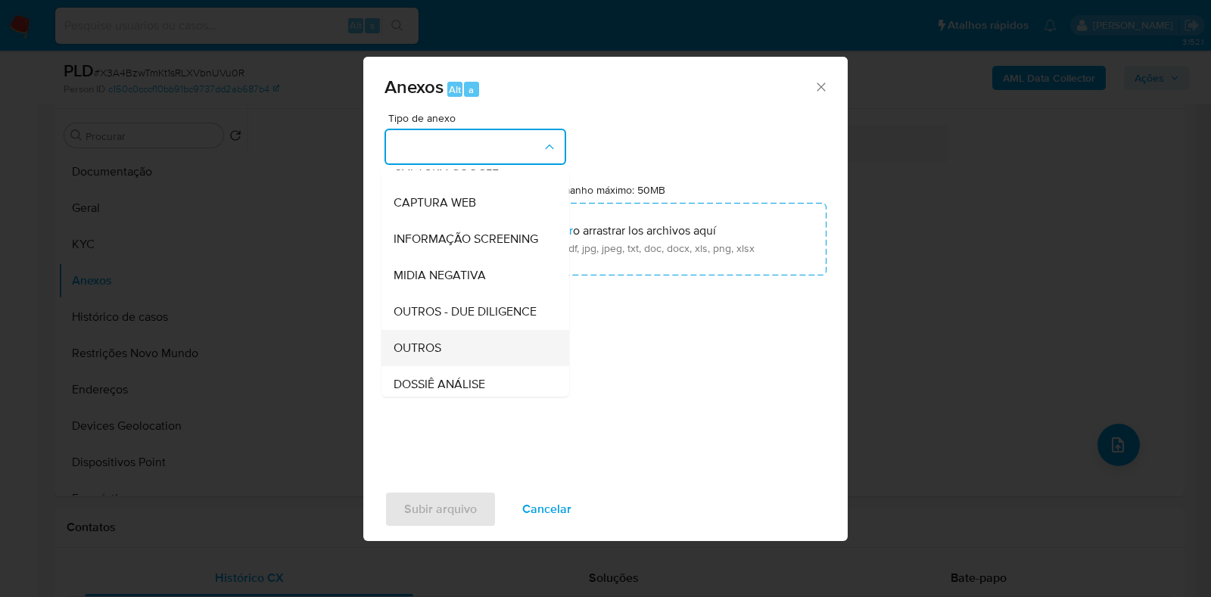
click at [442, 366] on div "OUTROS" at bounding box center [471, 348] width 154 height 36
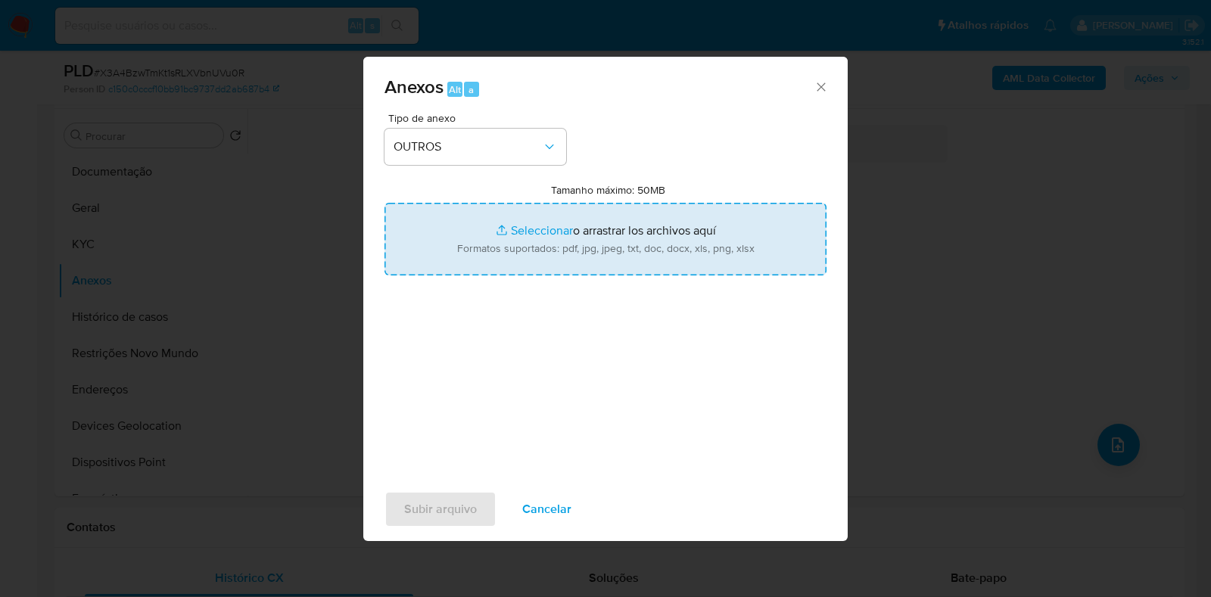
click at [519, 252] on input "Tamanho máximo: 50MB Seleccionar archivos" at bounding box center [606, 239] width 442 height 73
type input "C:\fakepath\Mulan 307747320_2025_08_13_12_27_58 - Resumen TX.pdf"
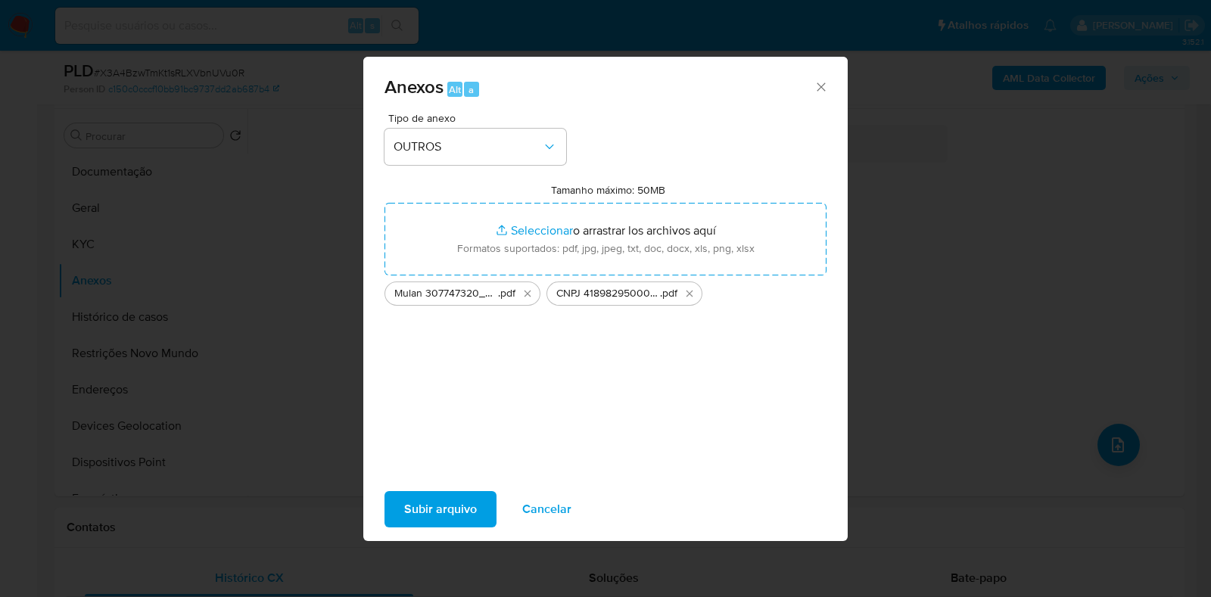
click at [450, 503] on span "Subir arquivo" at bounding box center [440, 509] width 73 height 33
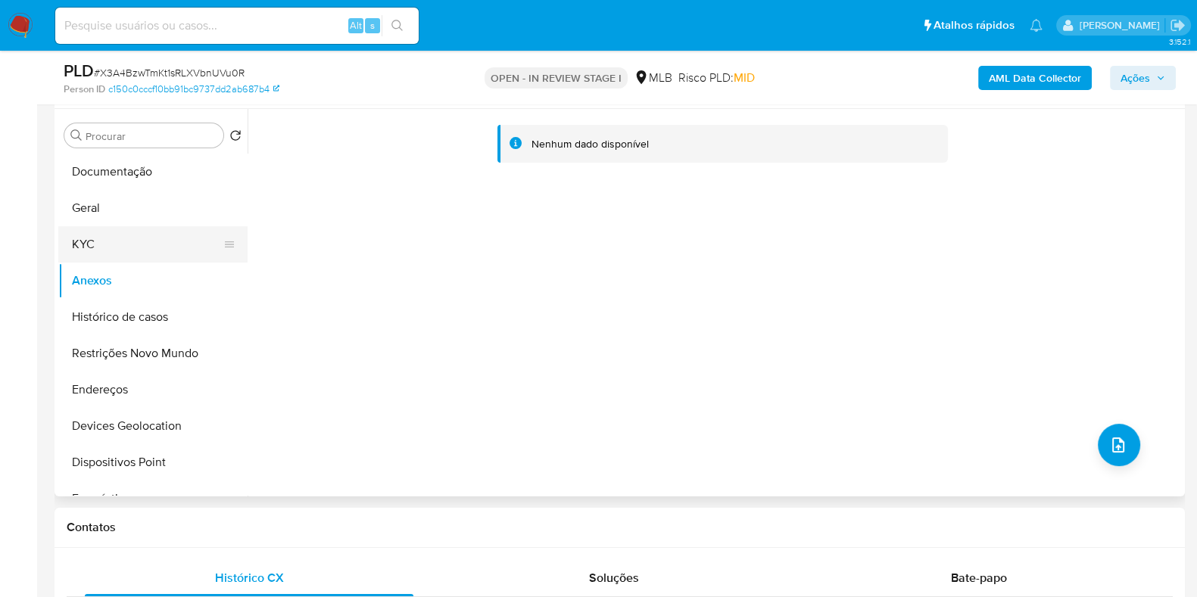
click at [113, 248] on button "KYC" at bounding box center [146, 244] width 177 height 36
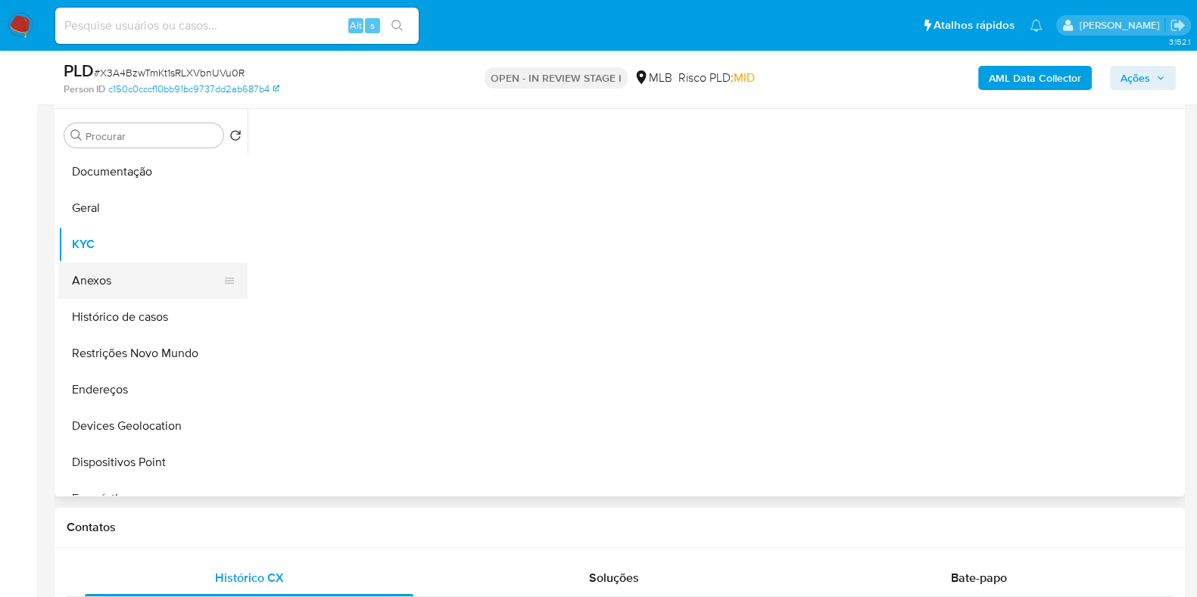
click at [115, 276] on button "Anexos" at bounding box center [146, 281] width 177 height 36
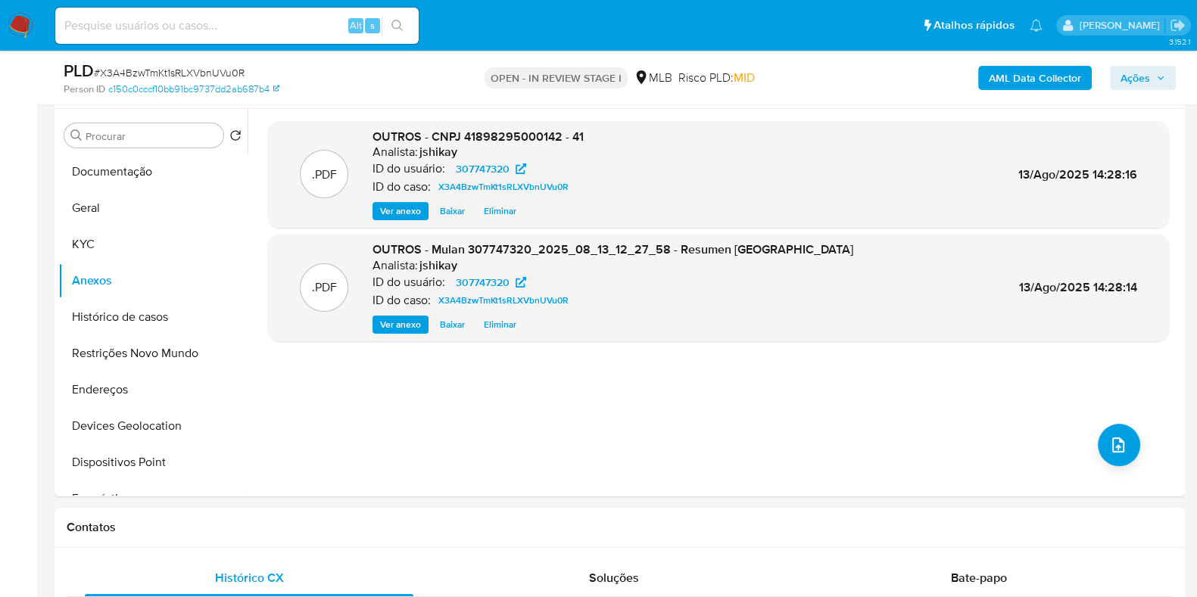
click at [1136, 74] on span "Ações" at bounding box center [1136, 78] width 30 height 24
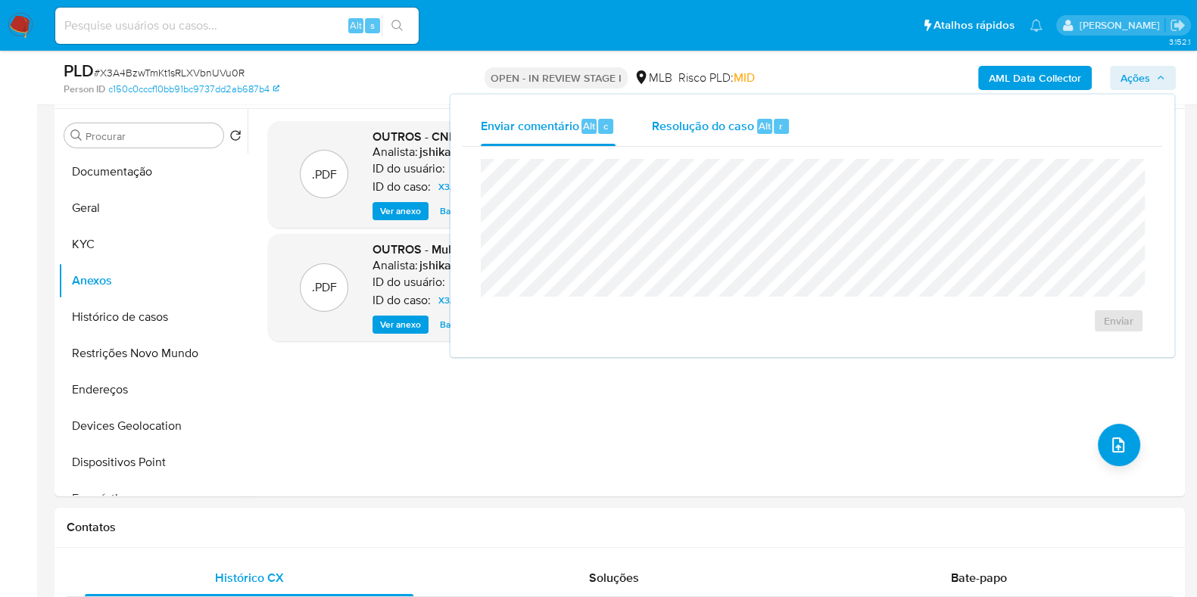
click at [715, 128] on span "Resolução do caso" at bounding box center [703, 125] width 102 height 17
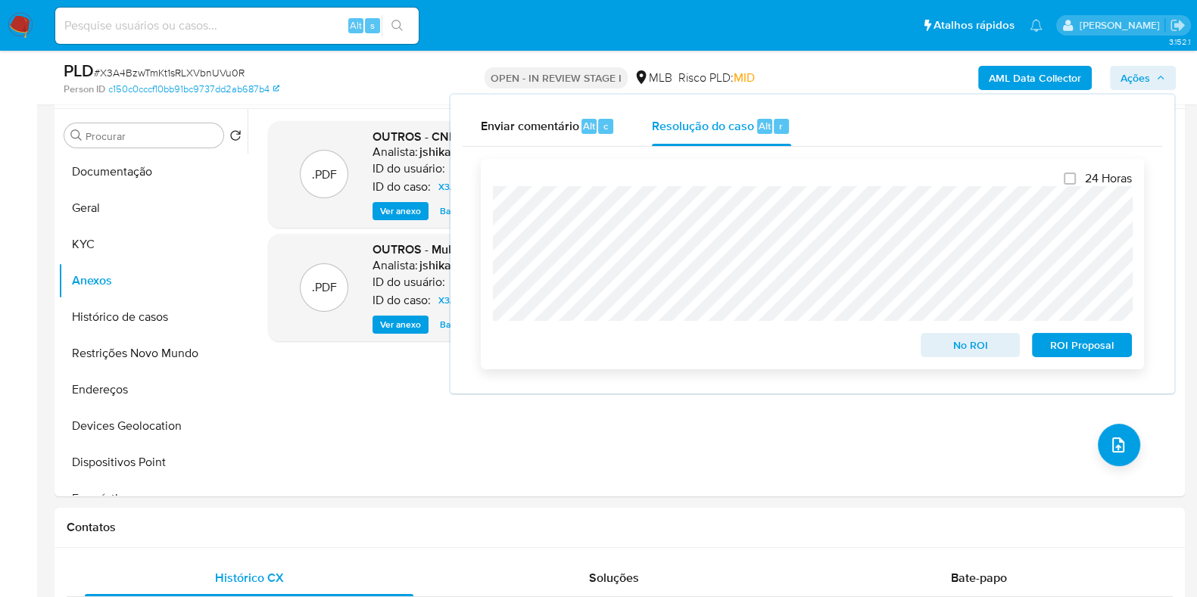
click at [946, 345] on span "No ROI" at bounding box center [970, 345] width 79 height 21
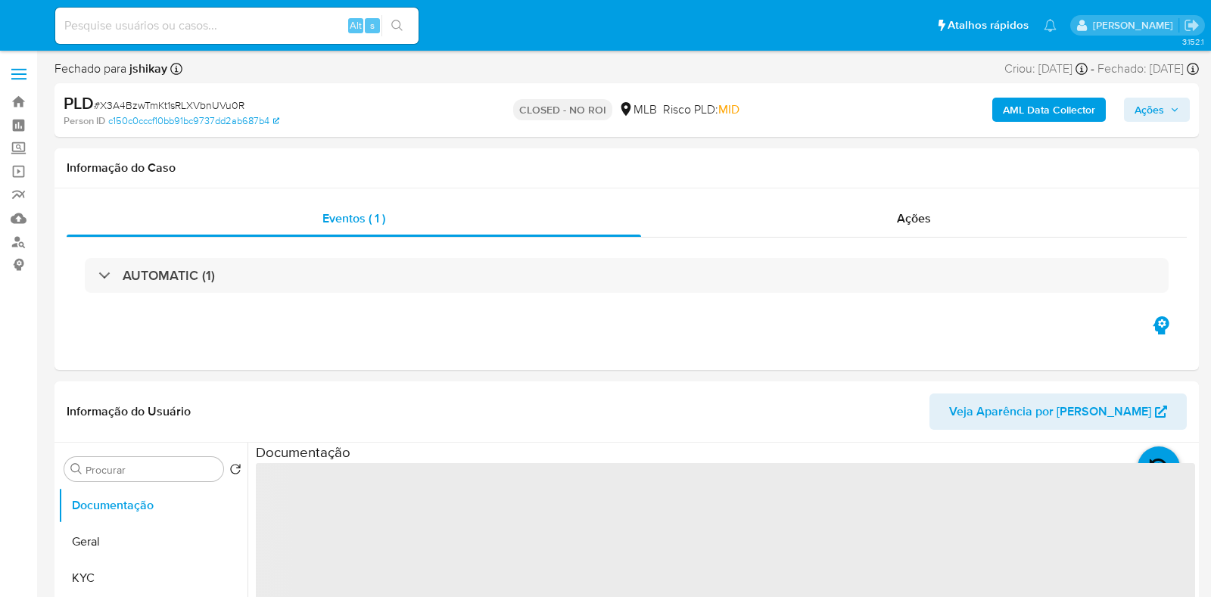
select select "10"
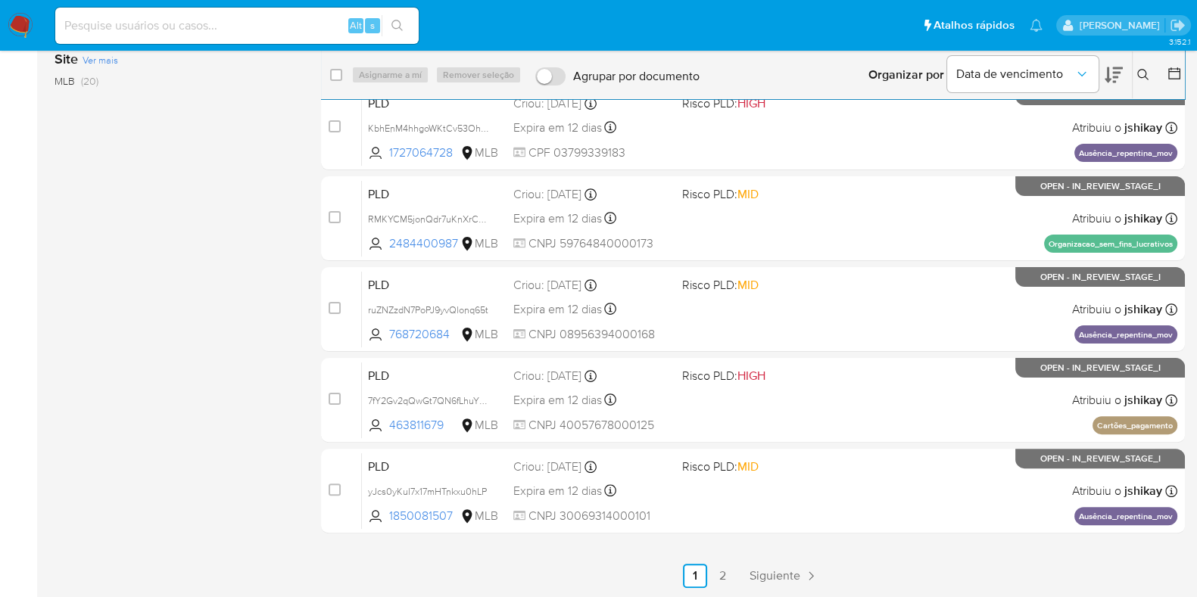
scroll to position [481, 0]
click at [727, 569] on link "2" at bounding box center [722, 576] width 24 height 24
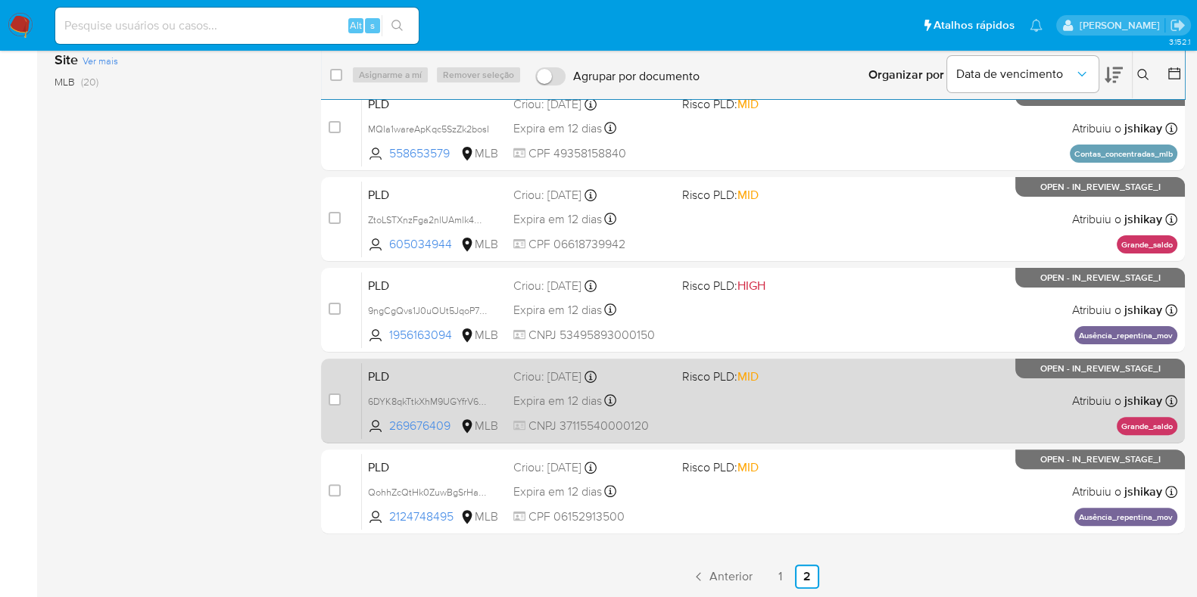
scroll to position [481, 0]
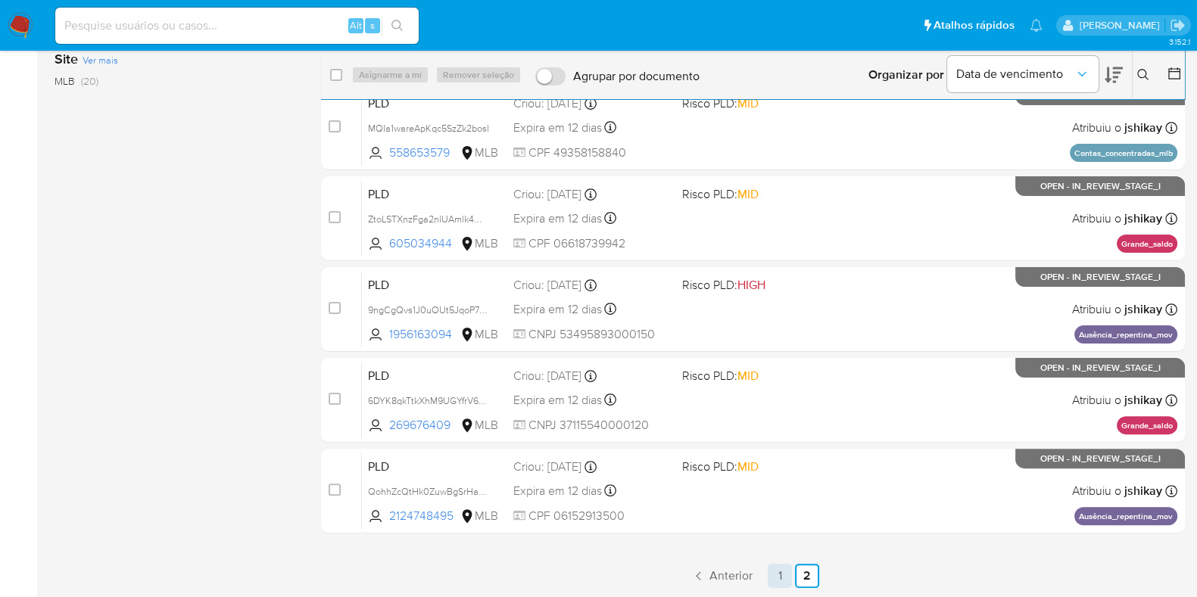
click at [782, 579] on link "1" at bounding box center [780, 576] width 24 height 24
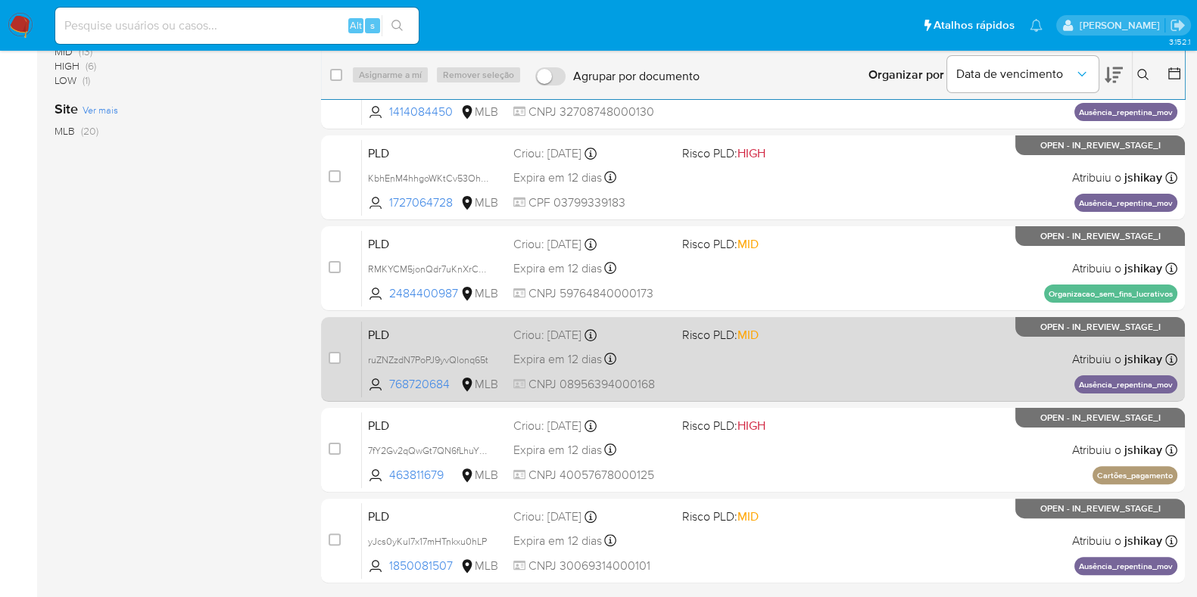
scroll to position [481, 0]
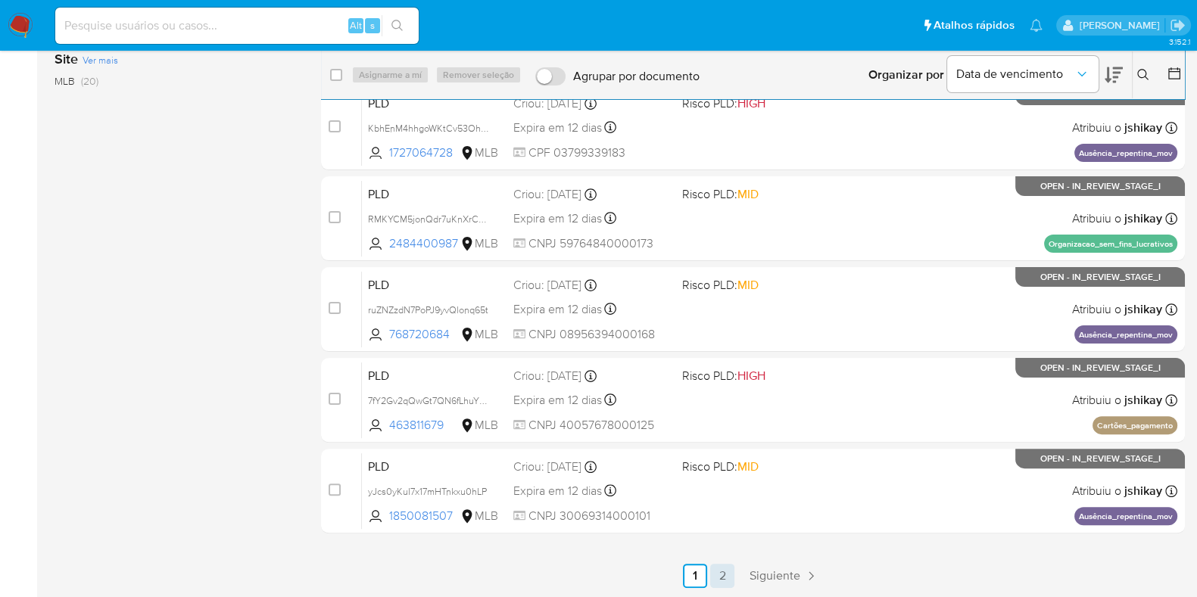
click at [726, 573] on link "2" at bounding box center [722, 576] width 24 height 24
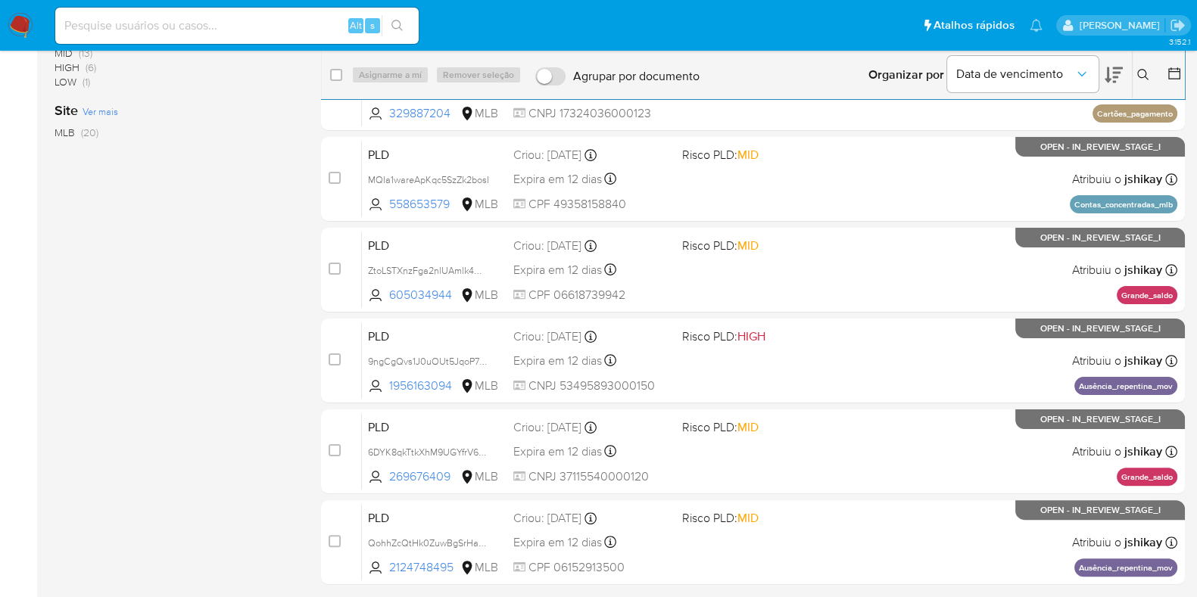
scroll to position [481, 0]
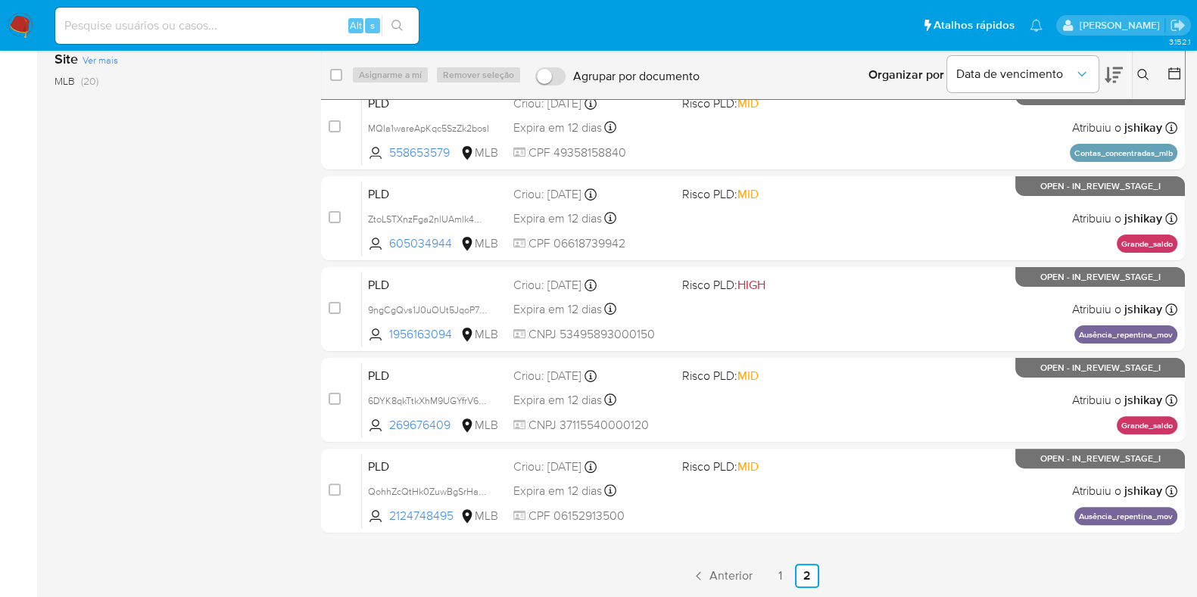
click at [9, 26] on img at bounding box center [21, 26] width 26 height 26
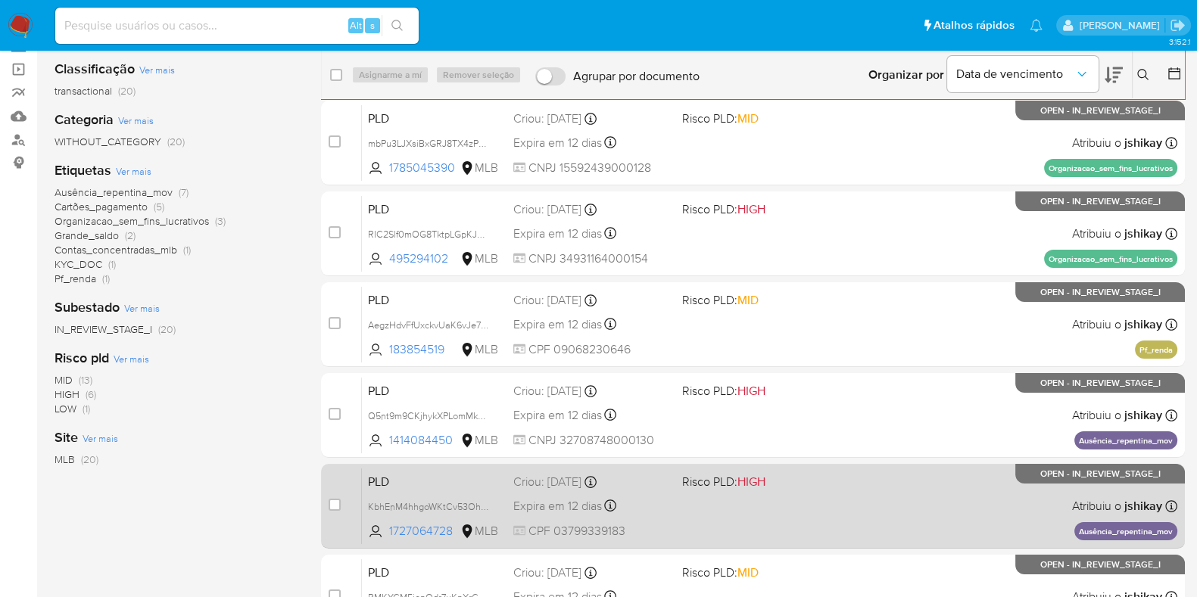
scroll to position [481, 0]
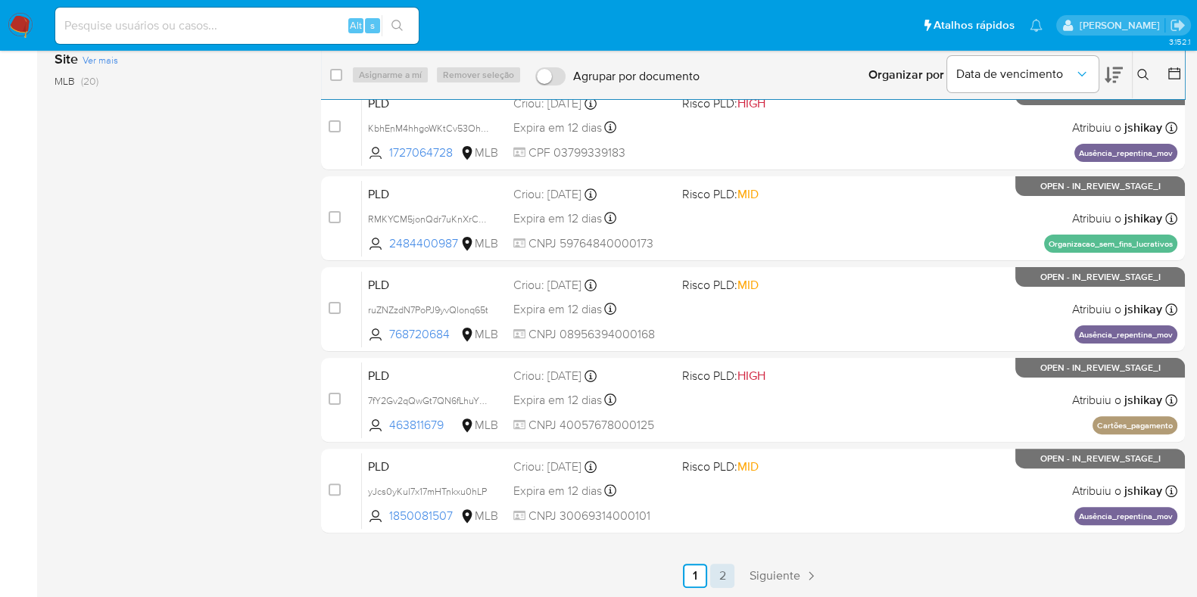
click at [720, 572] on link "2" at bounding box center [722, 576] width 24 height 24
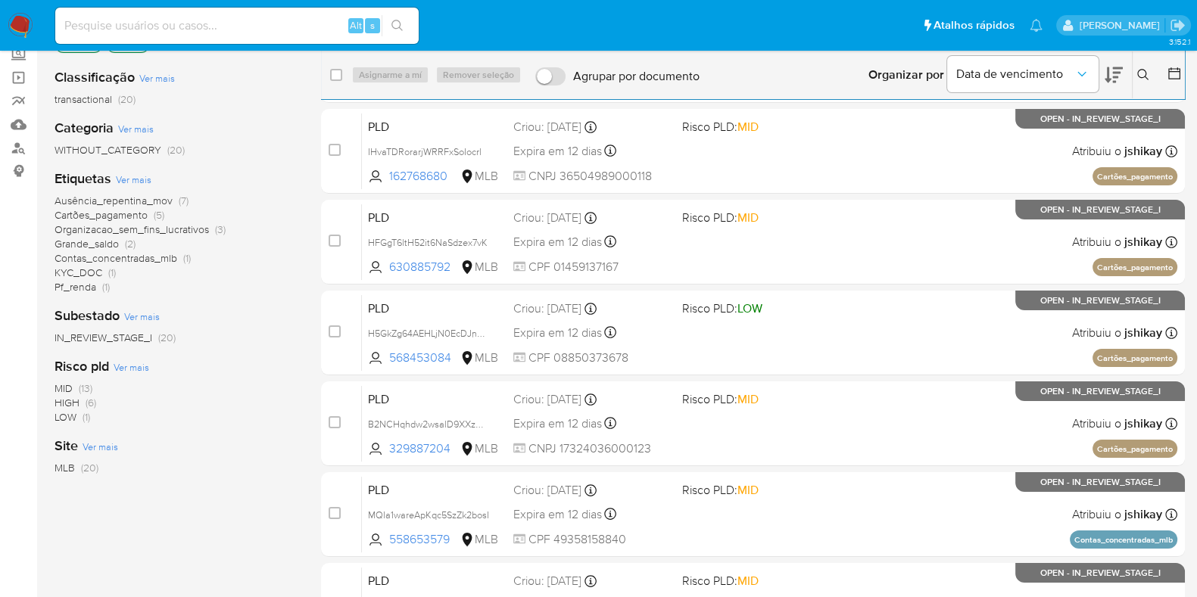
scroll to position [481, 0]
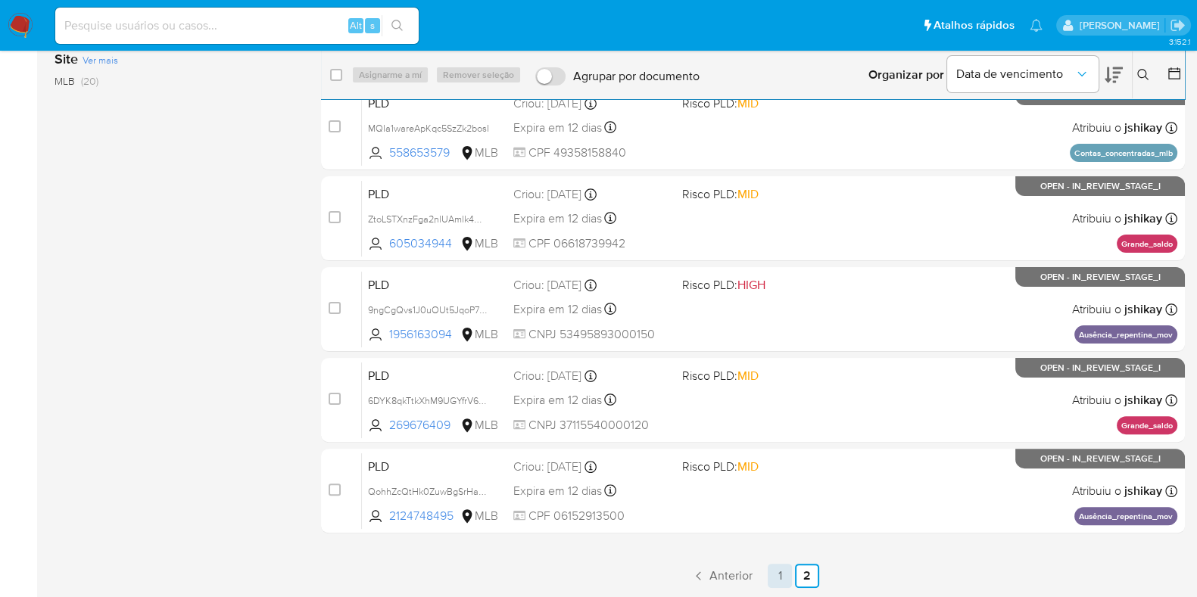
click at [780, 569] on link "1" at bounding box center [780, 576] width 24 height 24
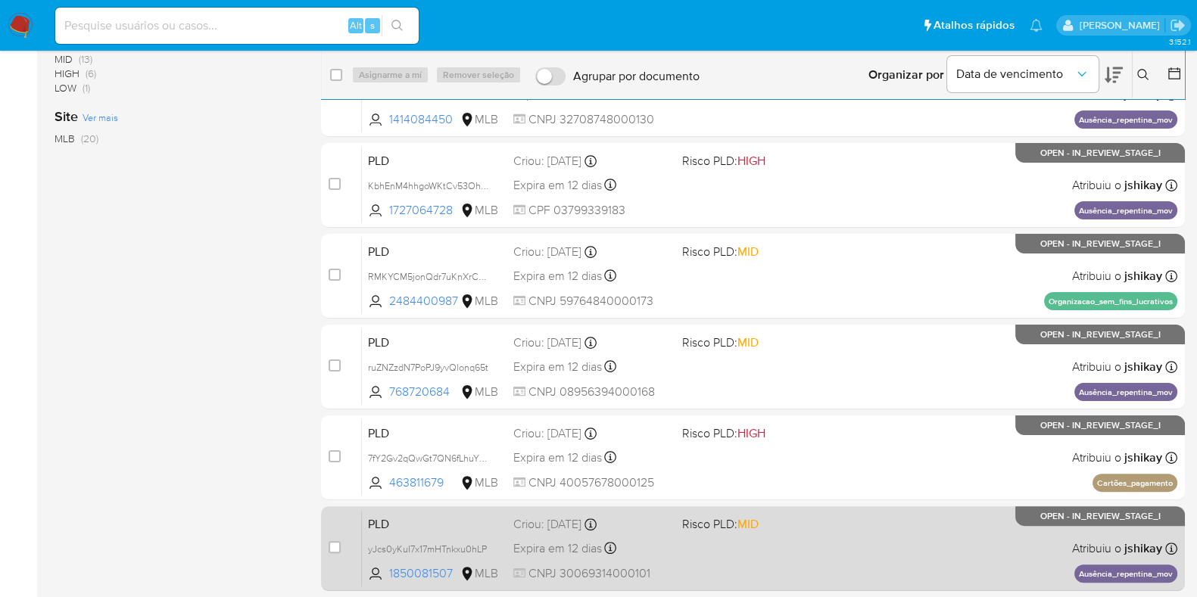
scroll to position [481, 0]
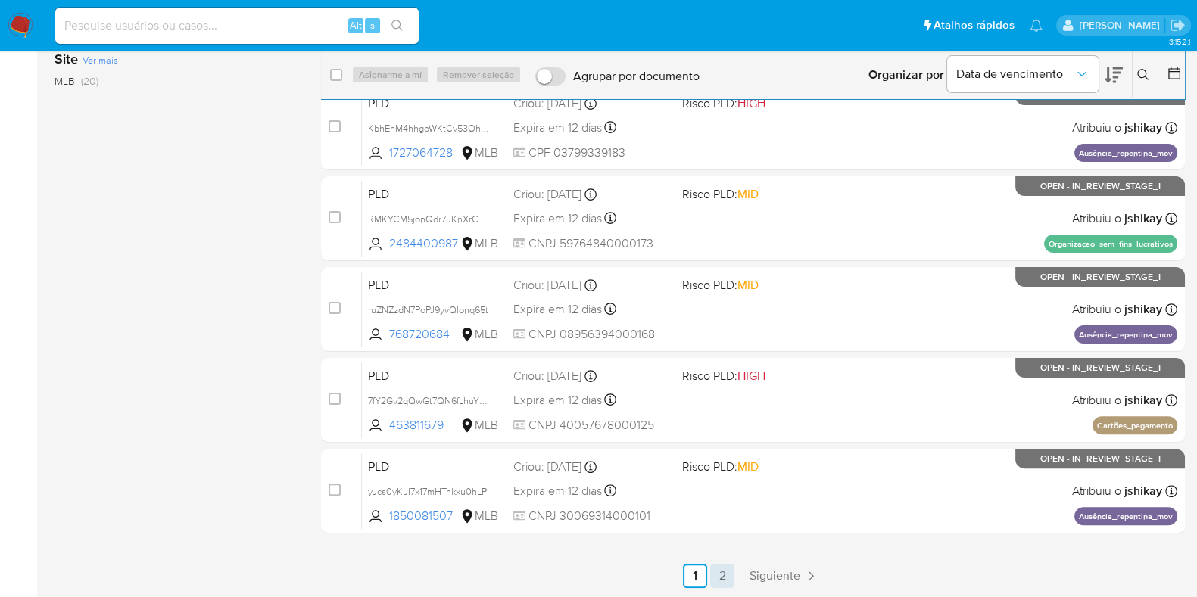
click at [727, 569] on link "2" at bounding box center [722, 576] width 24 height 24
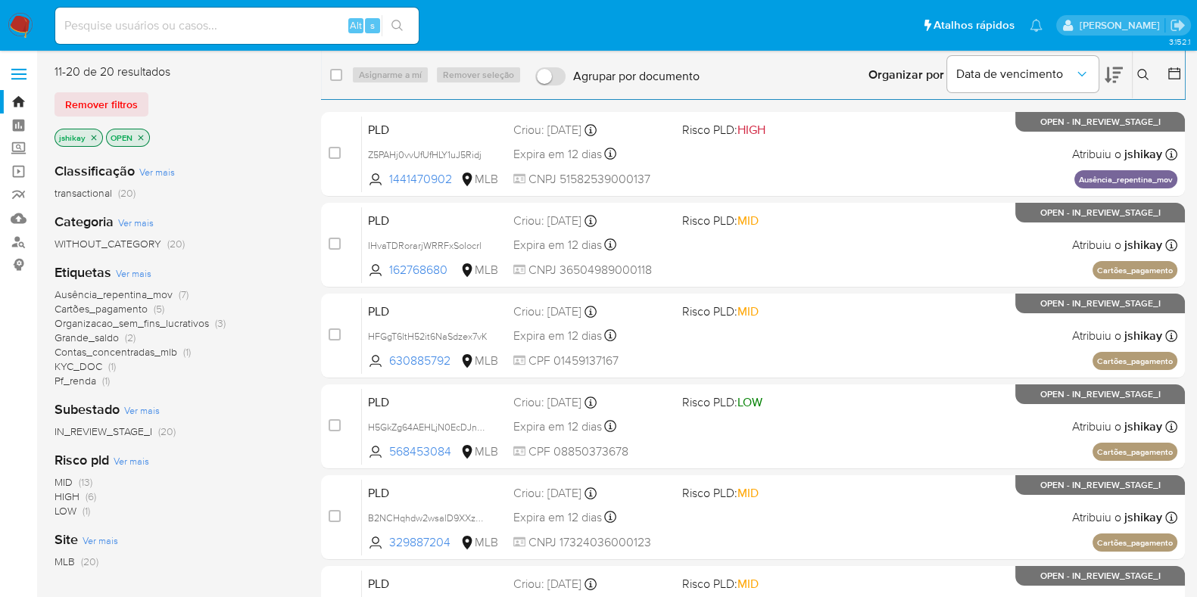
click at [139, 279] on span "Ver mais" at bounding box center [134, 274] width 36 height 14
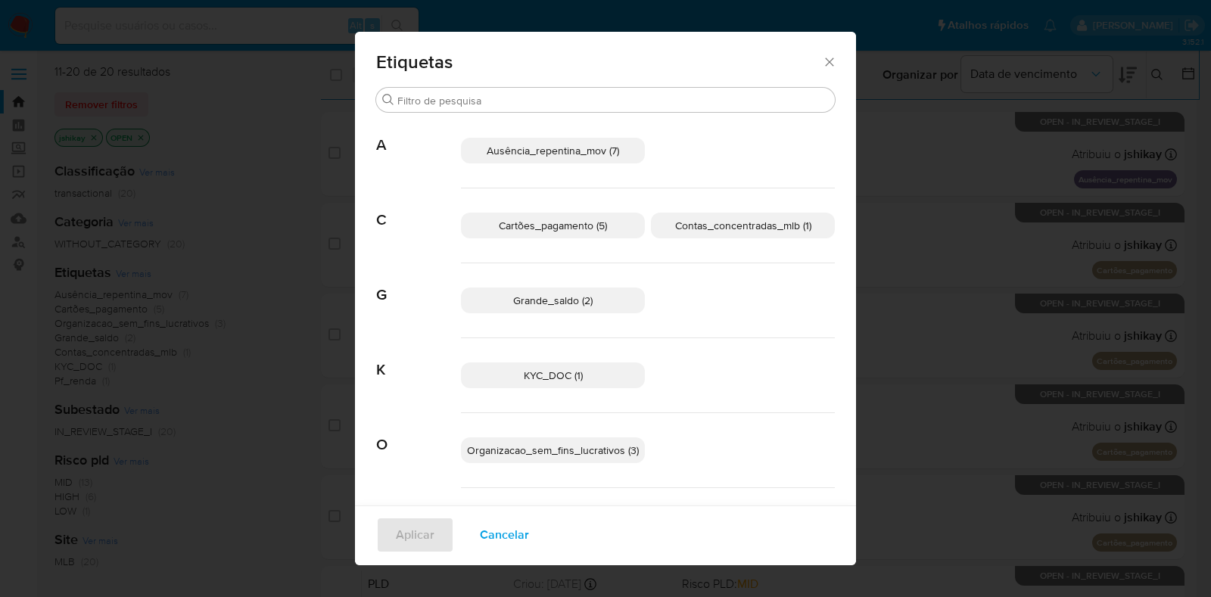
click at [922, 89] on div "Etiquetas Buscar A Ausência_repentina_mov (7) C Cartões_pagamento (5) Contas_co…" at bounding box center [605, 298] width 1211 height 597
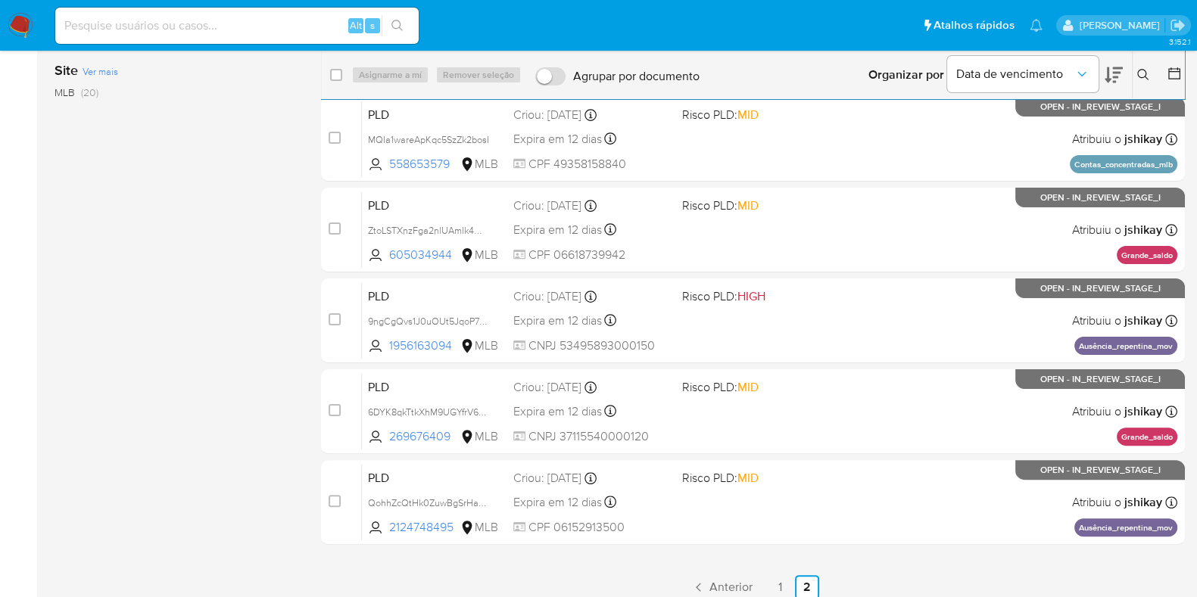
scroll to position [481, 0]
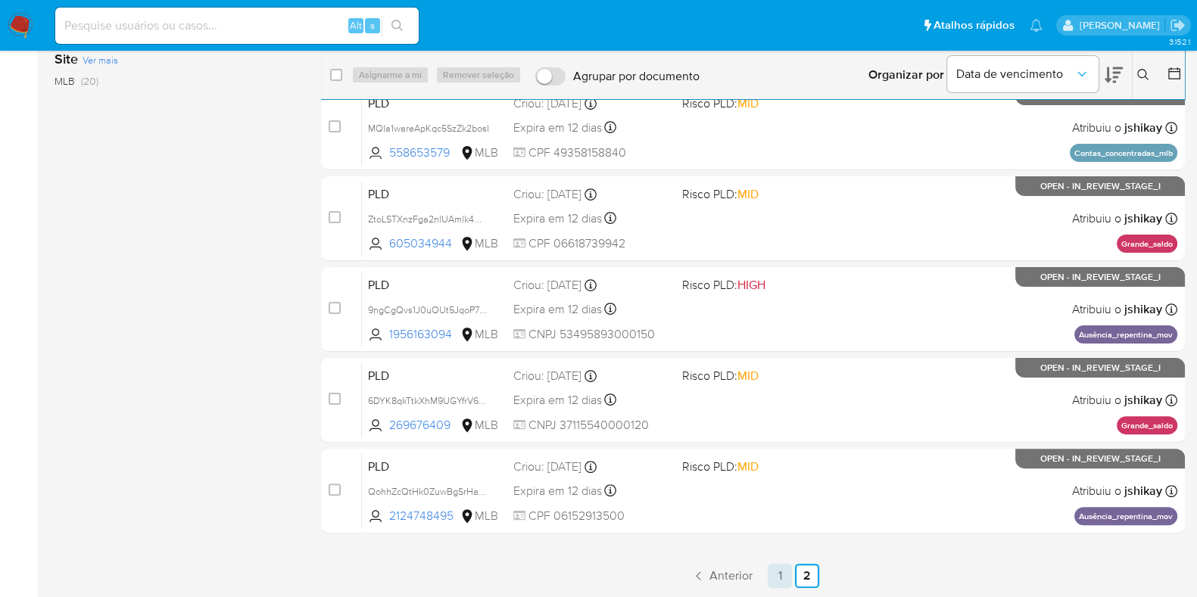
click at [784, 573] on link "1" at bounding box center [780, 576] width 24 height 24
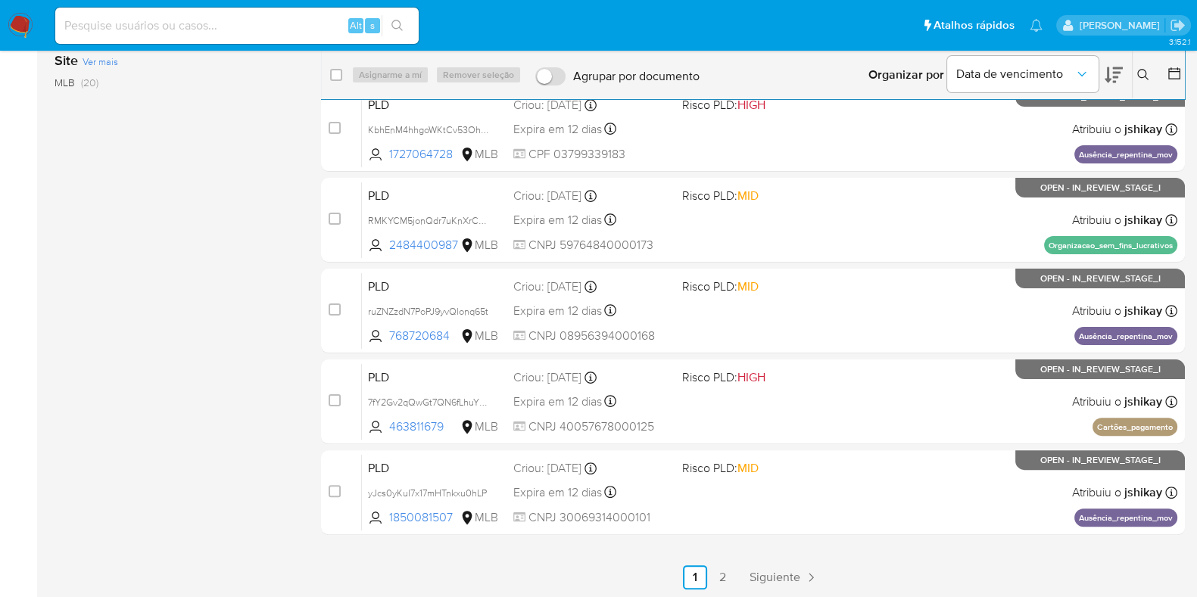
scroll to position [481, 0]
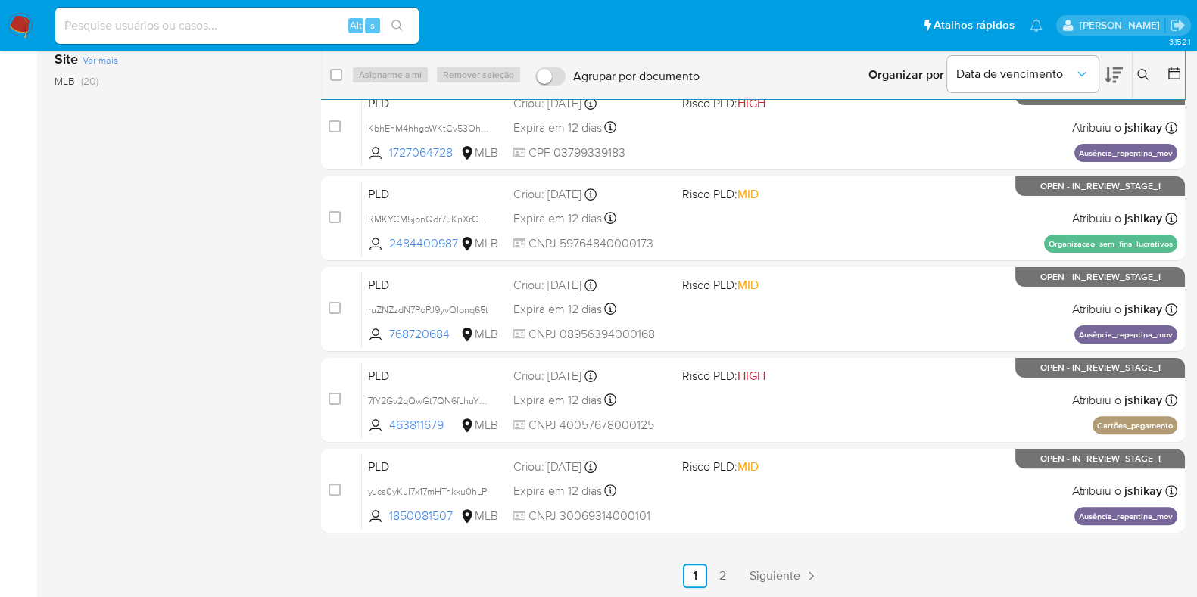
click at [854, 565] on ul "Anterior 1 2 Siguiente" at bounding box center [753, 576] width 864 height 24
click at [727, 572] on link "2" at bounding box center [722, 576] width 24 height 24
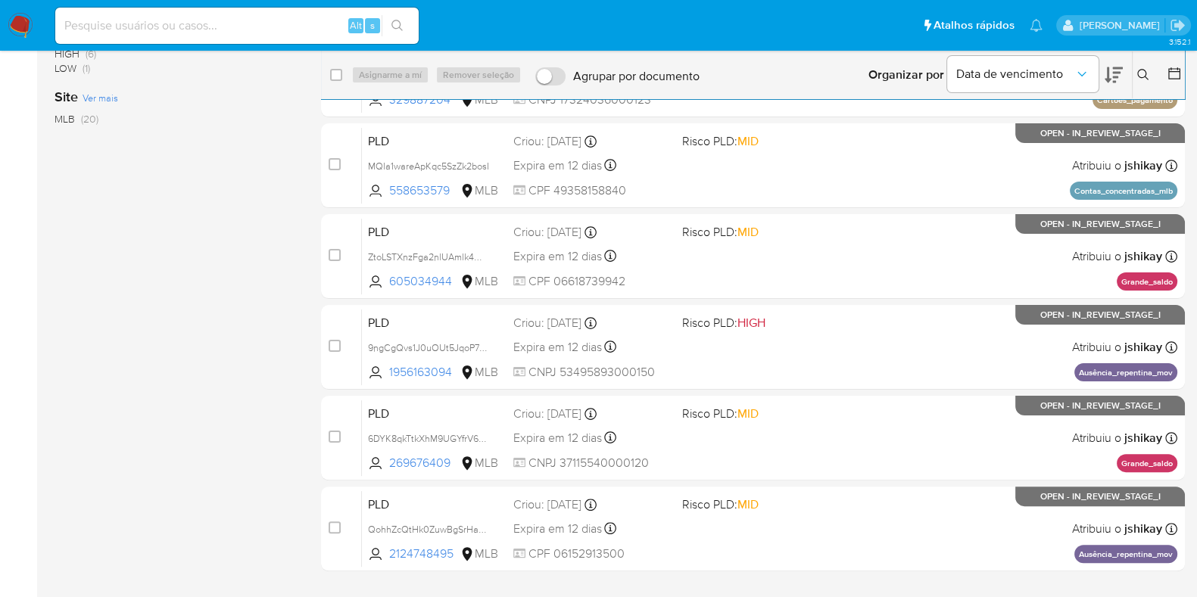
scroll to position [481, 0]
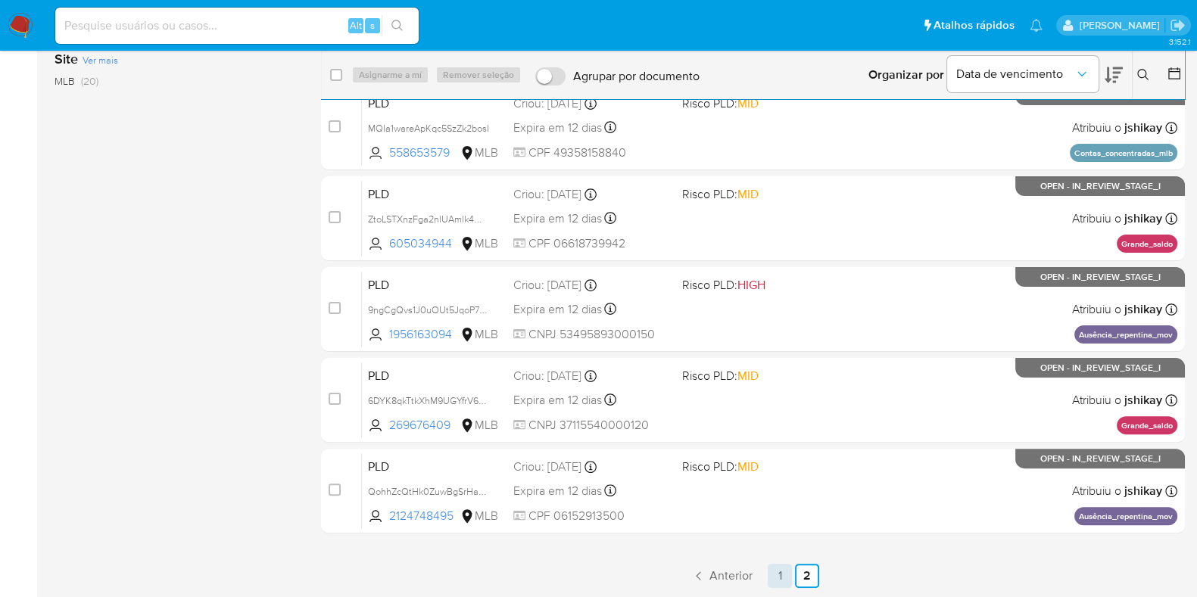
click at [772, 578] on link "1" at bounding box center [780, 576] width 24 height 24
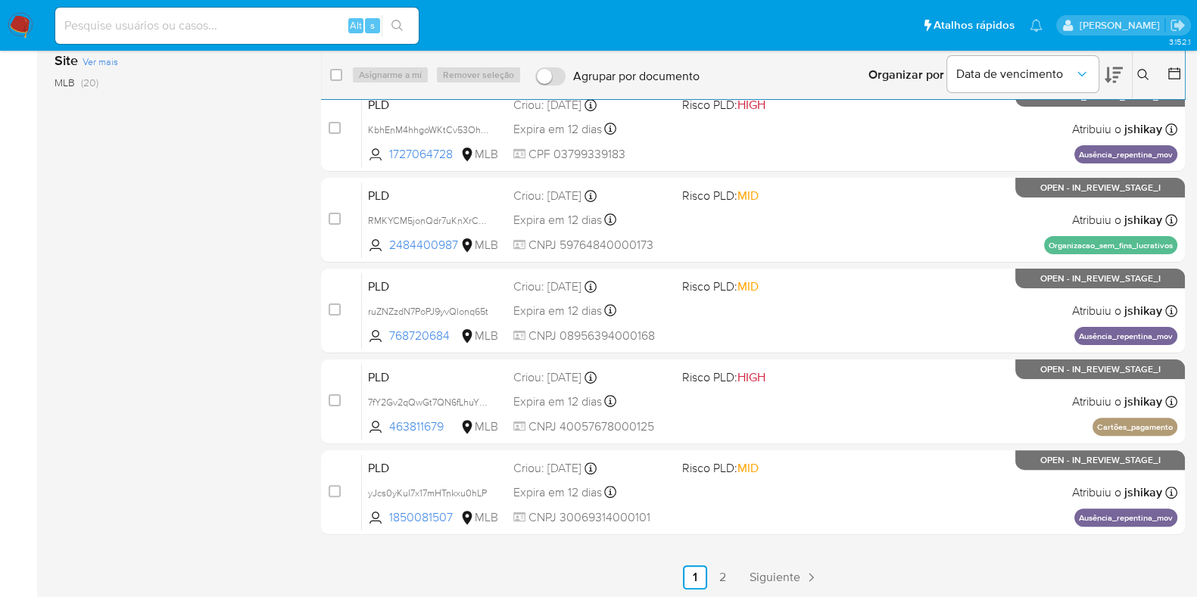
scroll to position [481, 0]
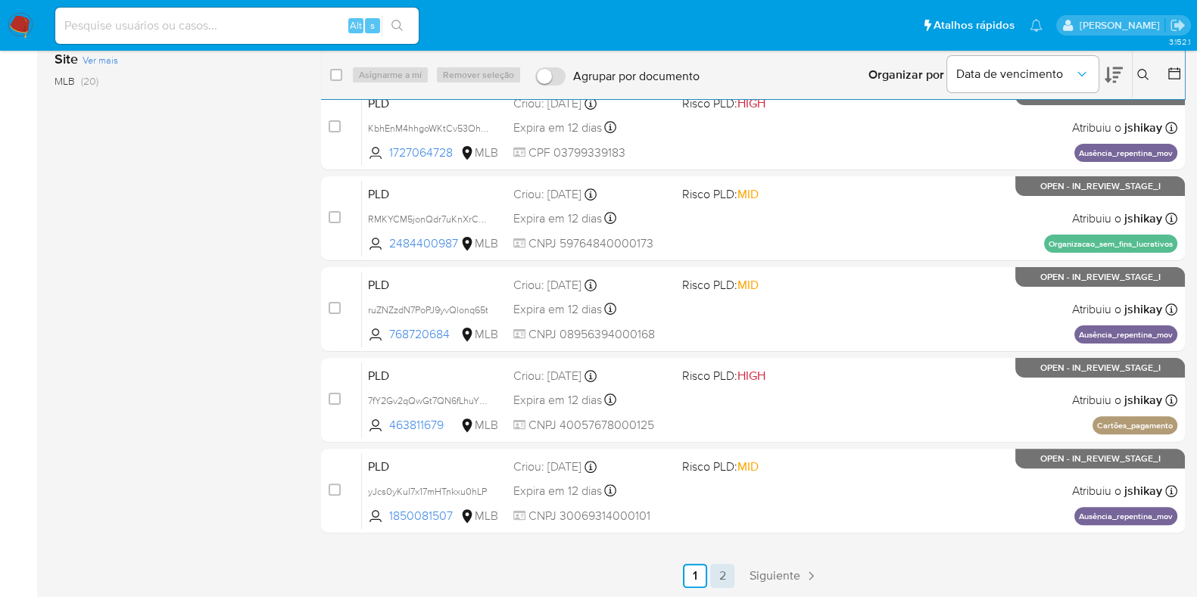
click at [734, 570] on link "2" at bounding box center [722, 576] width 24 height 24
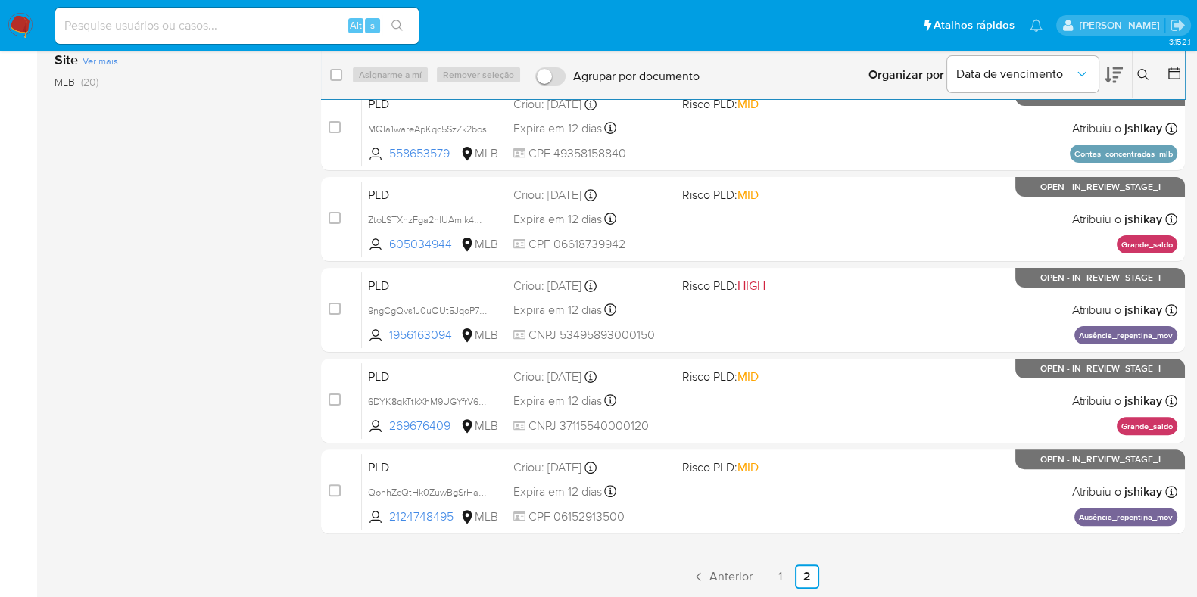
scroll to position [481, 0]
click at [779, 573] on link "1" at bounding box center [780, 576] width 24 height 24
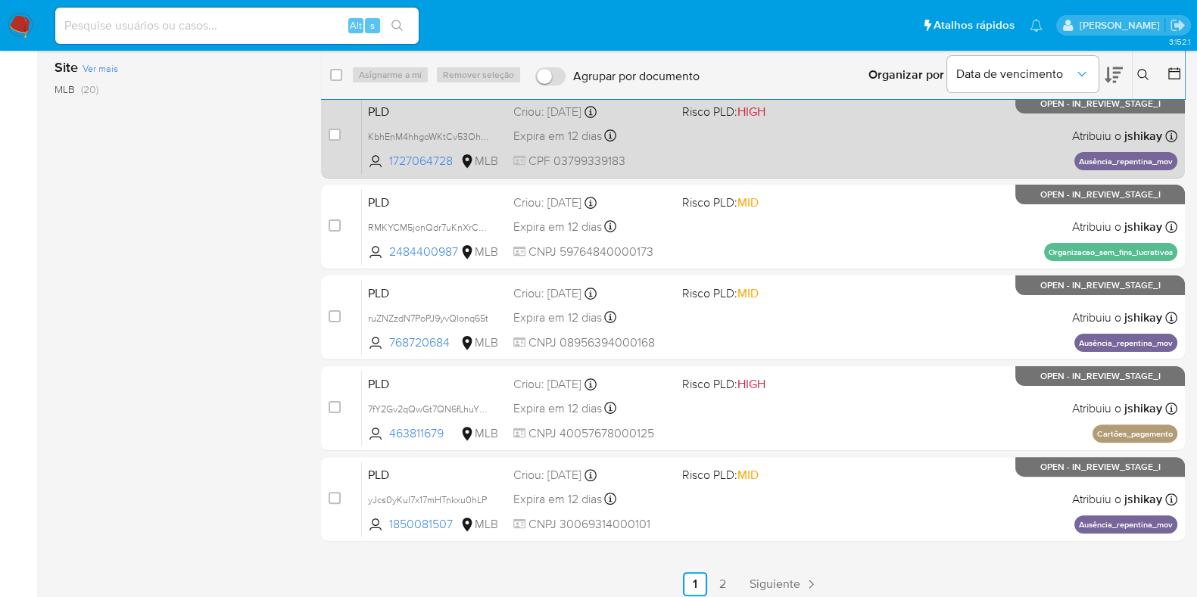
scroll to position [481, 0]
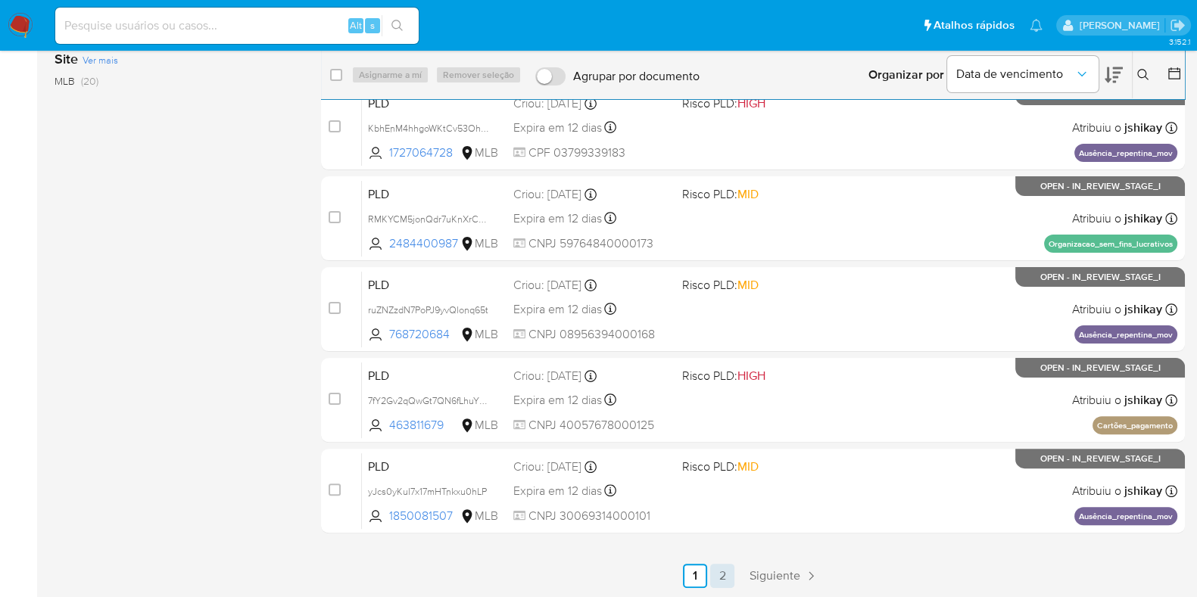
click at [718, 572] on link "2" at bounding box center [722, 576] width 24 height 24
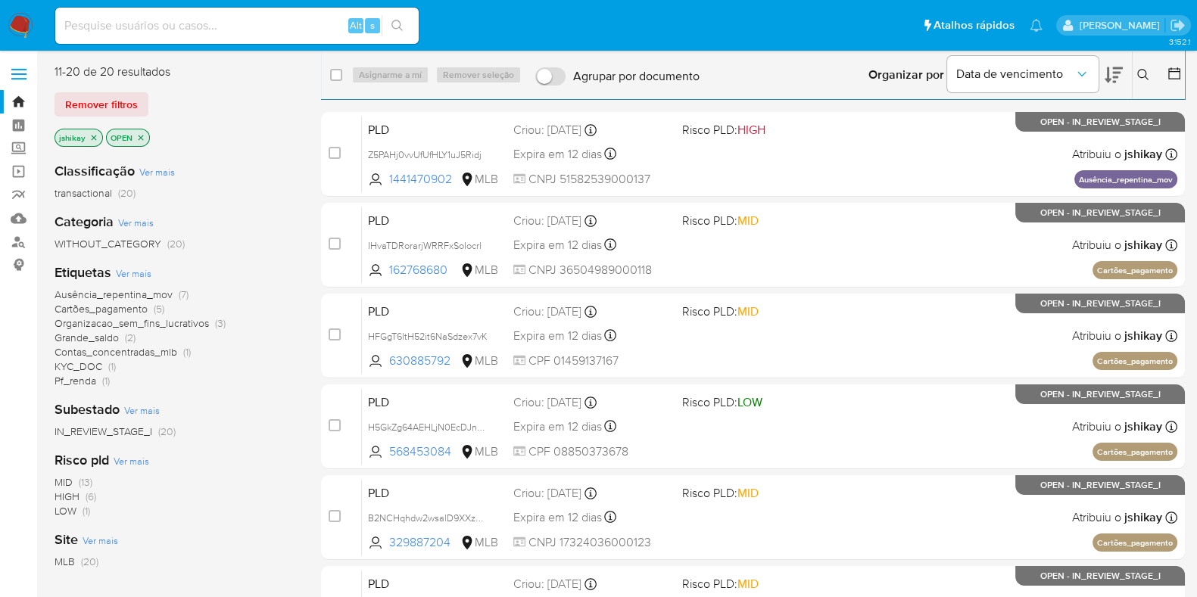
click at [140, 274] on span "Ver mais" at bounding box center [134, 274] width 36 height 14
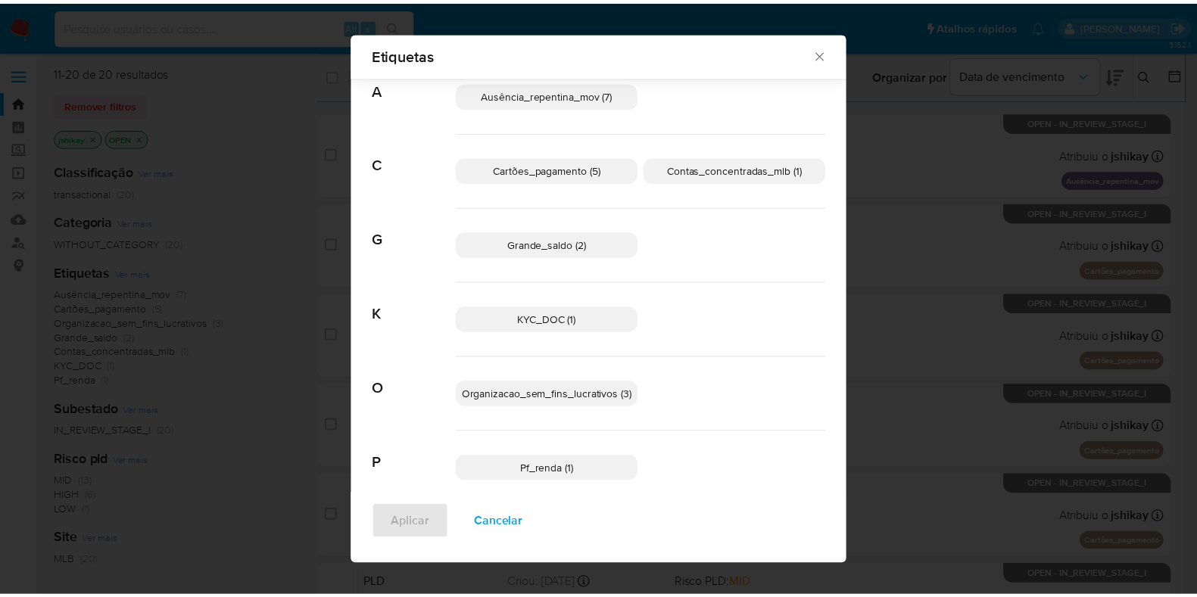
scroll to position [54, 0]
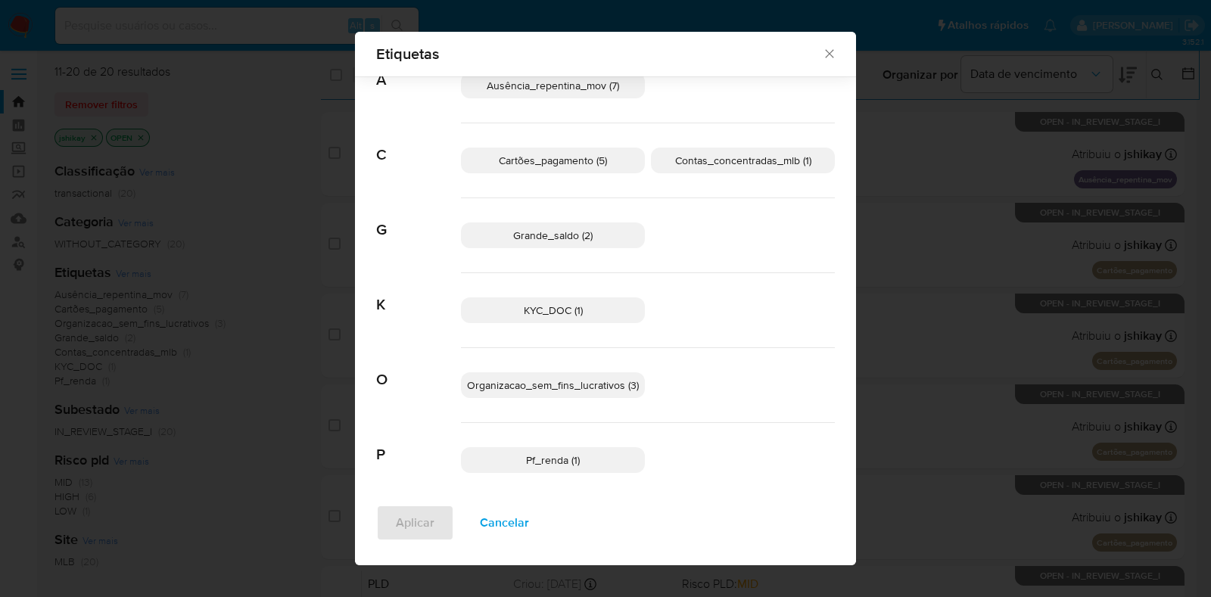
click at [983, 238] on div "Etiquetas Buscar A Ausência_repentina_mov (7) C Cartões_pagamento (5) Contas_co…" at bounding box center [605, 298] width 1211 height 597
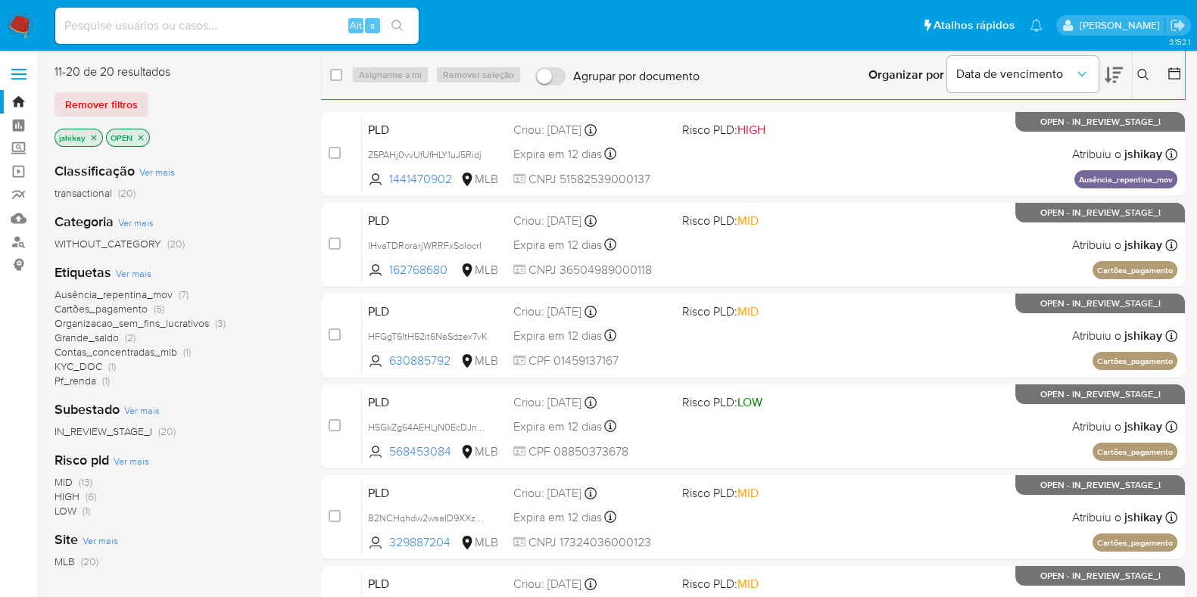
click at [95, 137] on icon "close-filter" at bounding box center [93, 137] width 9 height 9
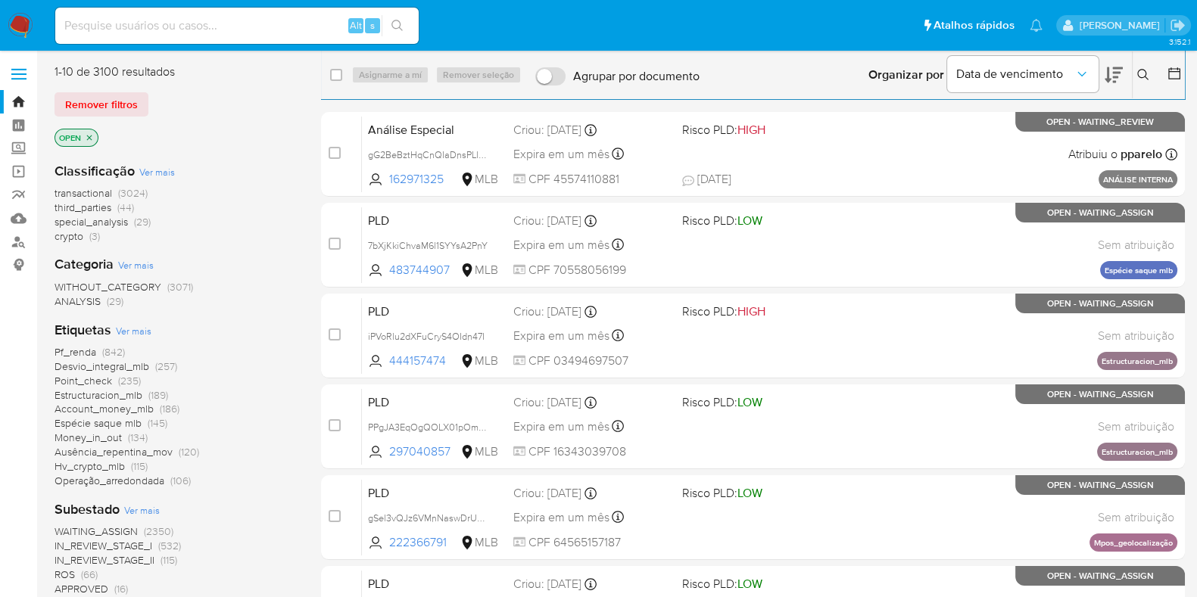
click at [114, 528] on span "WAITING_ASSIGN" at bounding box center [96, 531] width 83 height 15
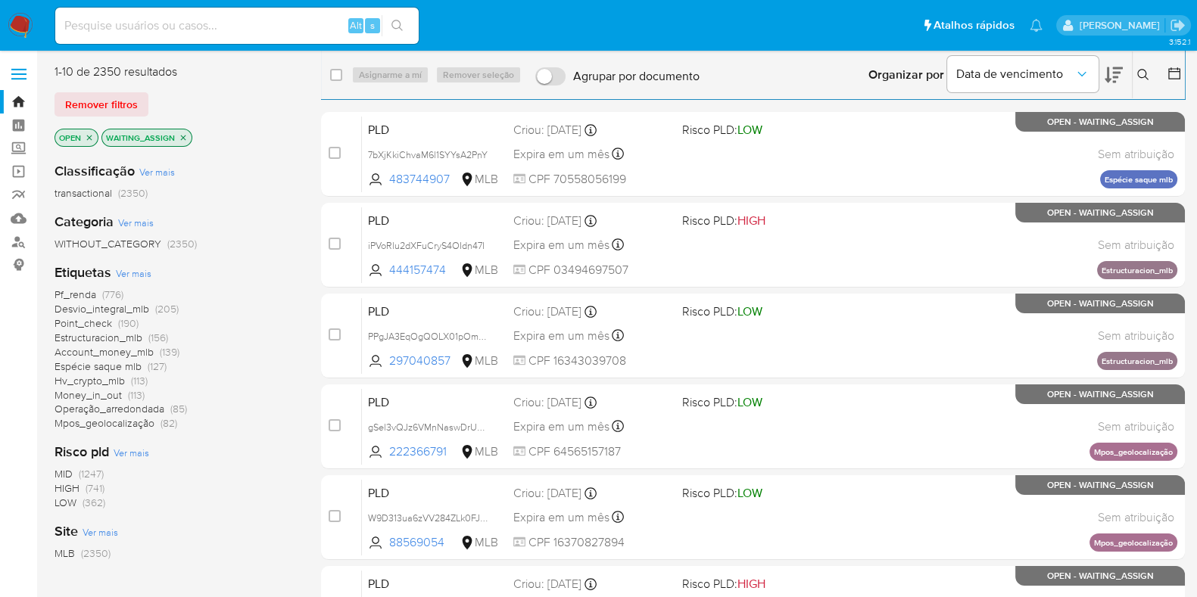
click at [178, 131] on p "WAITING_ASSIGN" at bounding box center [146, 137] width 89 height 17
click at [181, 136] on icon "close-filter" at bounding box center [183, 137] width 5 height 5
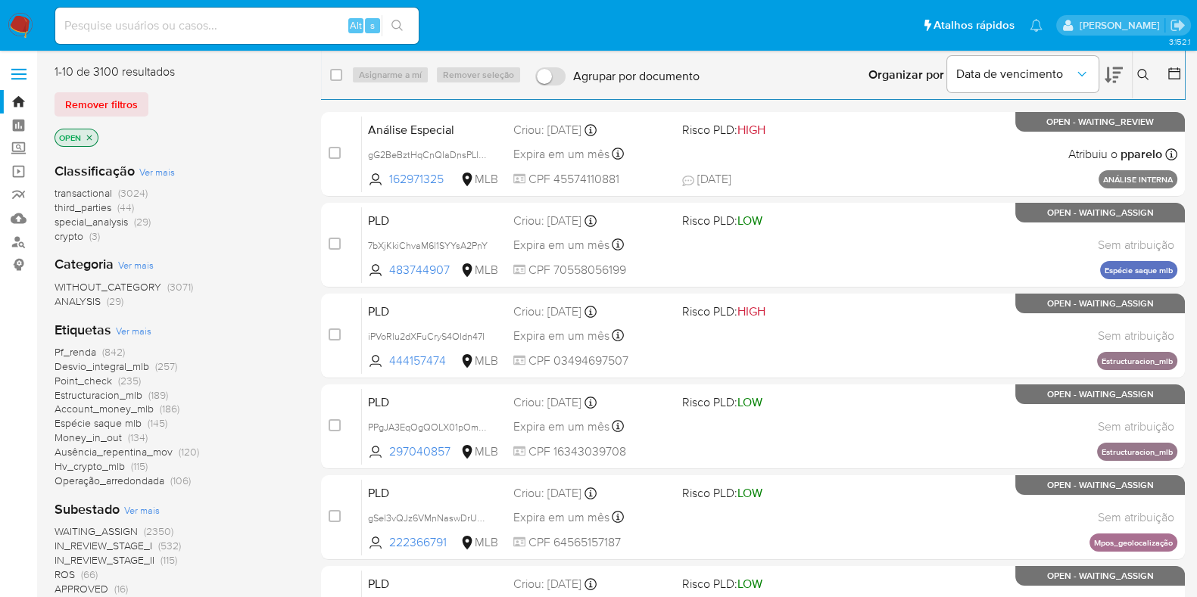
click at [118, 544] on span "IN_REVIEW_STAGE_I" at bounding box center [104, 545] width 98 height 15
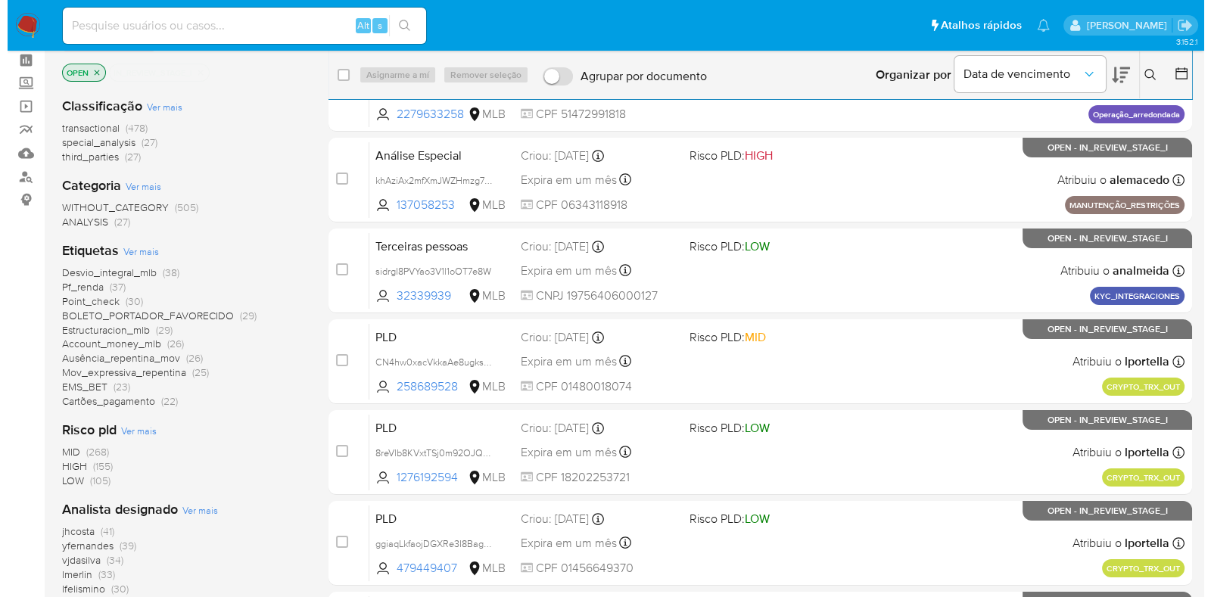
scroll to position [94, 0]
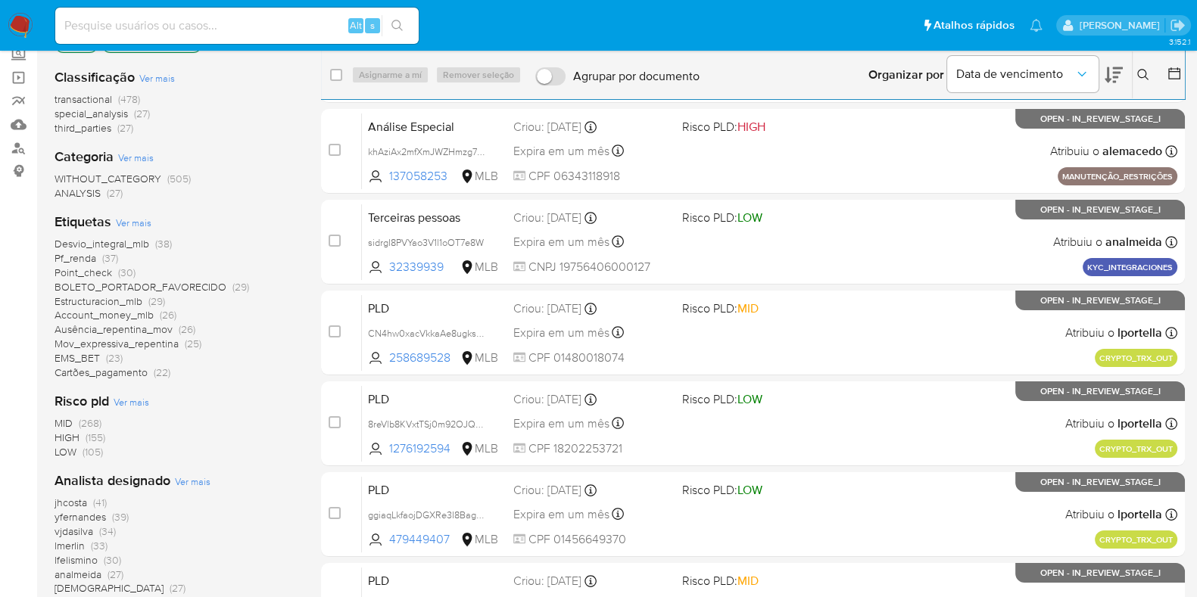
click at [195, 482] on span "Ver mais" at bounding box center [193, 482] width 36 height 14
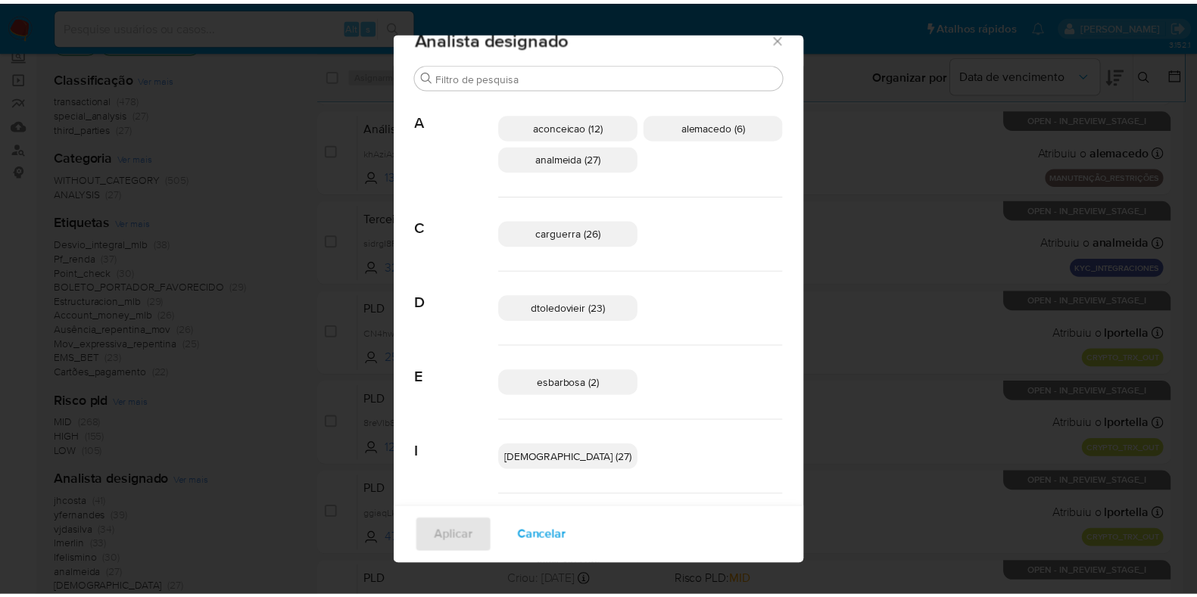
scroll to position [0, 0]
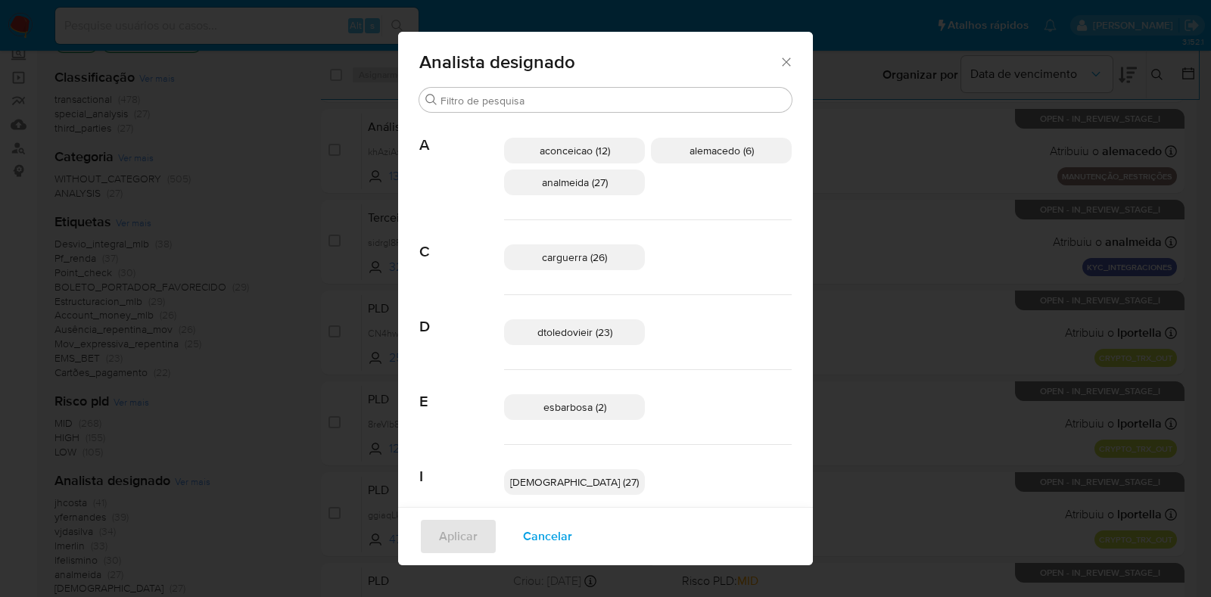
click at [779, 65] on icon "Fechar" at bounding box center [786, 62] width 15 height 15
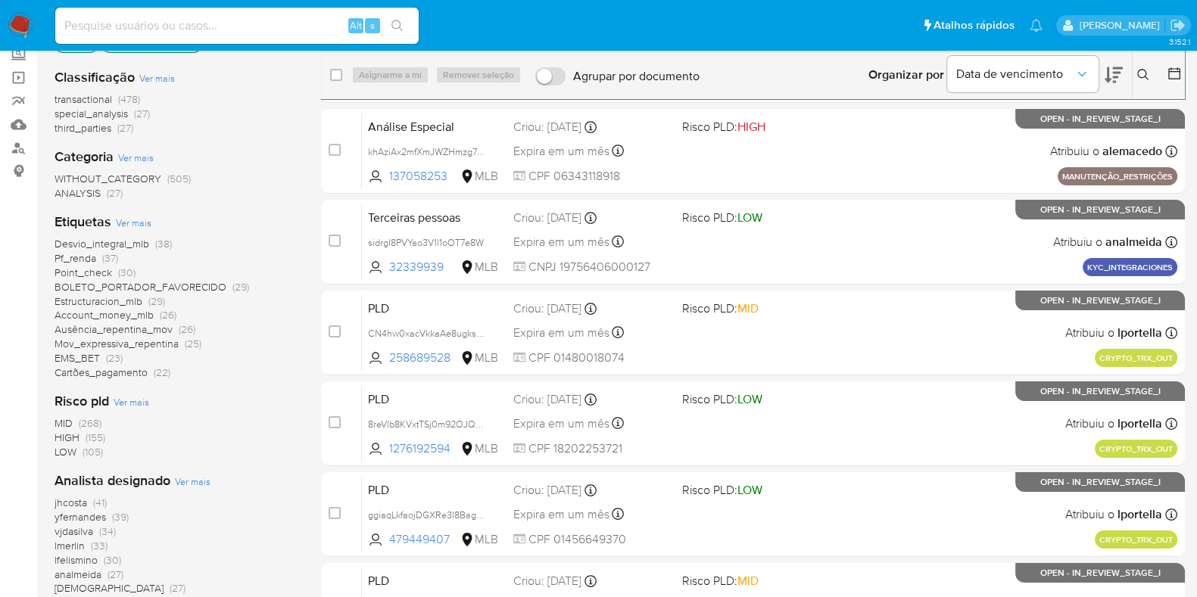
click at [23, 19] on img at bounding box center [21, 26] width 26 height 26
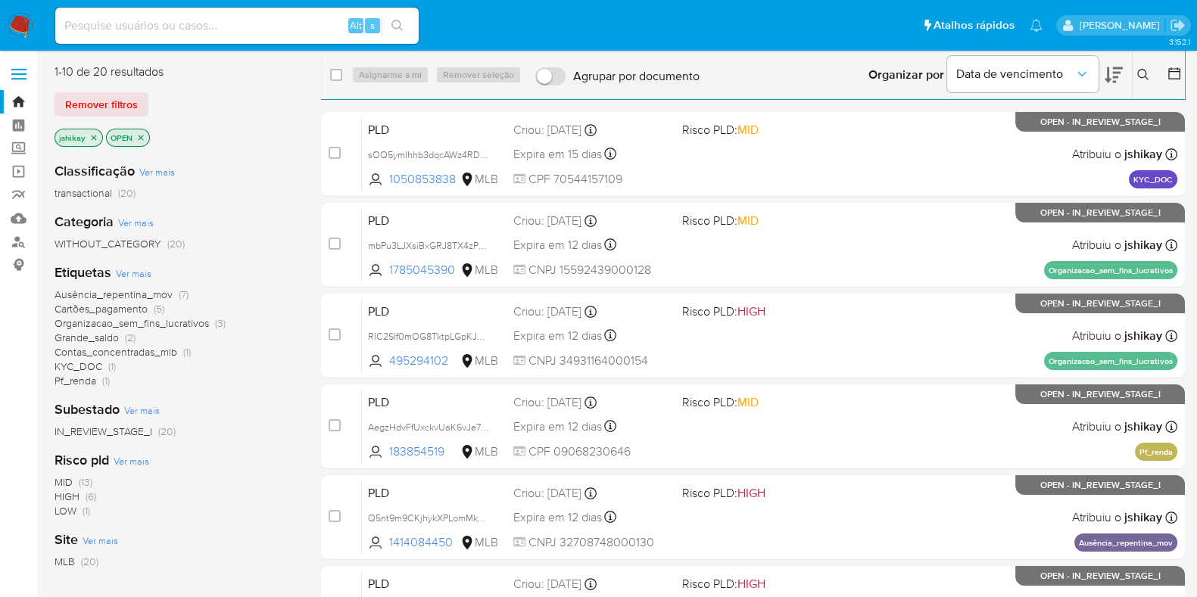
click at [139, 270] on span "Ver mais" at bounding box center [134, 274] width 36 height 14
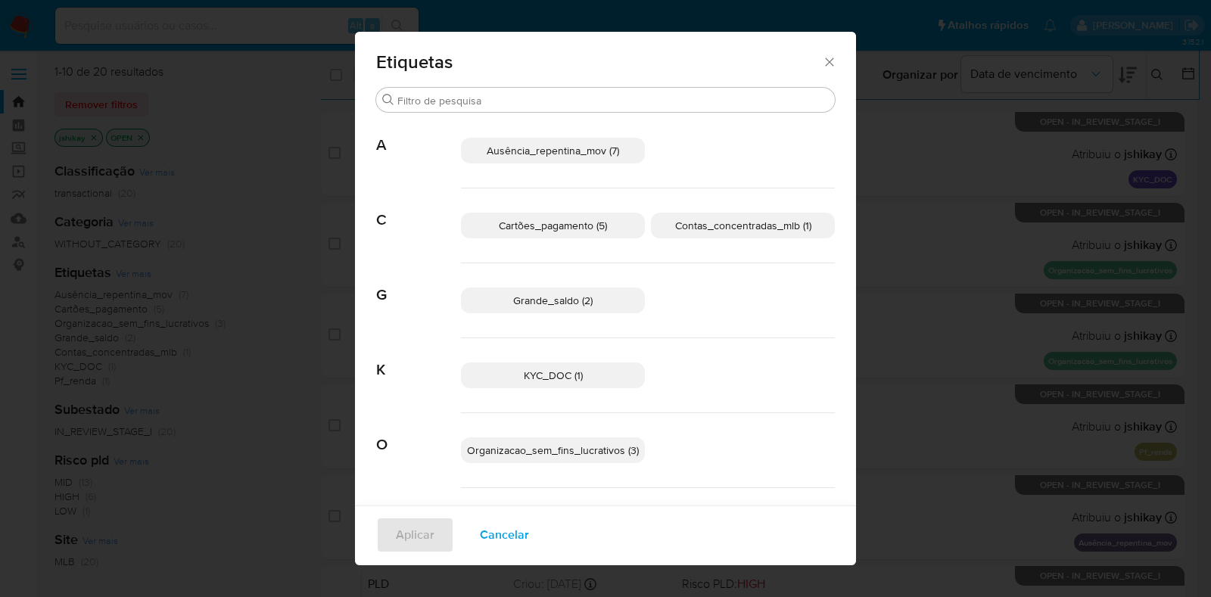
click at [897, 191] on div "Etiquetas Buscar A Ausência_repentina_mov (7) C Cartões_pagamento (5) Contas_co…" at bounding box center [605, 298] width 1211 height 597
